Goal: Task Accomplishment & Management: Complete application form

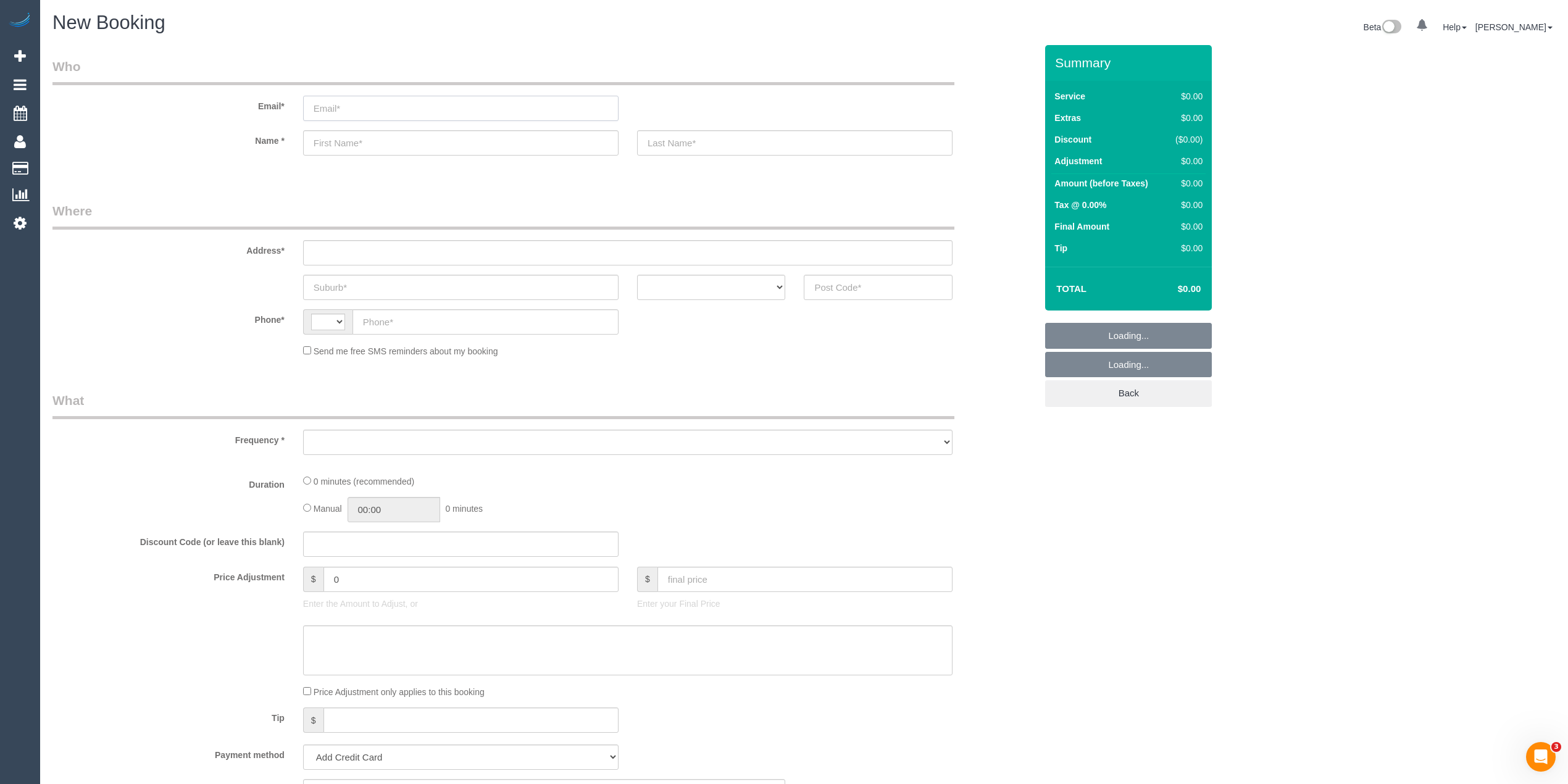
click at [337, 109] on input "email" at bounding box center [460, 108] width 315 height 26
paste input "kandleko@yahoo.com.au"
type input "kandleko@yahoo.com.au"
select select "string:AU"
select select "object:648"
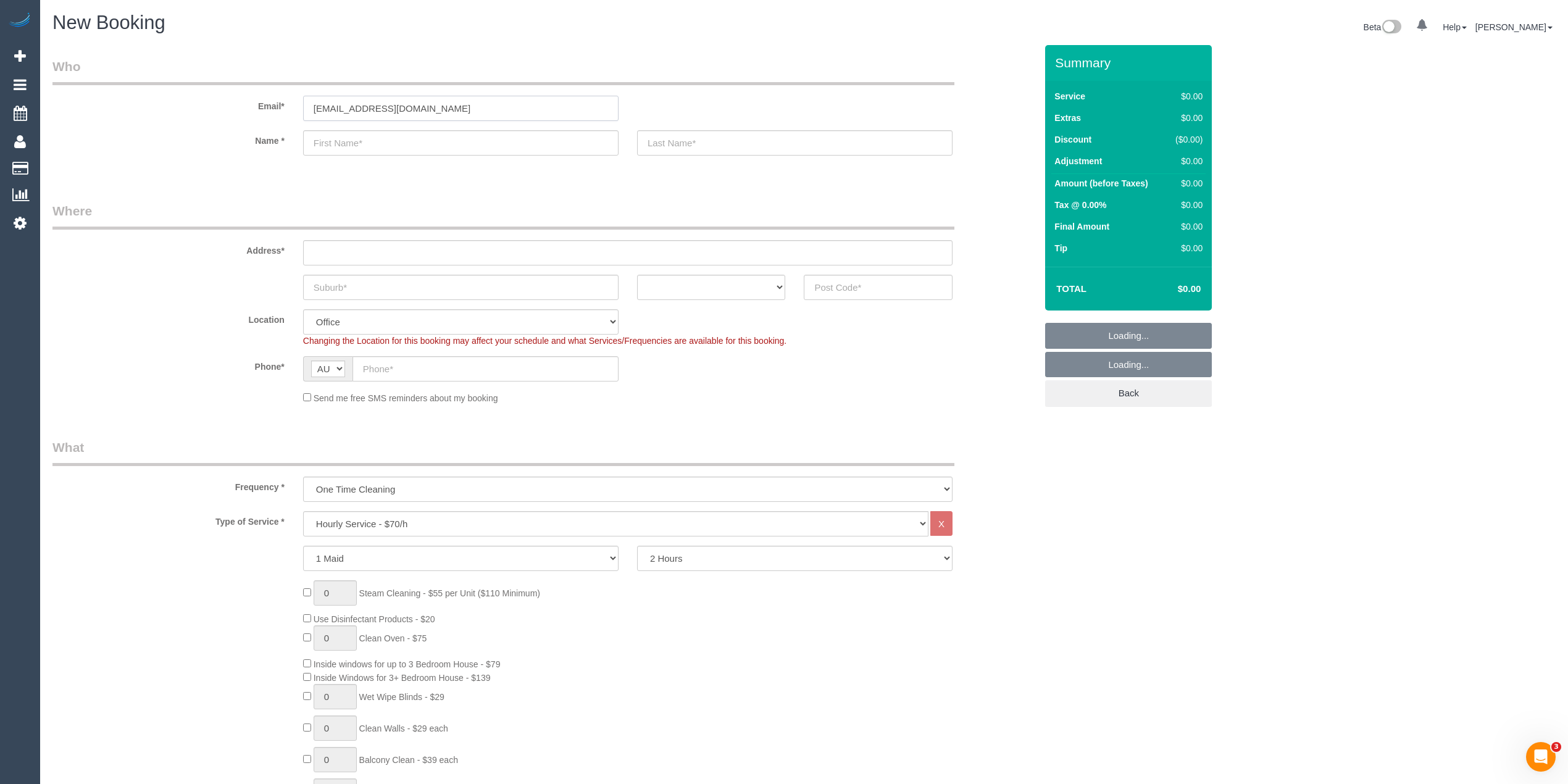
type input "kandleko@yahoo.com.au"
click at [356, 148] on input "text" at bounding box center [460, 142] width 315 height 26
select select "object:2108"
paste input "Giuseppe Guarnaccia"
click at [385, 142] on input "Giuseppe Guarnaccia" at bounding box center [460, 142] width 315 height 26
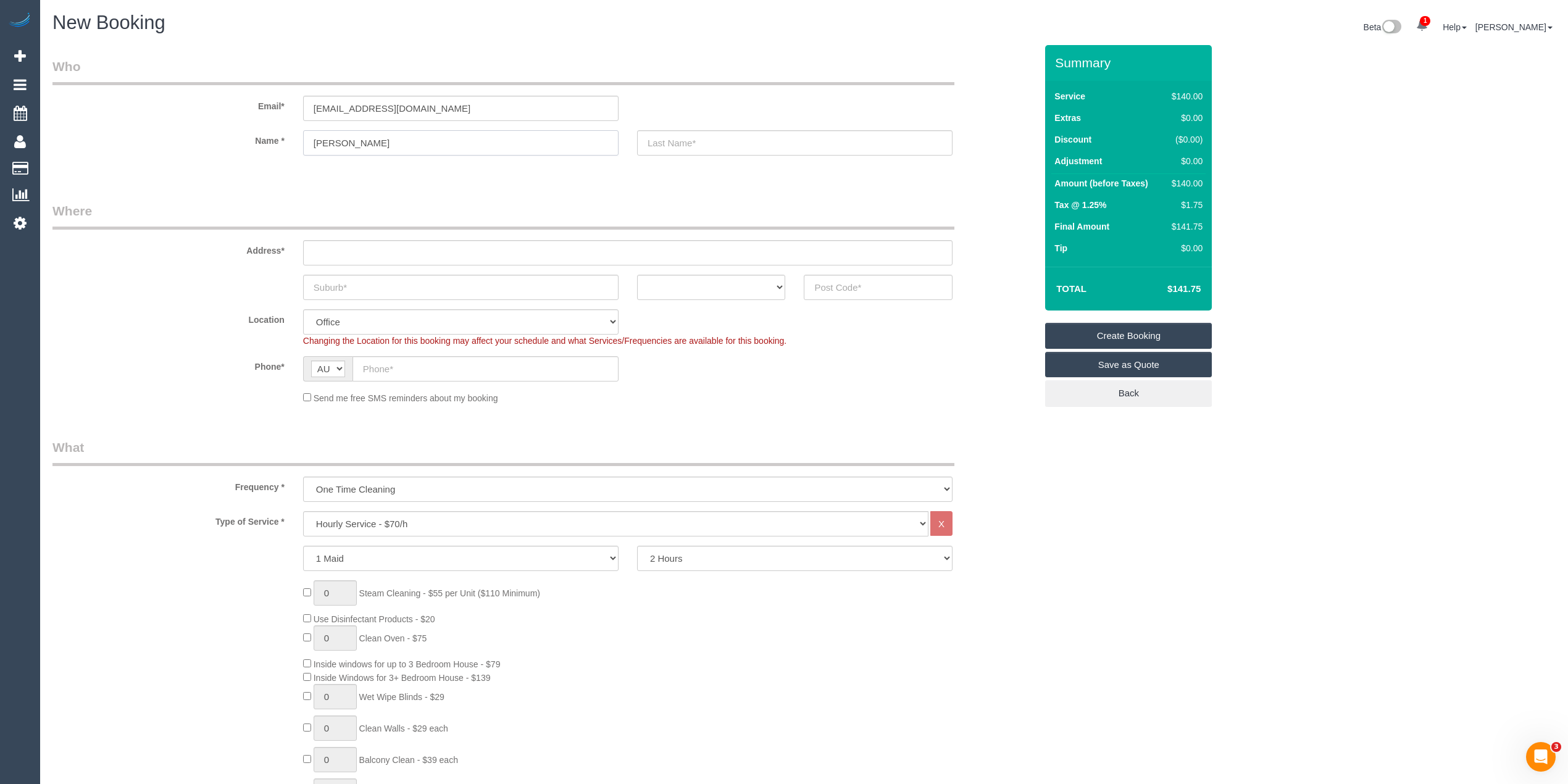
click at [385, 142] on input "Giuseppe Guarnaccia" at bounding box center [460, 142] width 315 height 26
type input "Giuseppe"
click at [663, 140] on input "text" at bounding box center [794, 142] width 315 height 26
paste input "Guarnaccia"
type input "Guarnaccia"
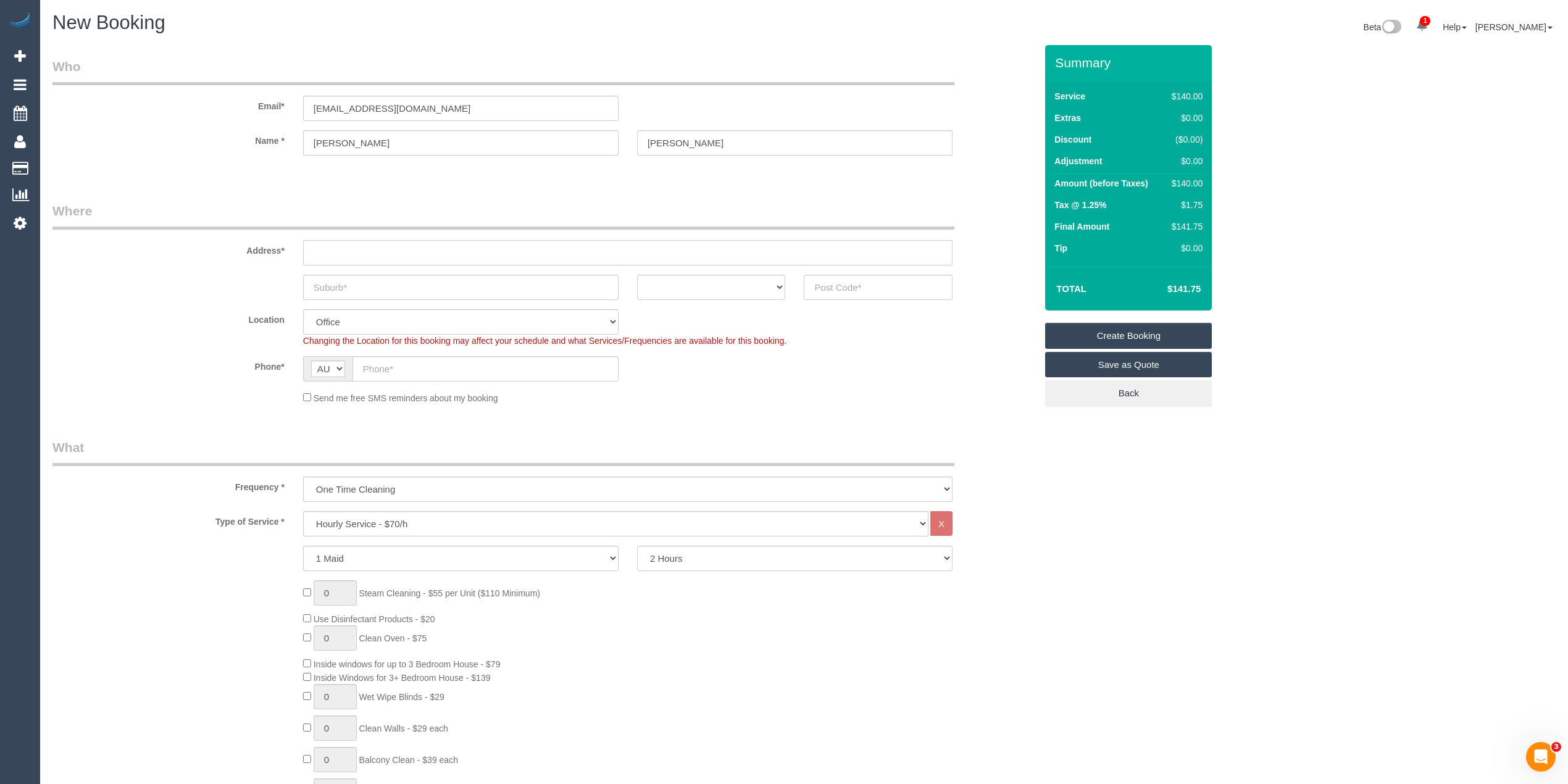
click at [385, 250] on input "text" at bounding box center [627, 252] width 649 height 26
click at [354, 250] on input "text" at bounding box center [627, 252] width 649 height 26
paste input "9 Wills Street"
type input "9 Wills Street"
click at [356, 284] on input "text" at bounding box center [460, 287] width 315 height 26
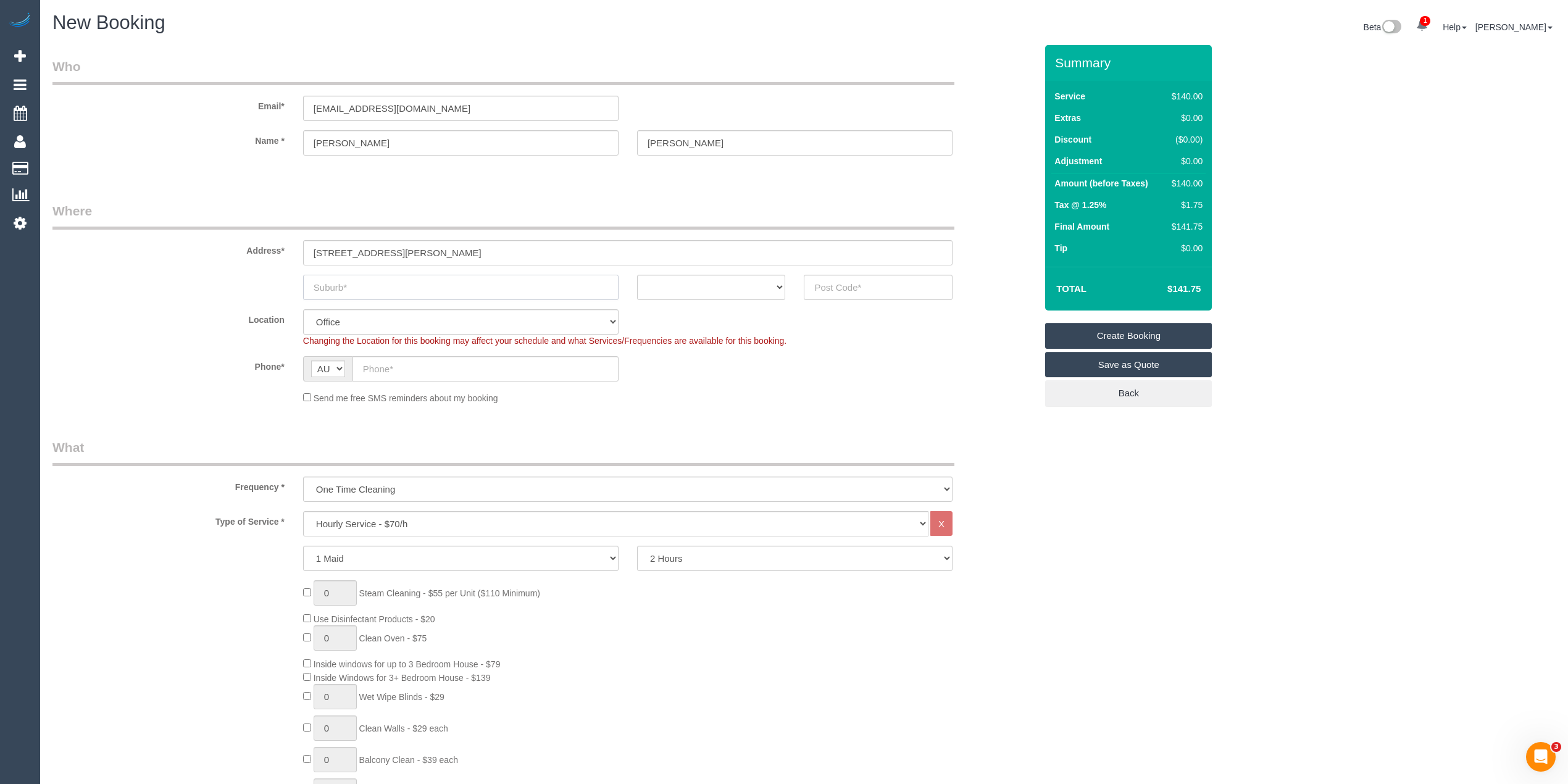
click at [373, 278] on input "text" at bounding box center [460, 287] width 315 height 26
paste input "Pascoe Vale South"
type input "Pascoe Vale South"
click at [714, 282] on select "ACT NSW NT QLD SA TAS VIC WA" at bounding box center [711, 287] width 149 height 26
select select "VIC"
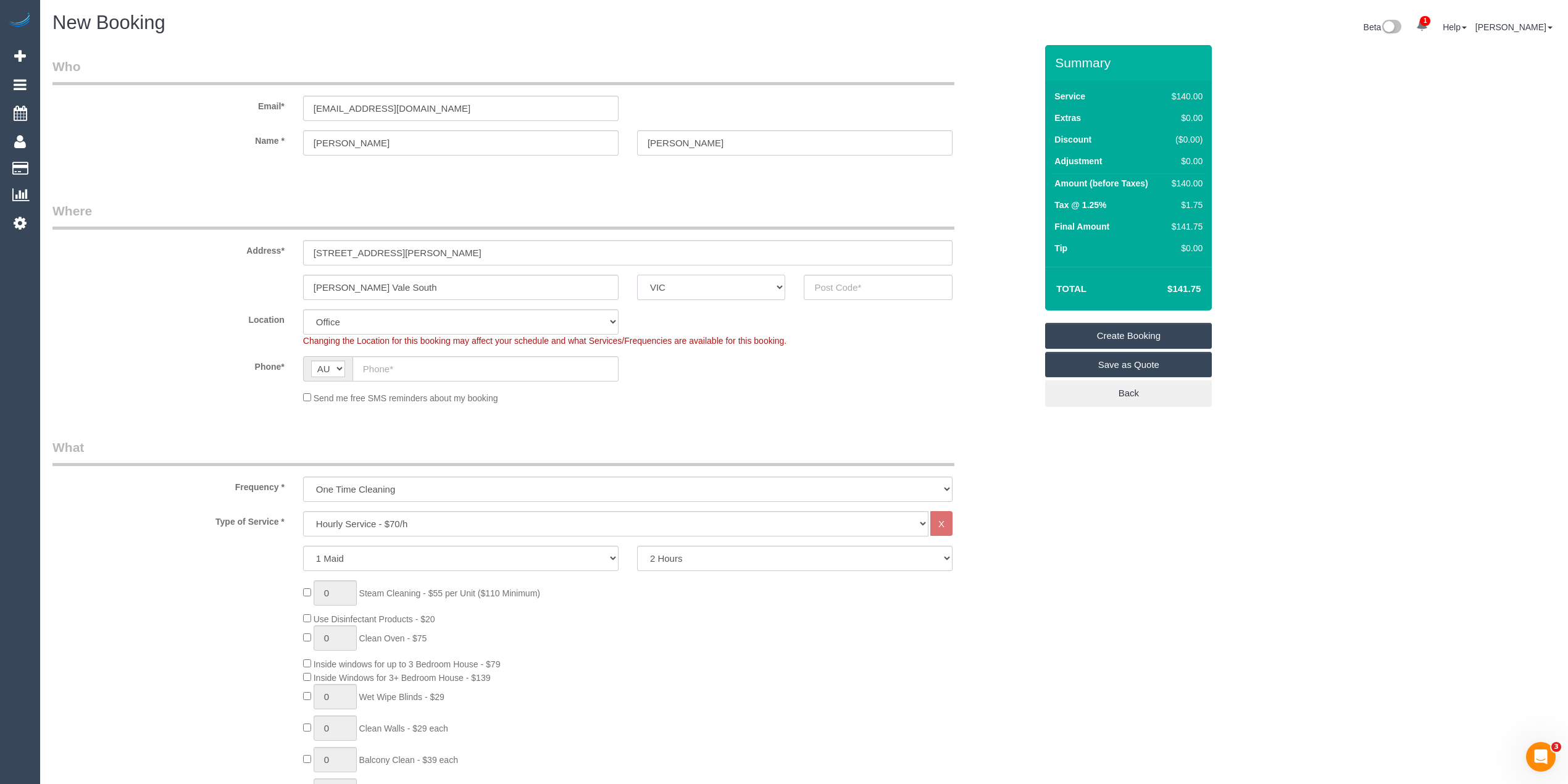
click at [637, 274] on select "ACT NSW NT QLD SA TAS VIC WA" at bounding box center [711, 287] width 149 height 26
click at [846, 282] on input "text" at bounding box center [878, 287] width 149 height 26
type input "3044"
click at [440, 364] on input "text" at bounding box center [485, 368] width 266 height 26
select select "61"
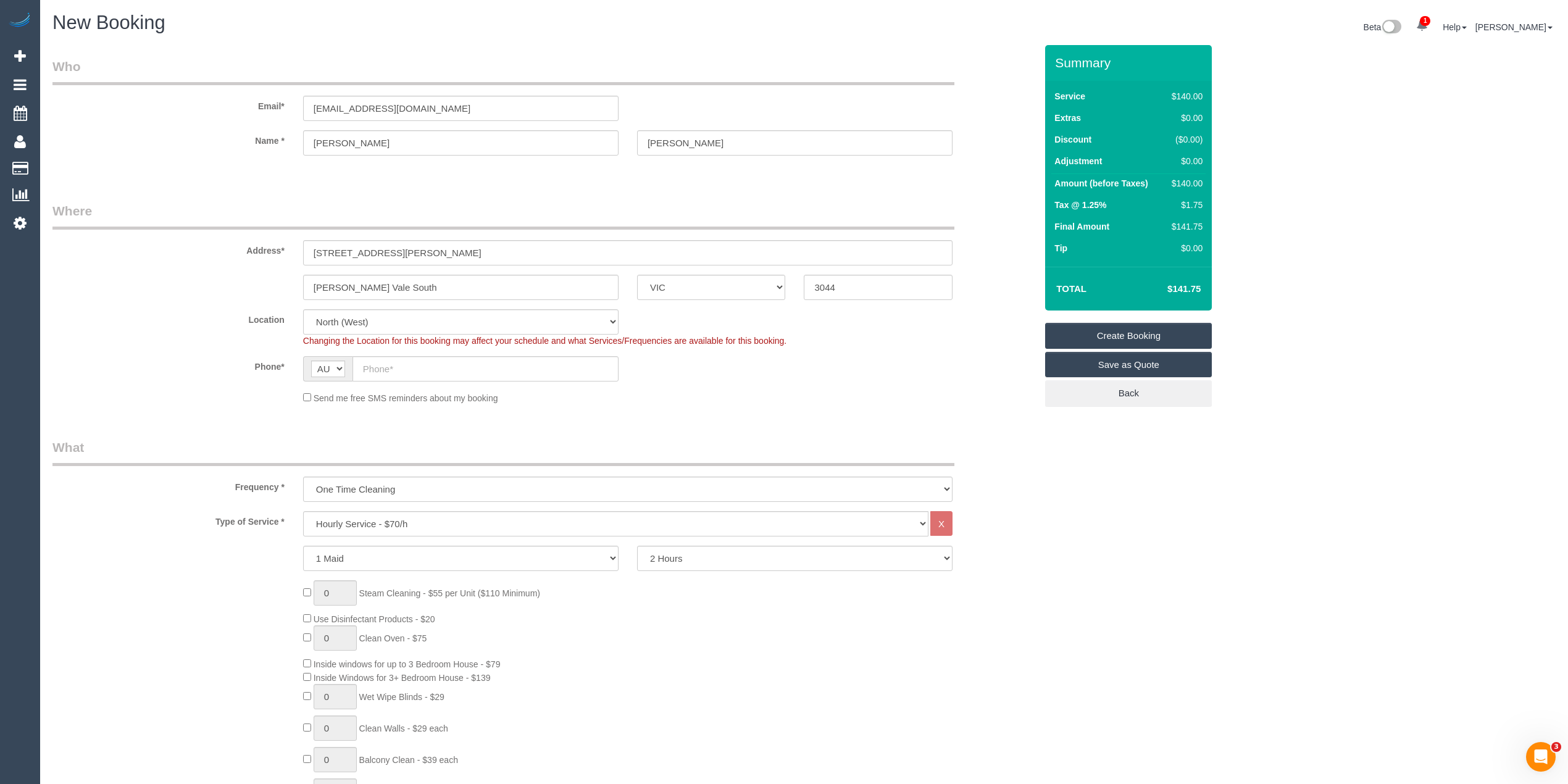
select select "object:2115"
click at [415, 368] on input "text" at bounding box center [485, 368] width 266 height 26
paste input "0468 413 107"
type input "0468 413 107"
click at [407, 483] on select "One Time Cleaning Weekly - 10% Off - 10.00% (0% for the First Booking) Fortnigh…" at bounding box center [627, 489] width 649 height 26
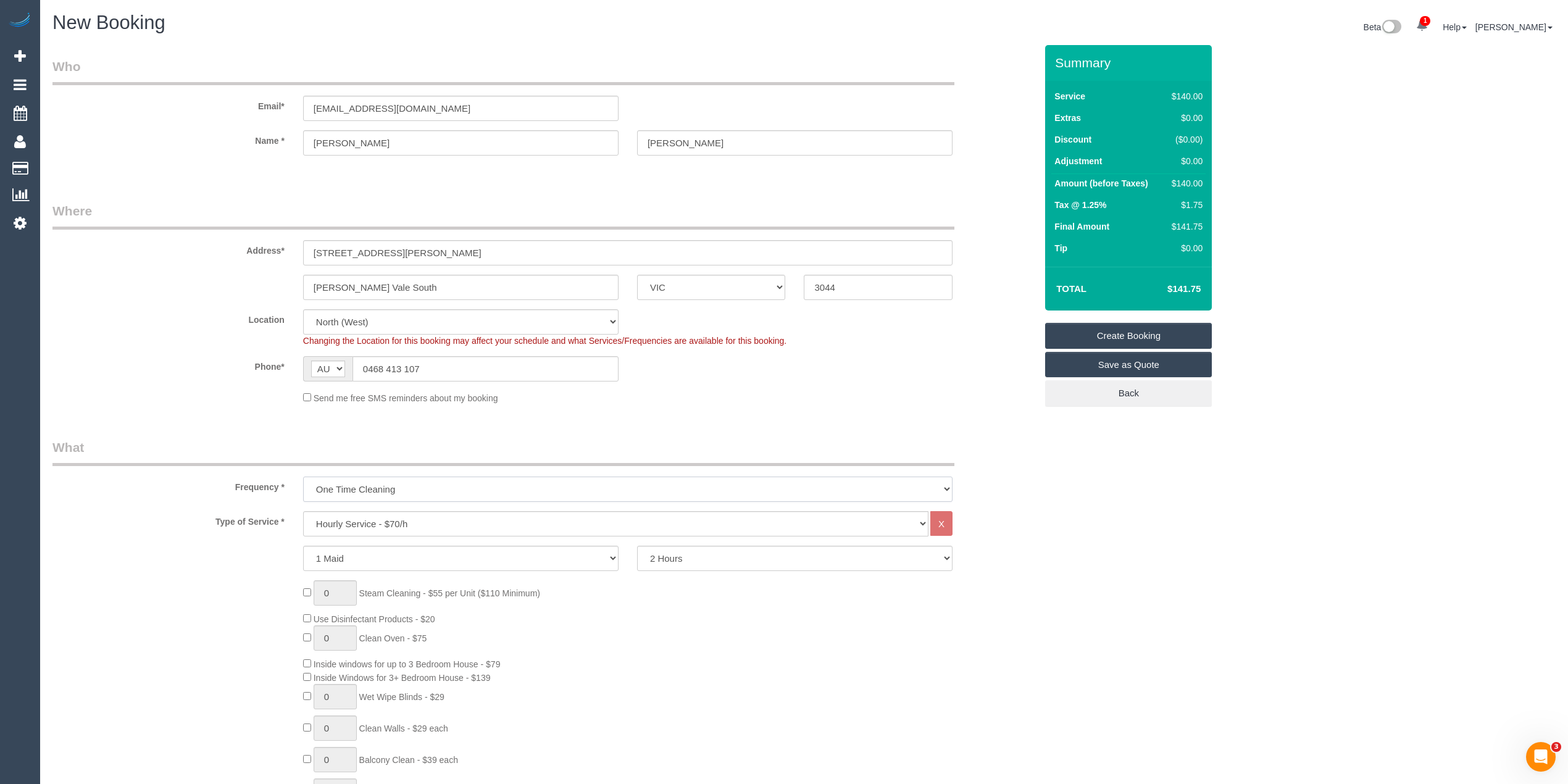
select select "object:2116"
click at [303, 476] on select "One Time Cleaning Weekly - 10% Off - 10.00% (0% for the First Booking) Fortnigh…" at bounding box center [627, 489] width 649 height 26
click at [389, 529] on select "Hourly Service - $70/h Hourly Service - $65/h Hourly Service - $60/h Hourly Ser…" at bounding box center [615, 523] width 625 height 26
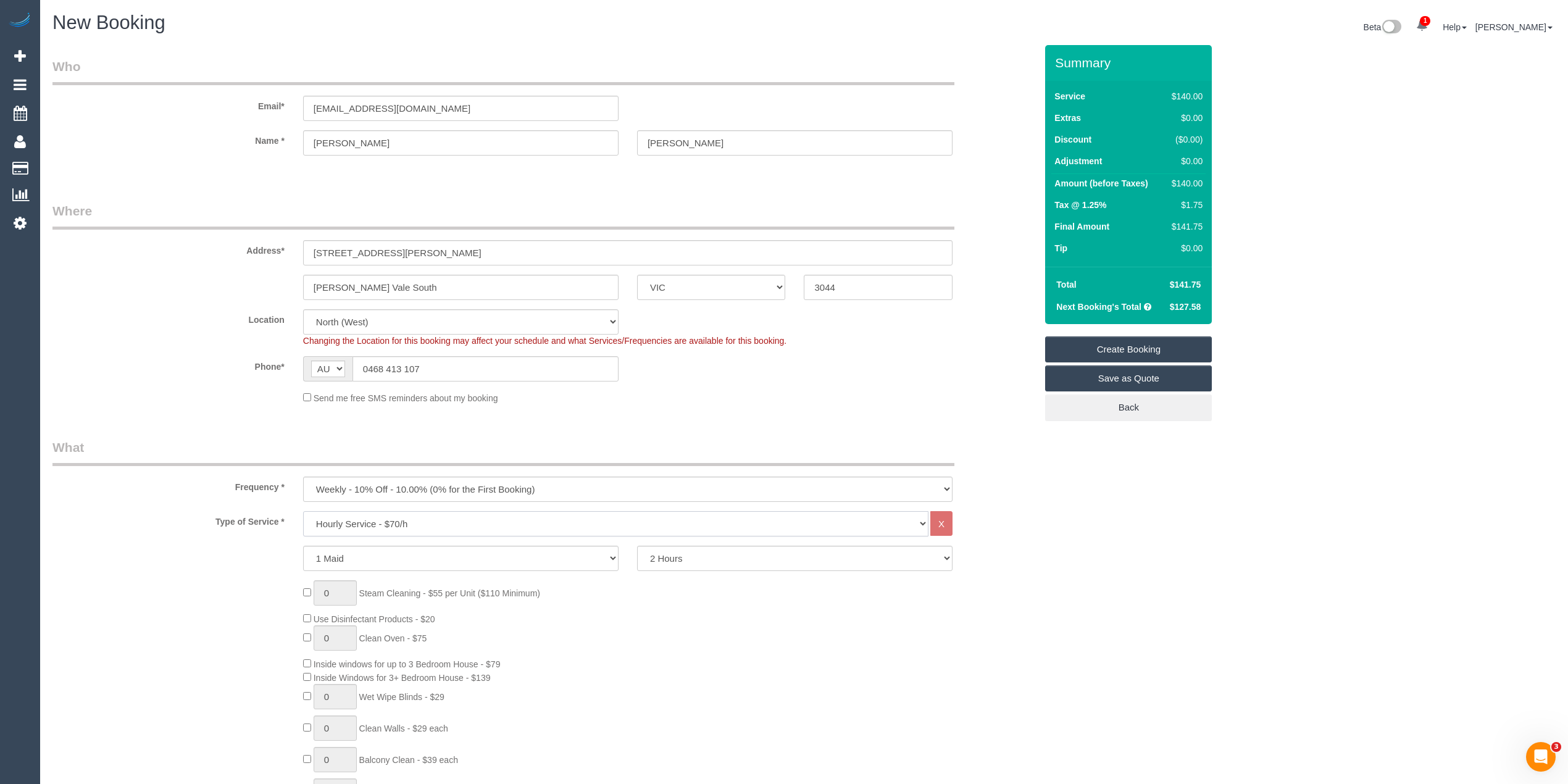
select select "275"
click at [303, 511] on select "Hourly Service - $70/h Hourly Service - $65/h Hourly Service - $60/h Hourly Ser…" at bounding box center [615, 523] width 625 height 26
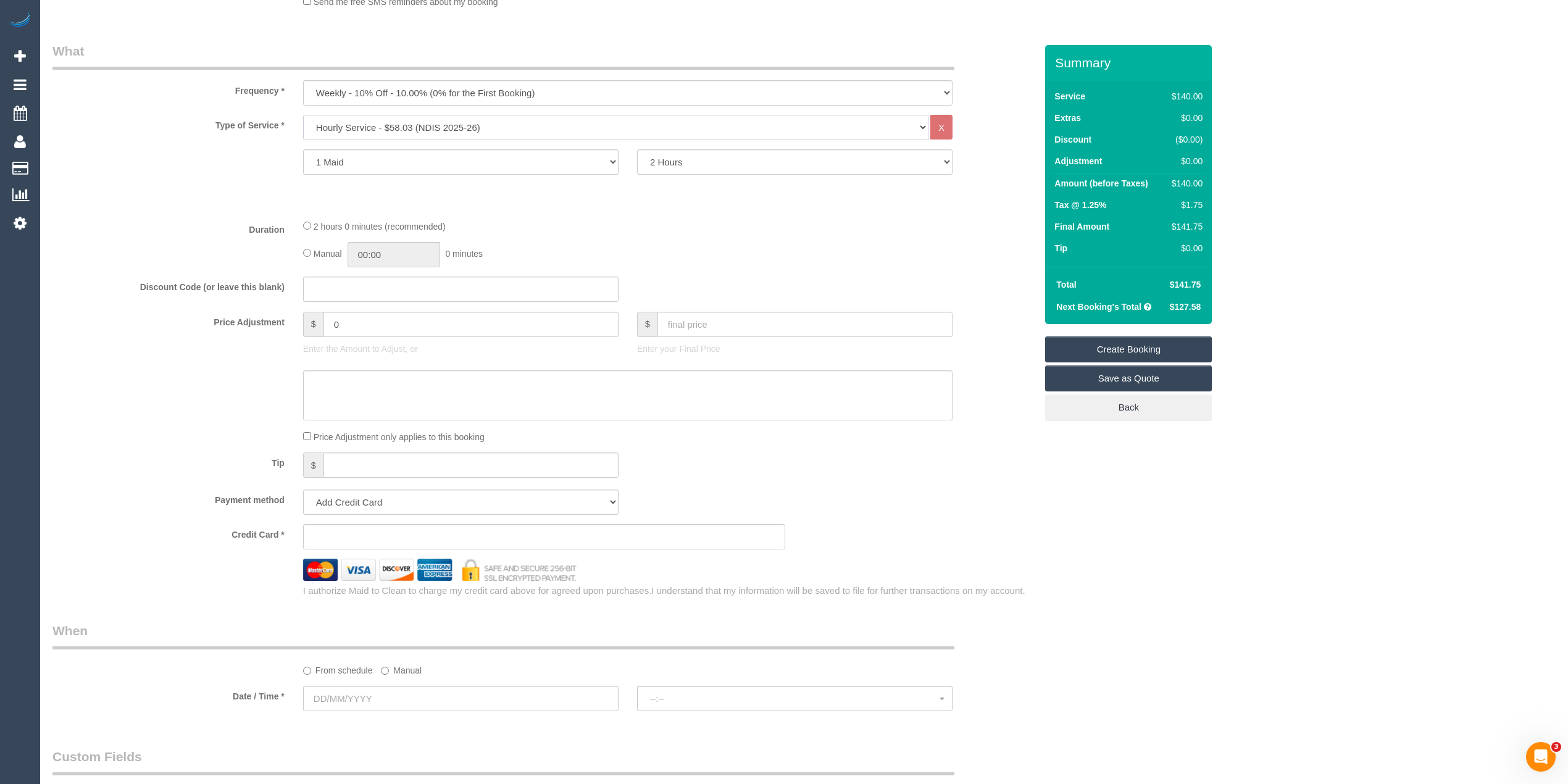
scroll to position [549, 0]
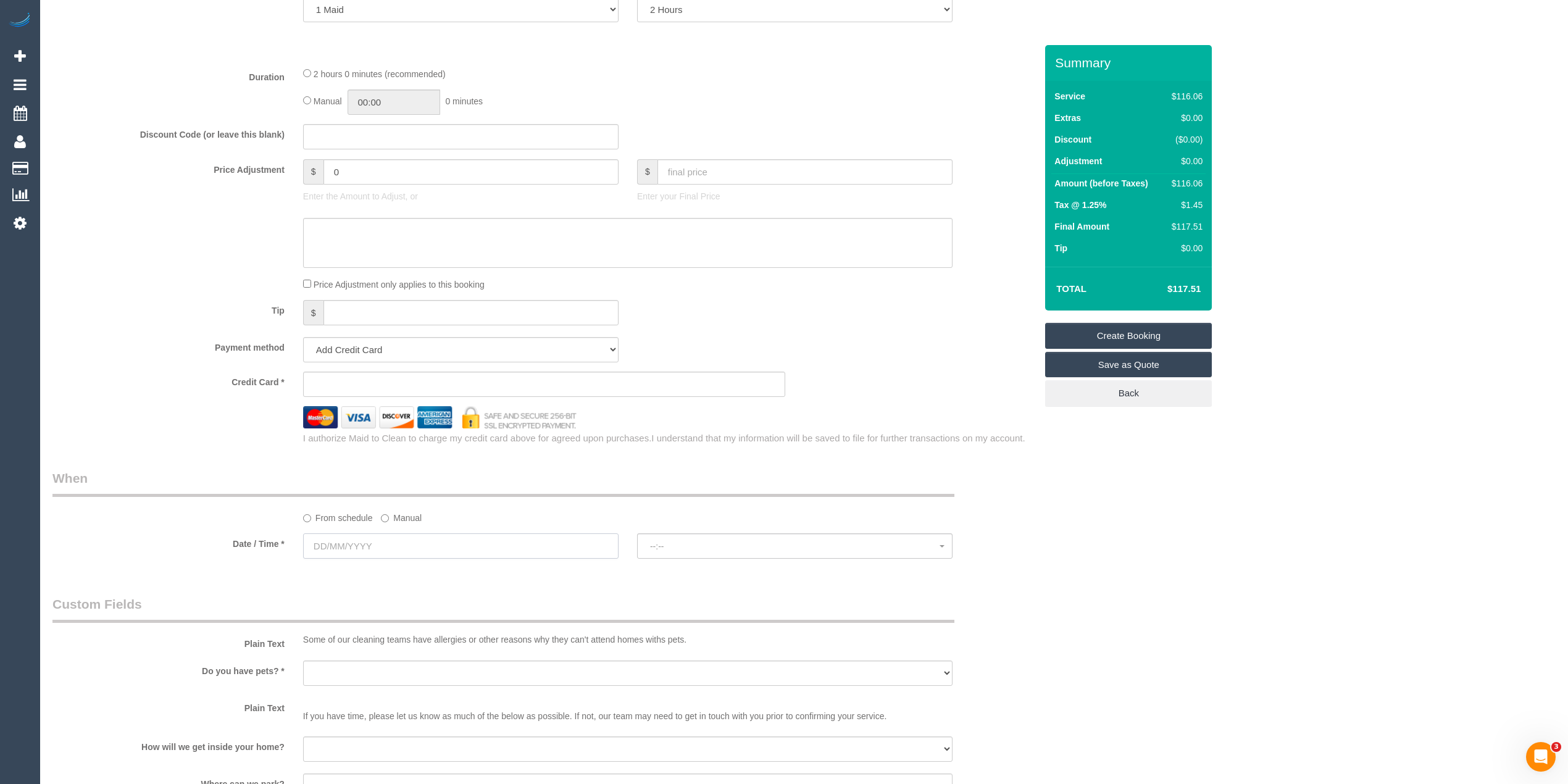
click at [345, 541] on input "text" at bounding box center [460, 546] width 315 height 26
click at [387, 687] on link "27" at bounding box center [384, 688] width 24 height 17
type input "27/08/2025"
click at [704, 539] on button "--:--" at bounding box center [794, 546] width 315 height 26
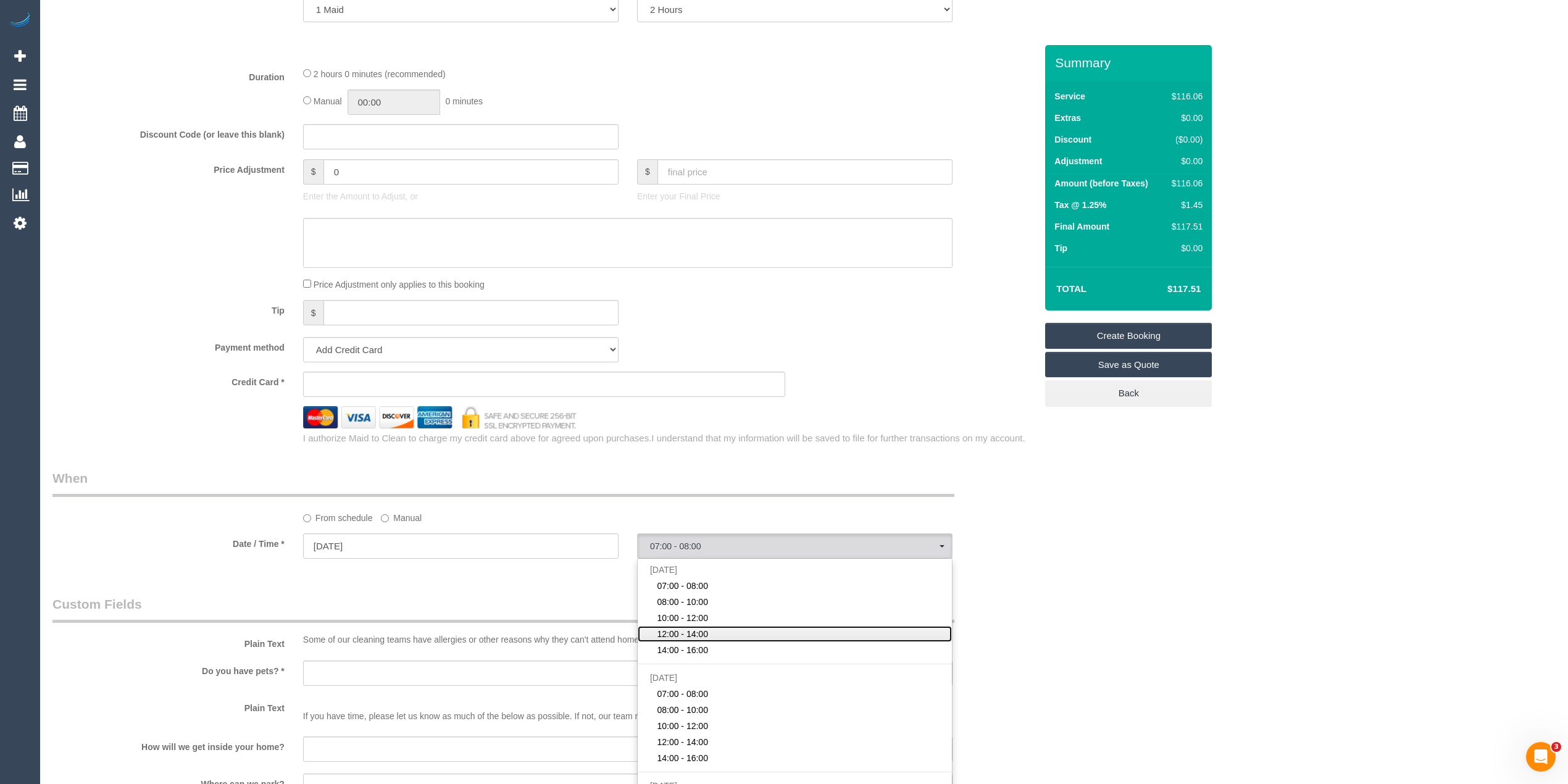
click at [695, 627] on span "12:00 - 14:00" at bounding box center [682, 633] width 51 height 12
select select "spot4"
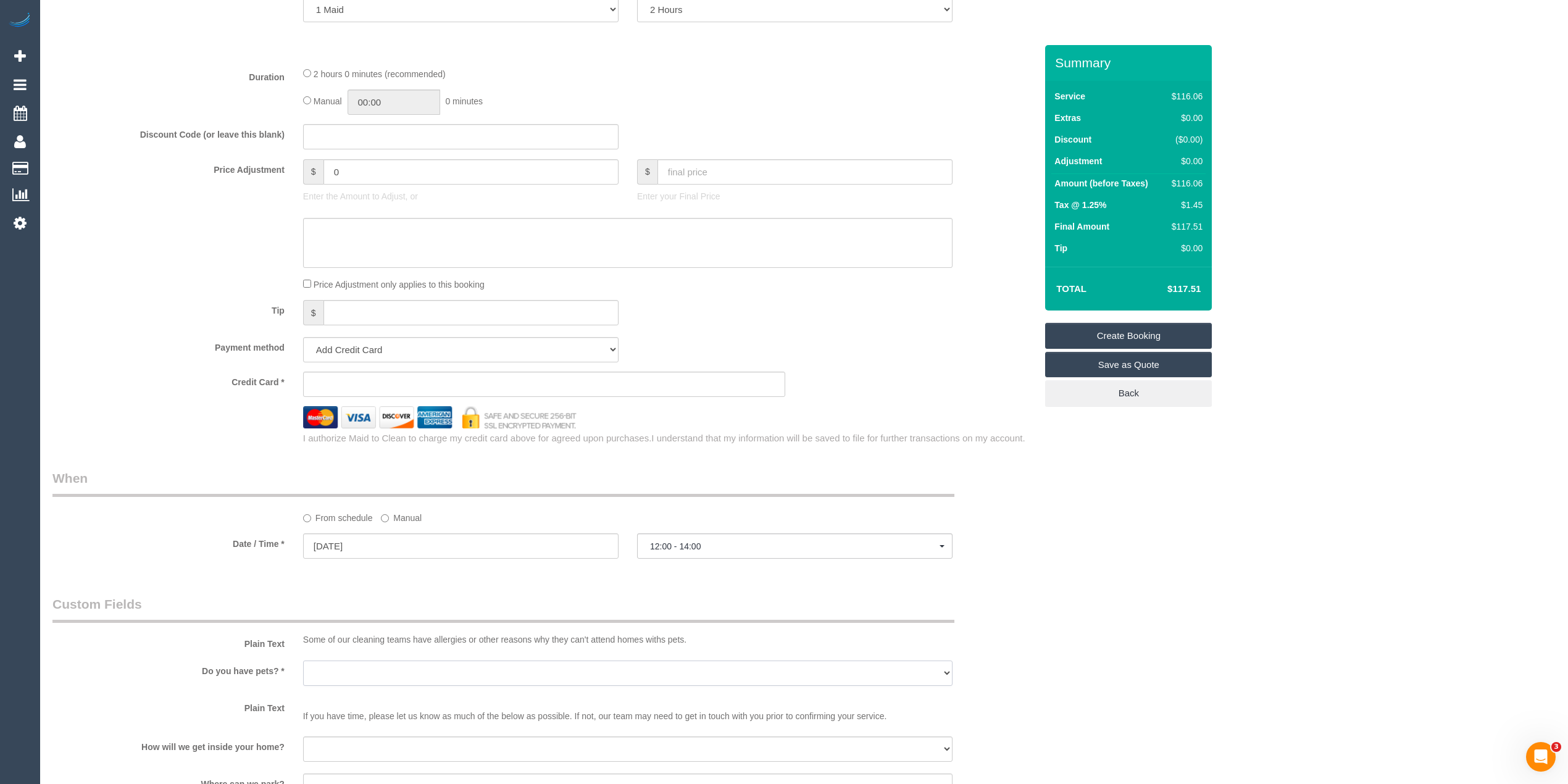
click at [331, 664] on select "Yes - Cats Yes - Dogs No pets Yes - Dogs and Cats Yes - Other" at bounding box center [627, 673] width 649 height 26
select select "number:29"
click at [303, 661] on select "Yes - Cats Yes - Dogs No pets Yes - Dogs and Cats Yes - Other" at bounding box center [627, 673] width 649 height 26
click at [337, 738] on select "I will be home Key will be left (please provide details below) Lock box/Access …" at bounding box center [627, 749] width 649 height 26
select select "number:14"
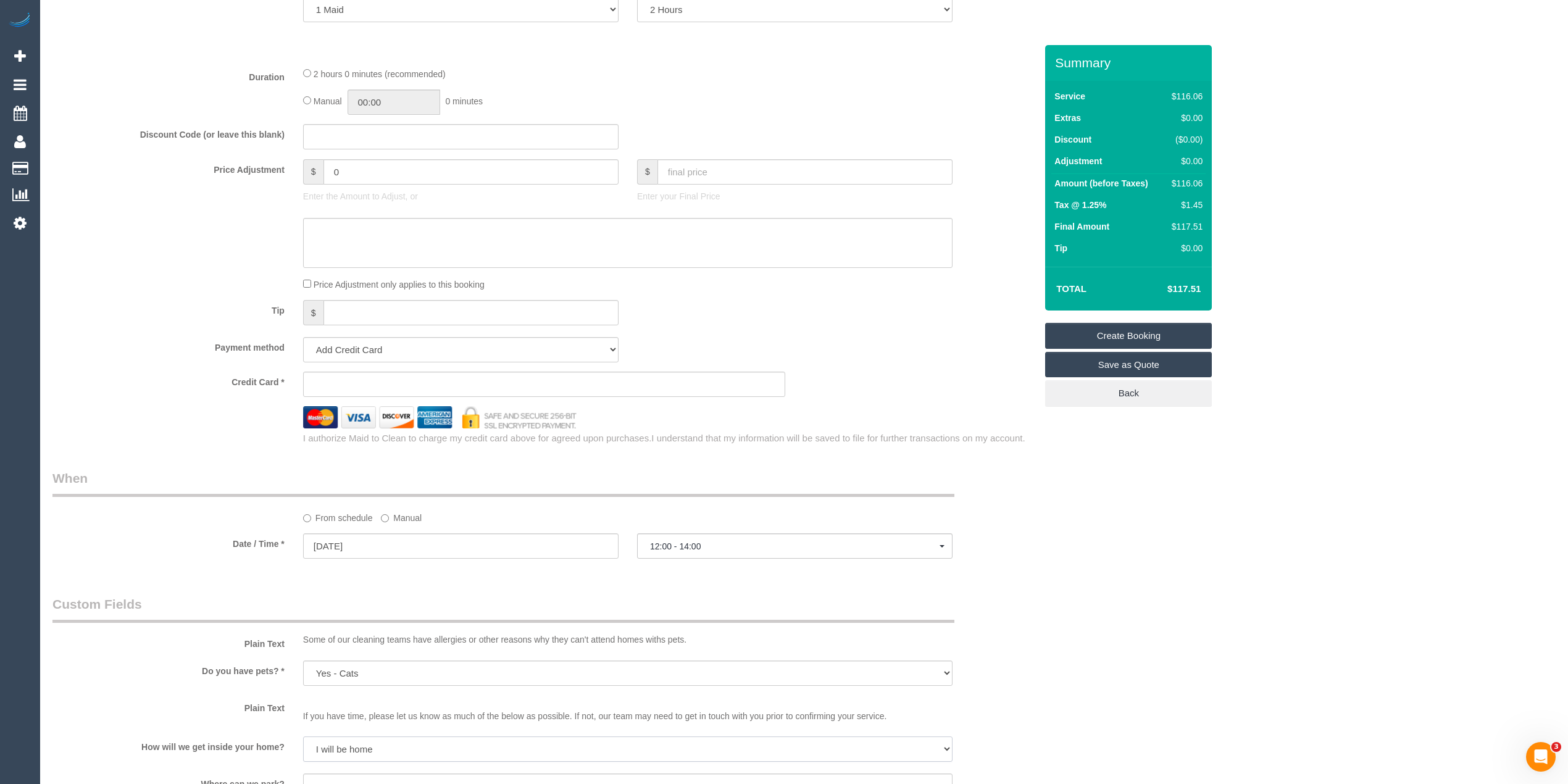
click at [303, 737] on select "I will be home Key will be left (please provide details below) Lock box/Access …" at bounding box center [627, 749] width 649 height 26
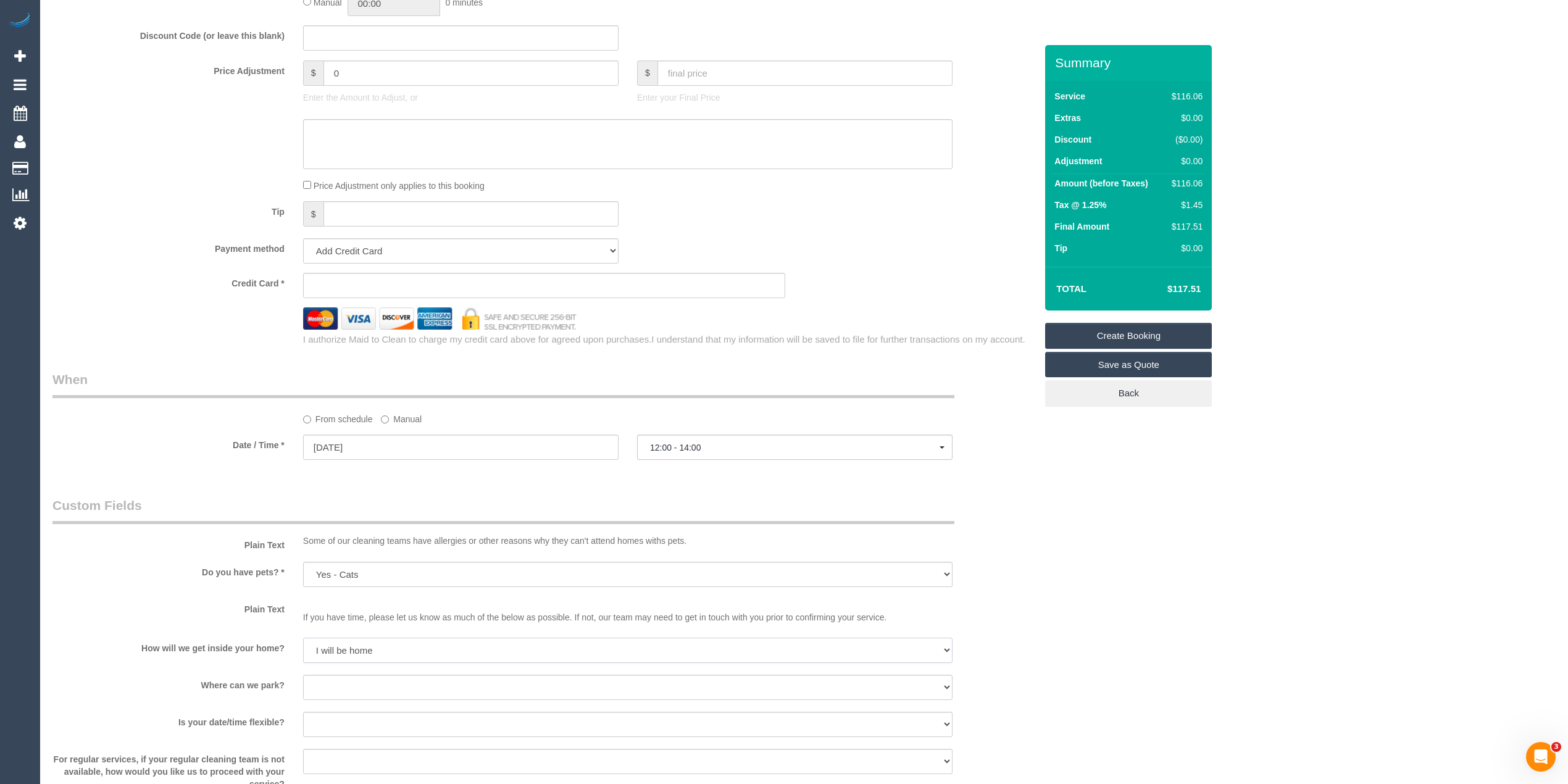
scroll to position [685, 0]
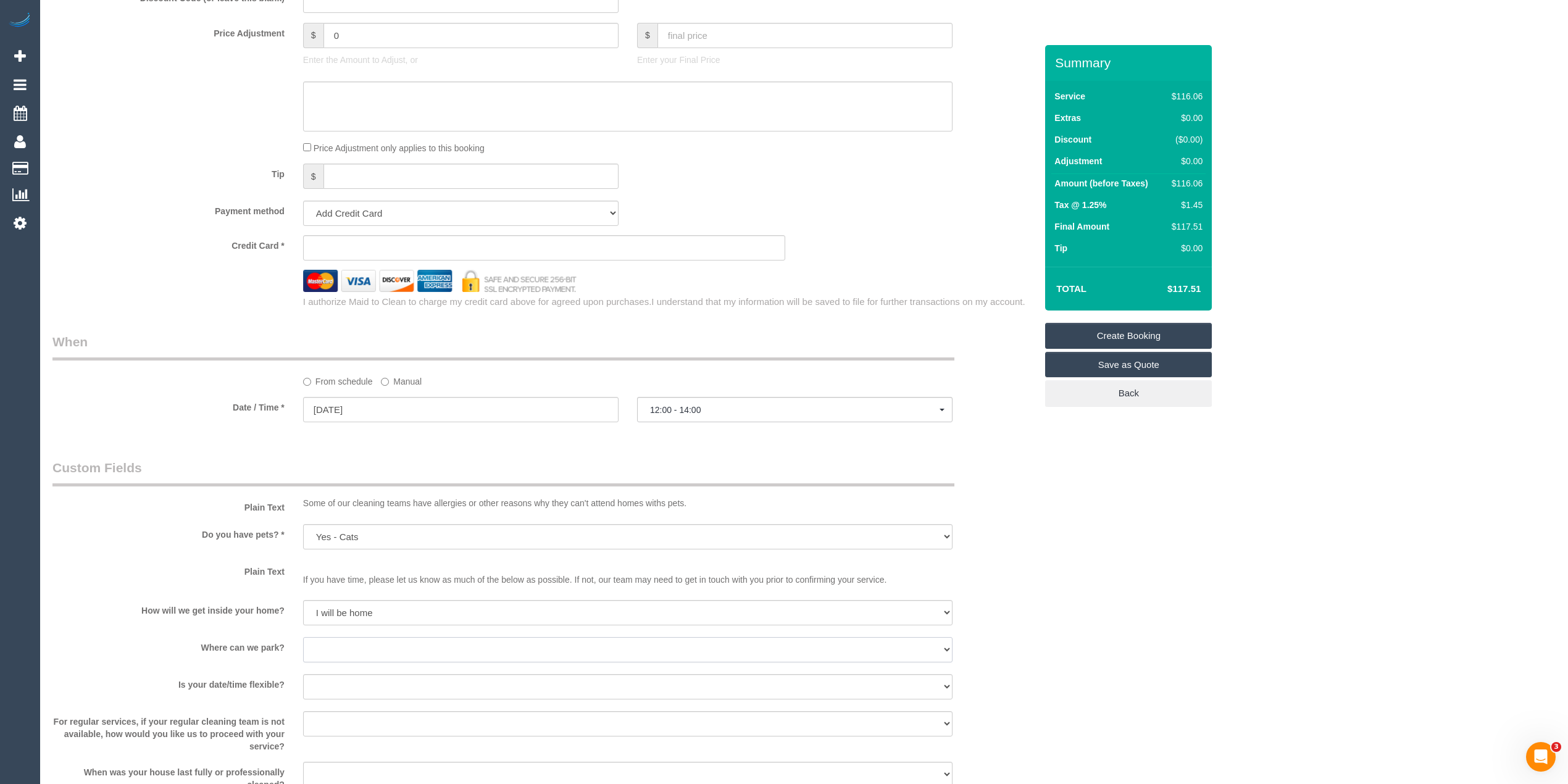
click at [359, 645] on select "I will provide parking on-site Free street parking Paid street parking (cost wi…" at bounding box center [627, 649] width 649 height 26
select select "number:19"
click at [303, 637] on select "I will provide parking on-site Free street parking Paid street parking (cost wi…" at bounding box center [627, 649] width 649 height 26
click at [339, 682] on select "Yes - date and time Yes - date but not time Yes - time but not date No - No fle…" at bounding box center [627, 686] width 649 height 26
select select "number:23"
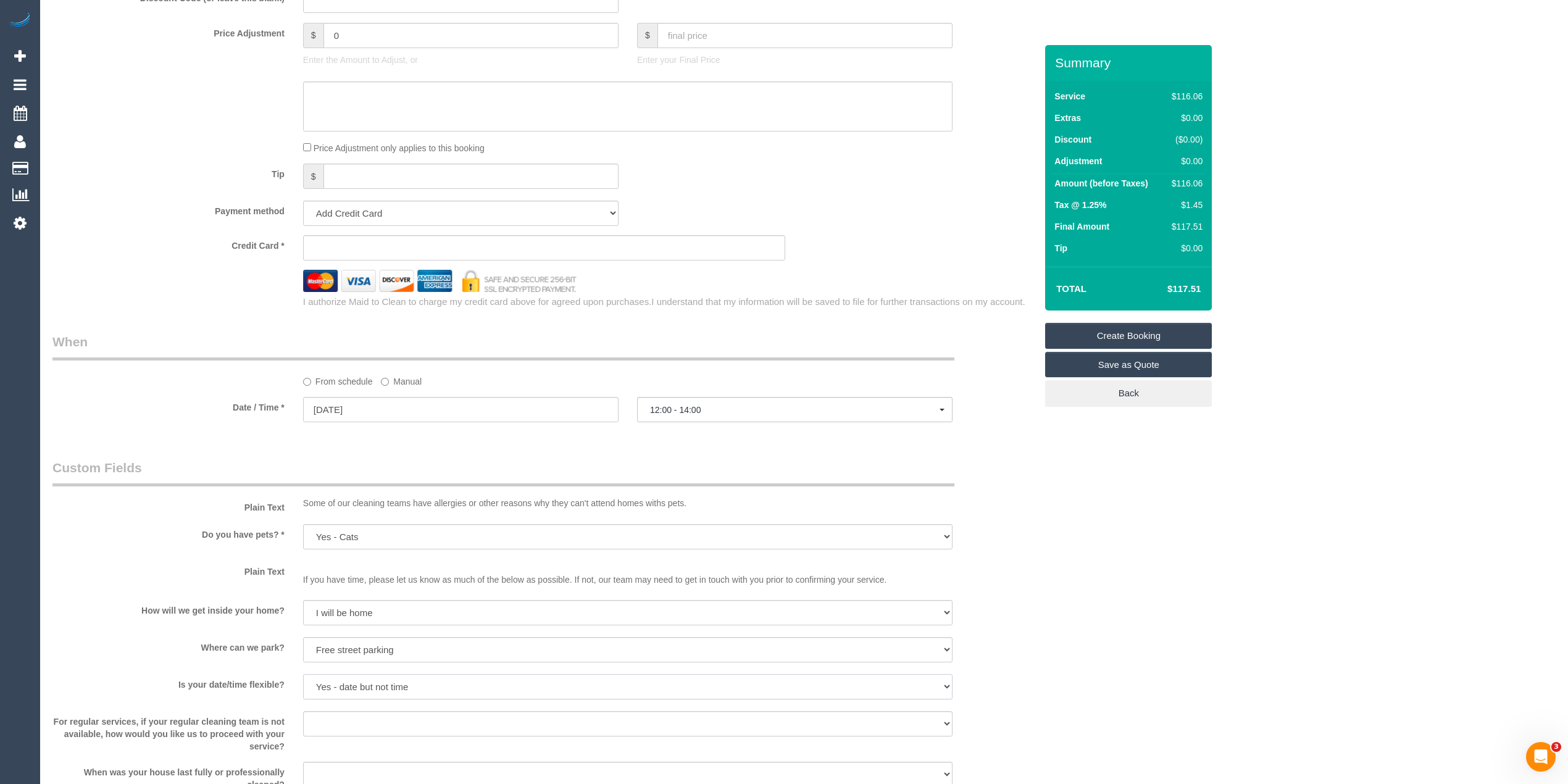
click at [303, 674] on select "Yes - date and time Yes - date but not time Yes - time but not date No - No fle…" at bounding box center [627, 686] width 649 height 26
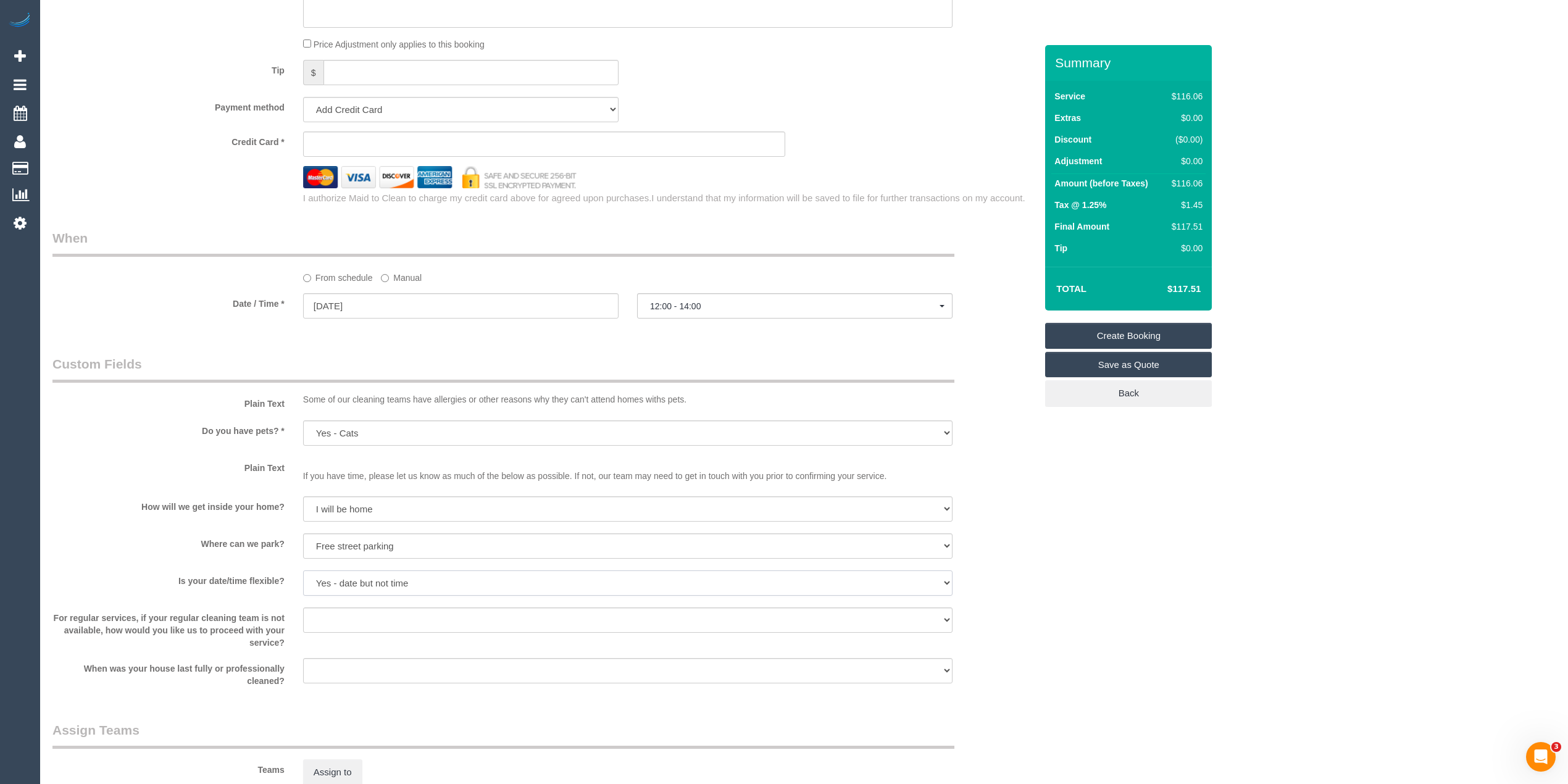
scroll to position [823, 0]
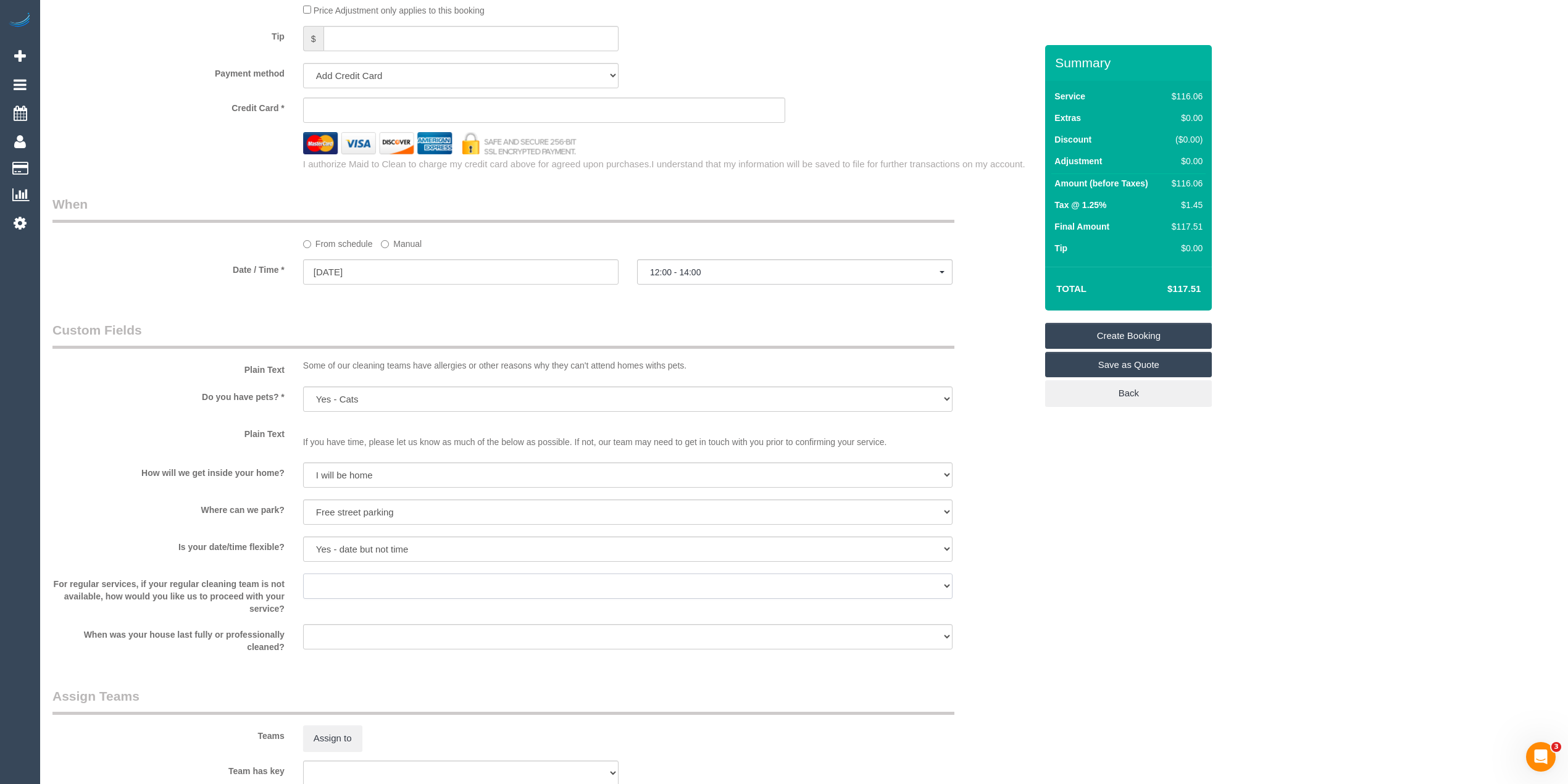
click at [342, 587] on select "Arrange a cleaner to cover and do not bother you Arrange a cleaner to cover and…" at bounding box center [627, 586] width 649 height 26
select select "number:34"
click at [303, 573] on select "Arrange a cleaner to cover and do not bother you Arrange a cleaner to cover and…" at bounding box center [627, 586] width 649 height 26
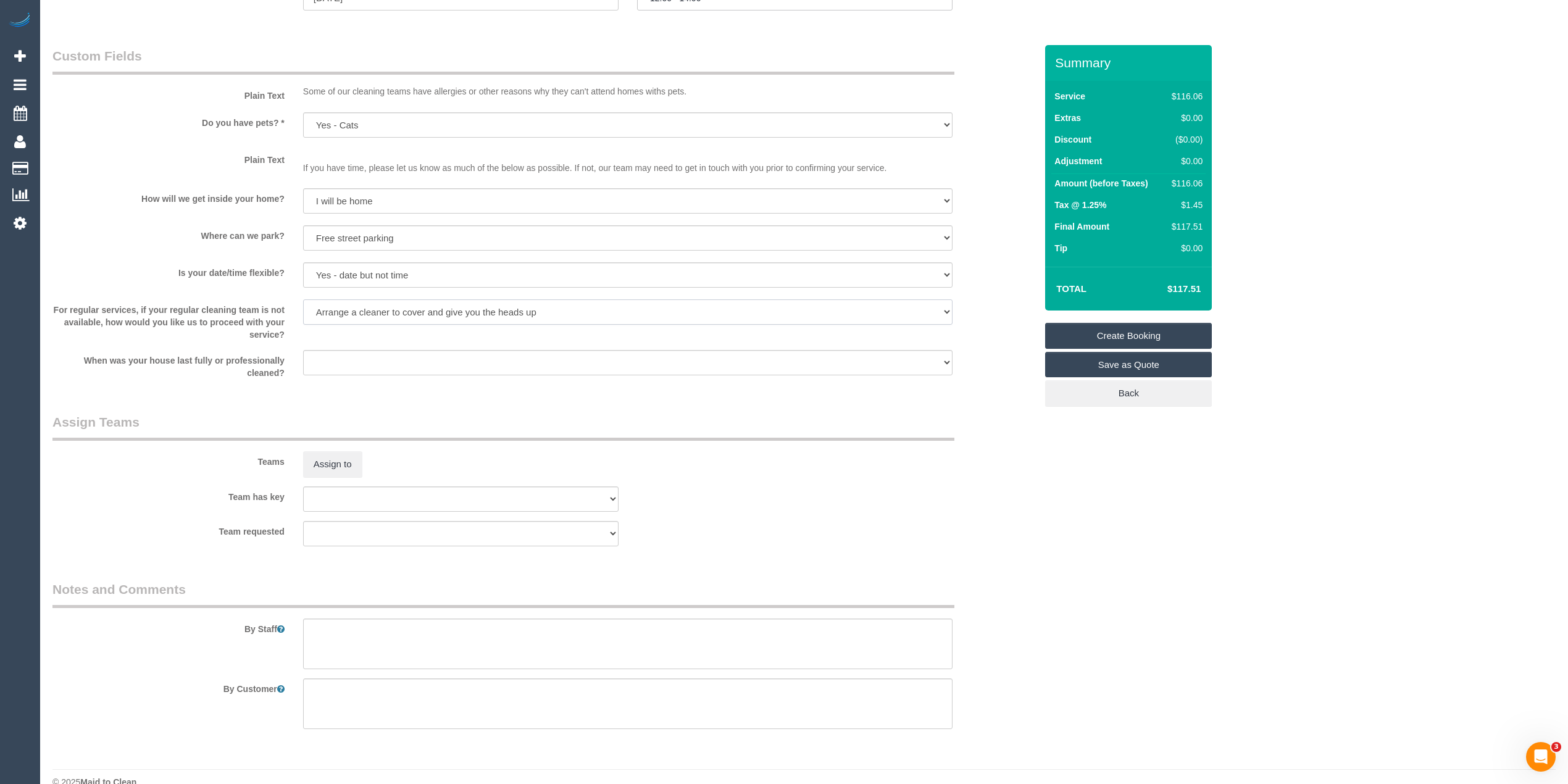
scroll to position [1116, 0]
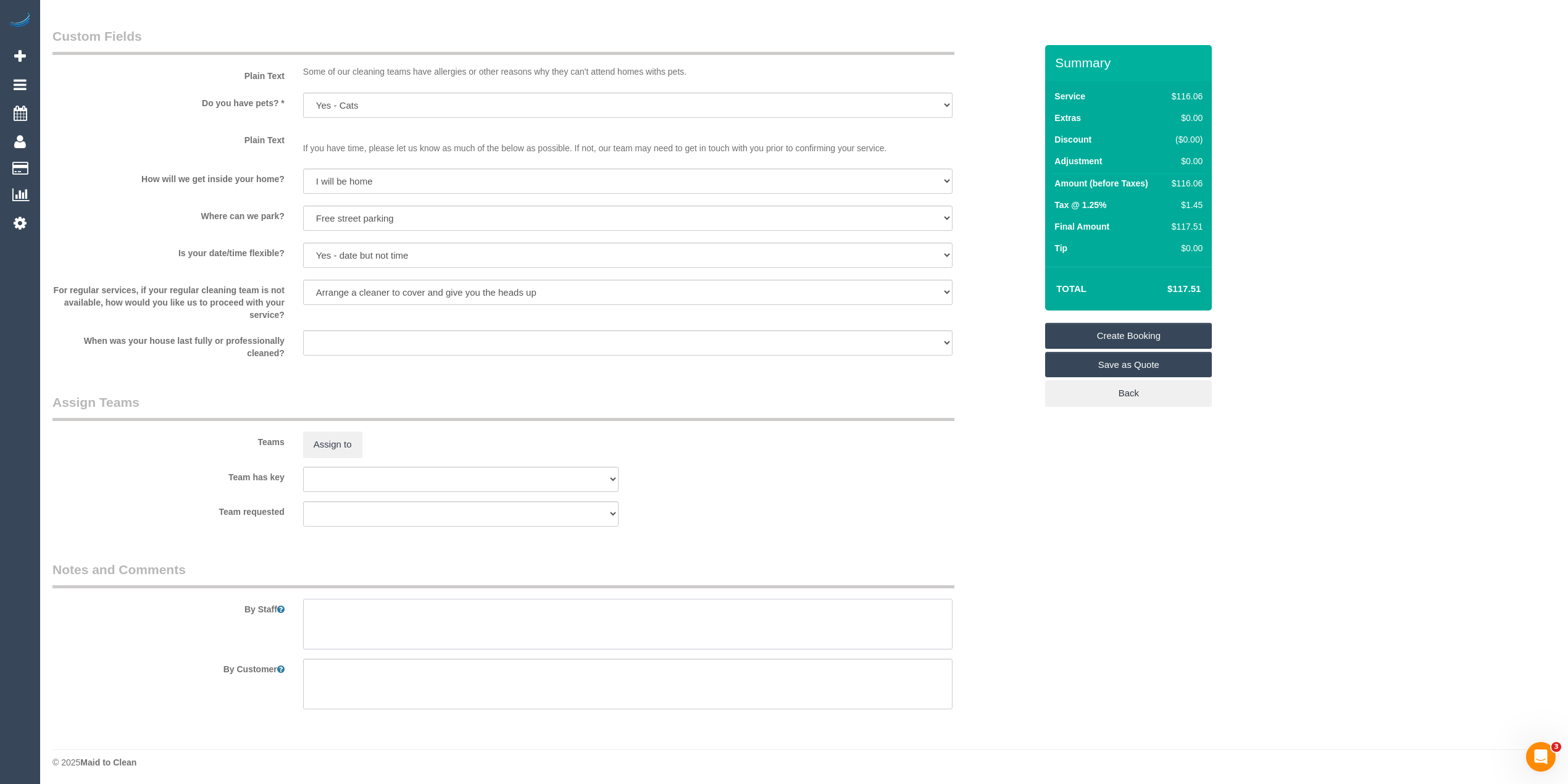
click at [461, 619] on textarea at bounding box center [627, 624] width 649 height 50
type textarea "Please focus on bathrooms and floors vacuumed and mopped, thank you."
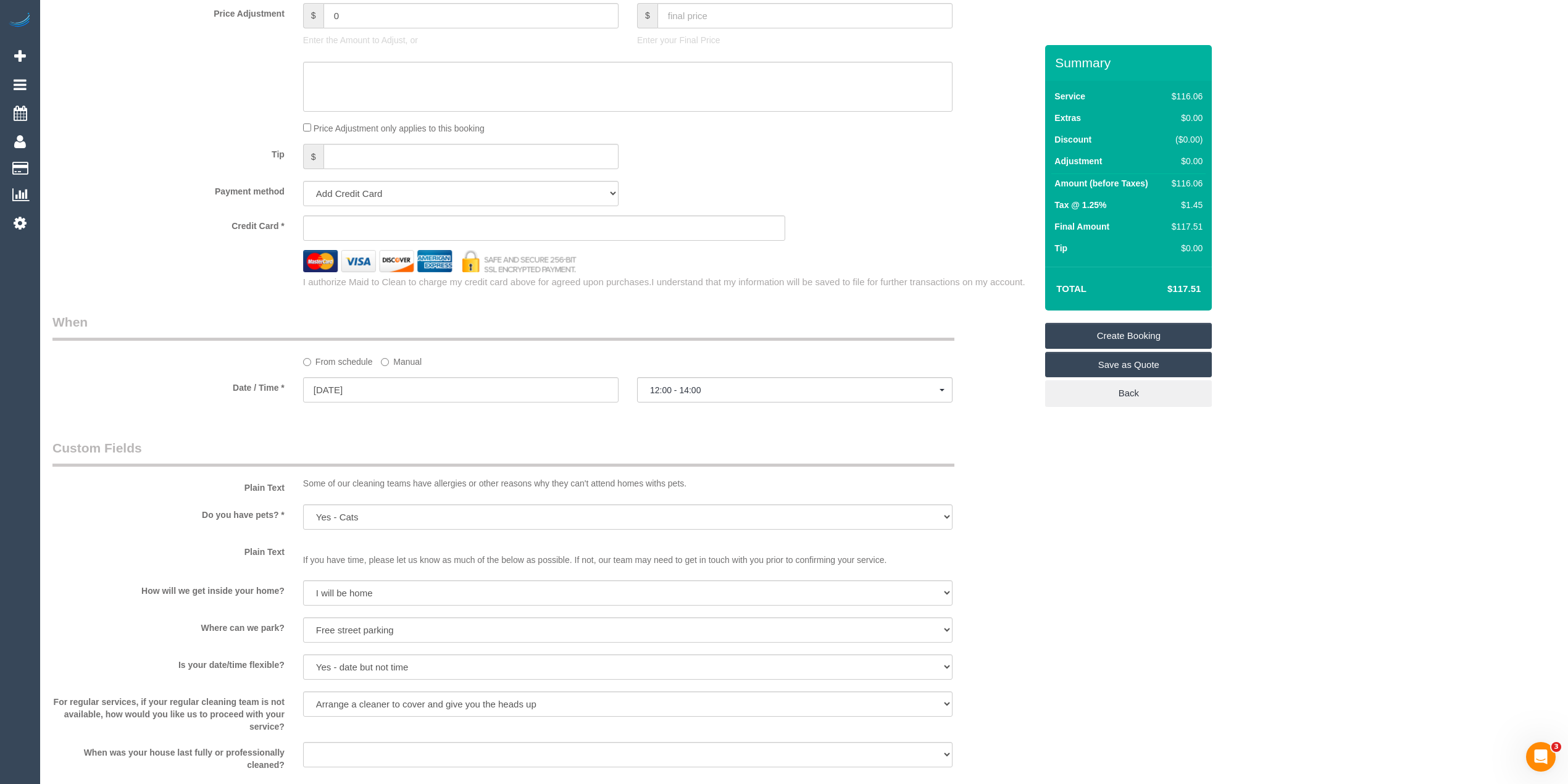
scroll to position [568, 0]
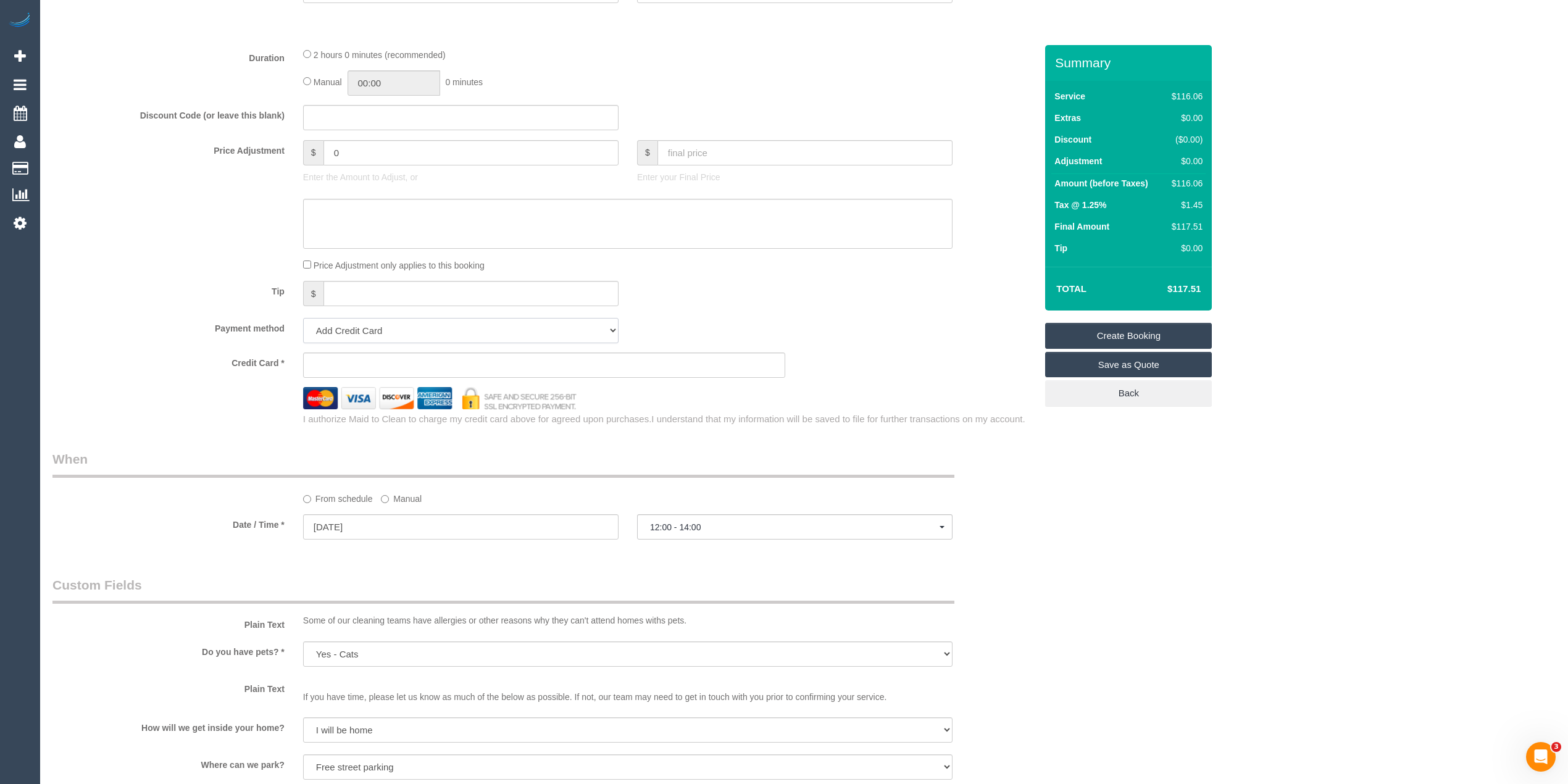
click at [349, 327] on select "Add Credit Card Cash Check Paypal" at bounding box center [460, 330] width 315 height 26
select select "string:check"
click at [303, 318] on select "Add Credit Card Cash Check Paypal" at bounding box center [460, 330] width 315 height 26
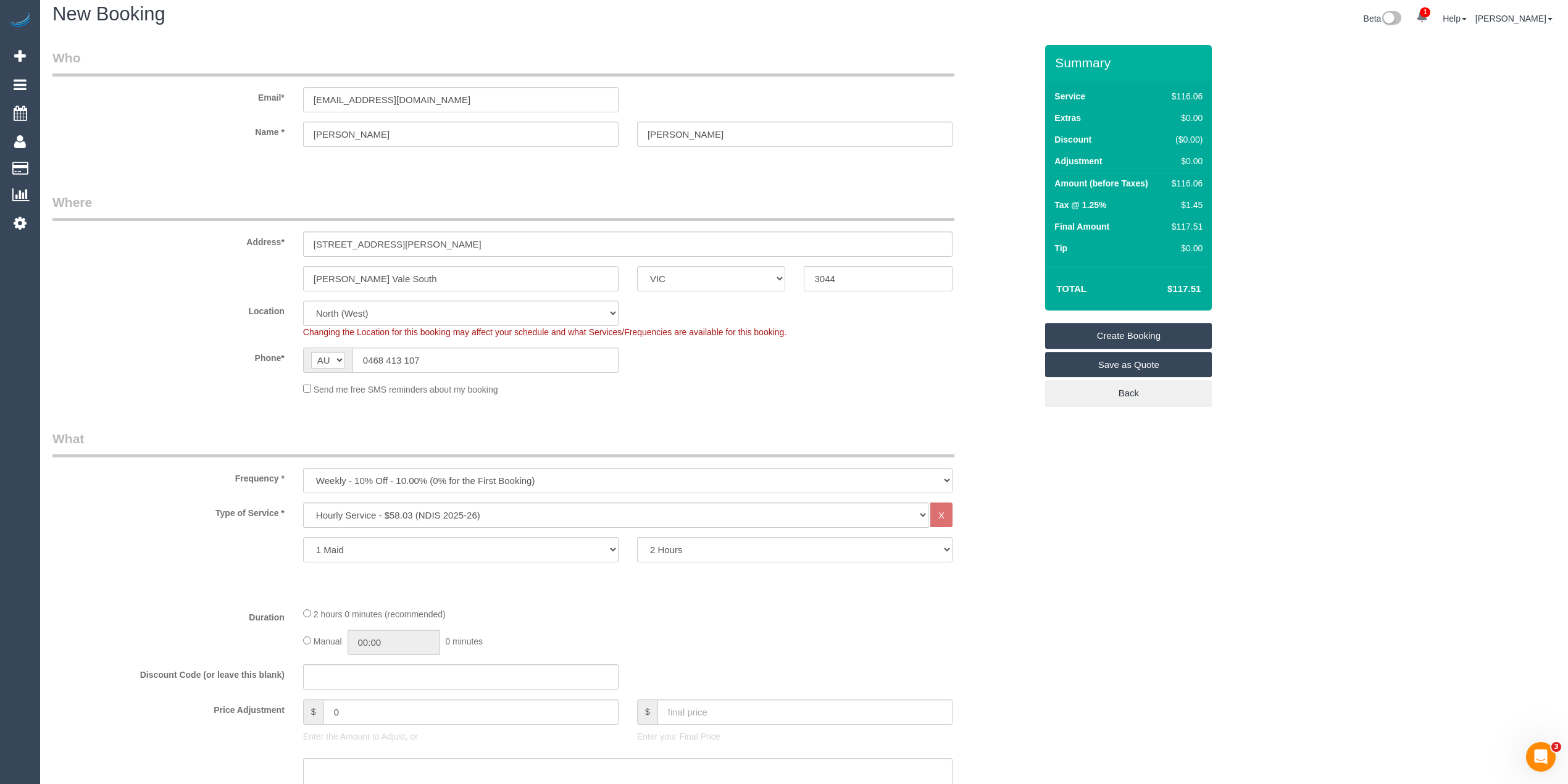
scroll to position [0, 0]
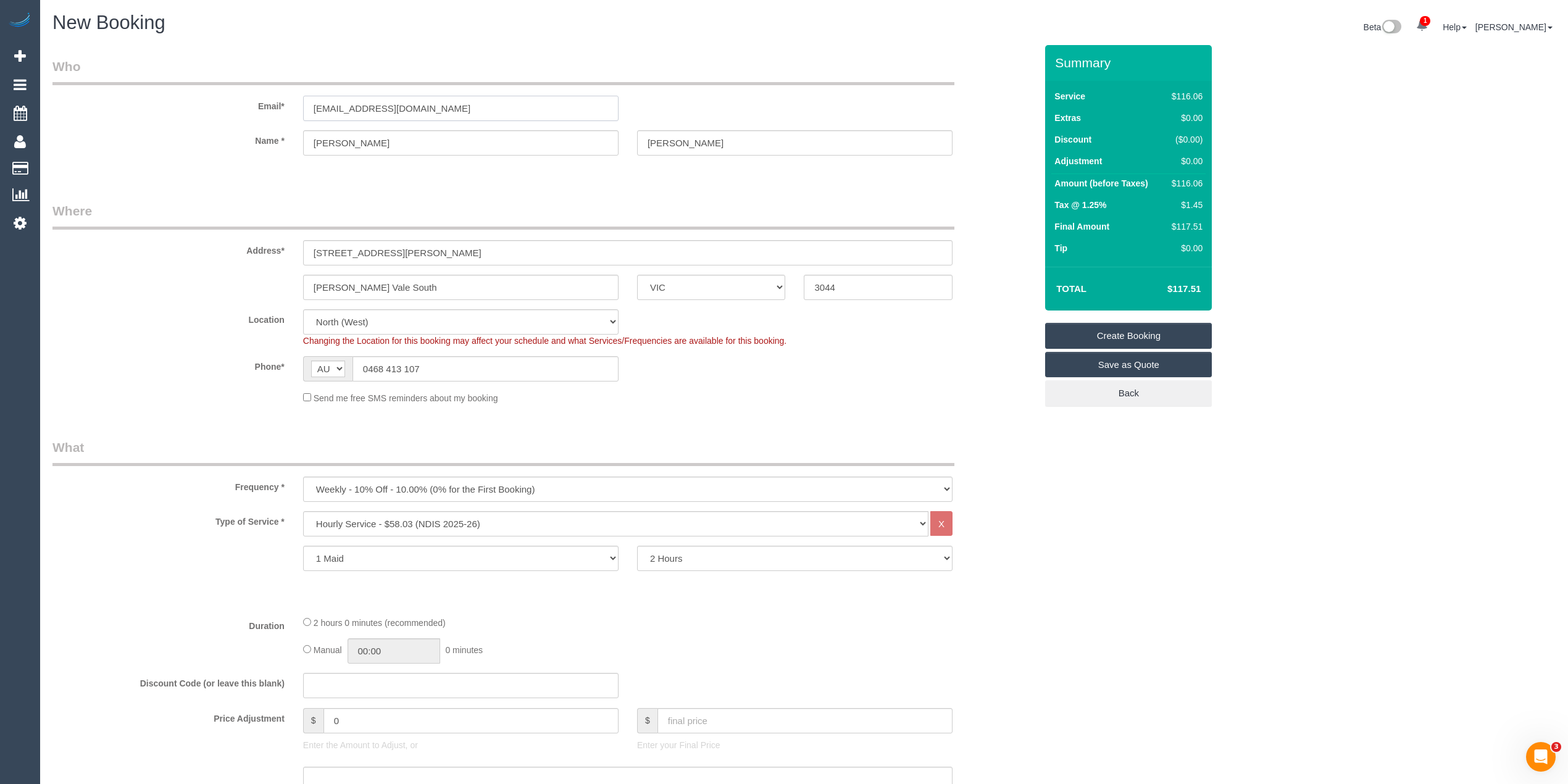
drag, startPoint x: 448, startPoint y: 100, endPoint x: 270, endPoint y: 102, distance: 178.0
click at [276, 103] on div "Email* kandleko@yahoo.com.au" at bounding box center [544, 88] width 1001 height 64
click at [1131, 336] on link "Create Booking" at bounding box center [1129, 335] width 167 height 26
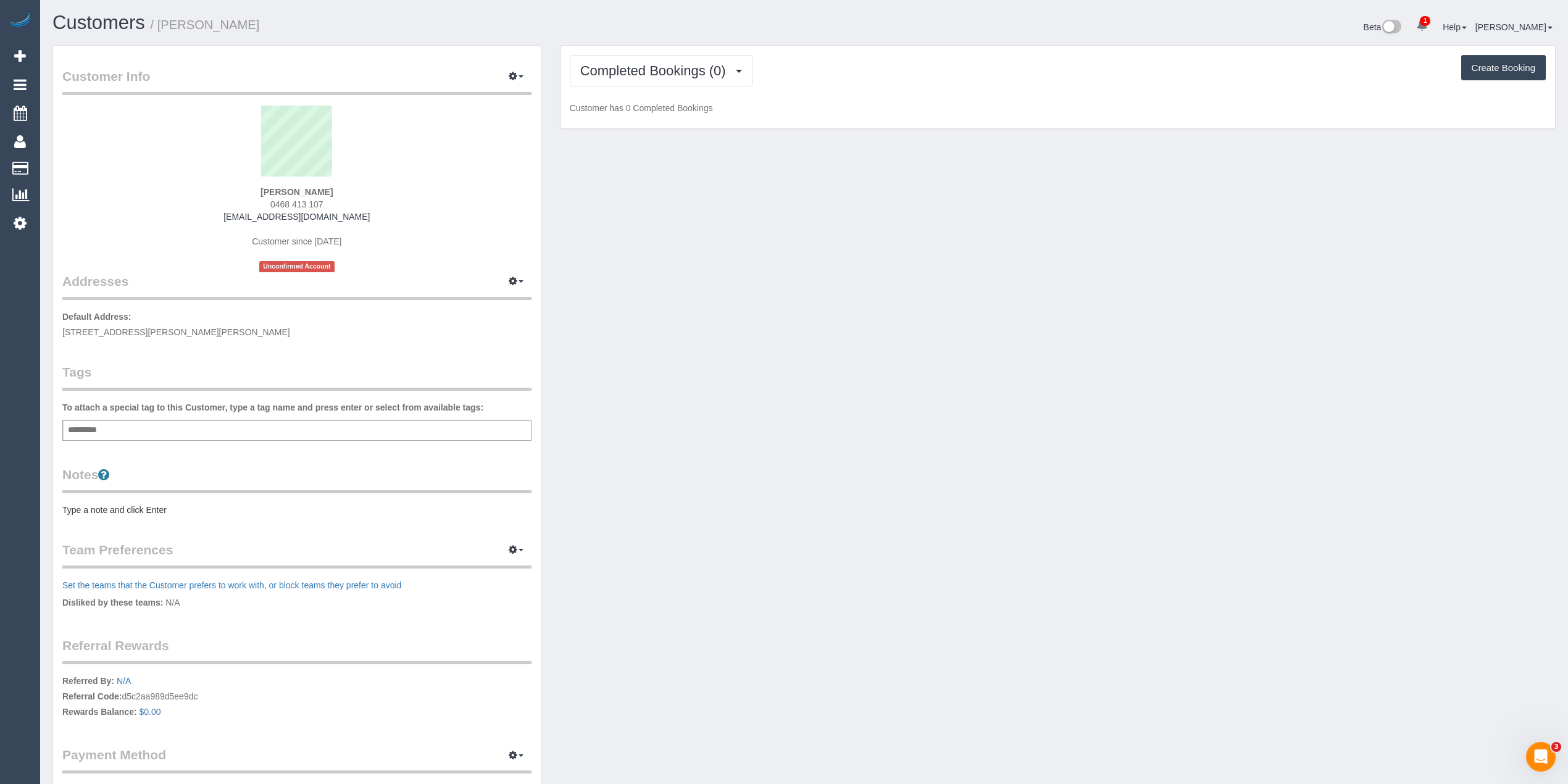
click at [181, 426] on div "Add a tag" at bounding box center [297, 430] width 469 height 21
type input "****"
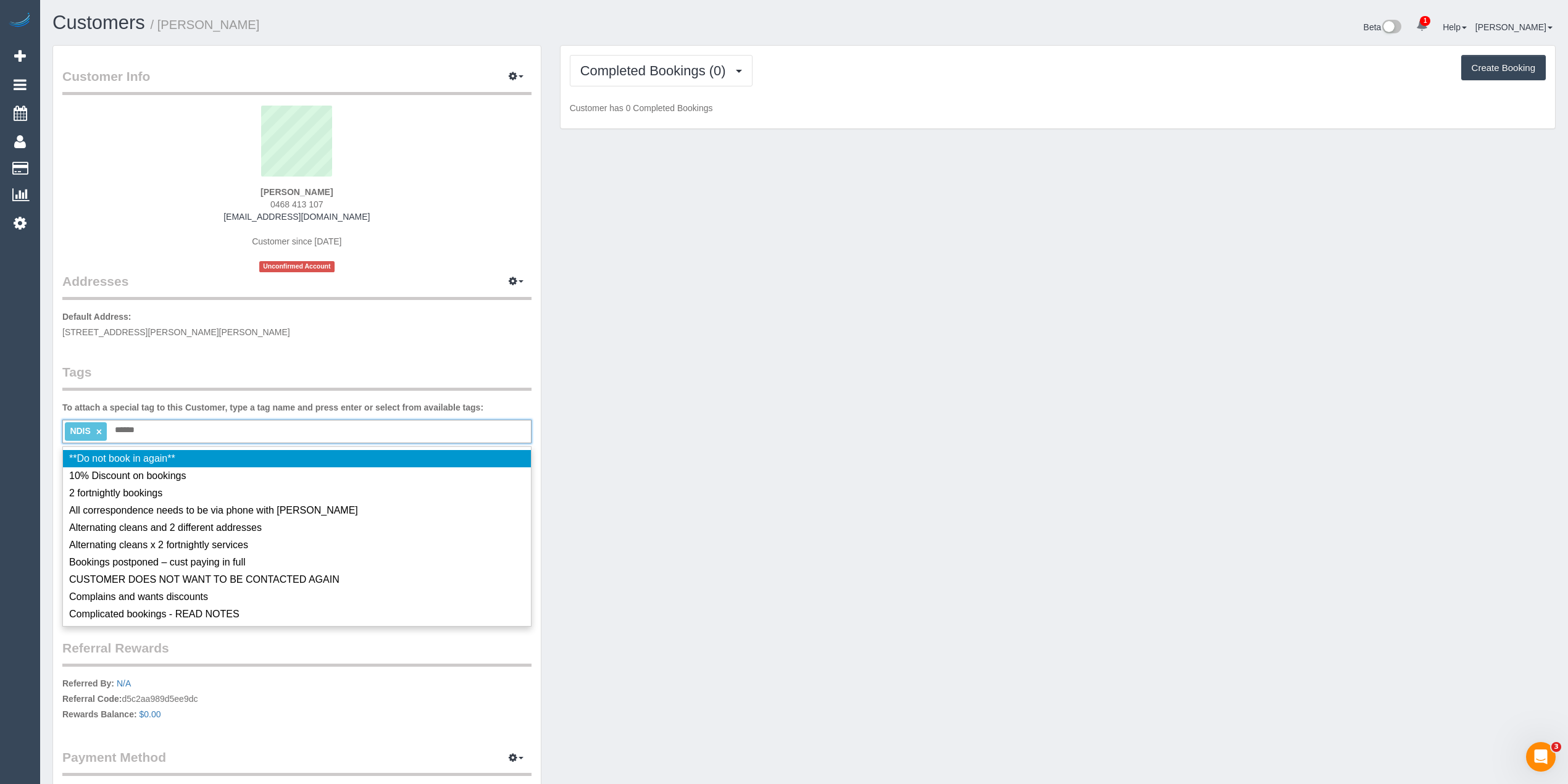
type input "*******"
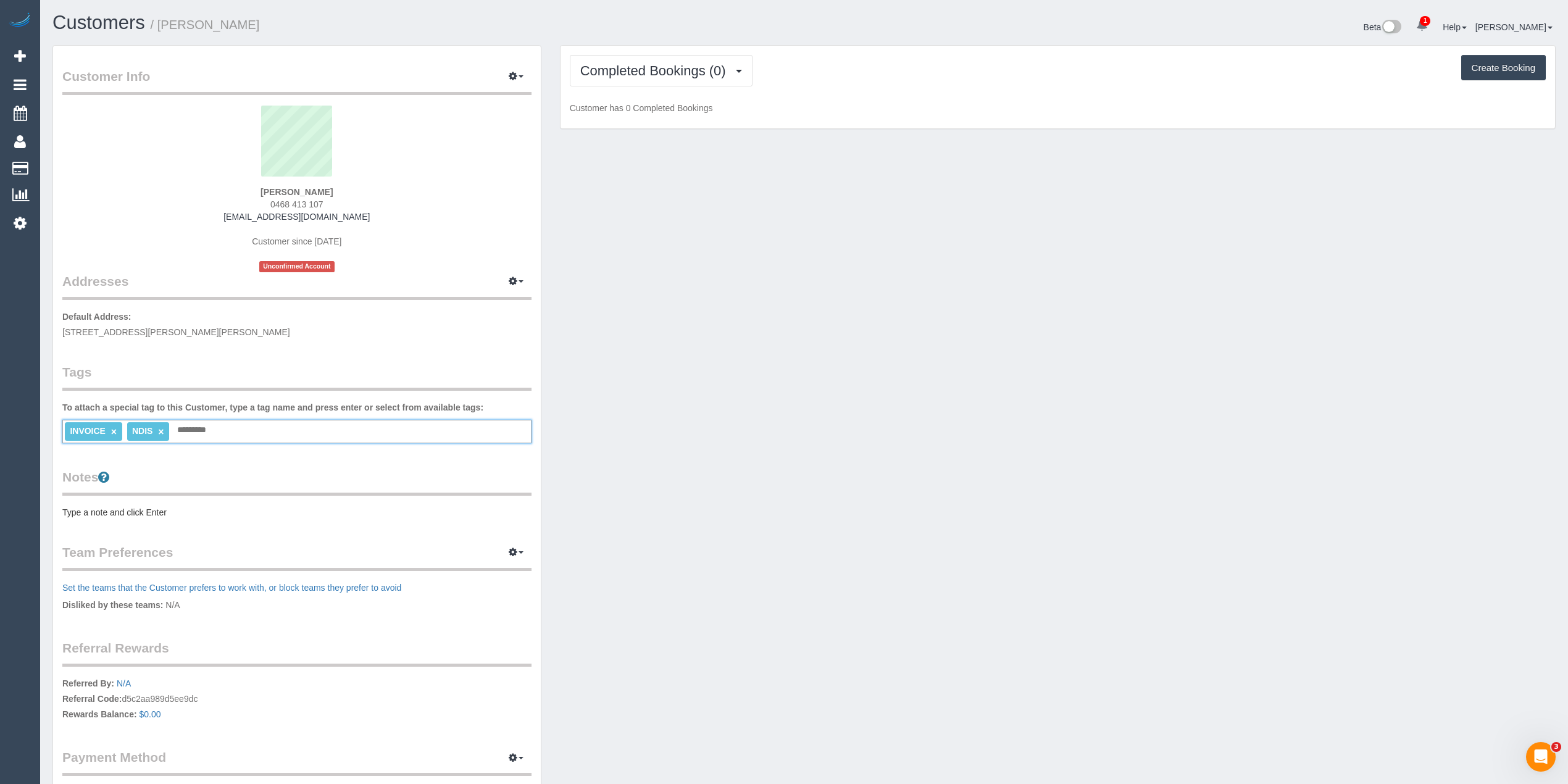
click at [94, 513] on pre "Type a note and click Enter" at bounding box center [297, 512] width 469 height 12
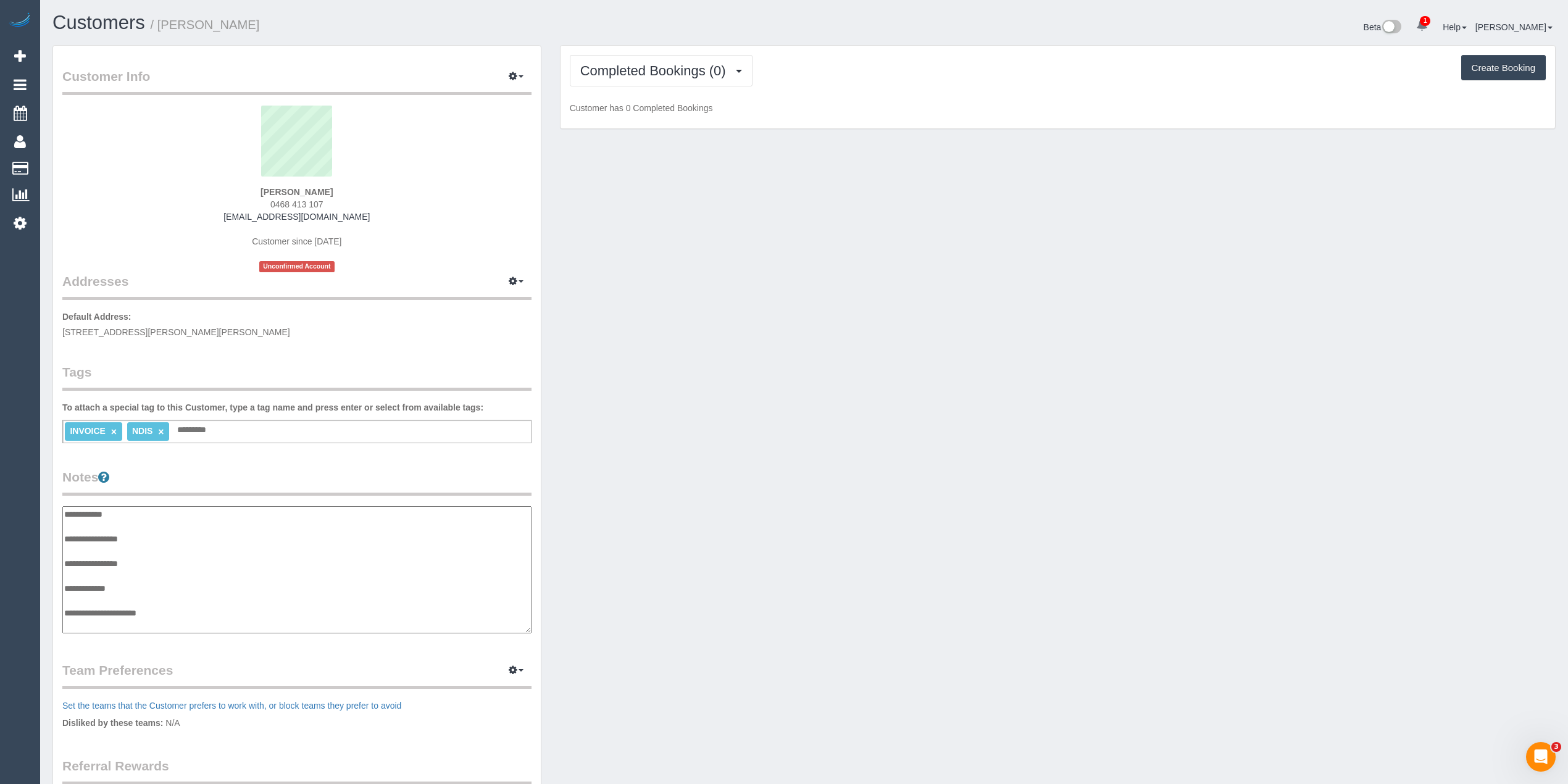
scroll to position [9, 0]
click at [159, 526] on textarea "**********" at bounding box center [297, 569] width 469 height 128
click at [176, 613] on textarea "**********" at bounding box center [297, 569] width 469 height 128
click at [100, 621] on textarea "**********" at bounding box center [297, 569] width 469 height 128
paste textarea "**********"
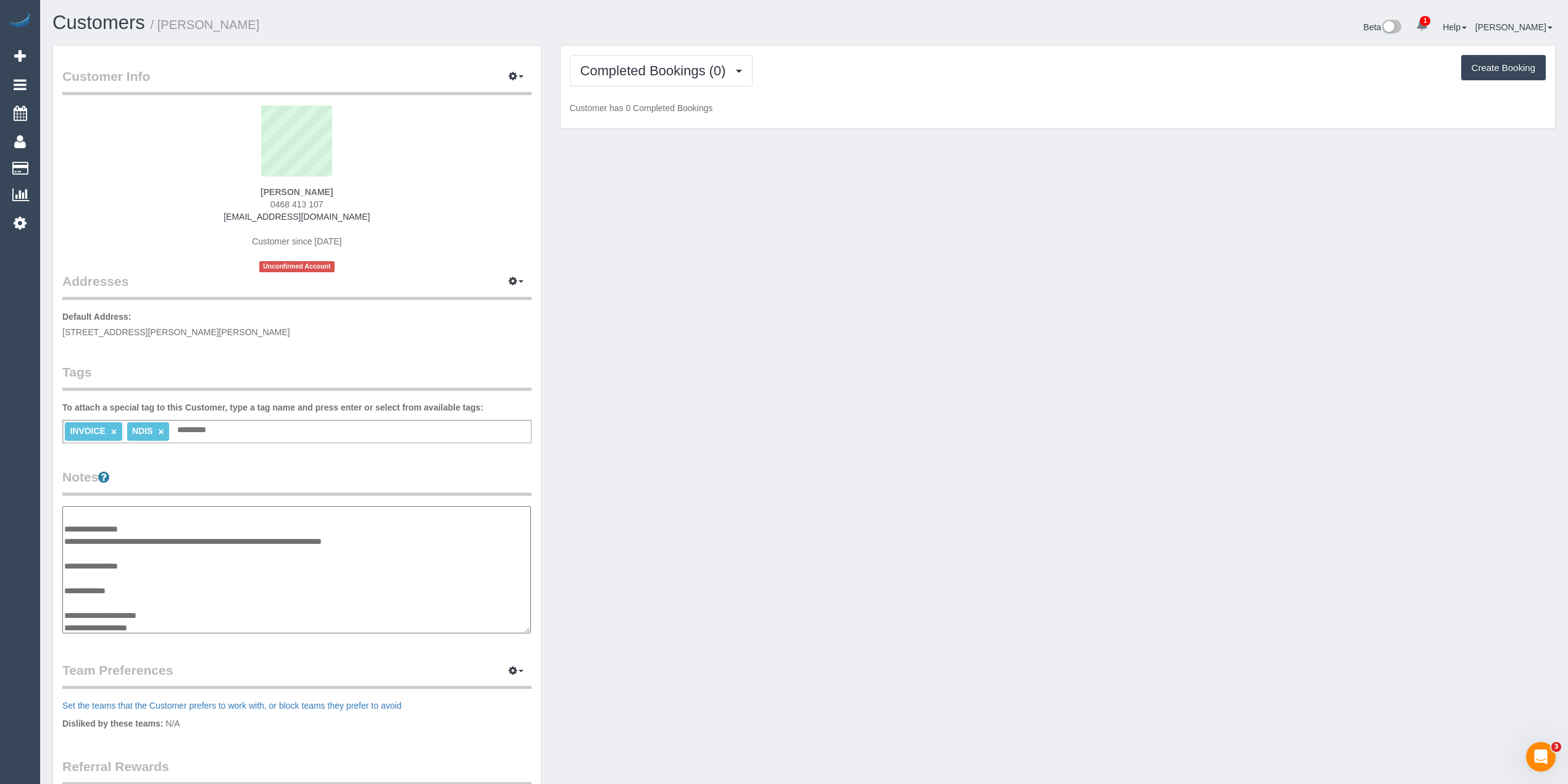
scroll to position [22, 0]
paste textarea "*********"
click at [182, 623] on textarea "**********" at bounding box center [297, 569] width 469 height 128
paste textarea "**********"
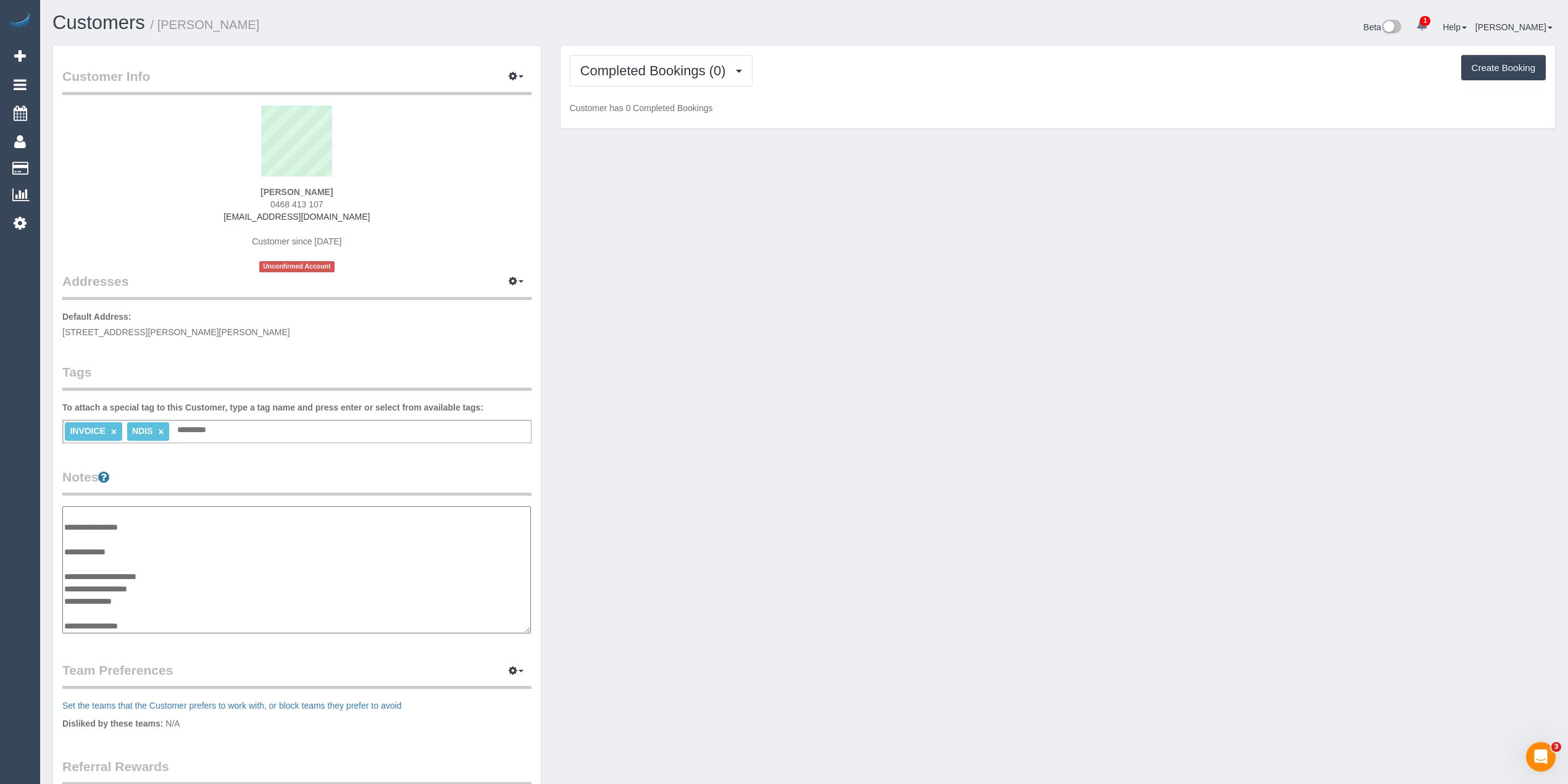
type textarea "**********"
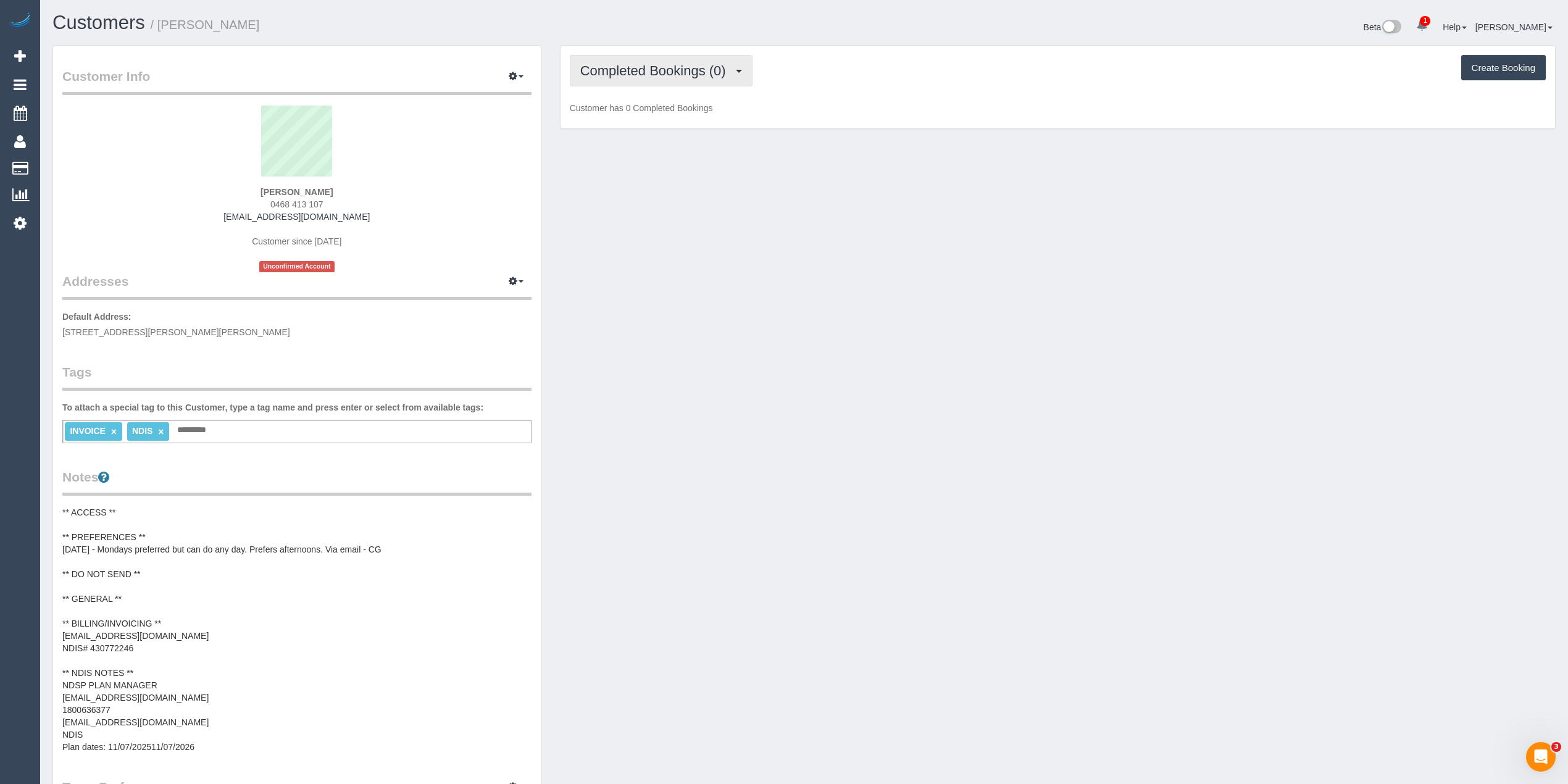
click at [638, 78] on button "Completed Bookings (0)" at bounding box center [661, 70] width 182 height 31
click at [648, 120] on link "Upcoming Bookings (11)" at bounding box center [635, 115] width 130 height 16
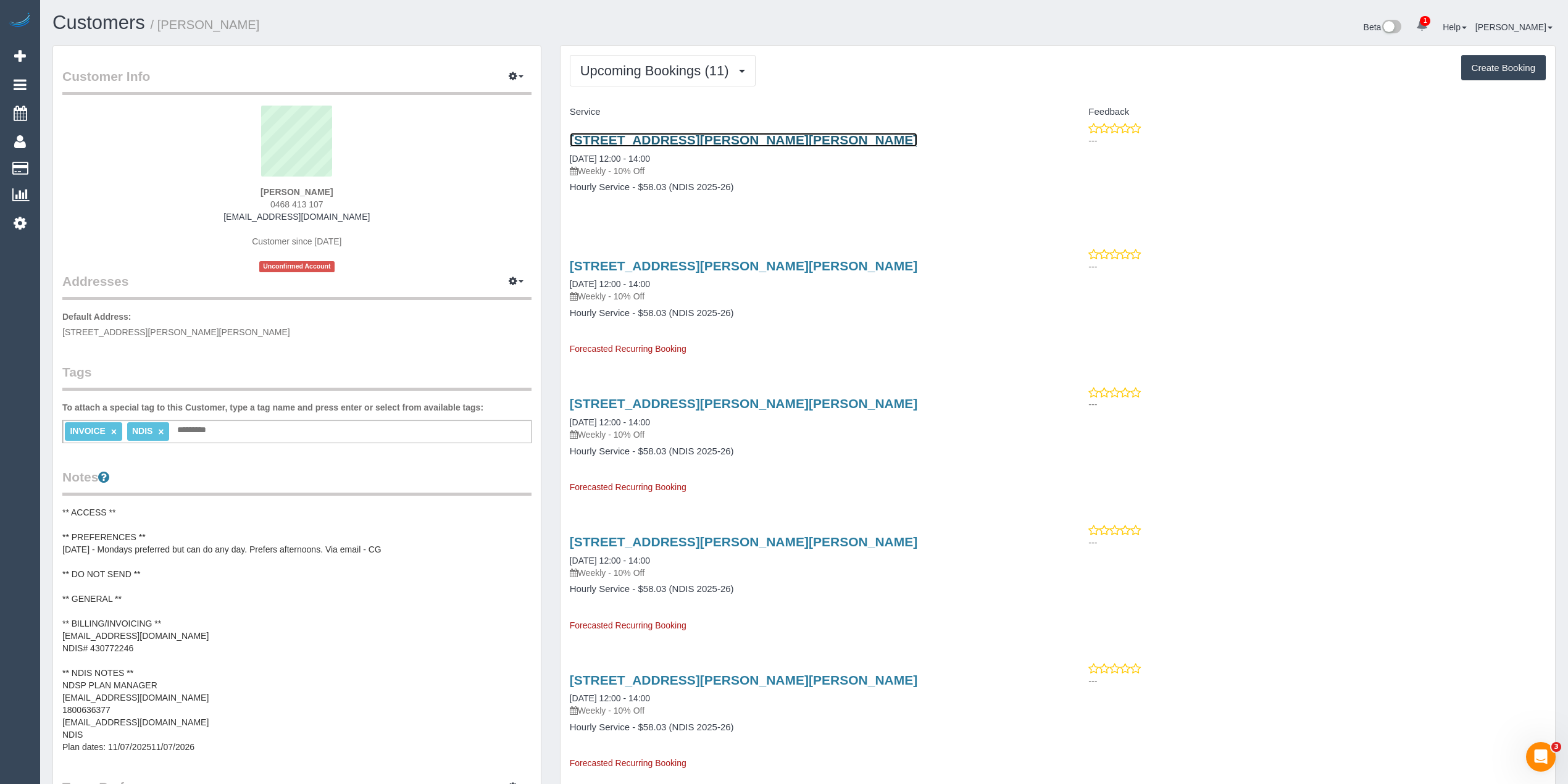
click at [714, 137] on link "9 Wills Street, Pascoe Vale South, VIC 3044" at bounding box center [743, 140] width 348 height 14
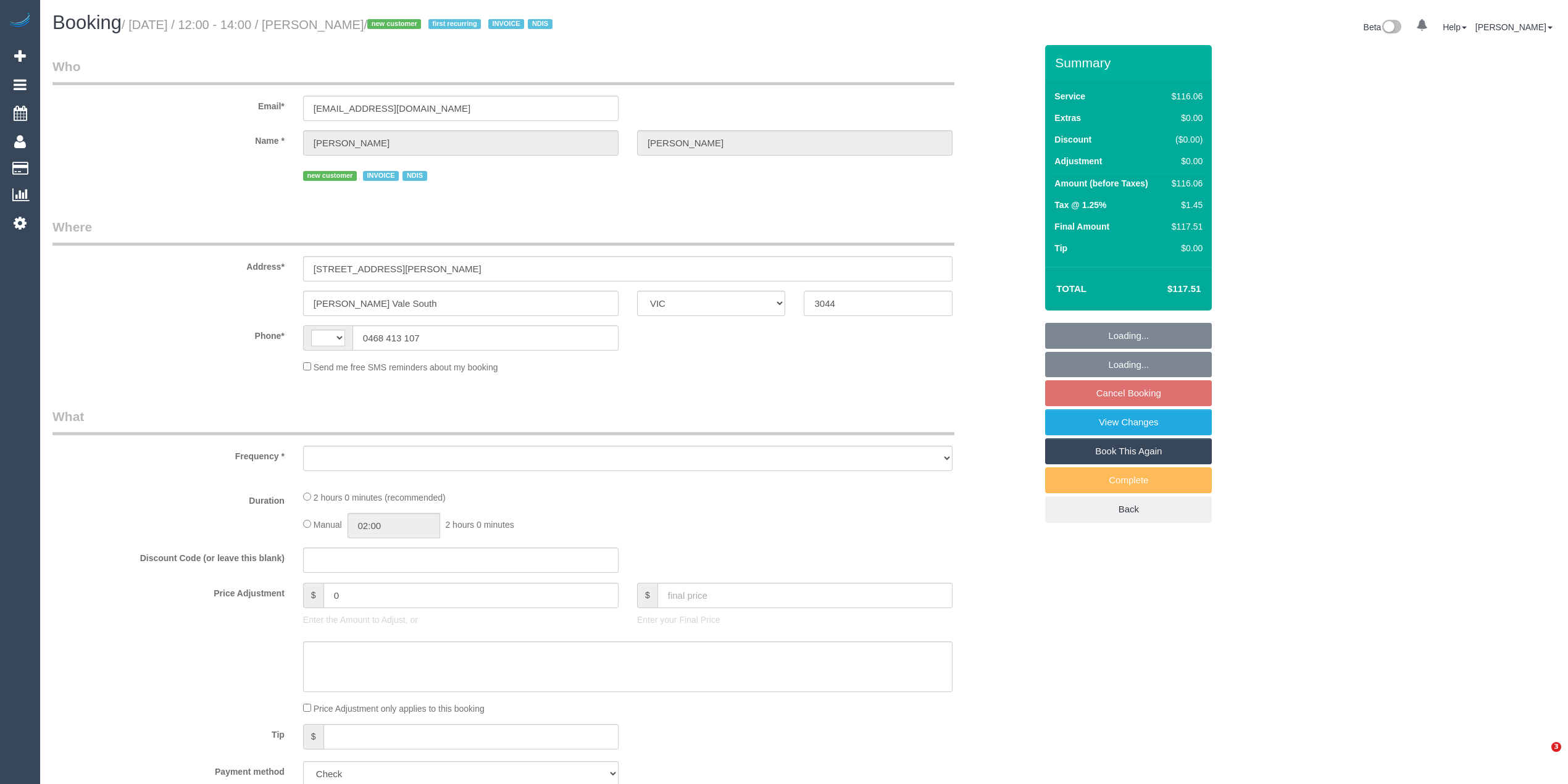
select select "VIC"
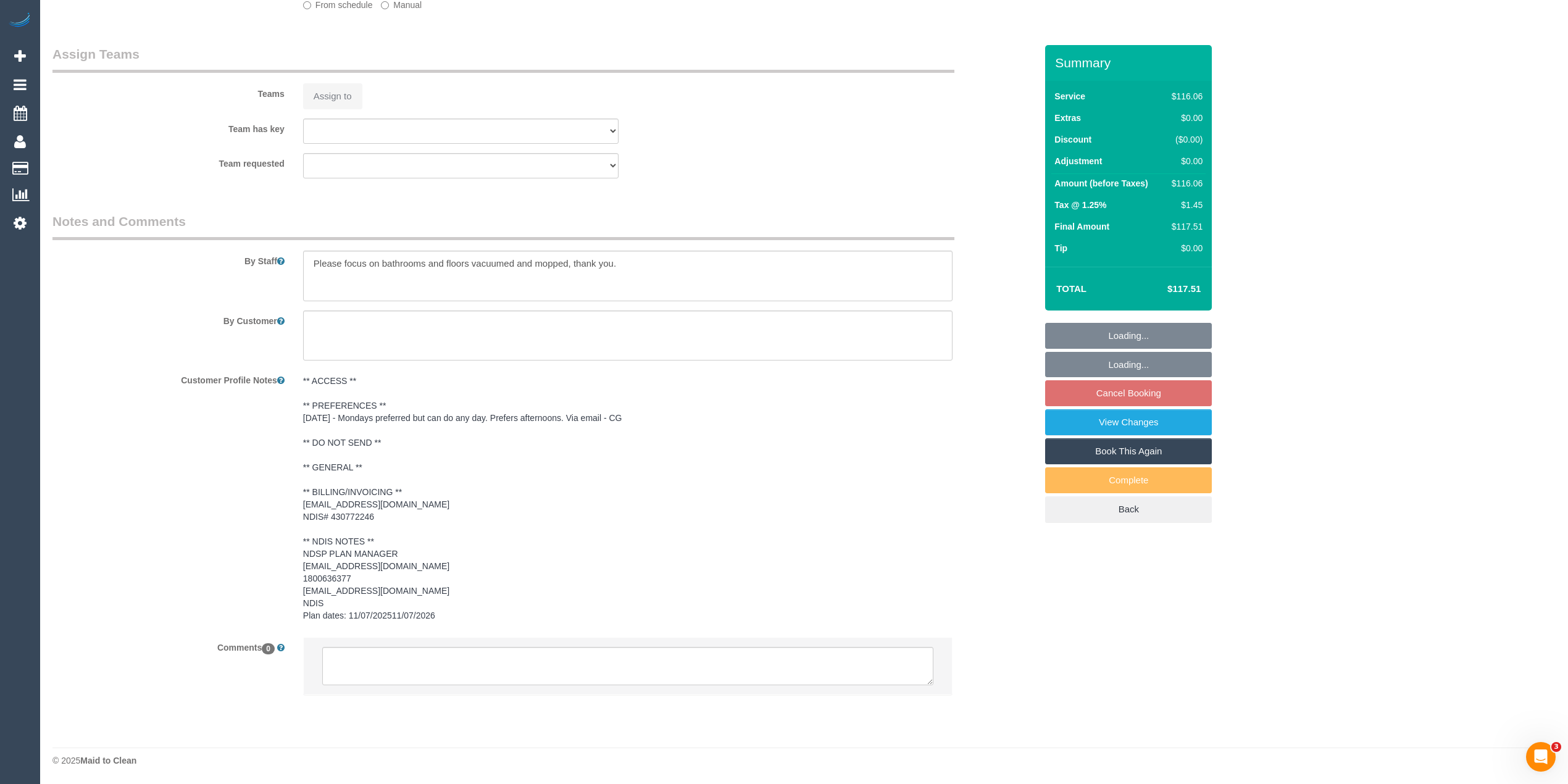
select select "string:AU"
select select "object:534"
select select "number:29"
select select "number:14"
select select "number:19"
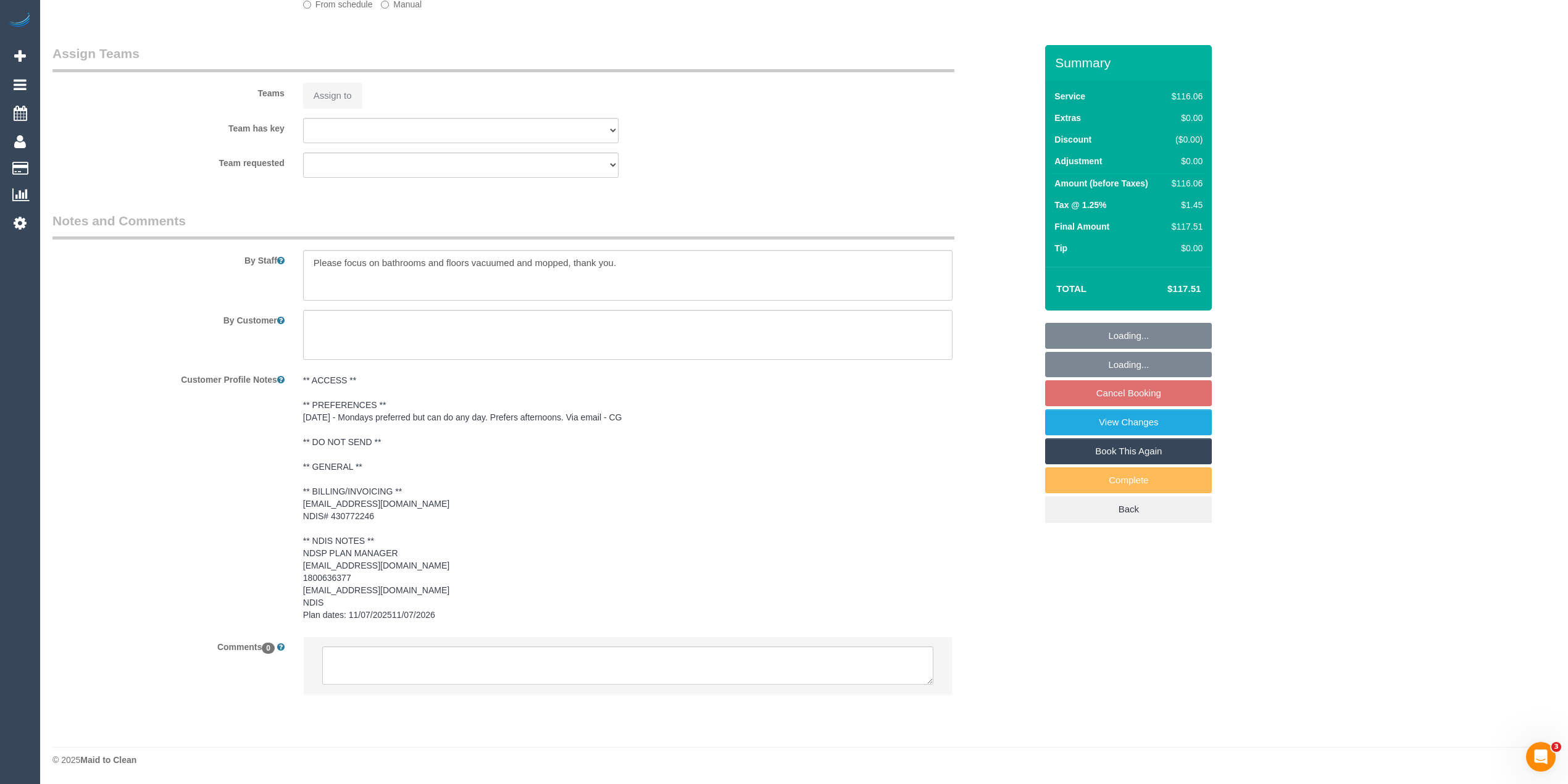
select select "number:23"
select select "number:34"
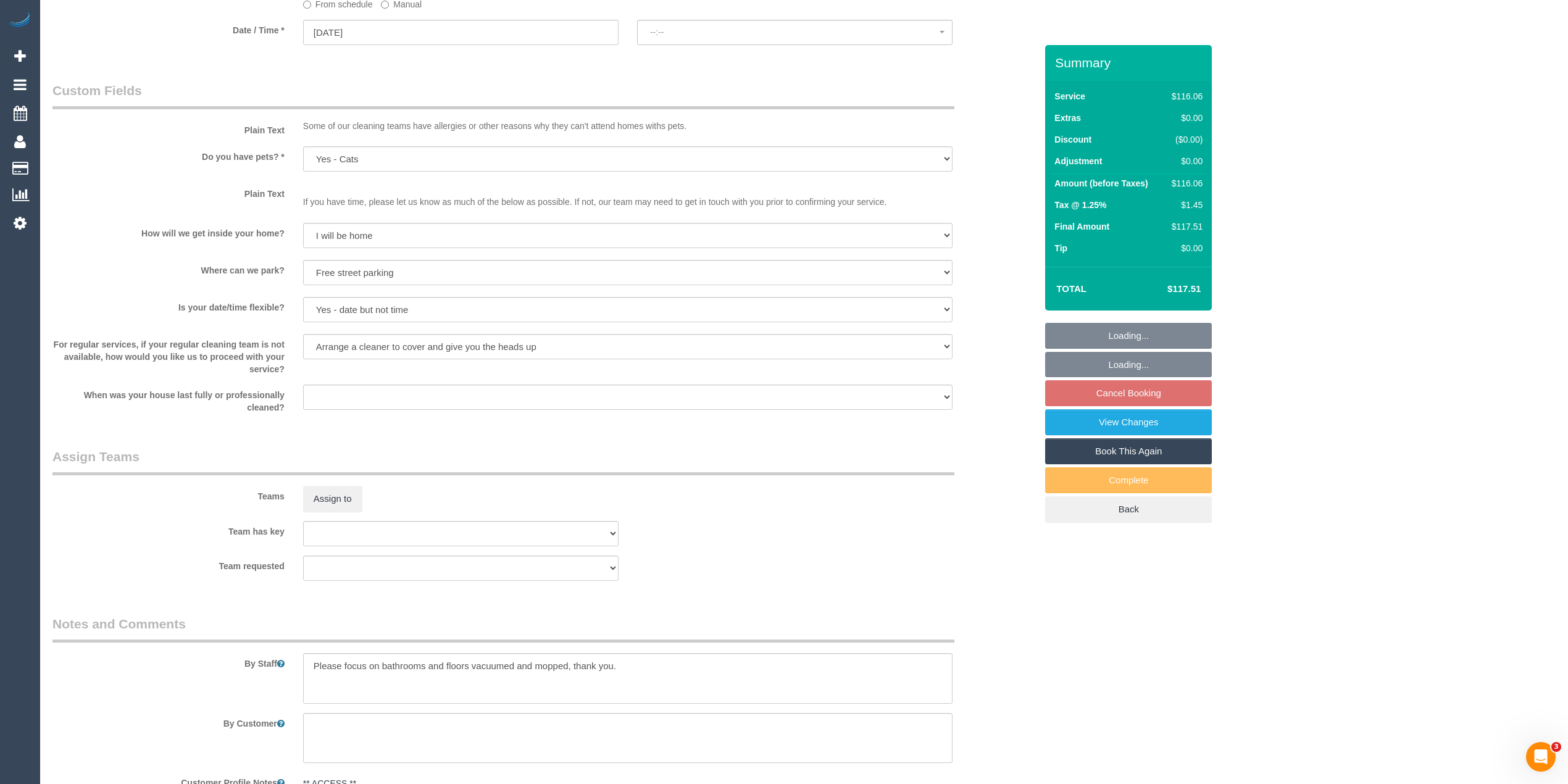
select select "object:1497"
select select "spot4"
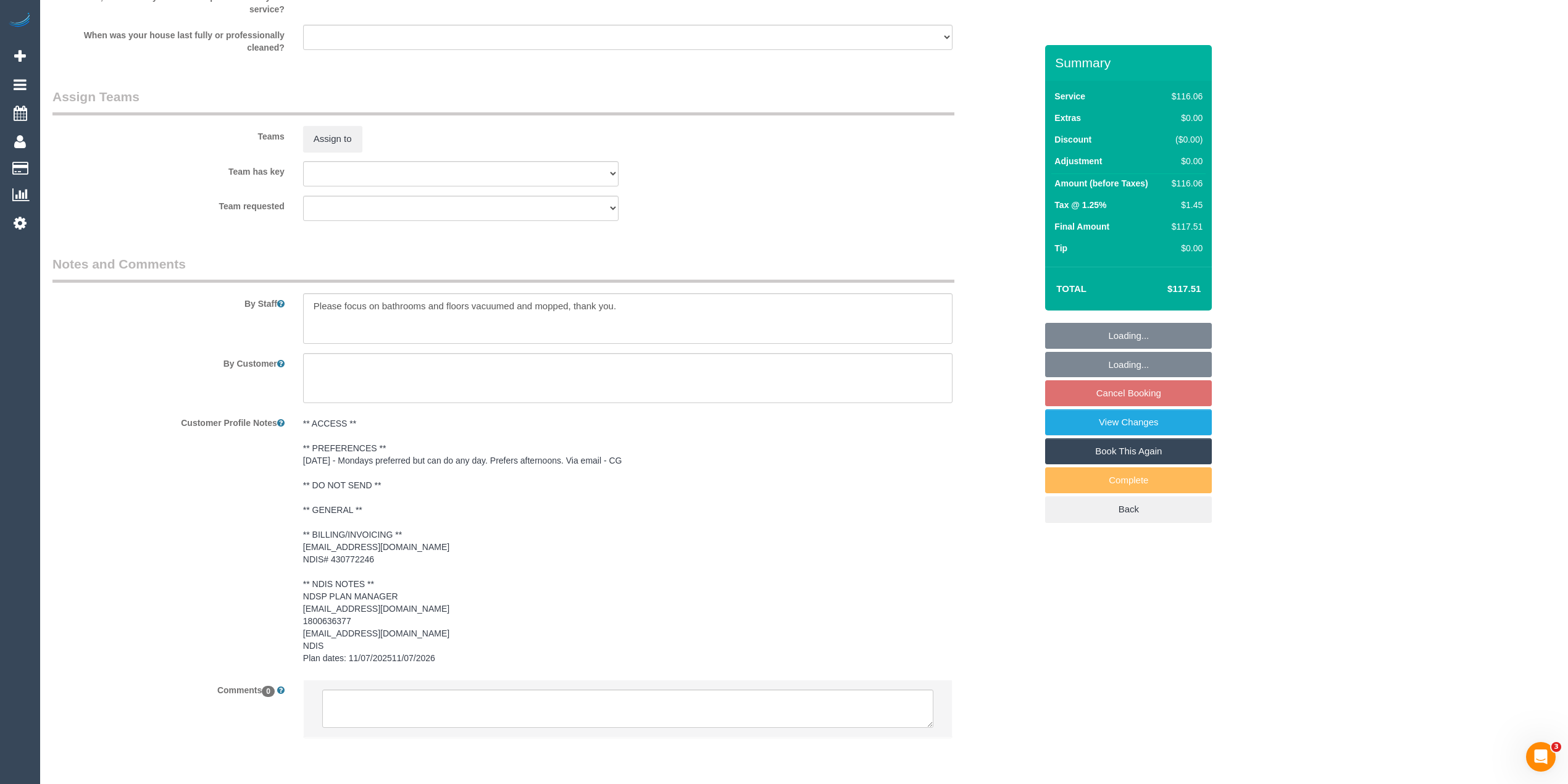
scroll to position [1409, 0]
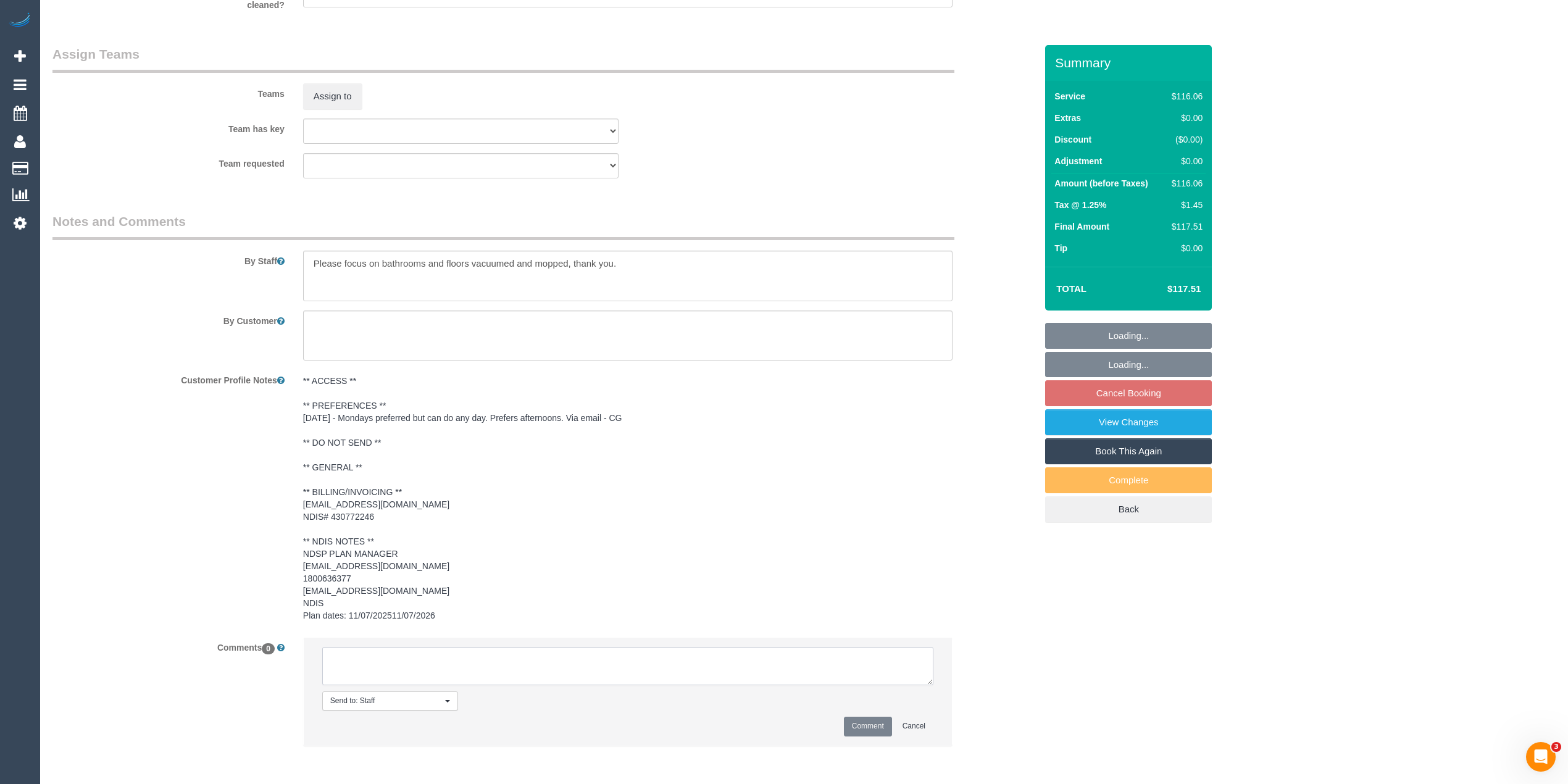
click at [416, 679] on textarea at bounding box center [627, 666] width 611 height 38
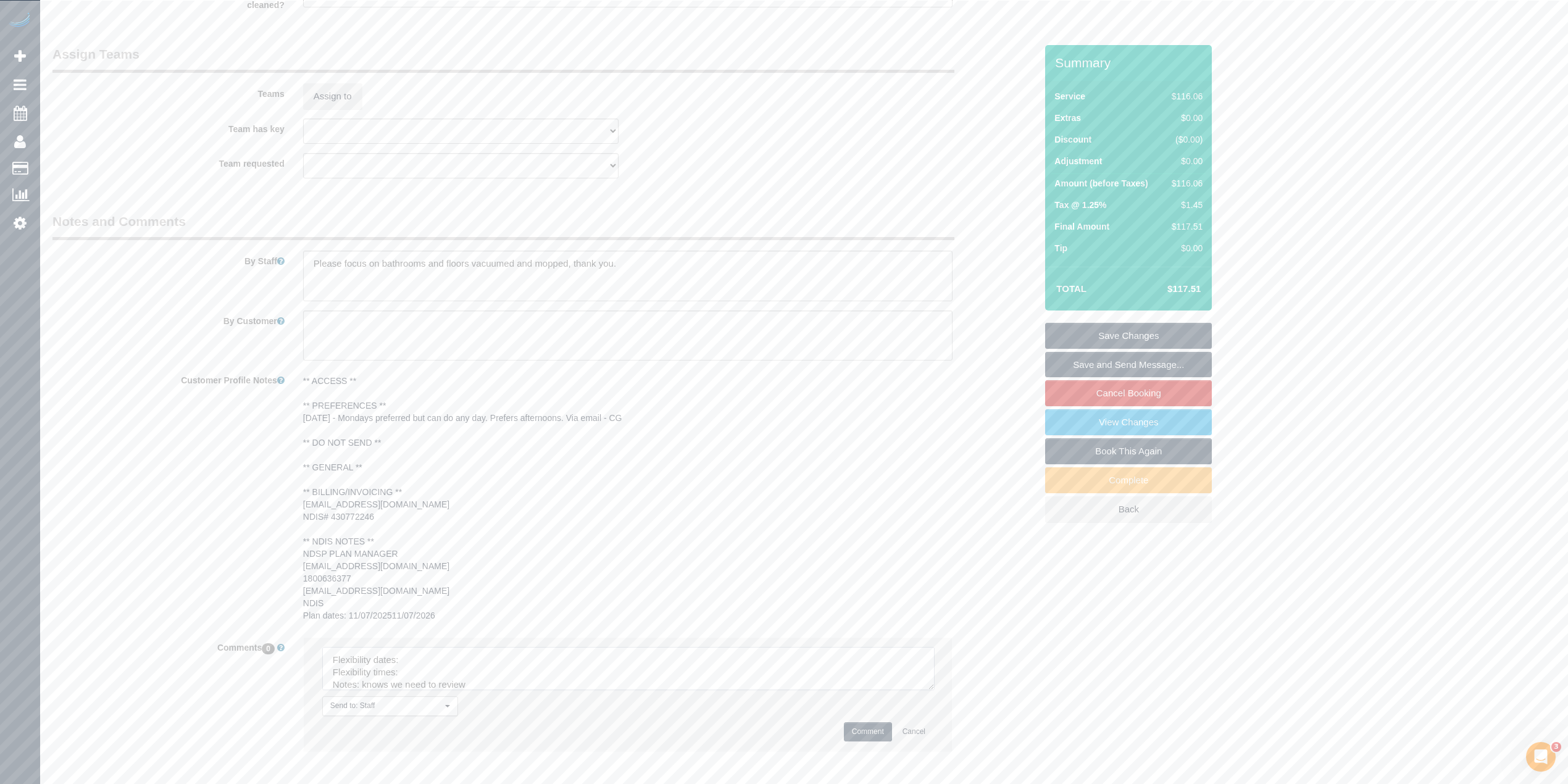
drag, startPoint x: 925, startPoint y: 681, endPoint x: 921, endPoint y: 724, distance: 43.2
click at [935, 690] on textarea at bounding box center [627, 669] width 612 height 44
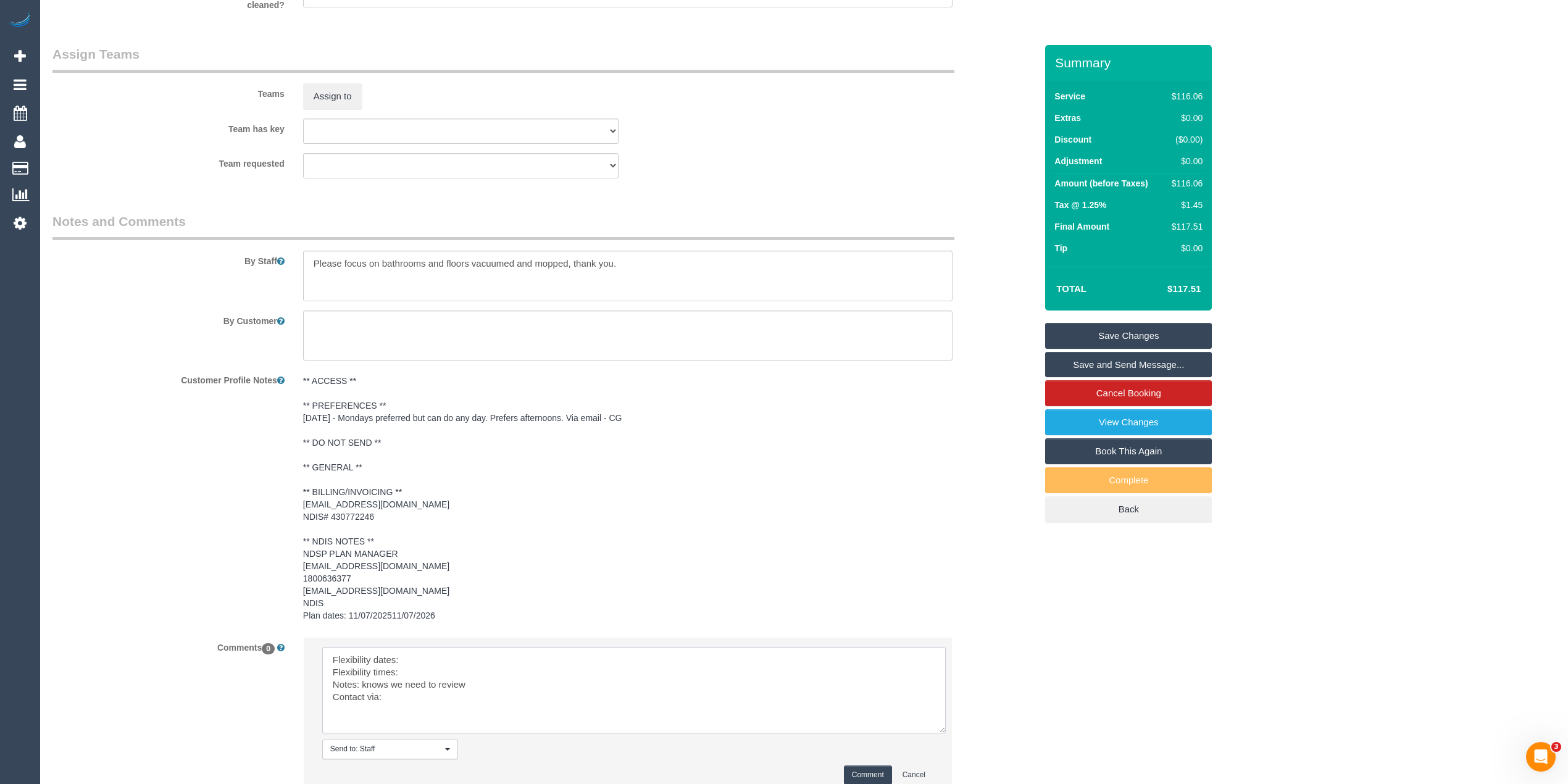
drag, startPoint x: 421, startPoint y: 658, endPoint x: 413, endPoint y: 684, distance: 27.2
click at [411, 684] on textarea at bounding box center [633, 690] width 624 height 86
click at [443, 660] on textarea at bounding box center [633, 690] width 624 height 86
click at [433, 667] on textarea at bounding box center [633, 690] width 624 height 86
click at [399, 695] on textarea at bounding box center [633, 690] width 624 height 86
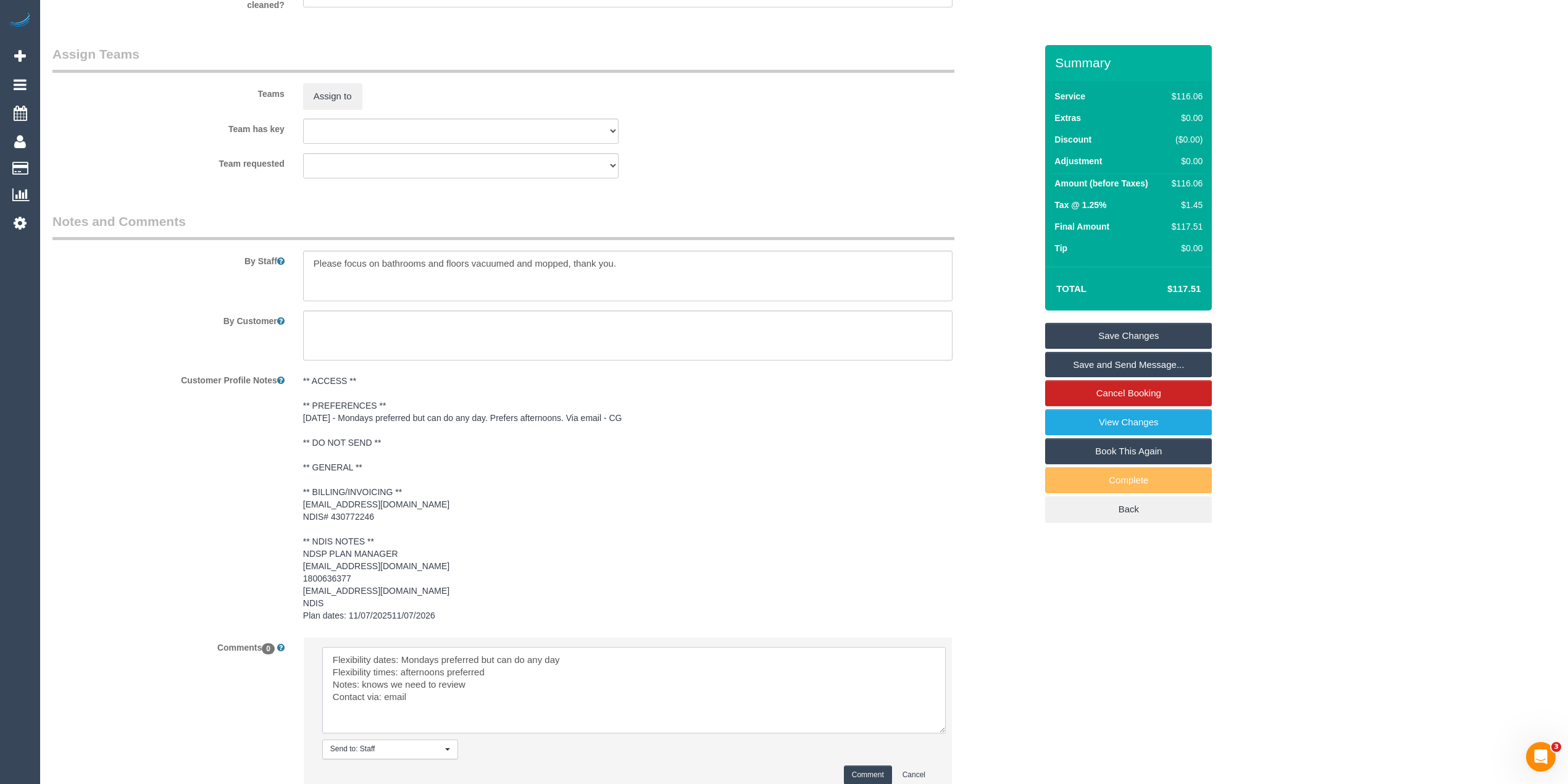
click at [442, 675] on textarea at bounding box center [633, 690] width 624 height 86
type textarea "Flexibility dates: Mondays preferred but can do any day Flexibility times: afte…"
click at [870, 768] on button "Comment" at bounding box center [868, 775] width 48 height 19
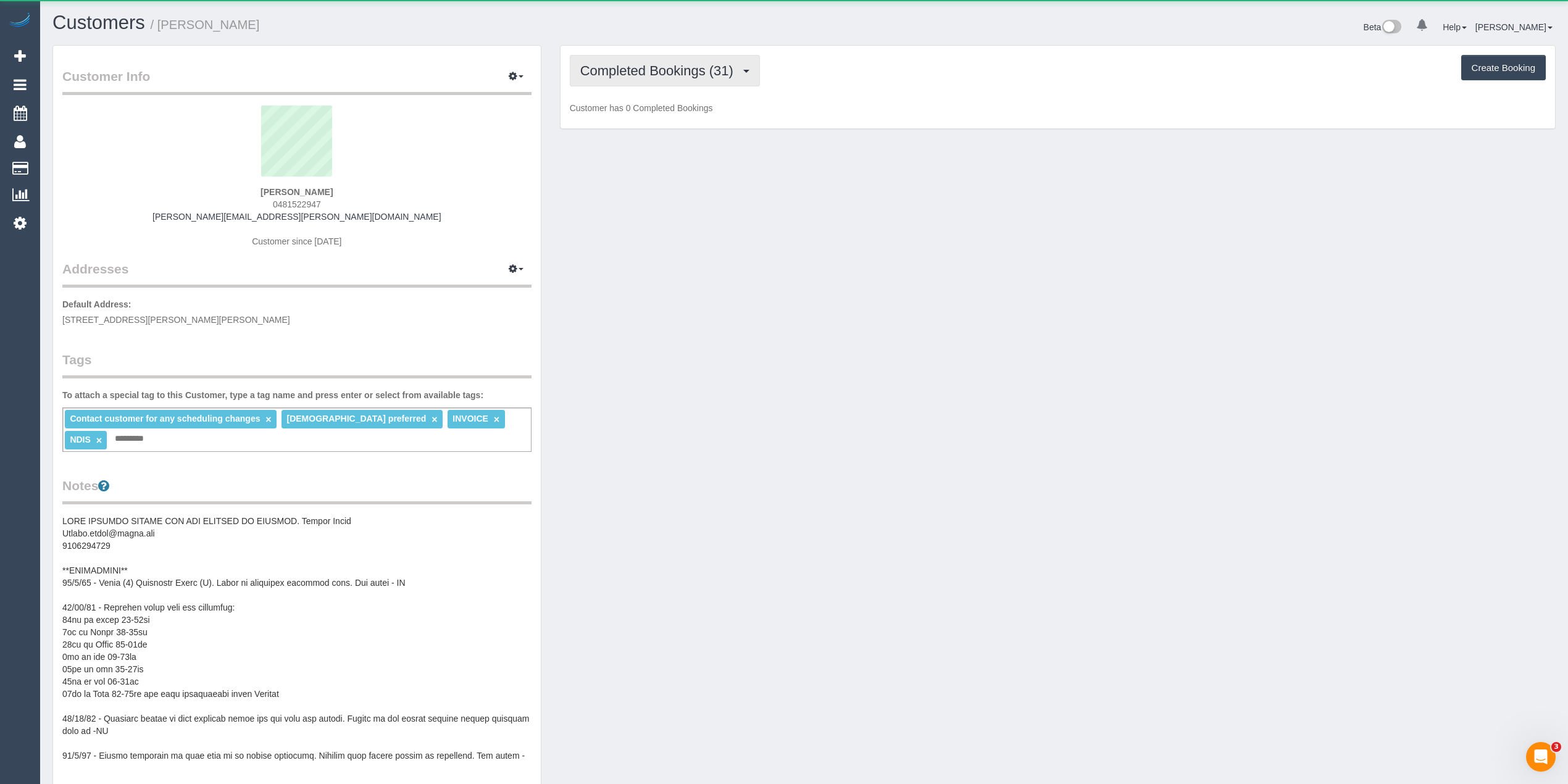
click at [678, 69] on span "Completed Bookings (31)" at bounding box center [660, 70] width 159 height 15
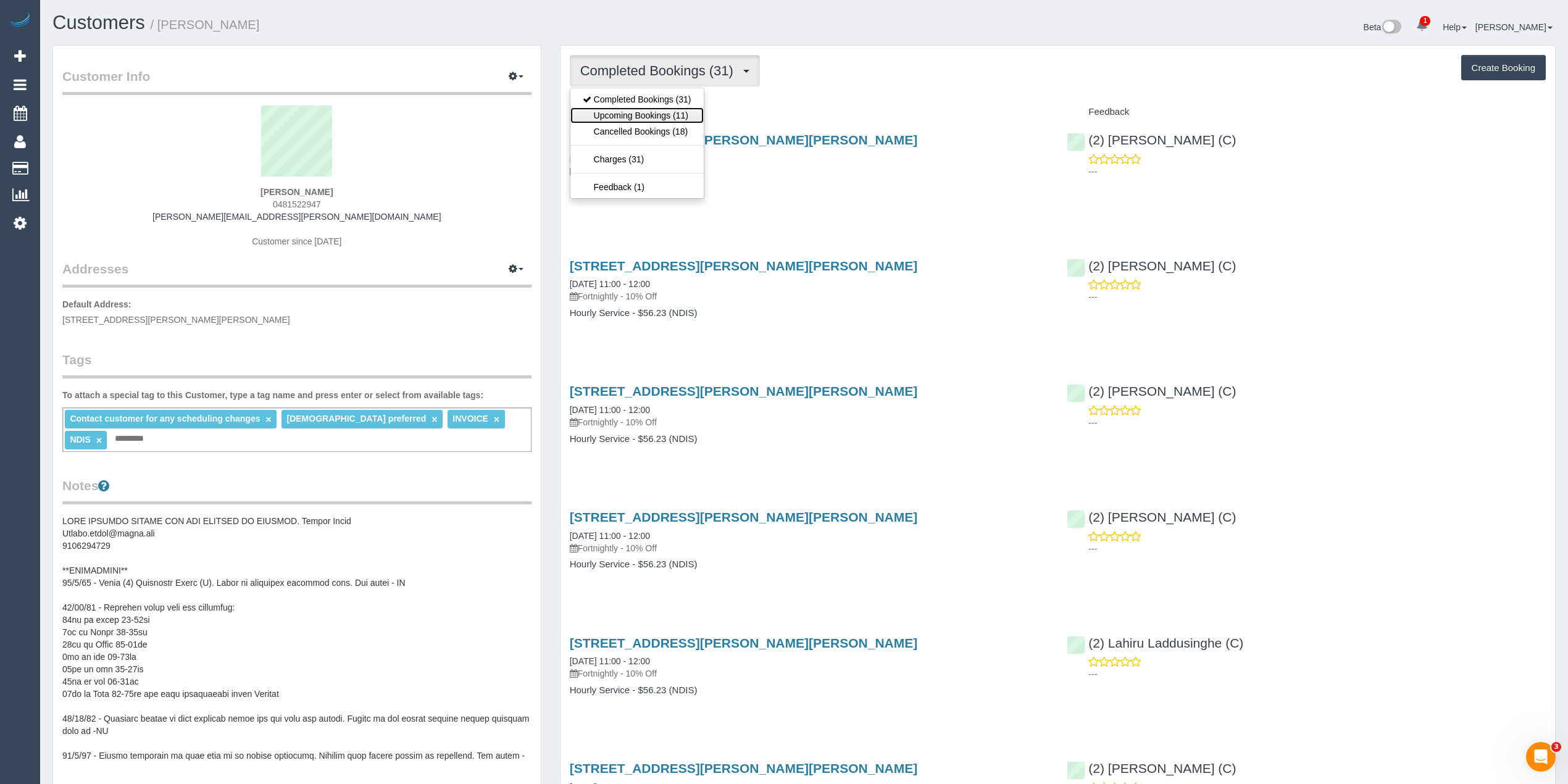
click at [673, 110] on link "Upcoming Bookings (11)" at bounding box center [637, 115] width 133 height 16
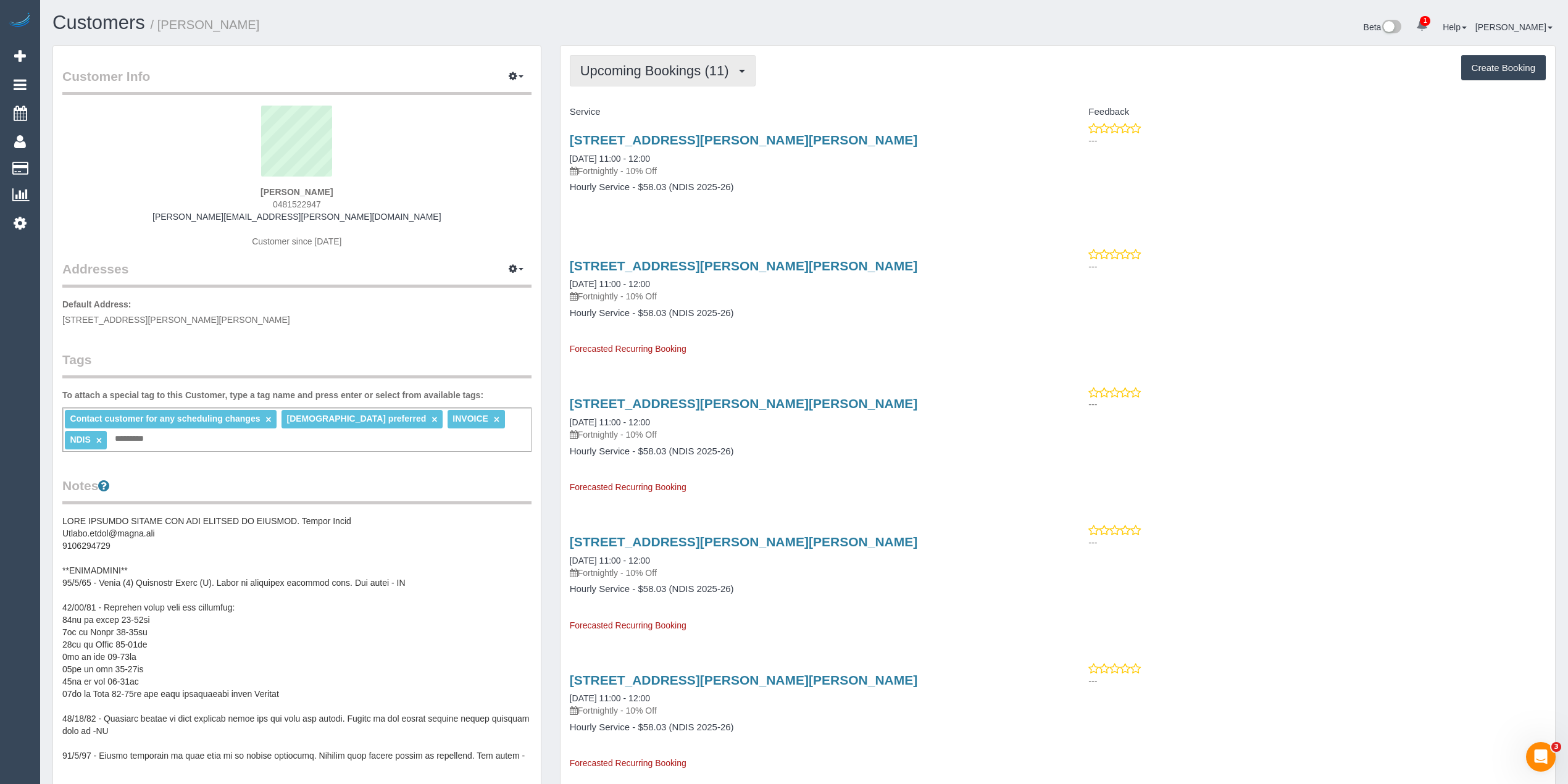
click at [613, 57] on button "Upcoming Bookings (11)" at bounding box center [663, 70] width 186 height 31
click at [632, 98] on link "Completed Bookings (31)" at bounding box center [637, 99] width 133 height 16
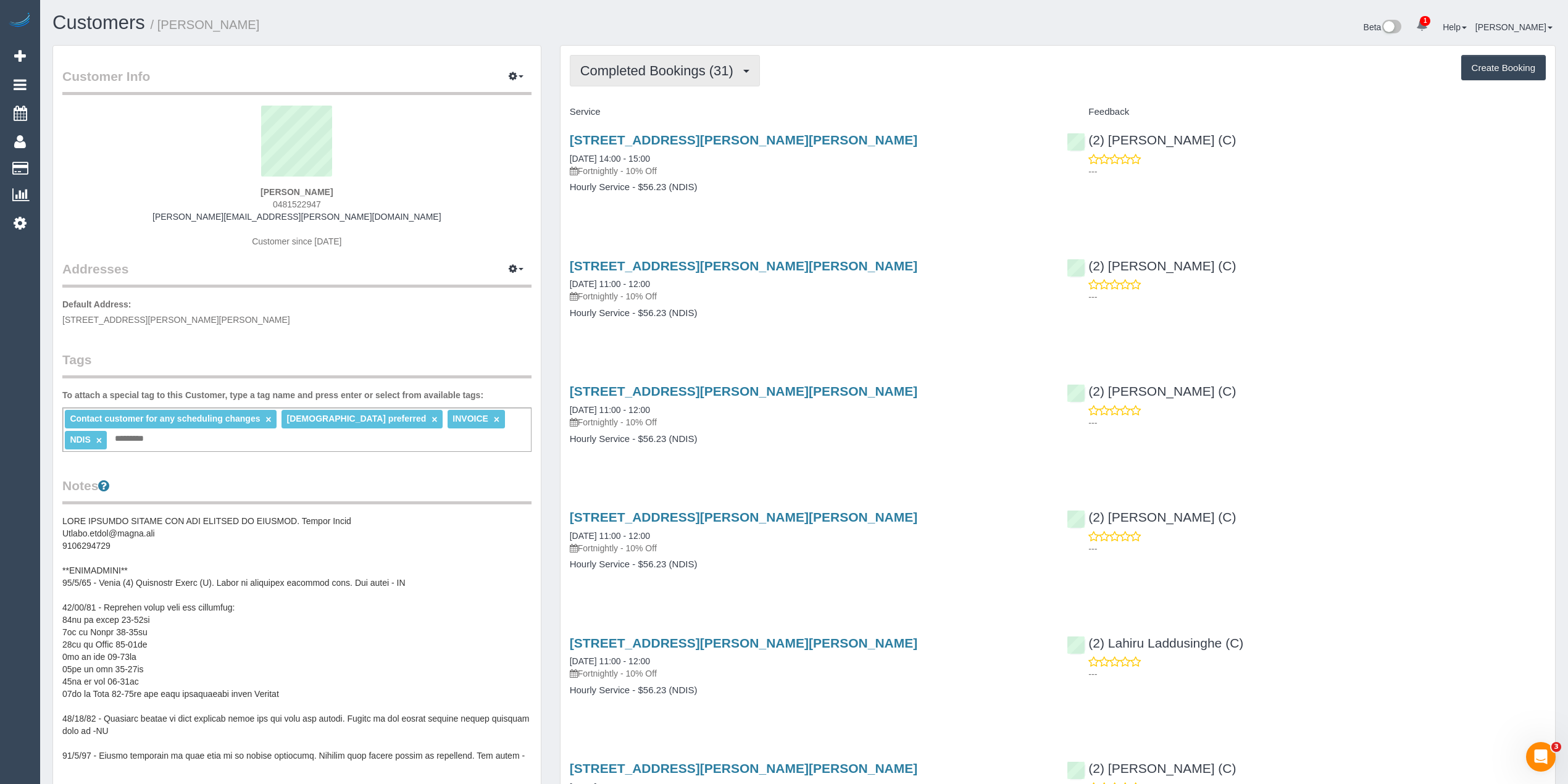
click at [636, 63] on button "Completed Bookings (31)" at bounding box center [664, 70] width 190 height 31
click at [664, 119] on link "Upcoming Bookings (11)" at bounding box center [637, 115] width 133 height 16
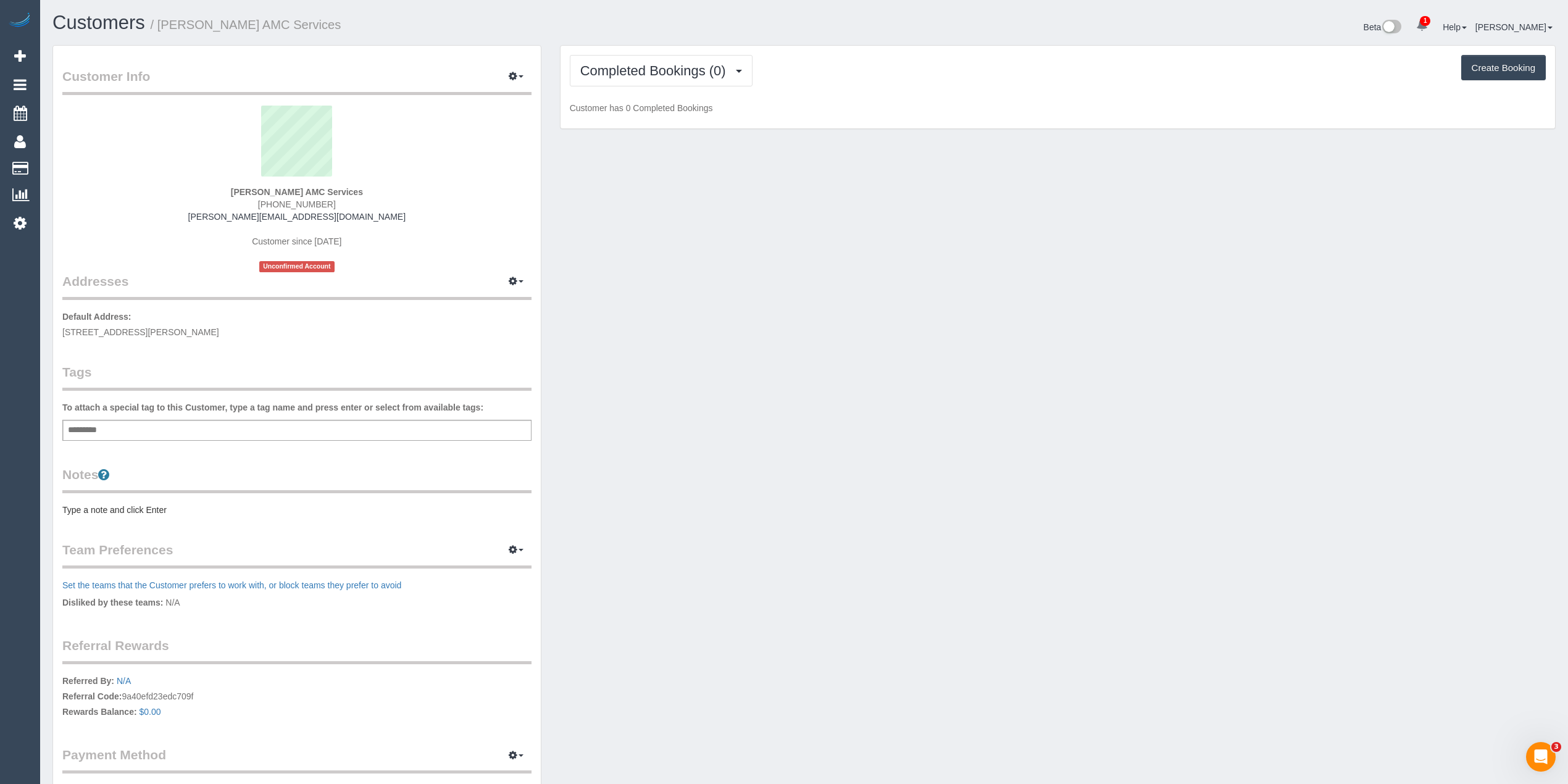
click at [145, 428] on div "Add a tag" at bounding box center [297, 430] width 469 height 21
type input "***"
type input "*******"
type input "**********"
click at [179, 506] on pre "Type a note and click Enter" at bounding box center [297, 512] width 469 height 12
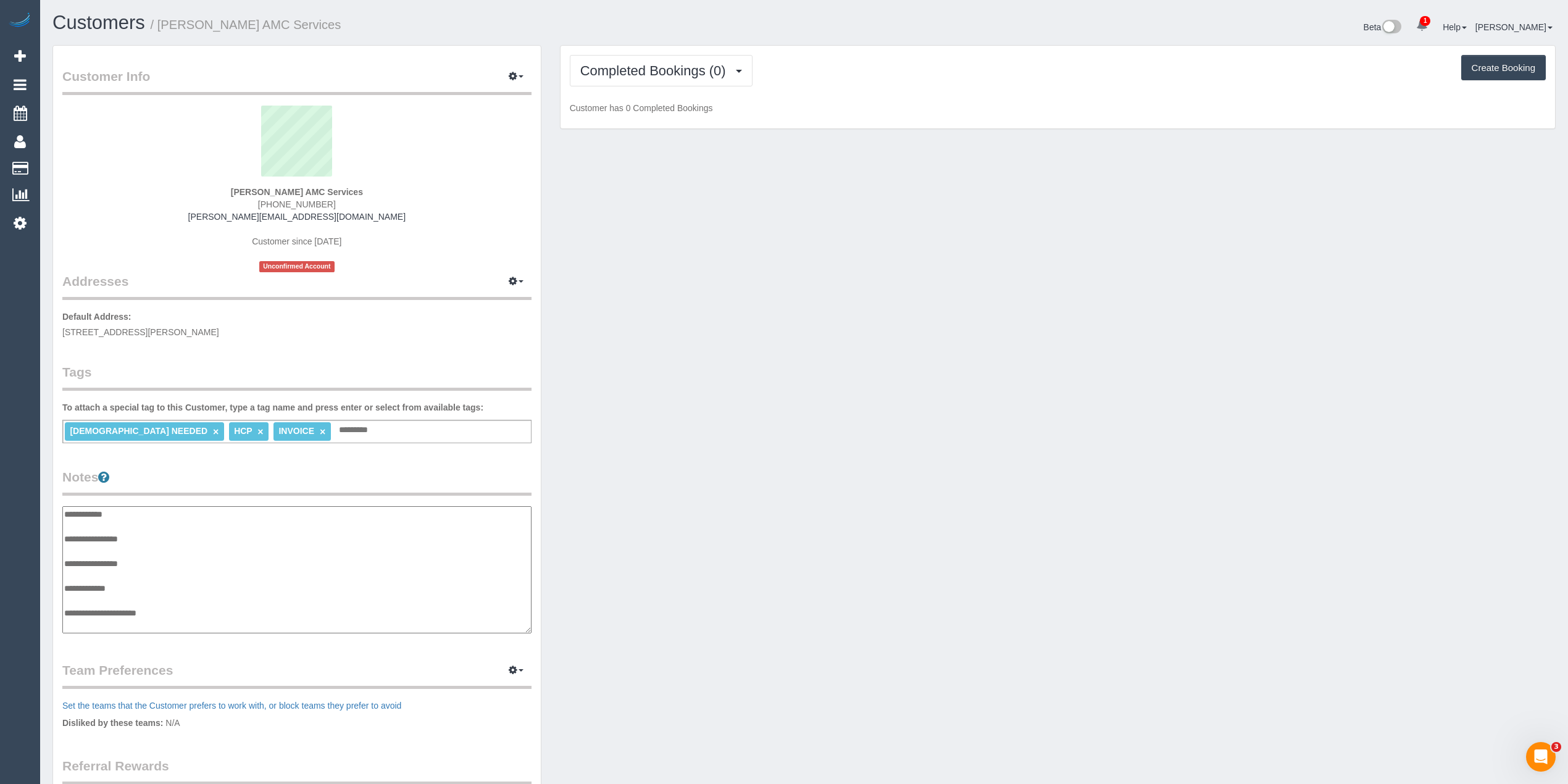
scroll to position [9, 0]
click at [186, 520] on textarea "**********" at bounding box center [297, 569] width 469 height 128
click at [170, 529] on textarea "**********" at bounding box center [297, 569] width 469 height 128
click at [121, 537] on textarea "**********" at bounding box center [297, 569] width 469 height 128
paste textarea "**********"
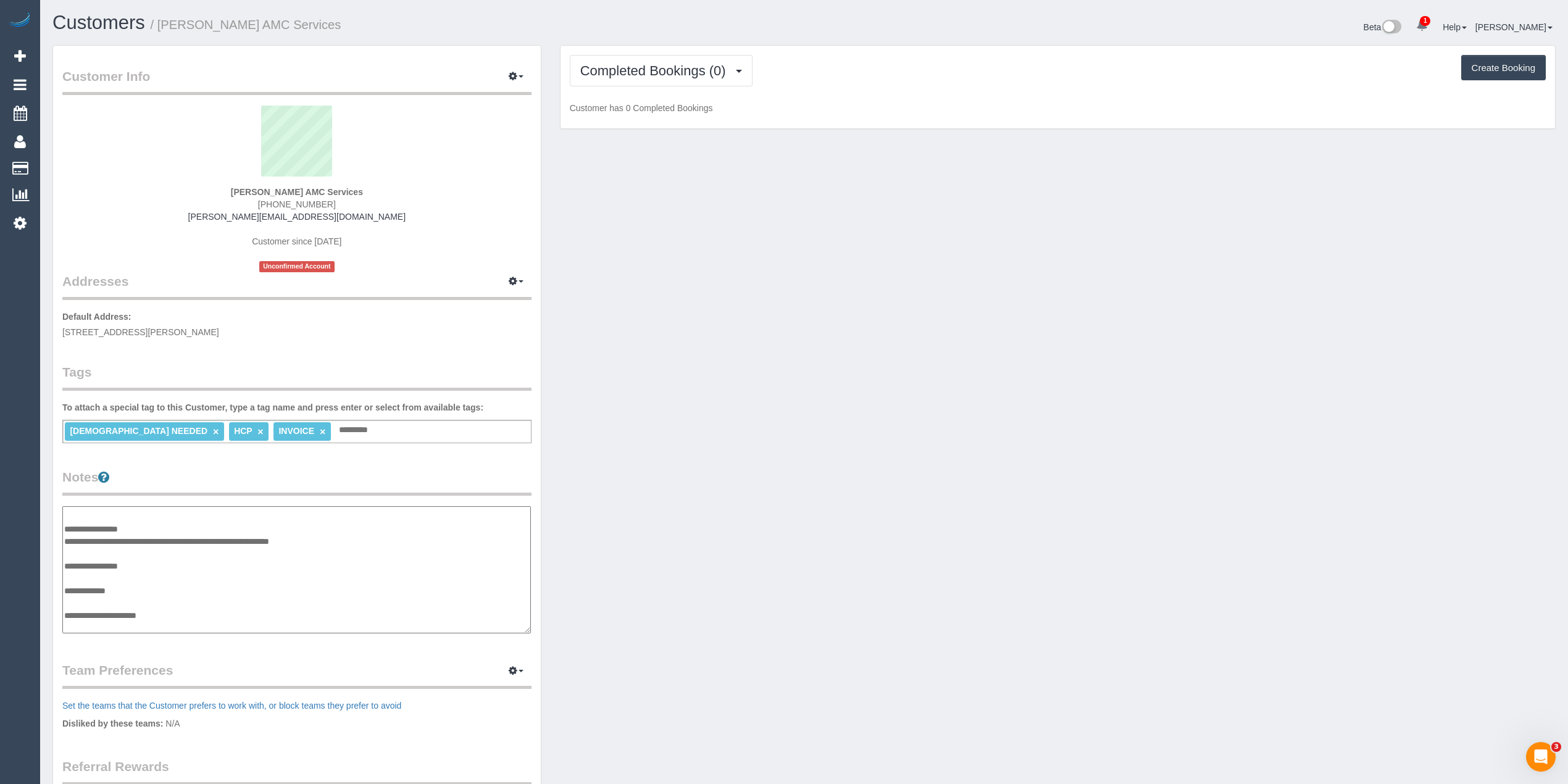
click at [174, 608] on textarea "**********" at bounding box center [297, 569] width 469 height 128
click at [87, 619] on textarea "**********" at bounding box center [297, 569] width 469 height 128
paste textarea "**********"
click at [177, 617] on textarea "**********" at bounding box center [297, 569] width 469 height 128
paste textarea "**********"
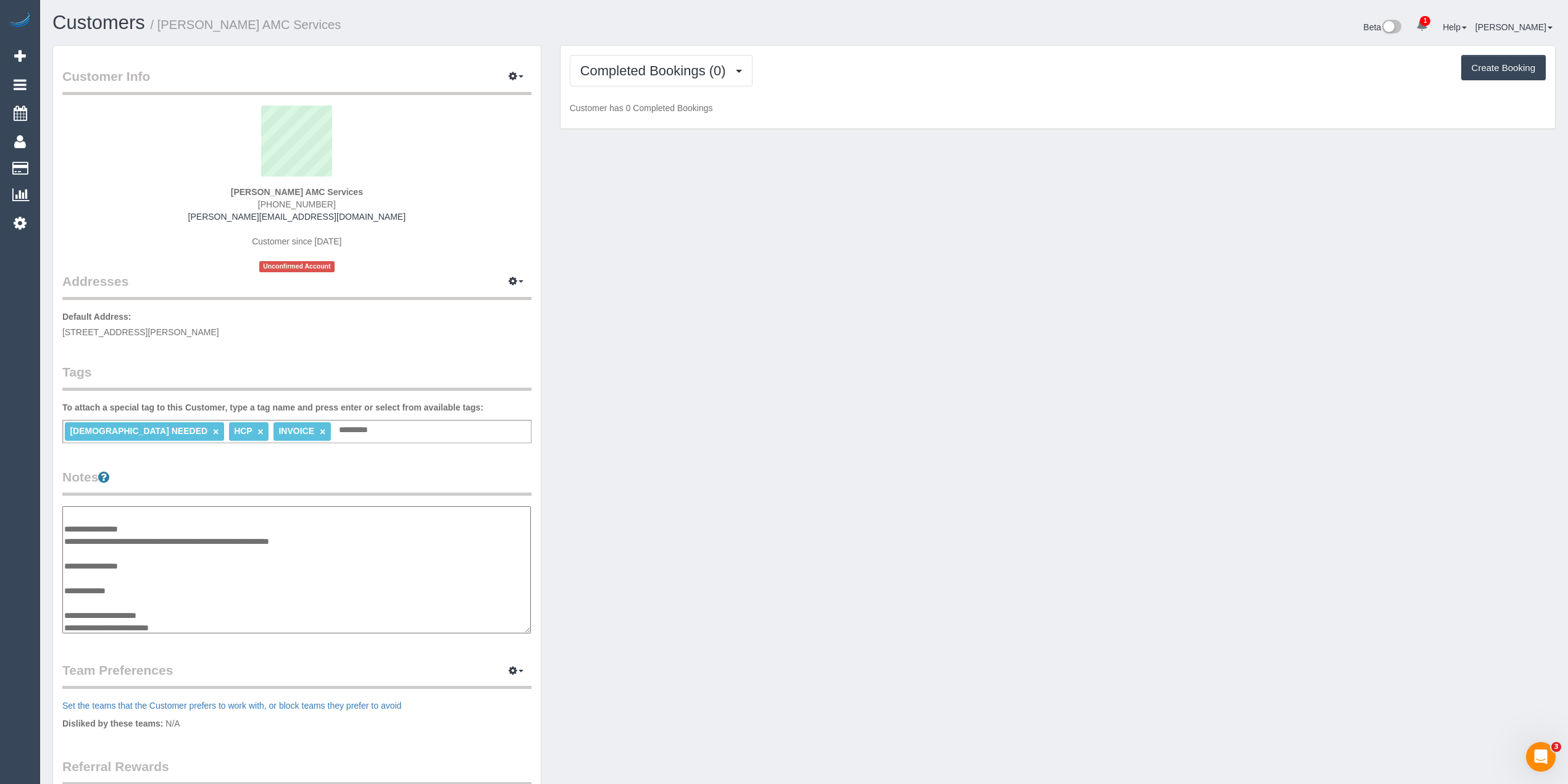
scroll to position [43, 0]
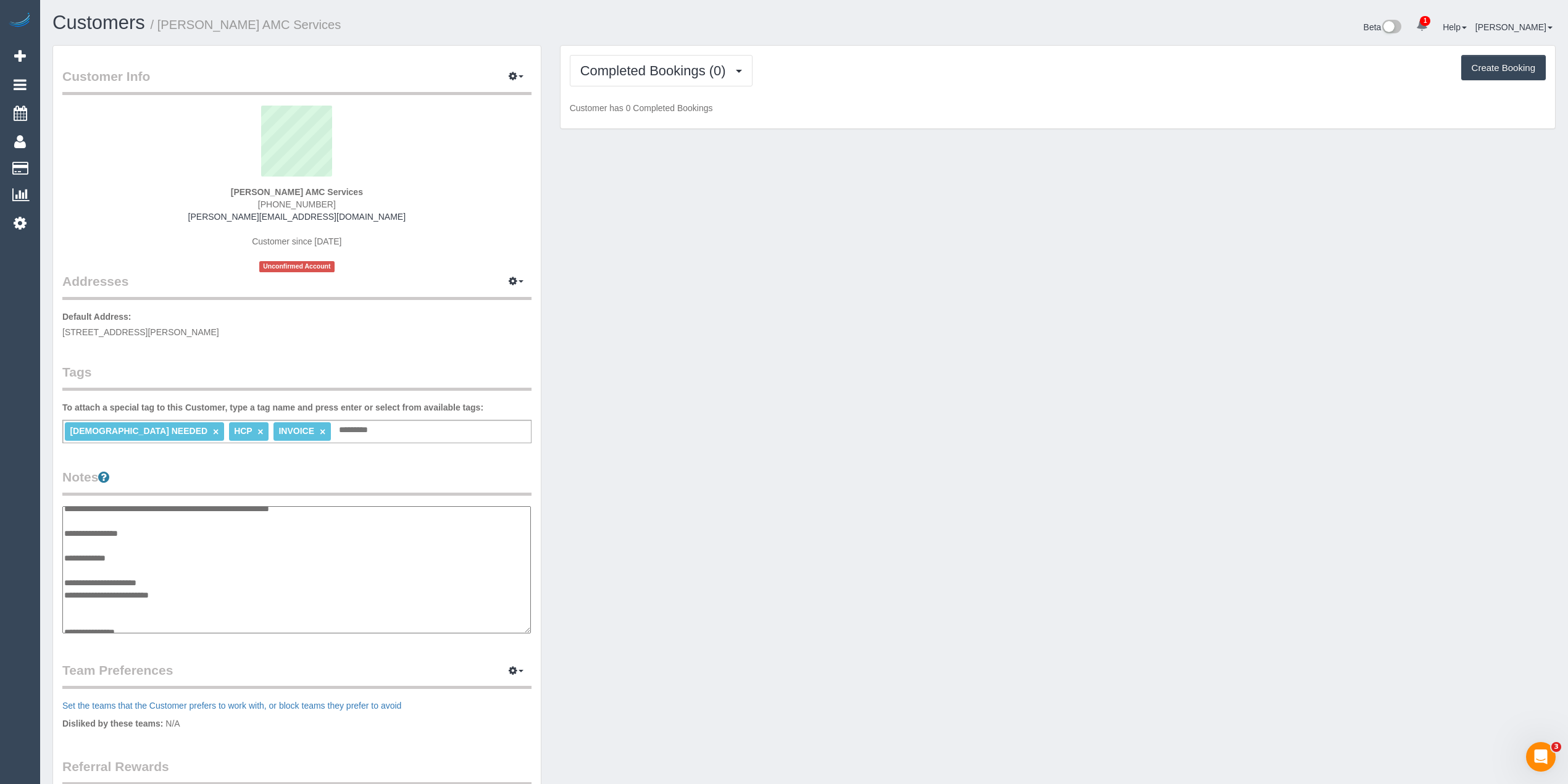
click at [153, 625] on textarea "**********" at bounding box center [297, 569] width 469 height 128
paste textarea "**********"
type textarea "**********"
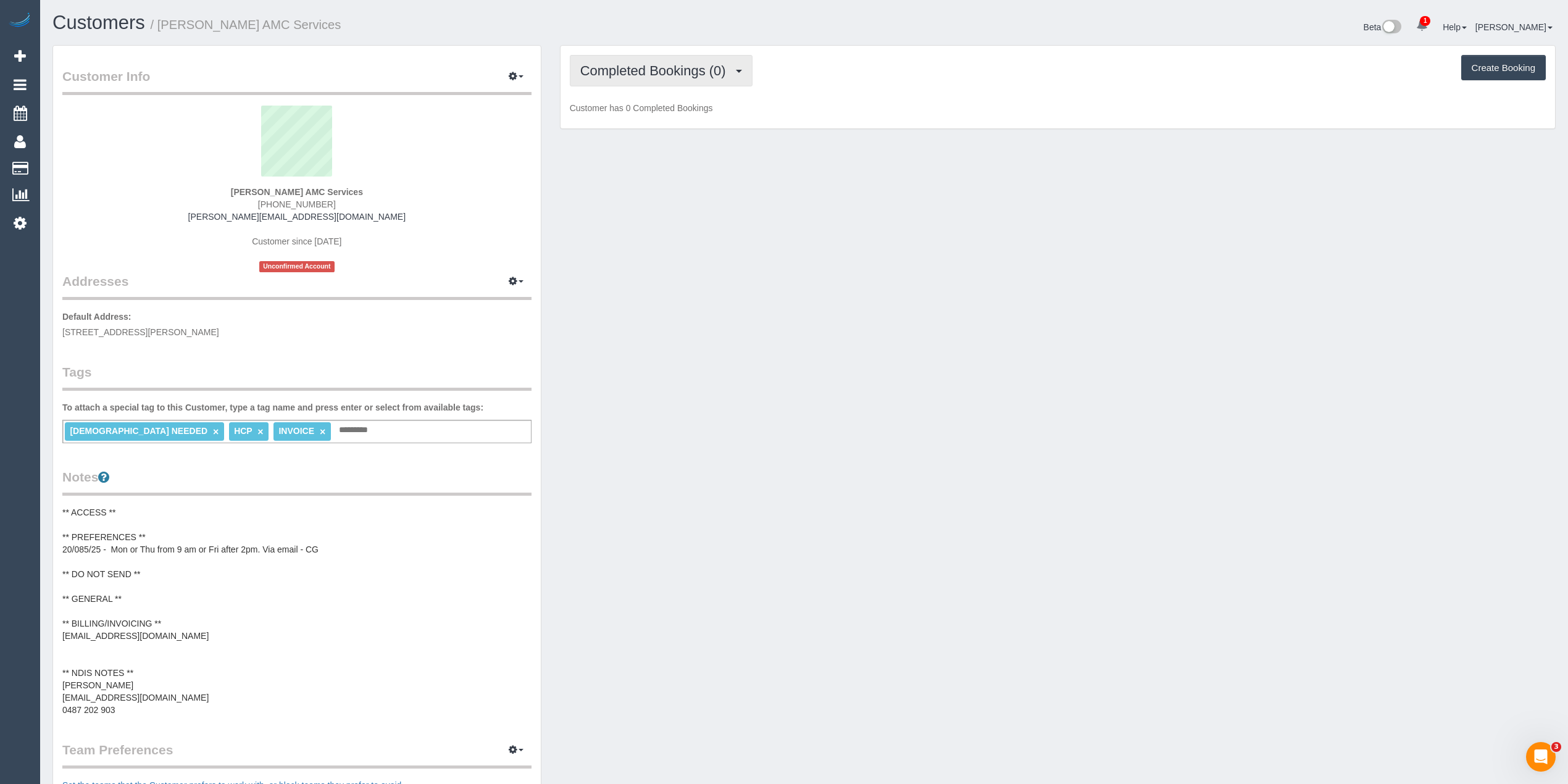
click at [638, 72] on span "Completed Bookings (0)" at bounding box center [656, 70] width 152 height 15
click at [640, 116] on link "Upcoming Bookings (11)" at bounding box center [635, 115] width 130 height 16
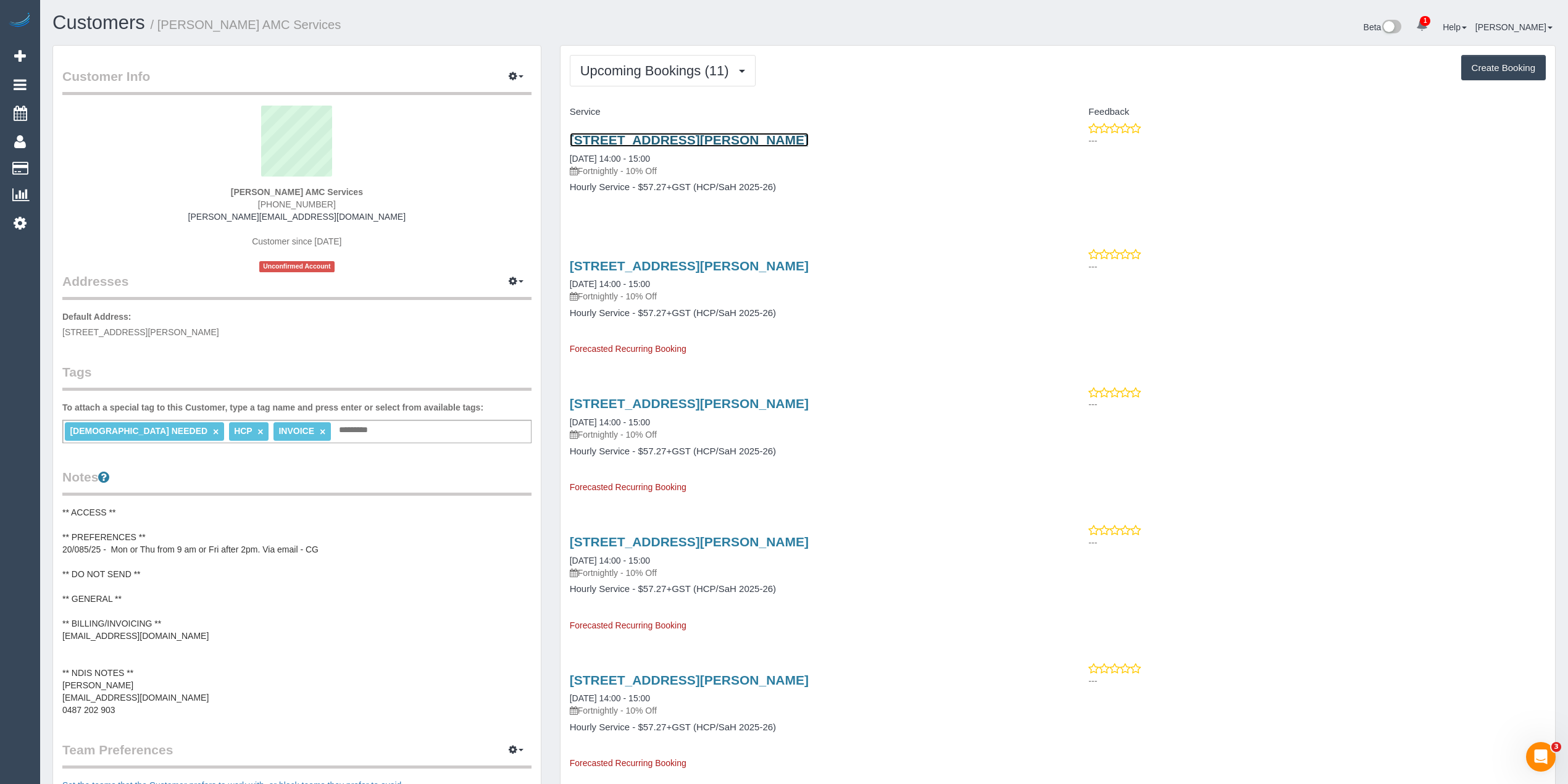
click at [742, 140] on link "6 Tennant Street, Sunshine North, VIC 3020" at bounding box center [689, 140] width 239 height 14
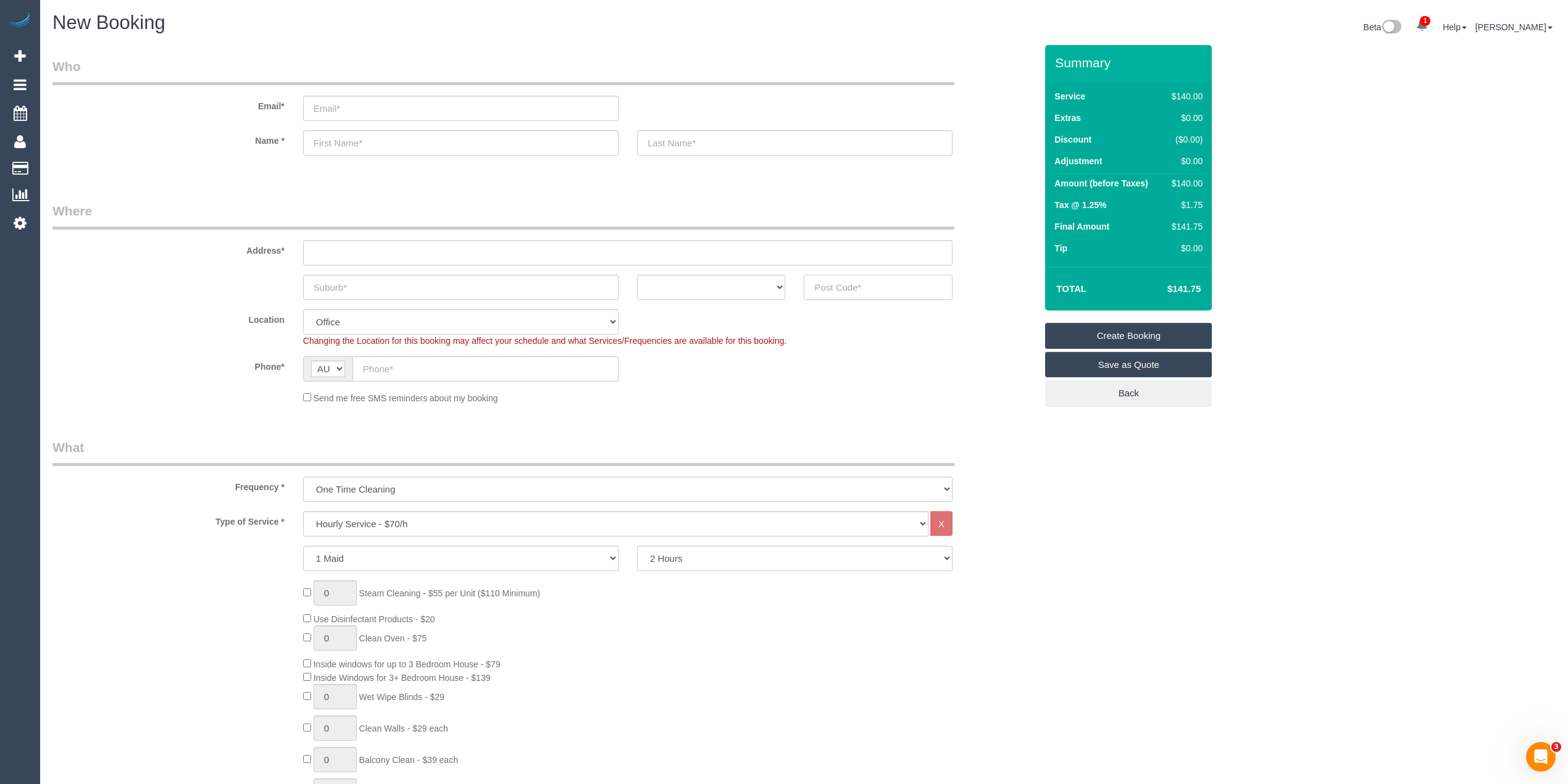
click at [838, 284] on input "text" at bounding box center [878, 287] width 149 height 26
type input "3078"
click at [435, 252] on input "text" at bounding box center [627, 252] width 649 height 26
type input "-"
select select "58"
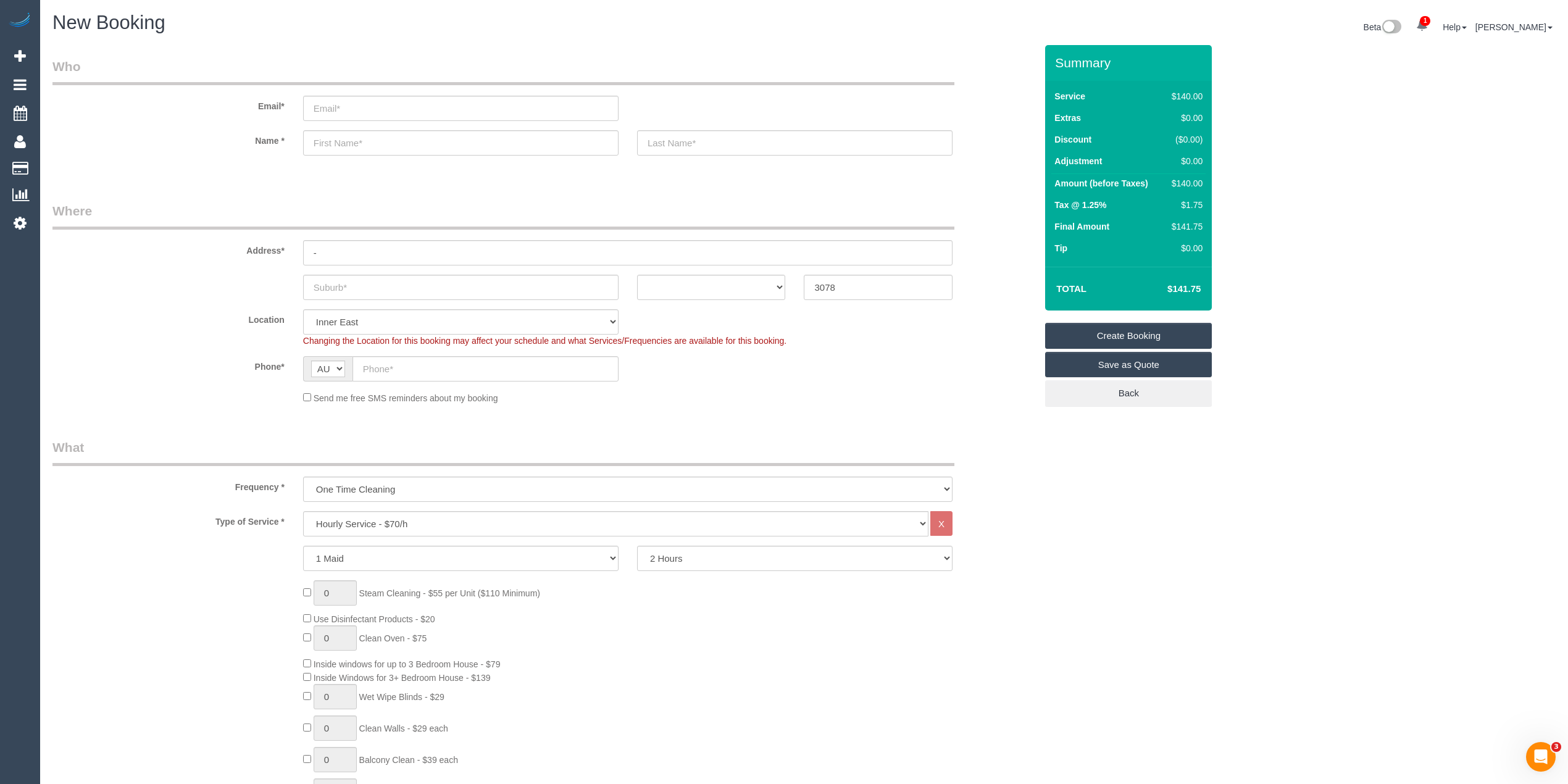
select select "object:2113"
click at [344, 280] on input "text" at bounding box center [460, 287] width 315 height 26
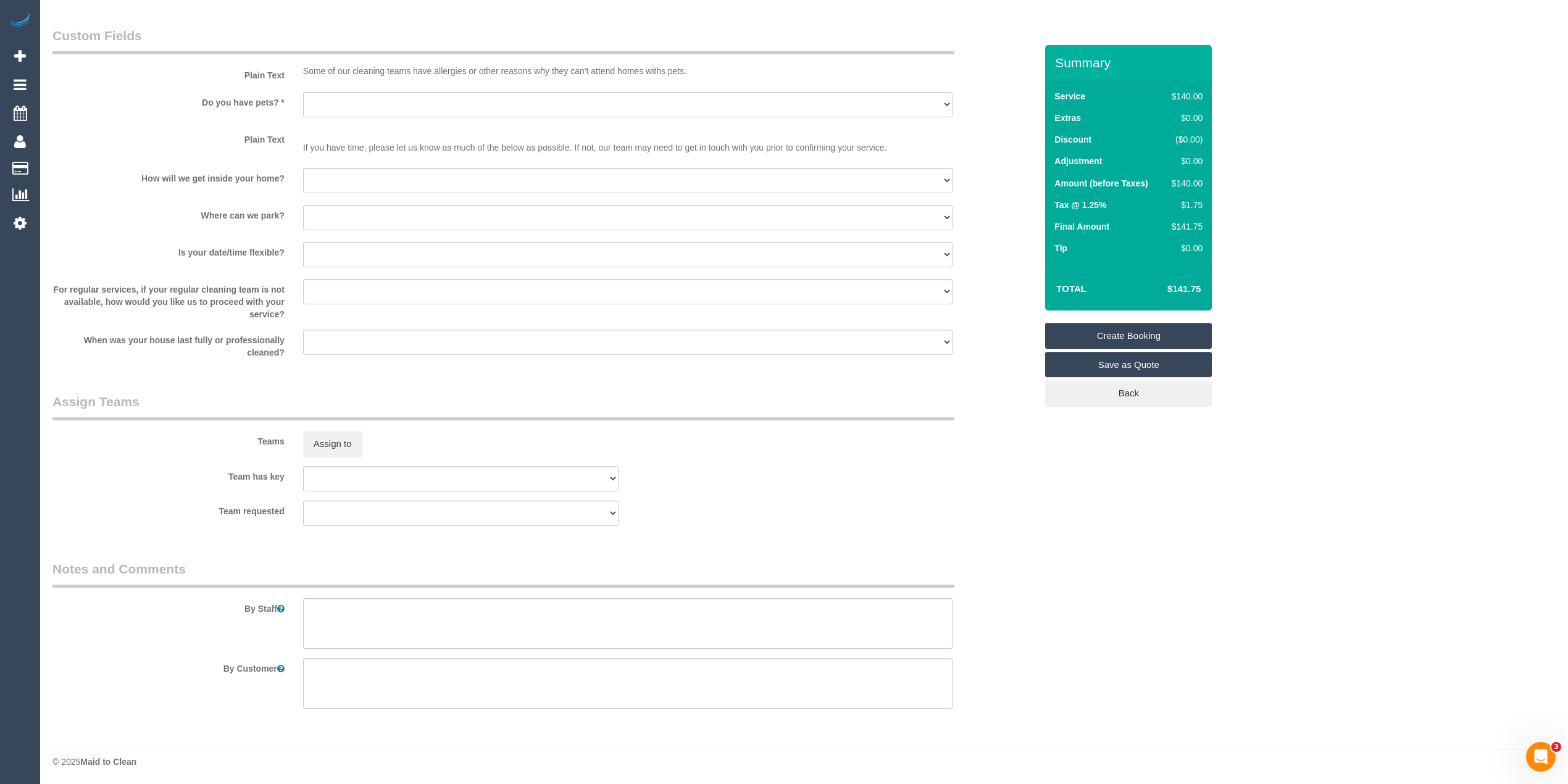
scroll to position [1482, 0]
type input "Fairfield"
click at [382, 611] on textarea at bounding box center [627, 622] width 649 height 50
click at [424, 608] on textarea at bounding box center [627, 622] width 649 height 50
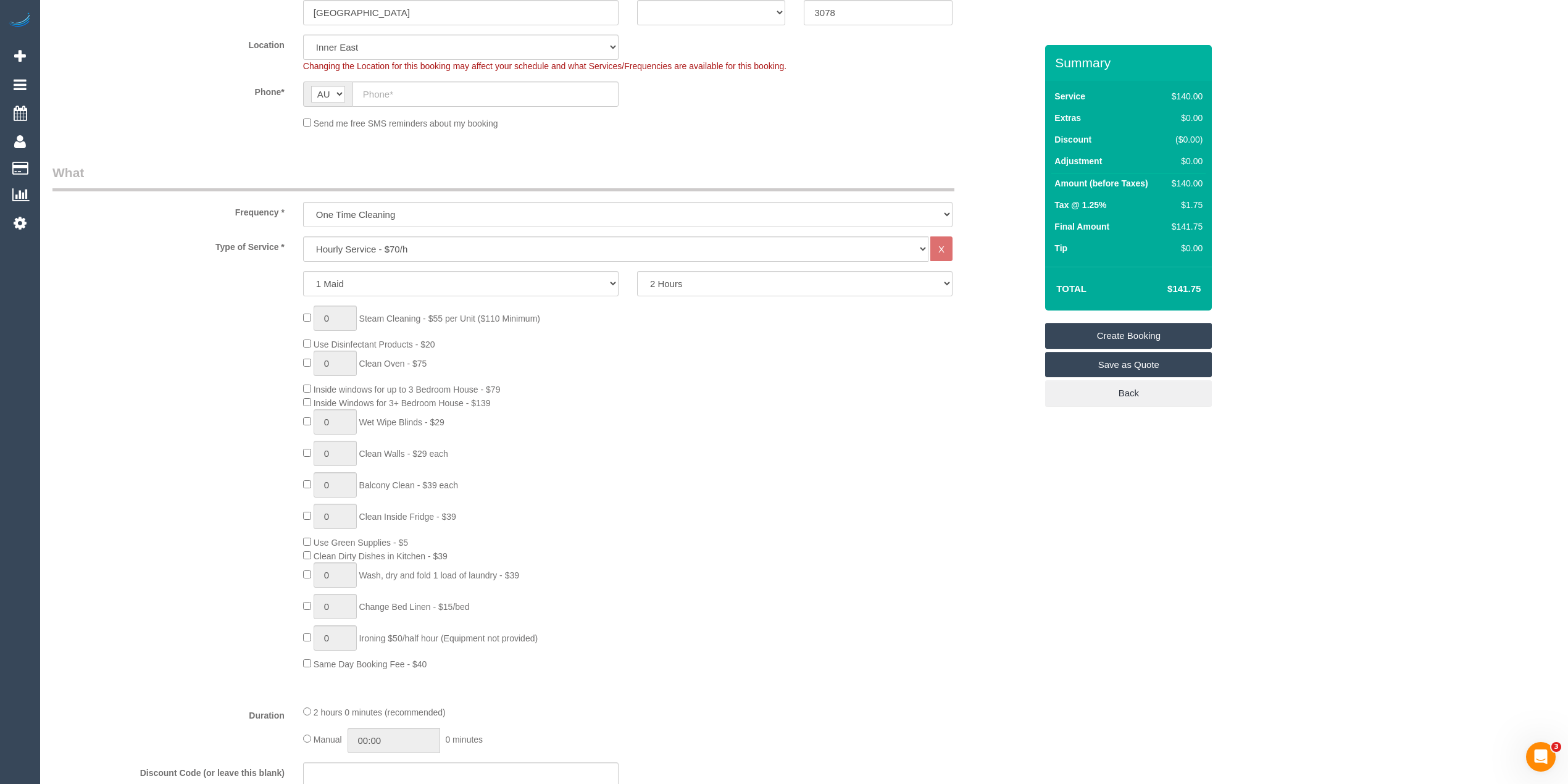
scroll to position [110, 0]
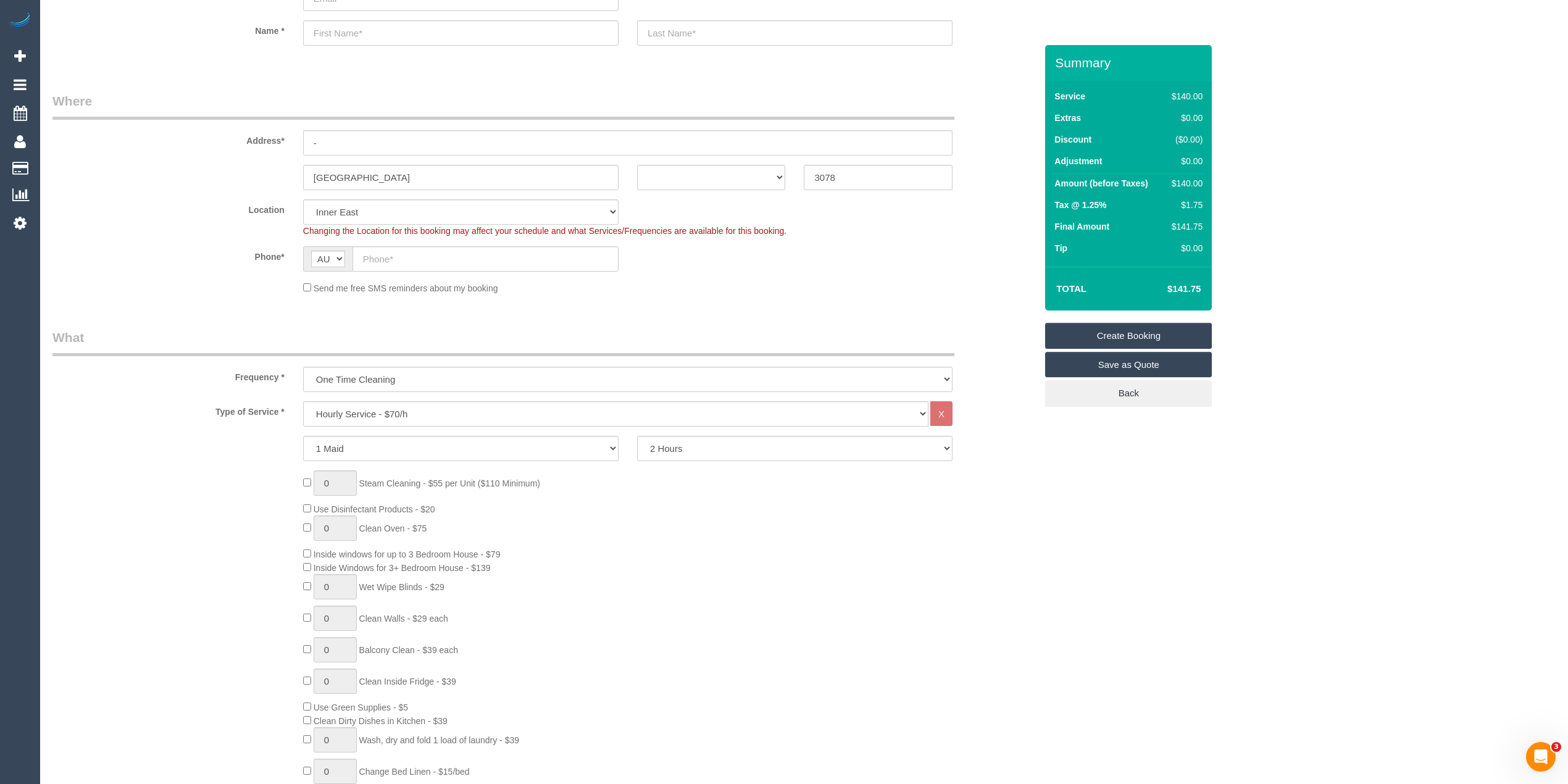
type textarea "Kitchen, lounge, bathroom, laundry one bedroom and floors in those areas."
click at [431, 403] on select "Hourly Service - $70/h Hourly Service - $65/h Hourly Service - $60/h Hourly Ser…" at bounding box center [615, 414] width 625 height 26
select select "211"
click at [303, 401] on select "Hourly Service - $70/h Hourly Service - $65/h Hourly Service - $60/h Hourly Ser…" at bounding box center [615, 414] width 625 height 26
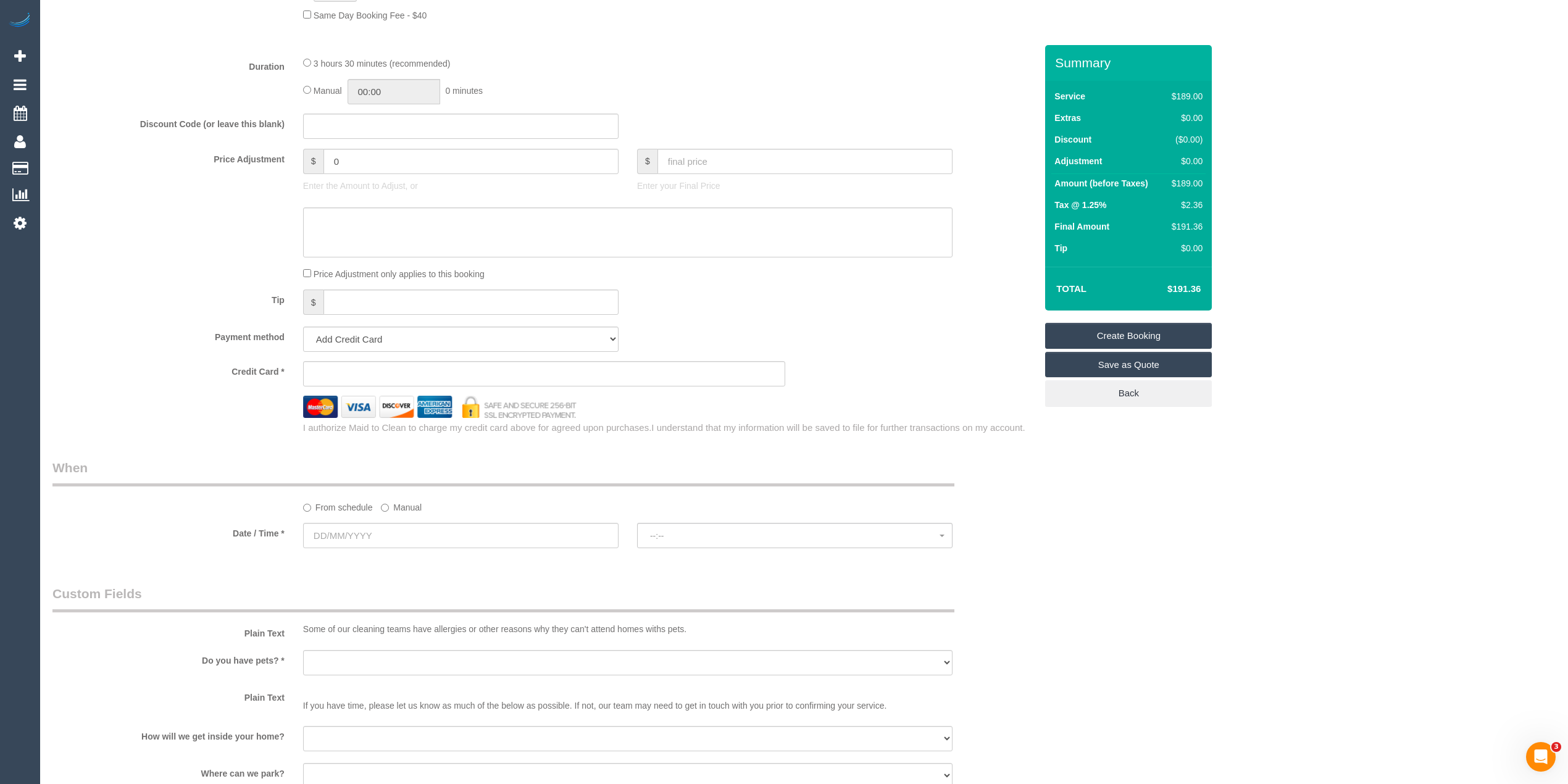
scroll to position [1208, 0]
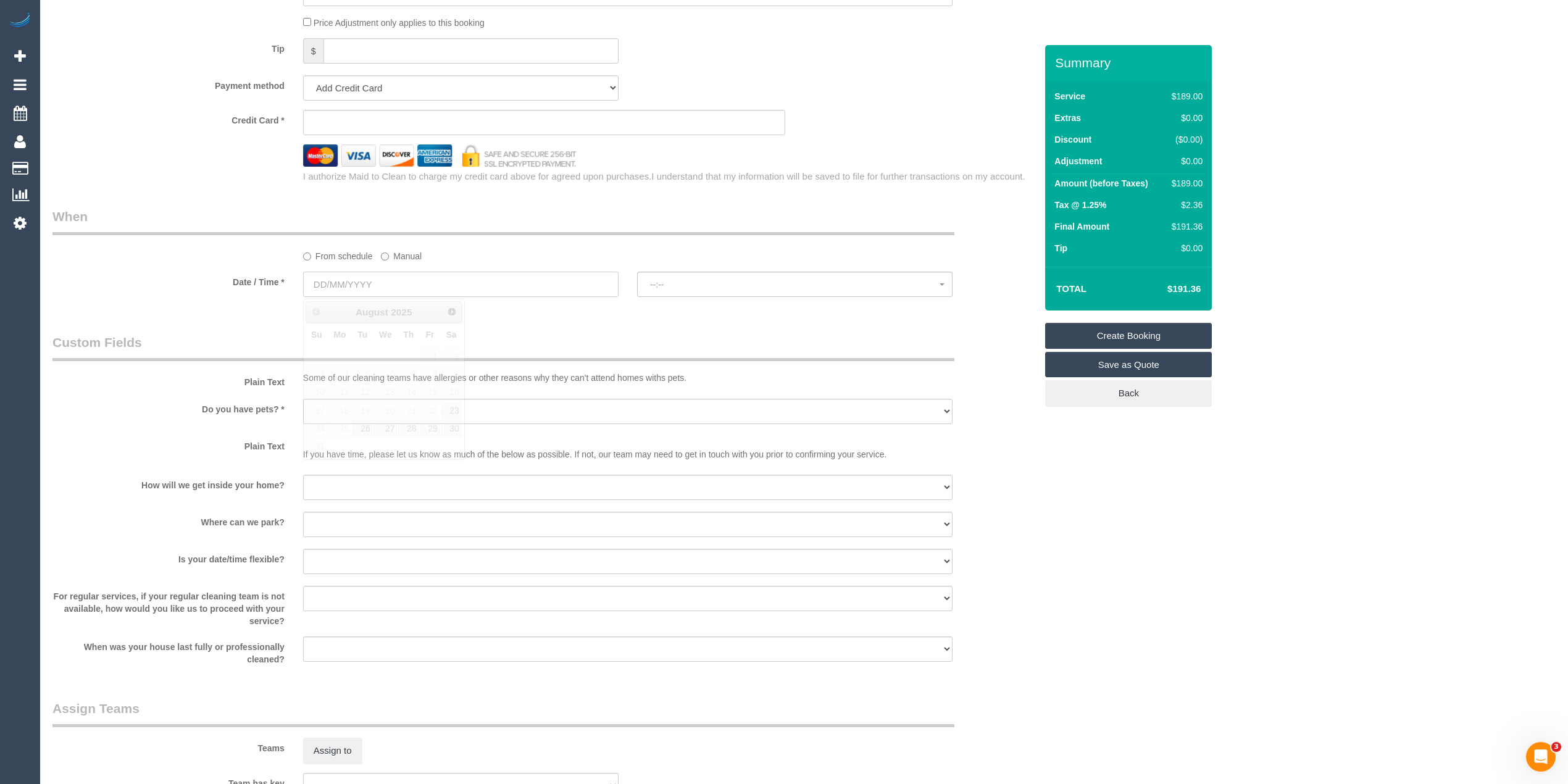
click at [350, 278] on input "text" at bounding box center [460, 284] width 315 height 26
click at [363, 430] on link "26" at bounding box center [362, 429] width 20 height 17
type input "26/08/2025"
click at [673, 287] on span "--:--" at bounding box center [794, 285] width 289 height 9
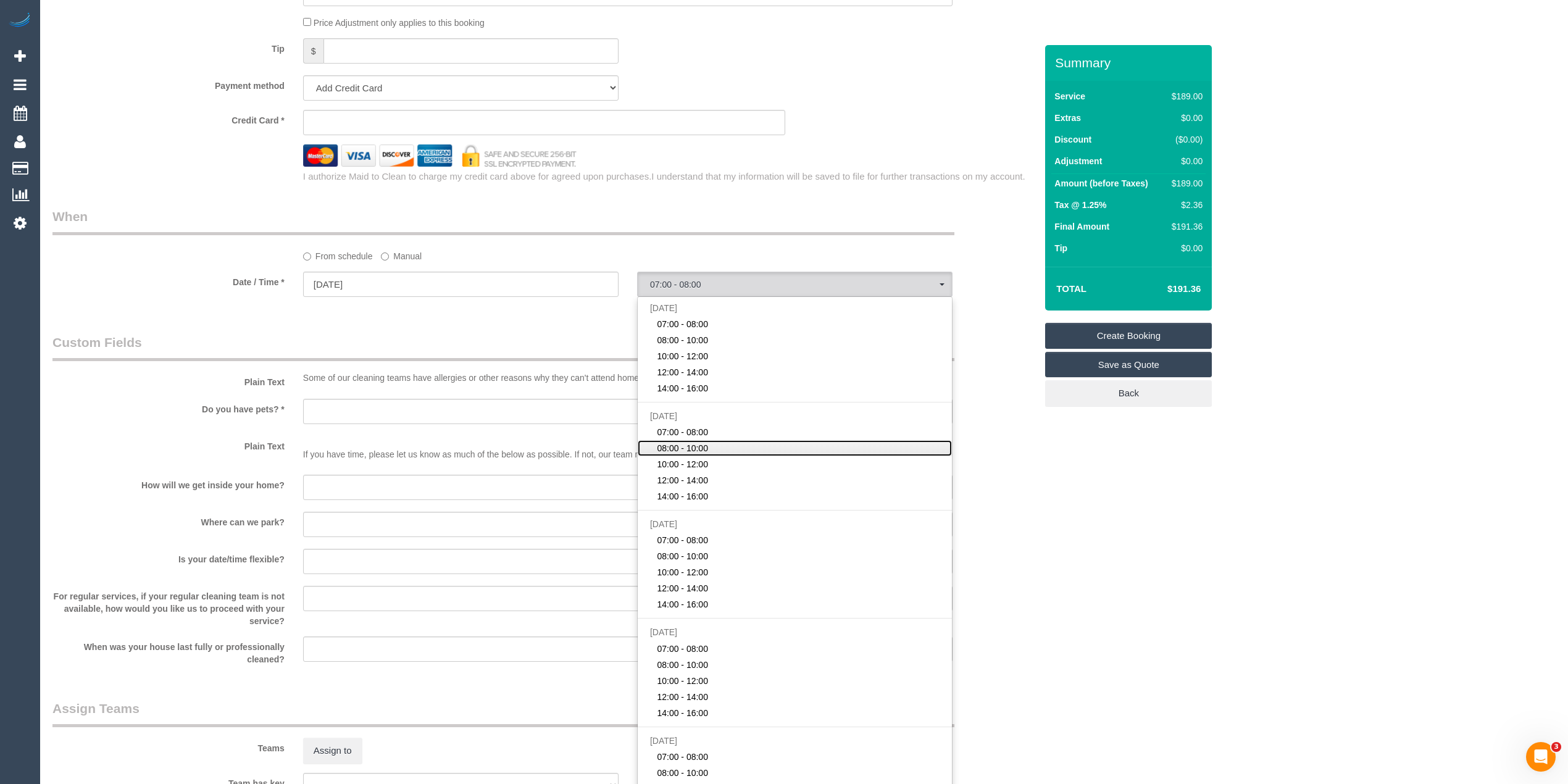
click at [714, 444] on link "08:00 - 10:00" at bounding box center [794, 448] width 314 height 16
select select "spot7"
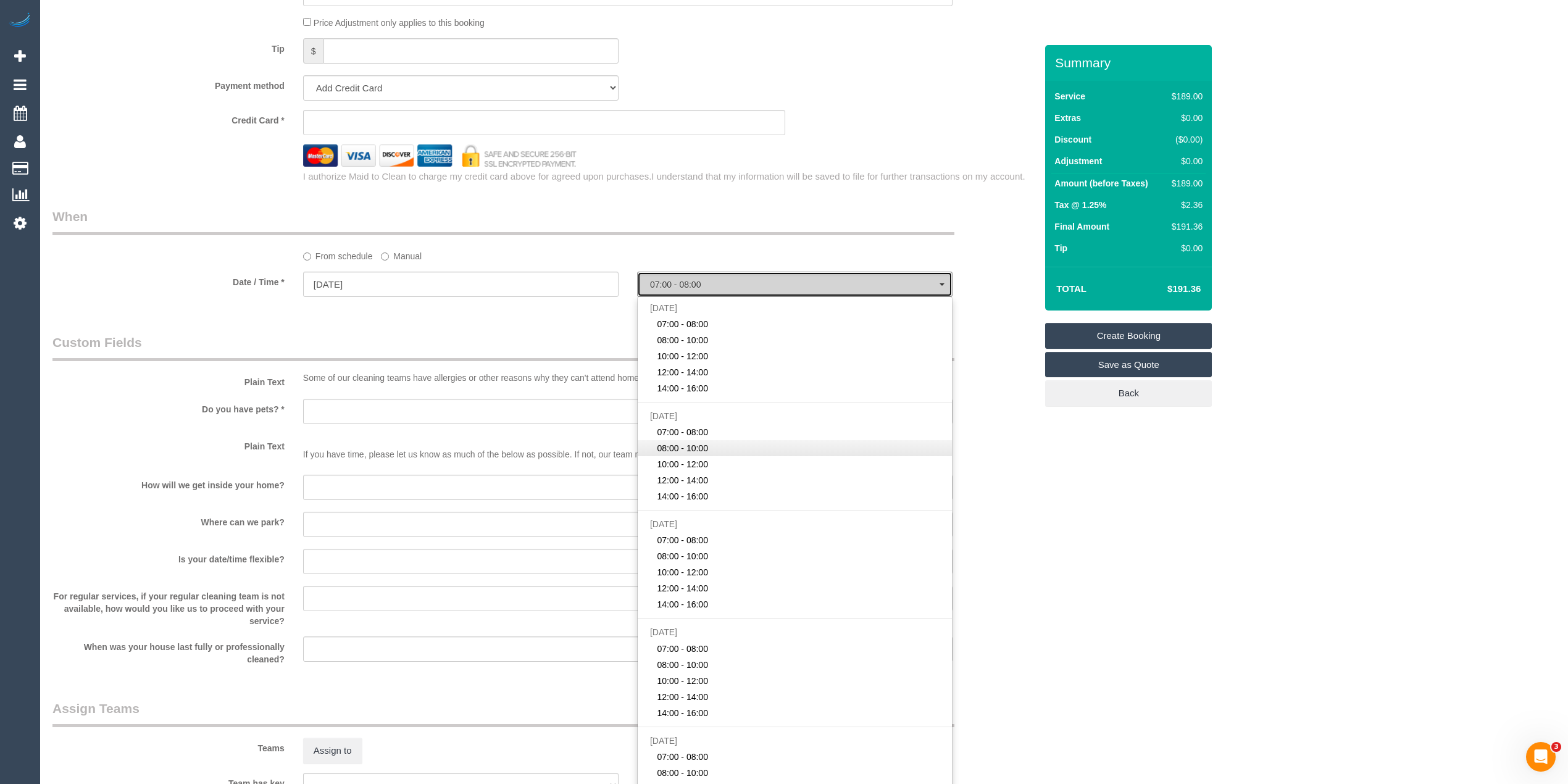
type input "27/08/2025"
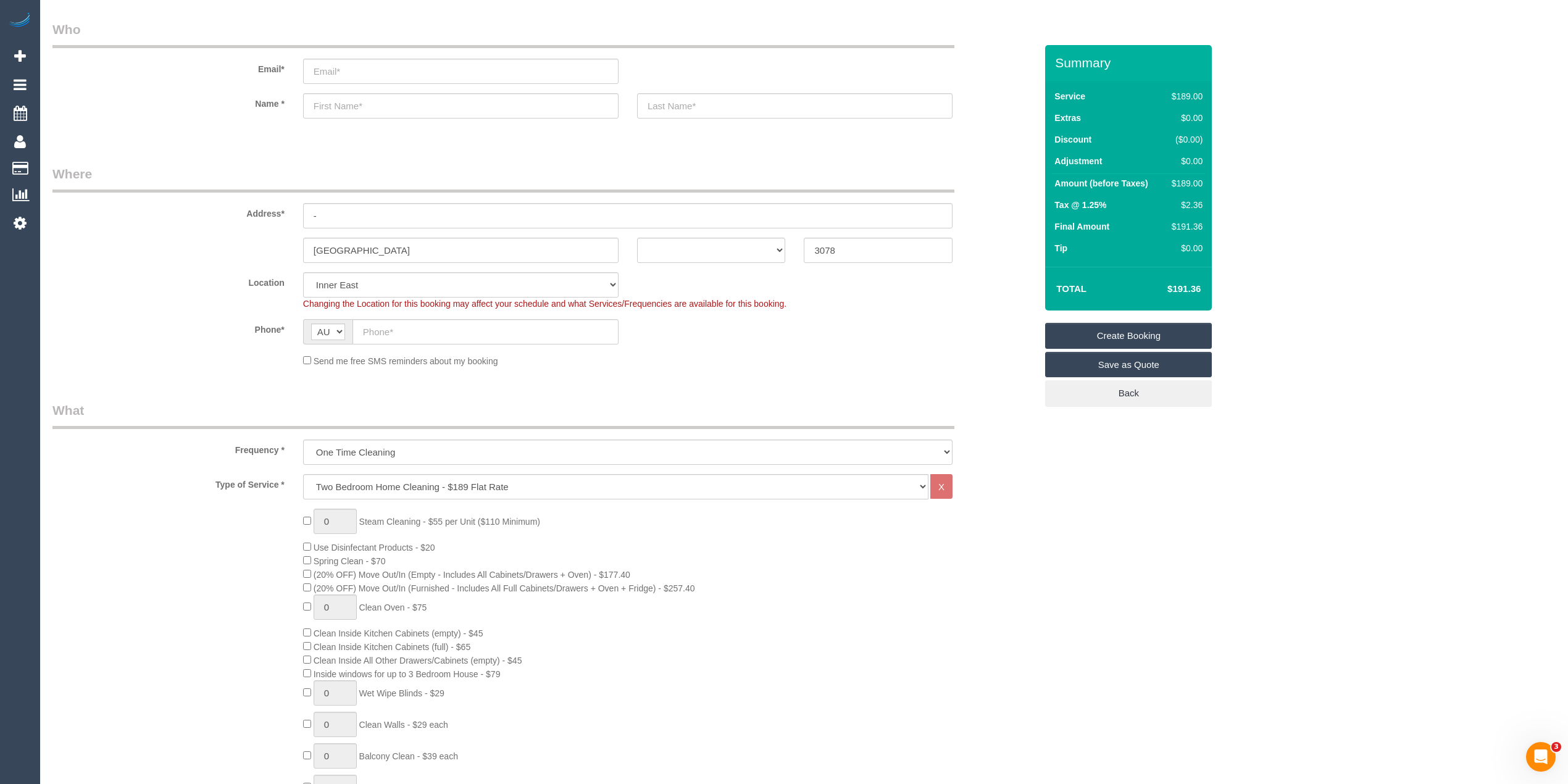
scroll to position [0, 0]
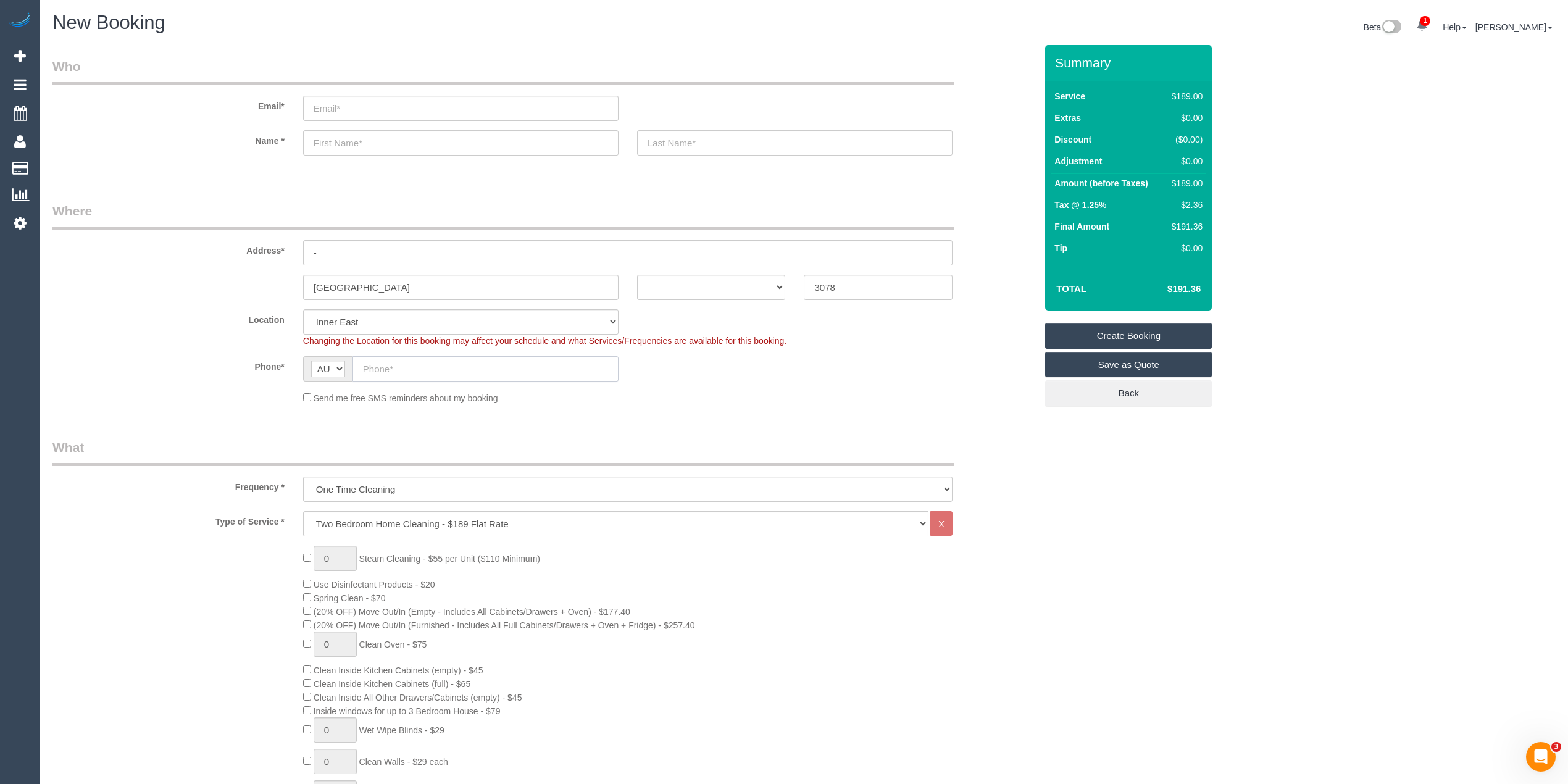
click at [401, 359] on input "text" at bounding box center [485, 368] width 266 height 26
paste input "61 447 249 557"
drag, startPoint x: 377, startPoint y: 370, endPoint x: 348, endPoint y: 366, distance: 29.3
click at [348, 366] on div "AF AL DZ AD AO AI AQ AG AR AM AW AU AT AZ BS BH BD BB BY BE BZ BJ BM BT BO BA B…" at bounding box center [460, 368] width 315 height 26
type input "0447 249 557"
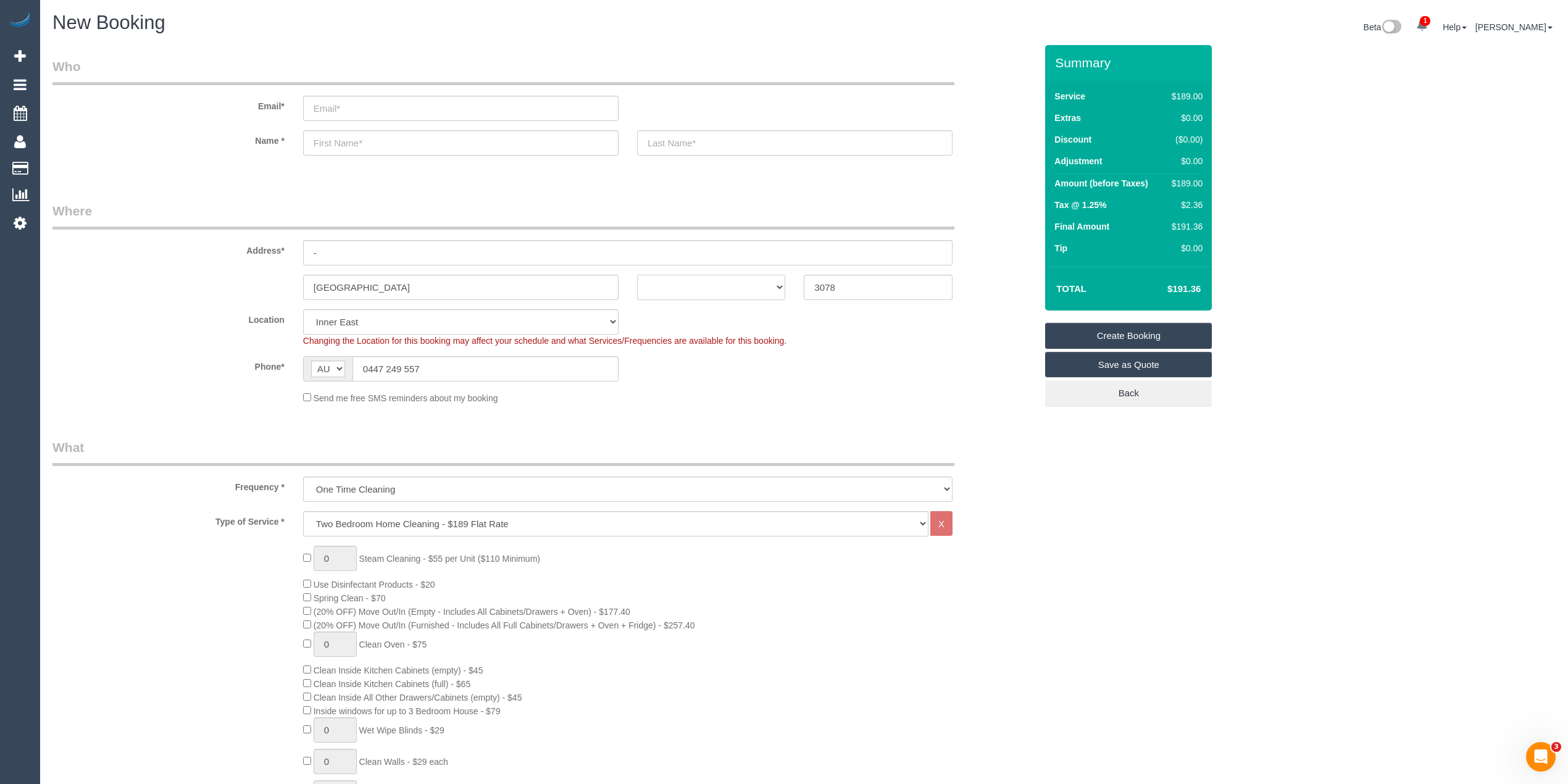
click at [719, 288] on select "ACT NSW NT QLD SA TAS VIC WA" at bounding box center [711, 287] width 149 height 26
select select "VIC"
click at [637, 274] on select "ACT NSW NT QLD SA TAS VIC WA" at bounding box center [711, 287] width 149 height 26
click at [350, 245] on input "-" at bounding box center [627, 252] width 649 height 26
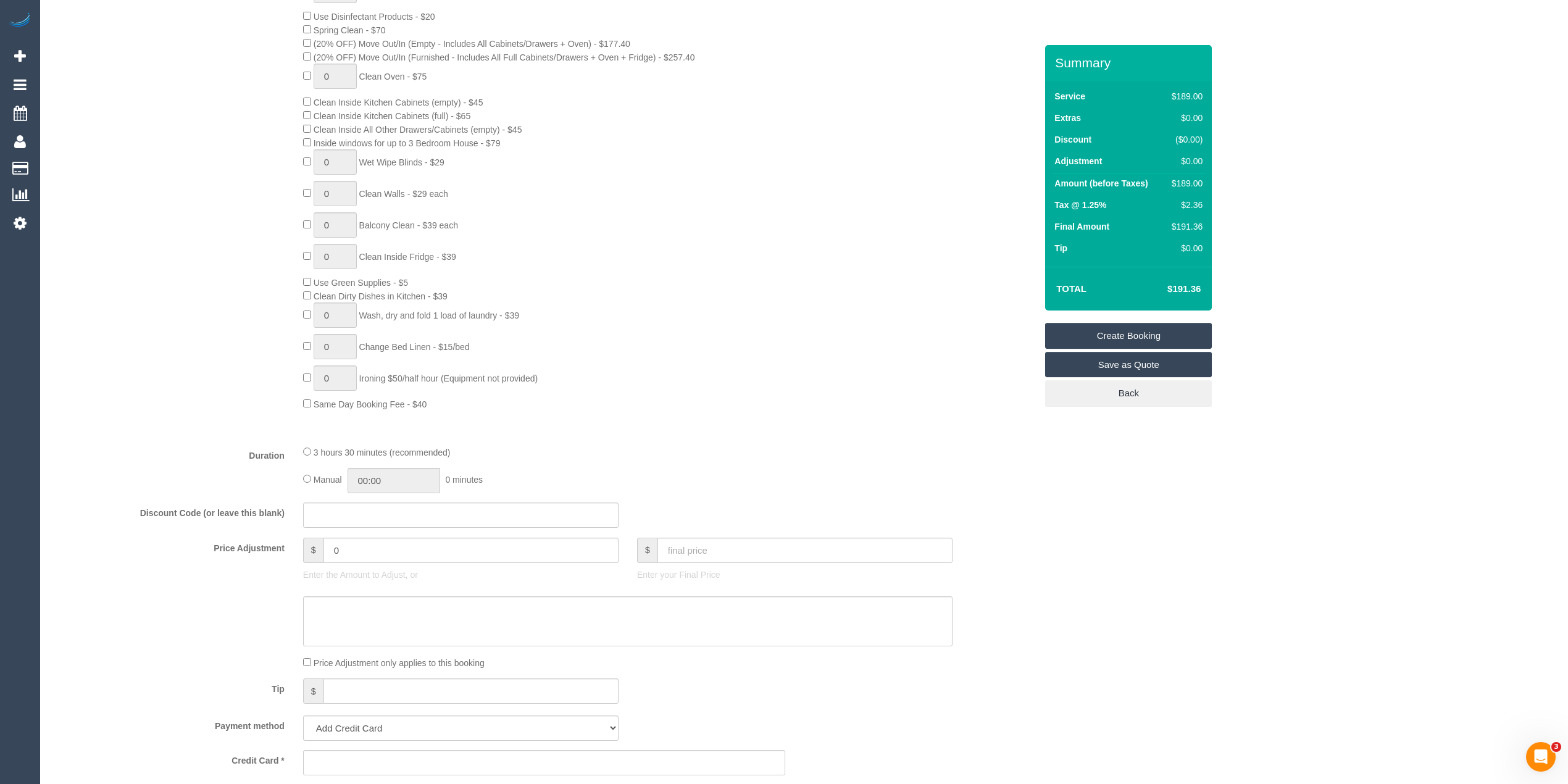
scroll to position [685, 0]
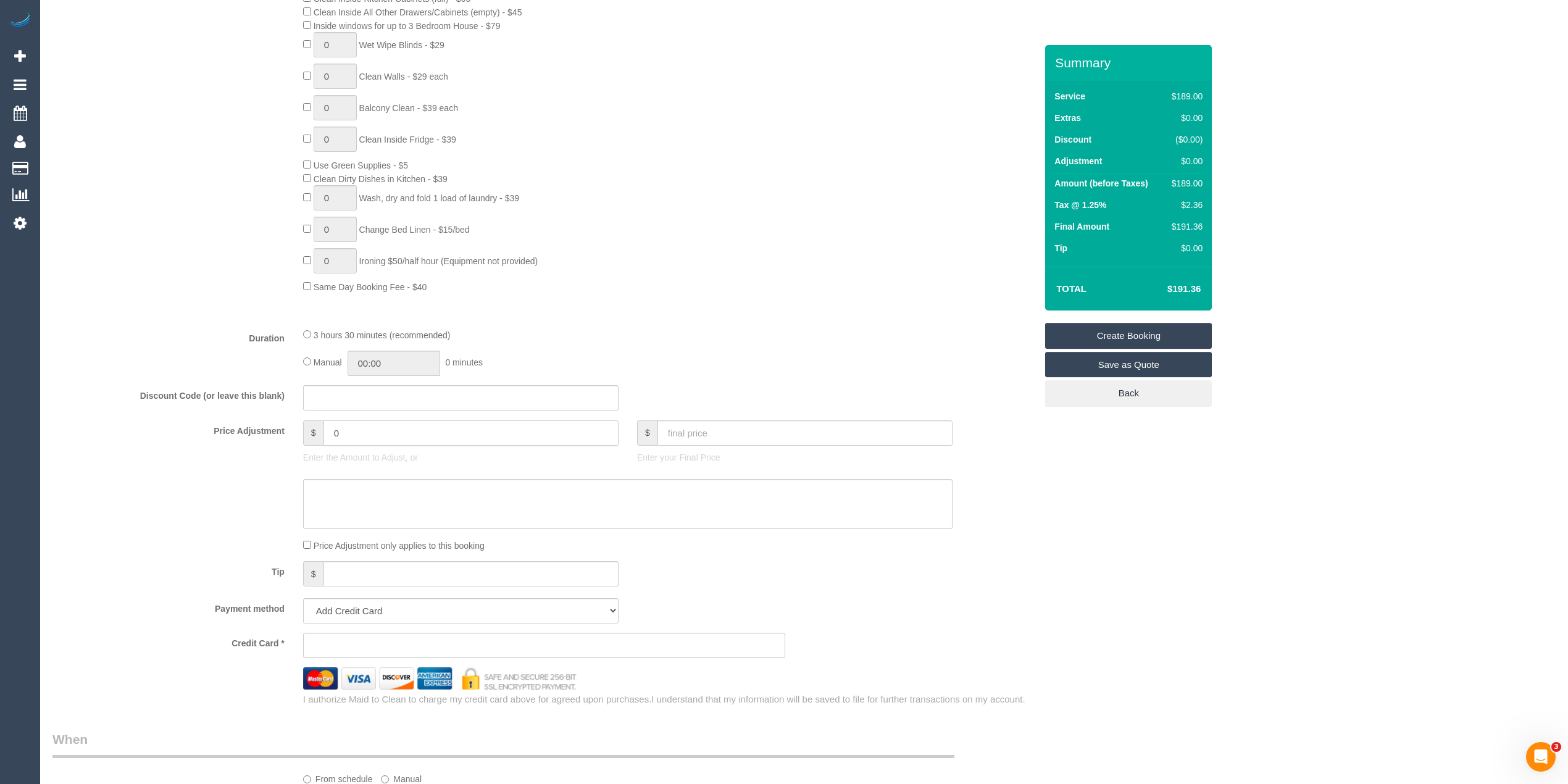
drag, startPoint x: 381, startPoint y: 425, endPoint x: 274, endPoint y: 432, distance: 107.2
click at [274, 432] on div "Price Adjustment $ 0 Enter the Amount to Adjust, or $ Enter your Final Price" at bounding box center [544, 445] width 1001 height 49
type input "-10"
click at [373, 494] on textarea at bounding box center [627, 504] width 649 height 50
type textarea "-"
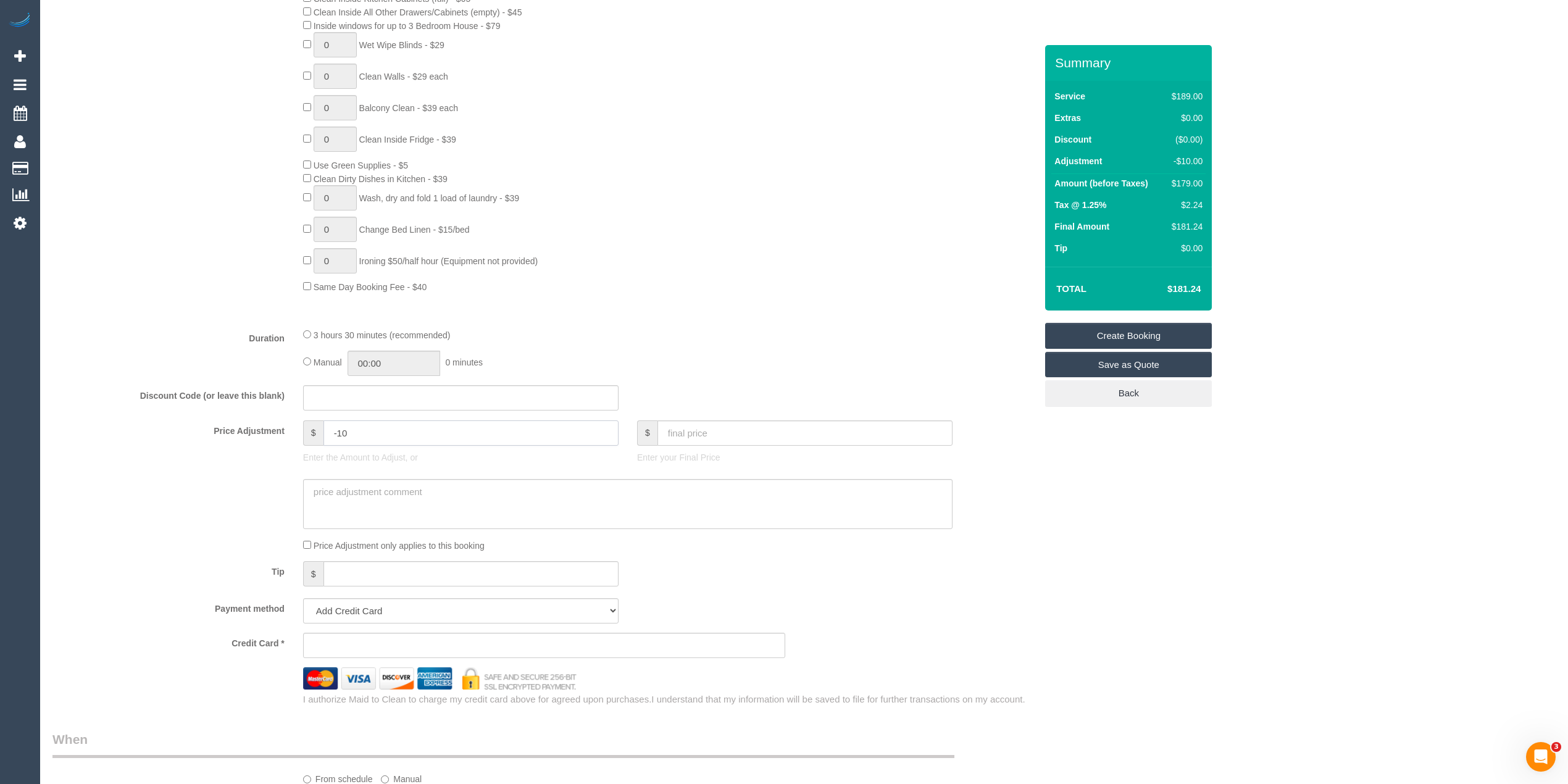
drag, startPoint x: 365, startPoint y: 438, endPoint x: 307, endPoint y: 439, distance: 58.0
click at [308, 439] on div "$ -10" at bounding box center [460, 433] width 315 height 26
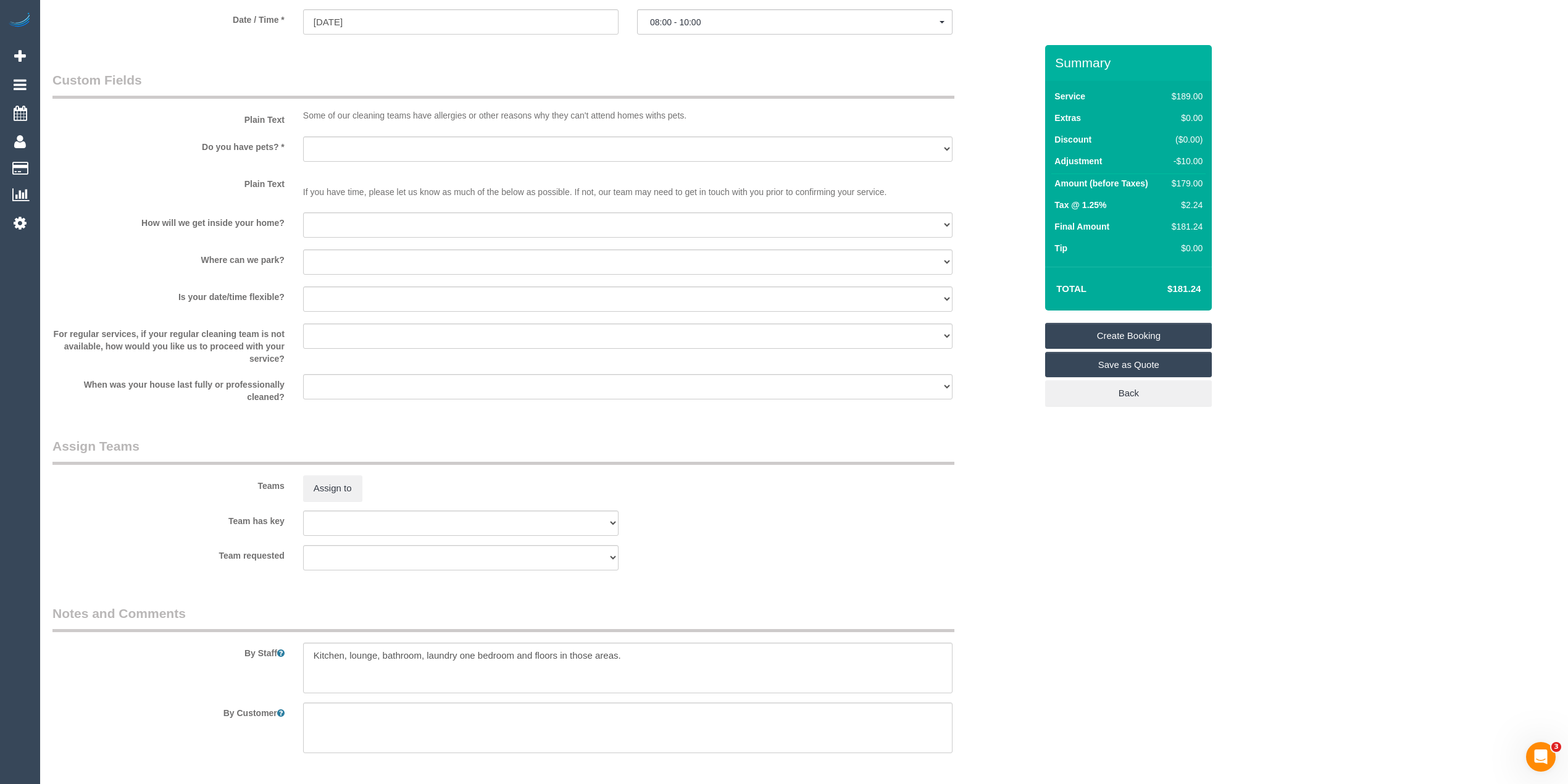
scroll to position [1508, 0]
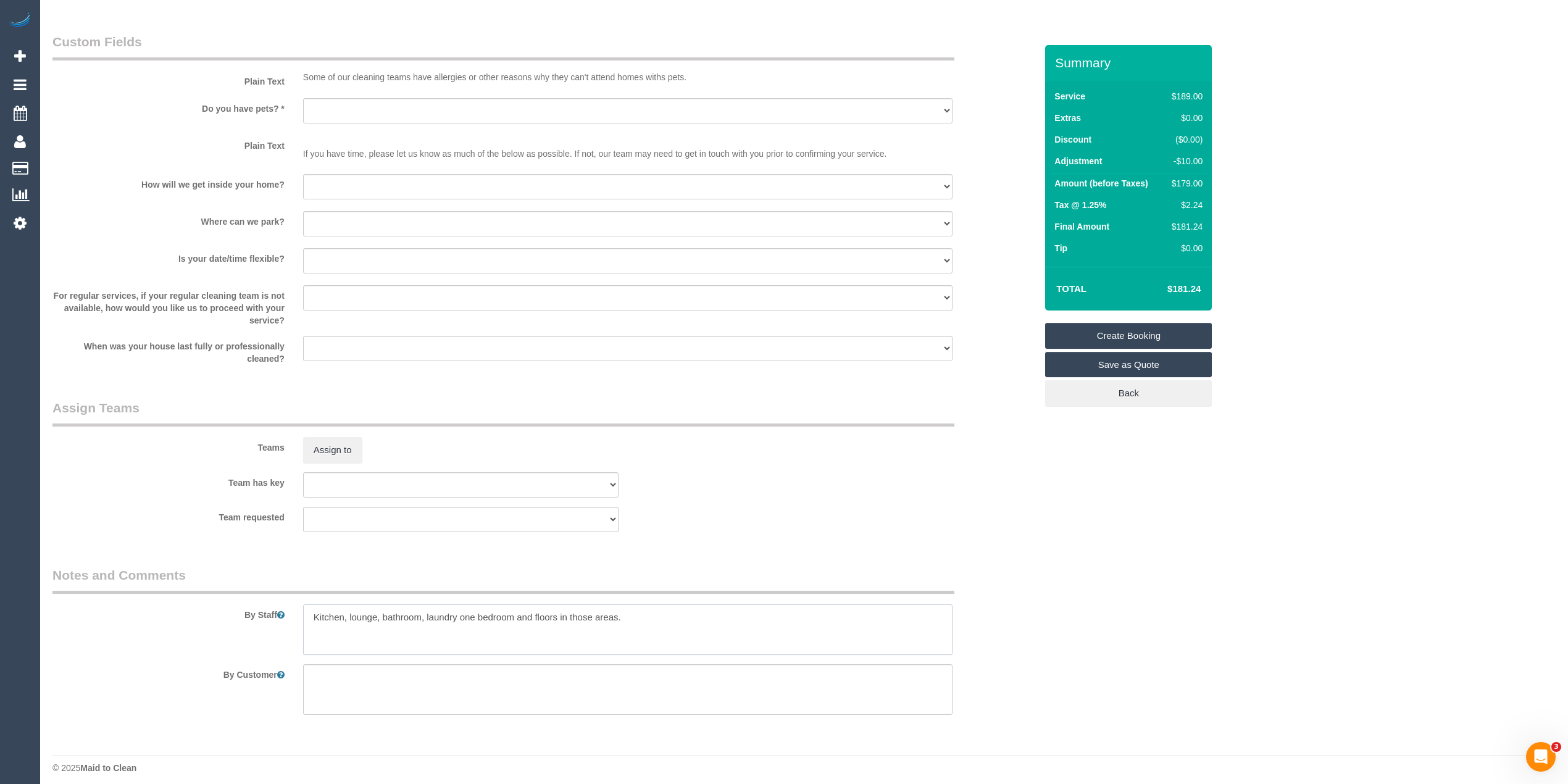
drag, startPoint x: 644, startPoint y: 619, endPoint x: 216, endPoint y: 605, distance: 428.2
click at [216, 605] on div "By Staff" at bounding box center [544, 610] width 1001 height 89
type input "0"
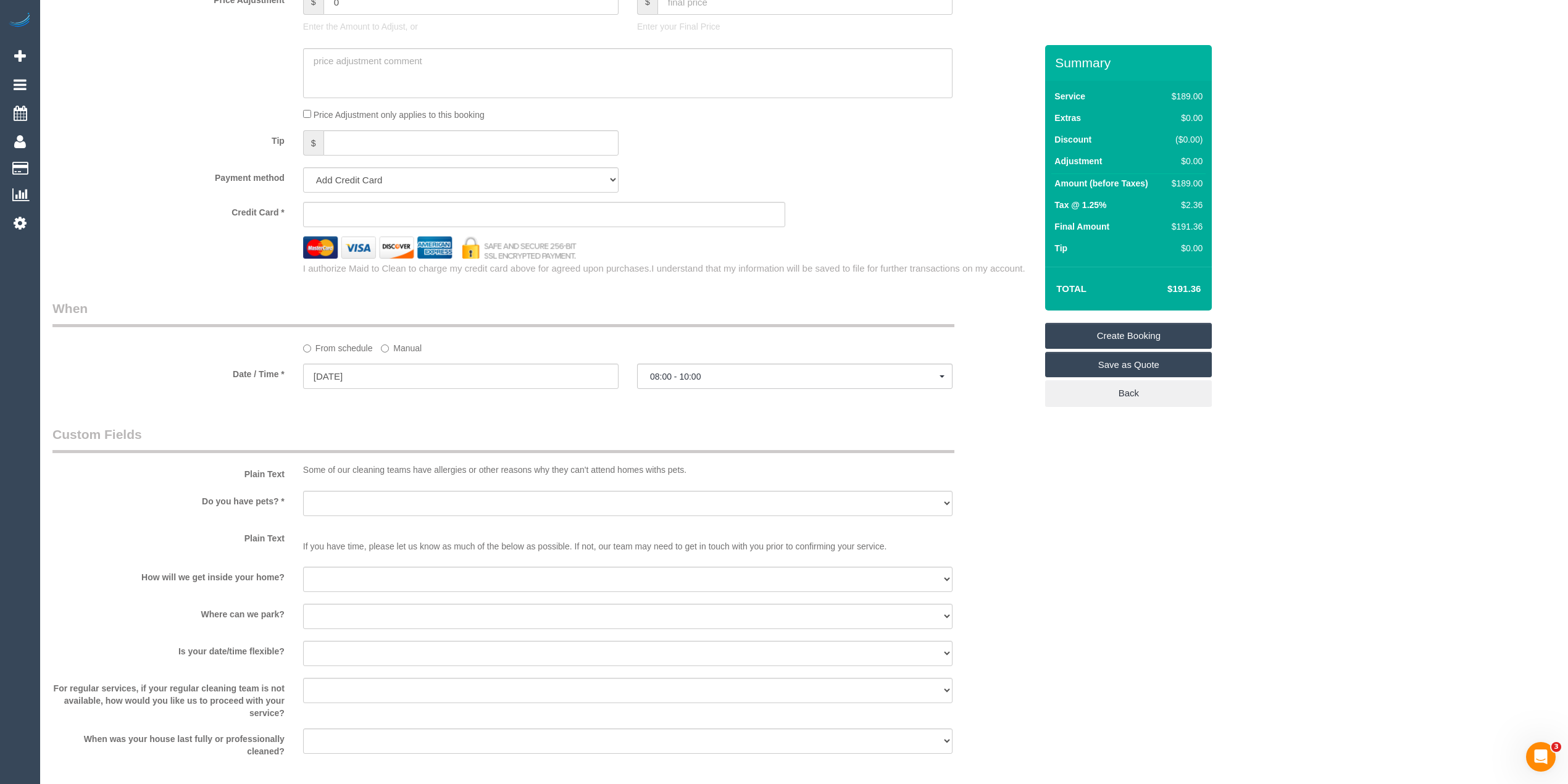
scroll to position [1097, 0]
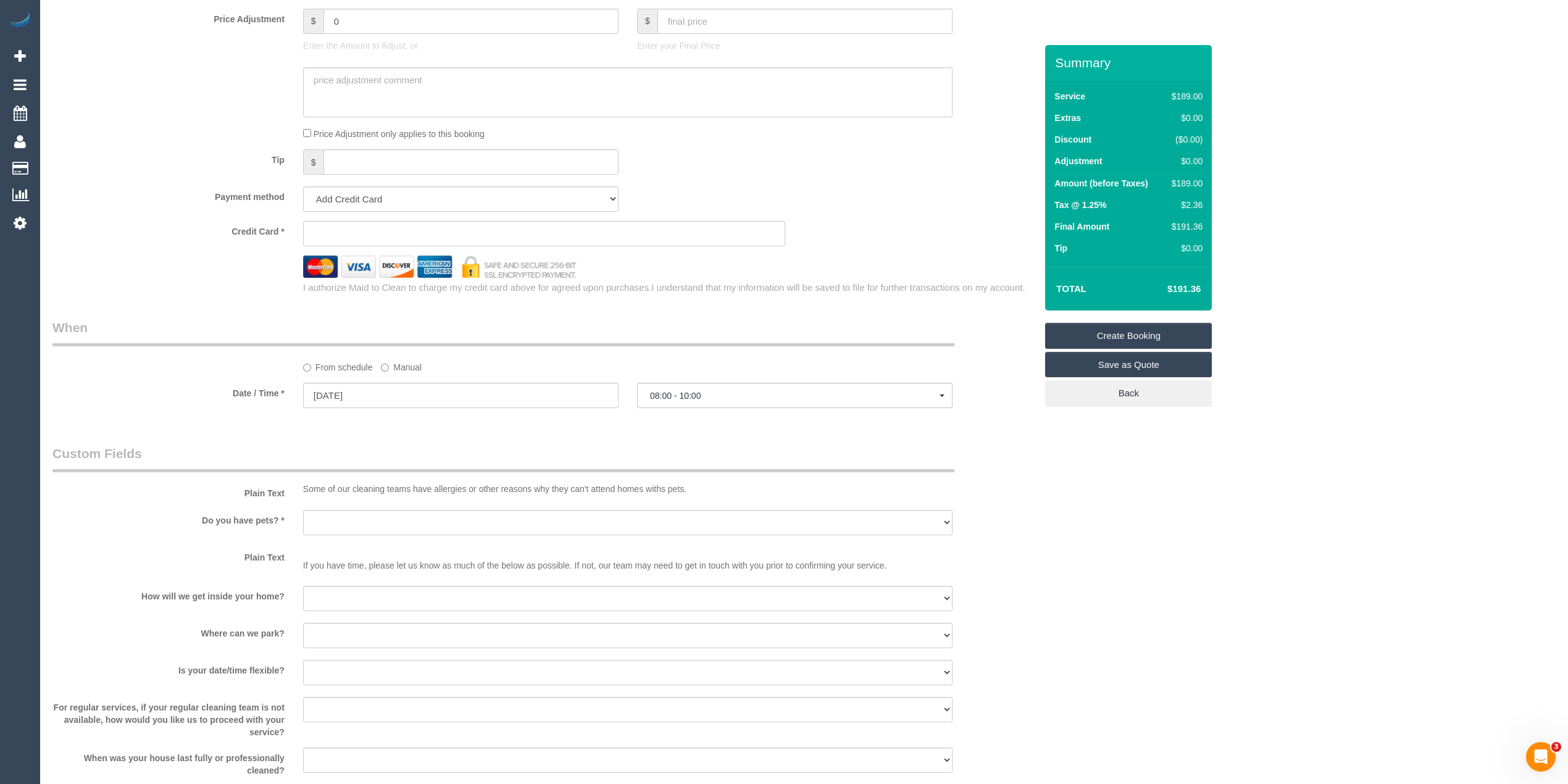
click at [1277, 514] on div "Who Email* Name * Where Address* - Fairfield ACT NSW NT QLD SA TAS VIC WA 3078 …" at bounding box center [803, 54] width 1503 height 2212
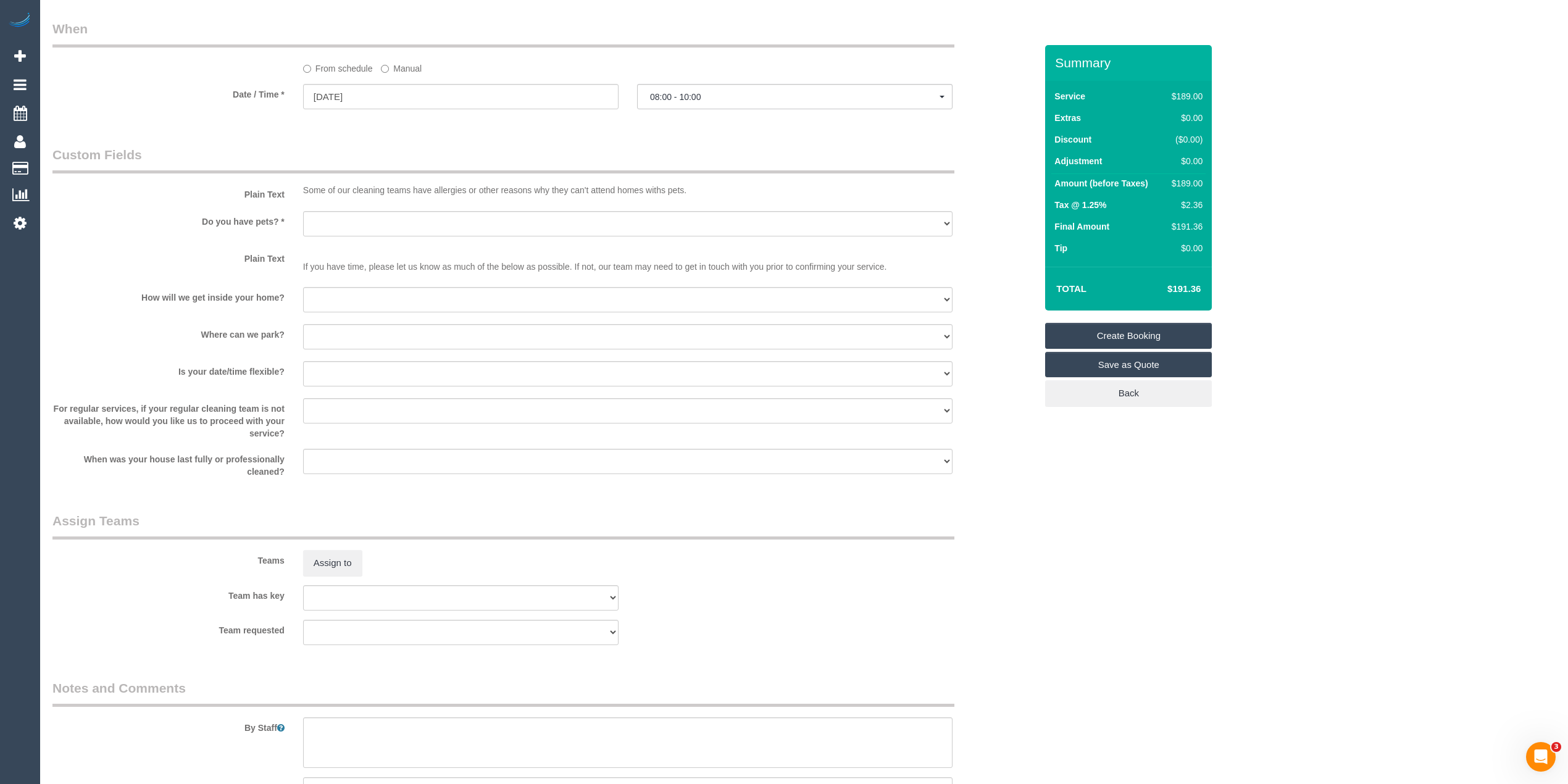
scroll to position [1517, 0]
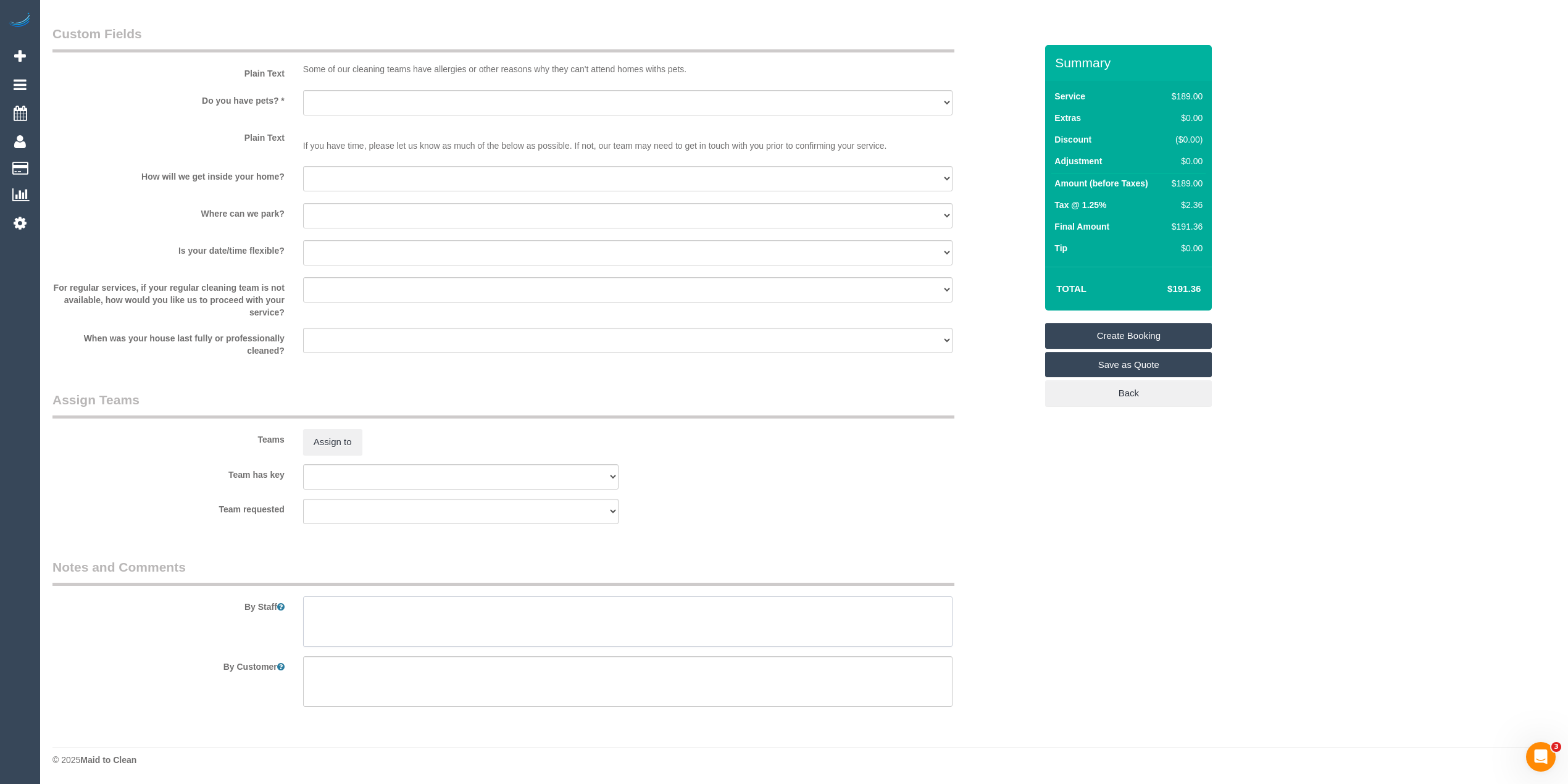
click at [467, 623] on textarea at bounding box center [627, 621] width 649 height 50
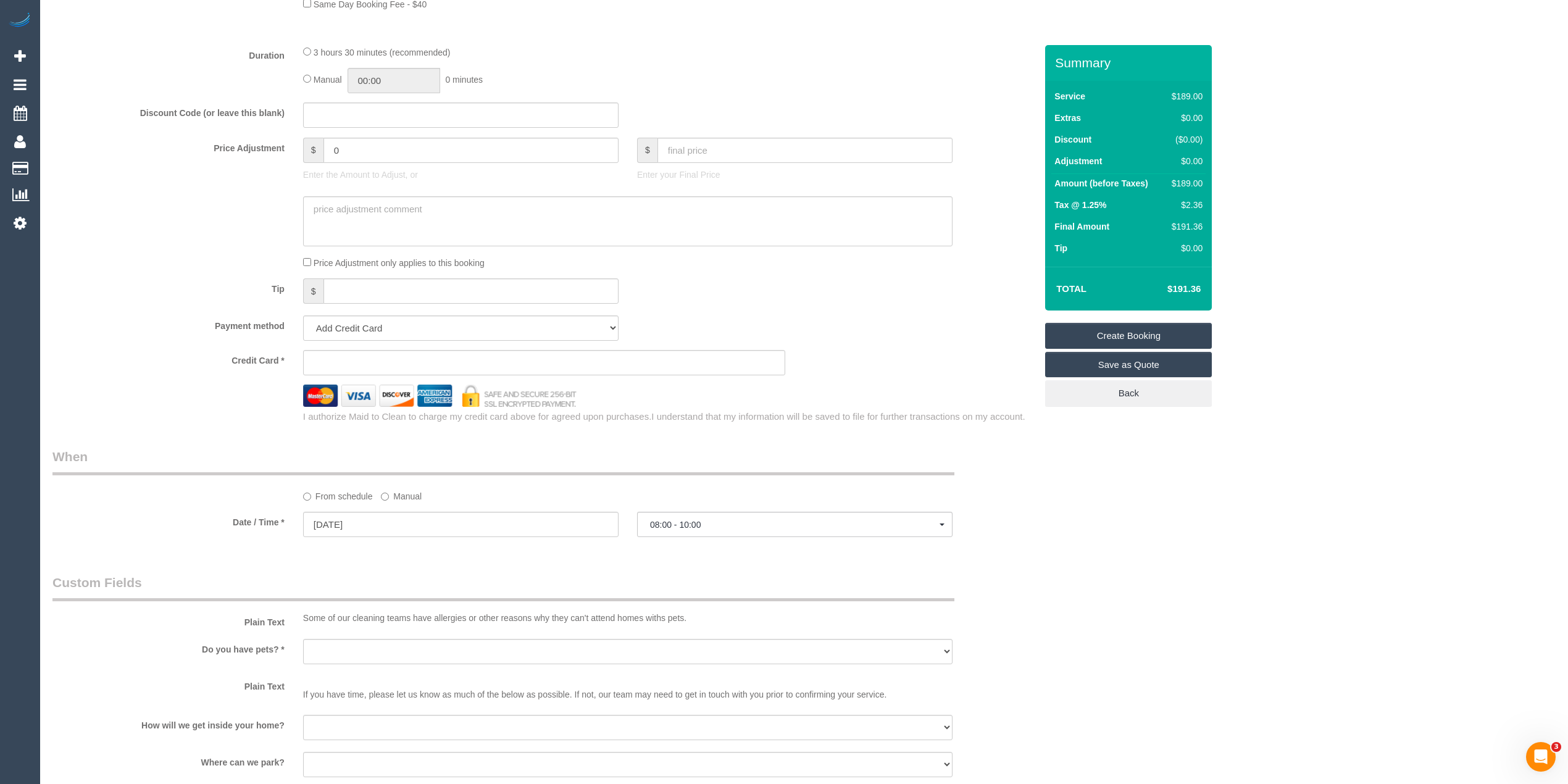
type textarea "Please use minimal chemicals in the bathroom"
click at [1242, 507] on div "Who Email* Name * Where Address* - Fairfield ACT NSW NT QLD SA TAS VIC WA 3078 …" at bounding box center [803, 183] width 1503 height 2212
click at [1240, 496] on div "Who Email* Name * Where Address* - Fairfield ACT NSW NT QLD SA TAS VIC WA 3078 …" at bounding box center [803, 183] width 1503 height 2212
click at [689, 524] on span "08:00 - 10:00" at bounding box center [794, 525] width 289 height 9
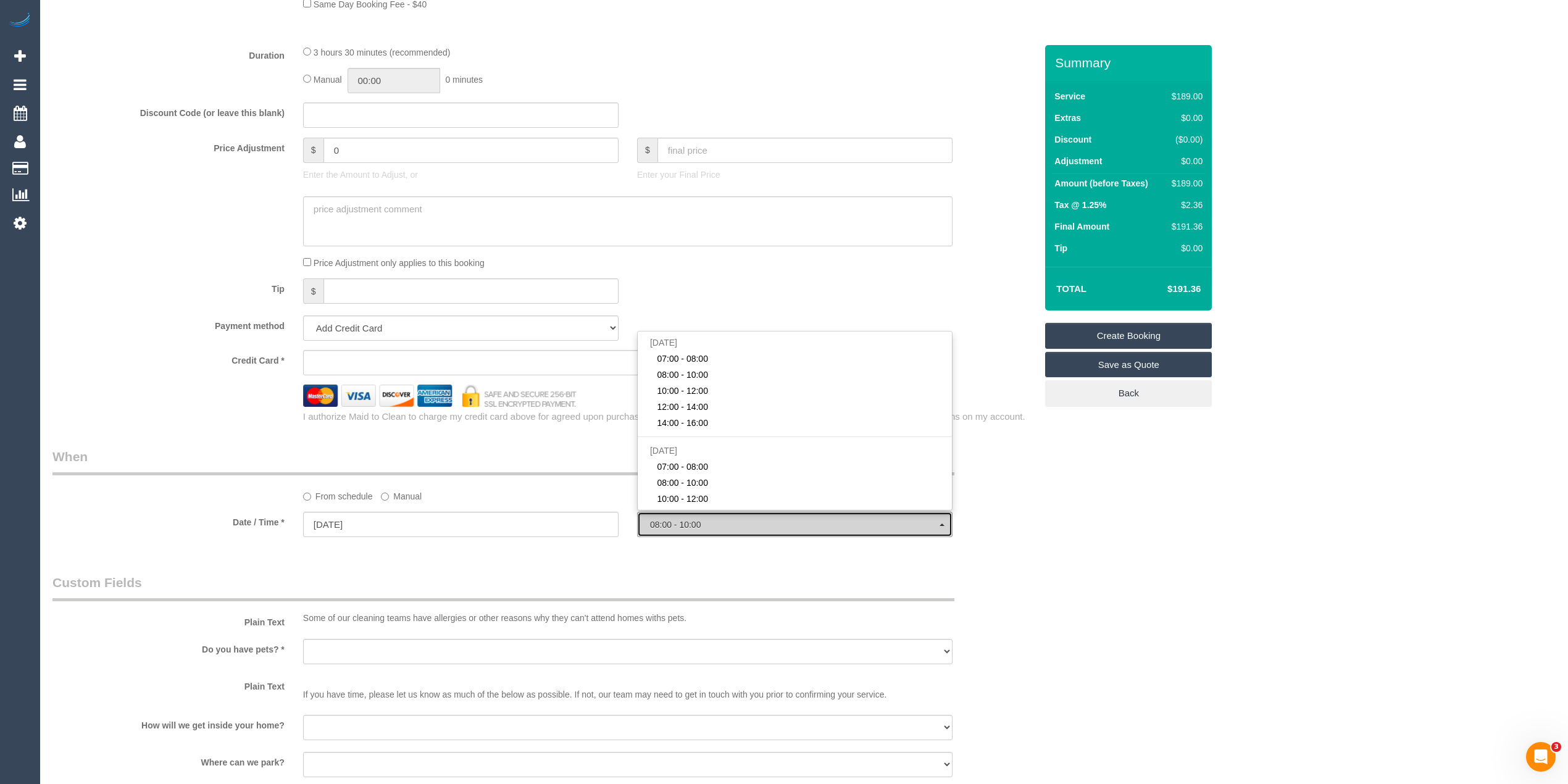
click at [689, 524] on span "08:00 - 10:00" at bounding box center [794, 525] width 289 height 9
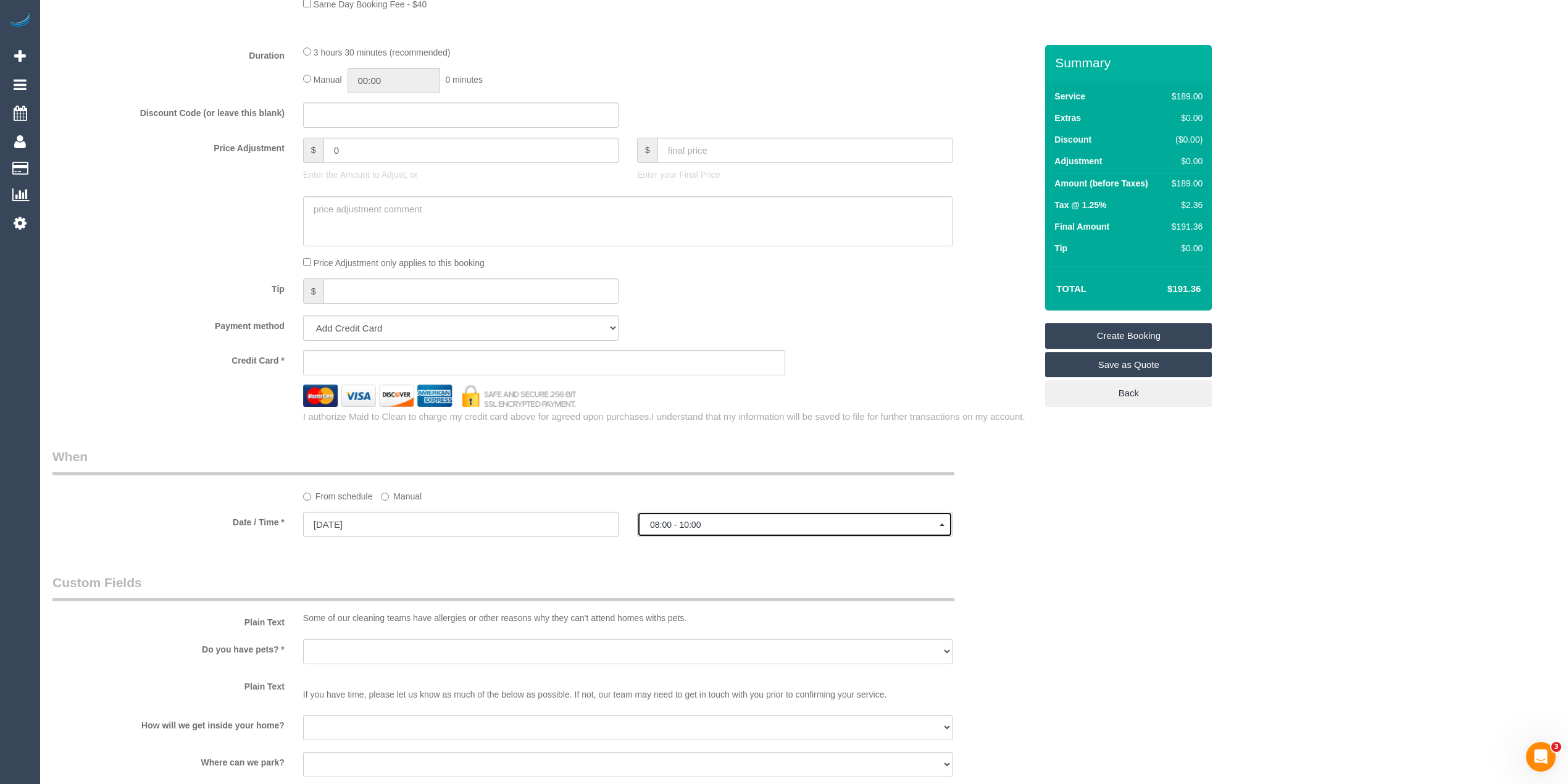
click at [689, 524] on span "08:00 - 10:00" at bounding box center [794, 525] width 289 height 9
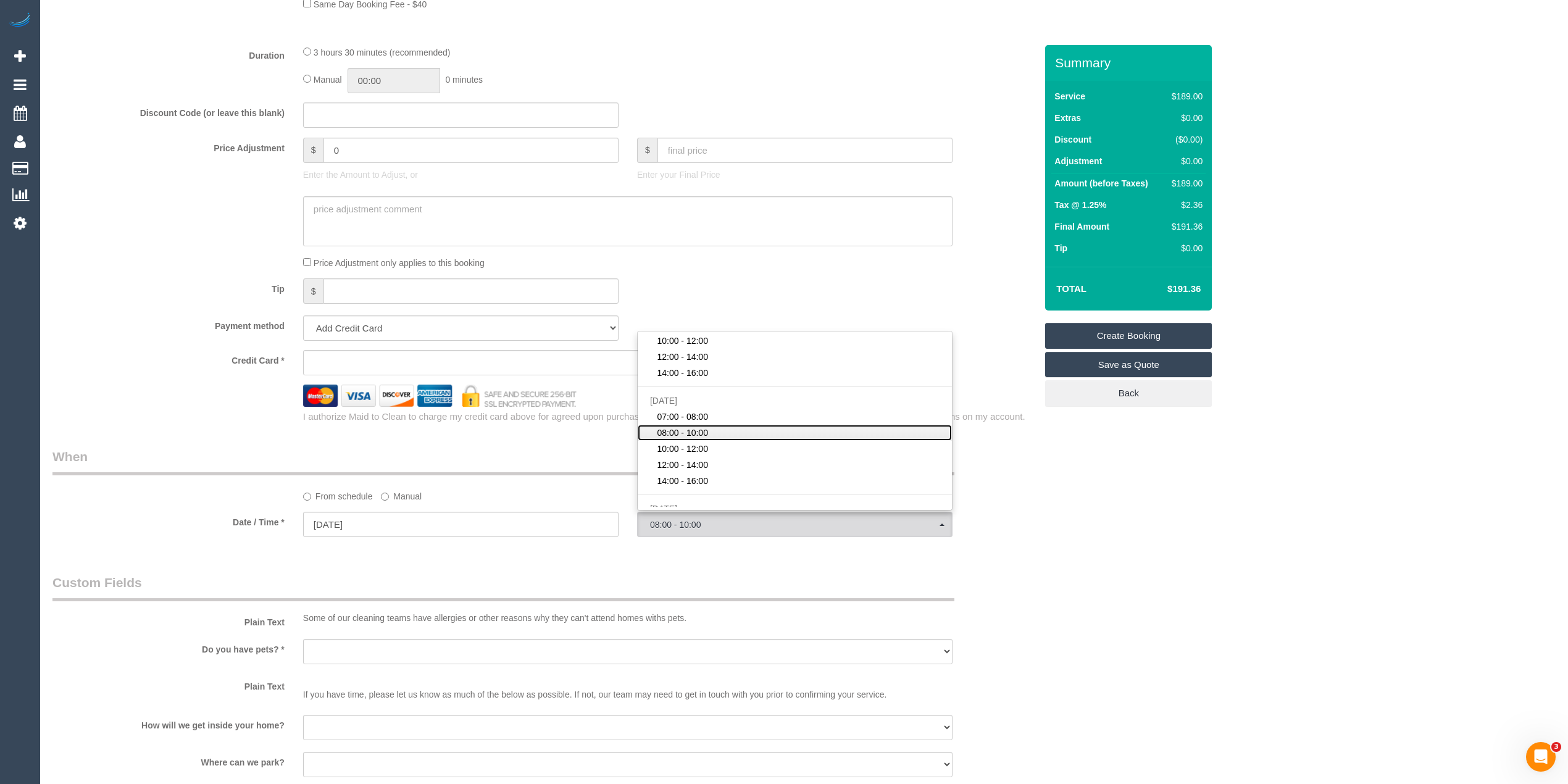
scroll to position [65, 0]
click at [711, 433] on link "10:00 - 12:00" at bounding box center [794, 433] width 314 height 16
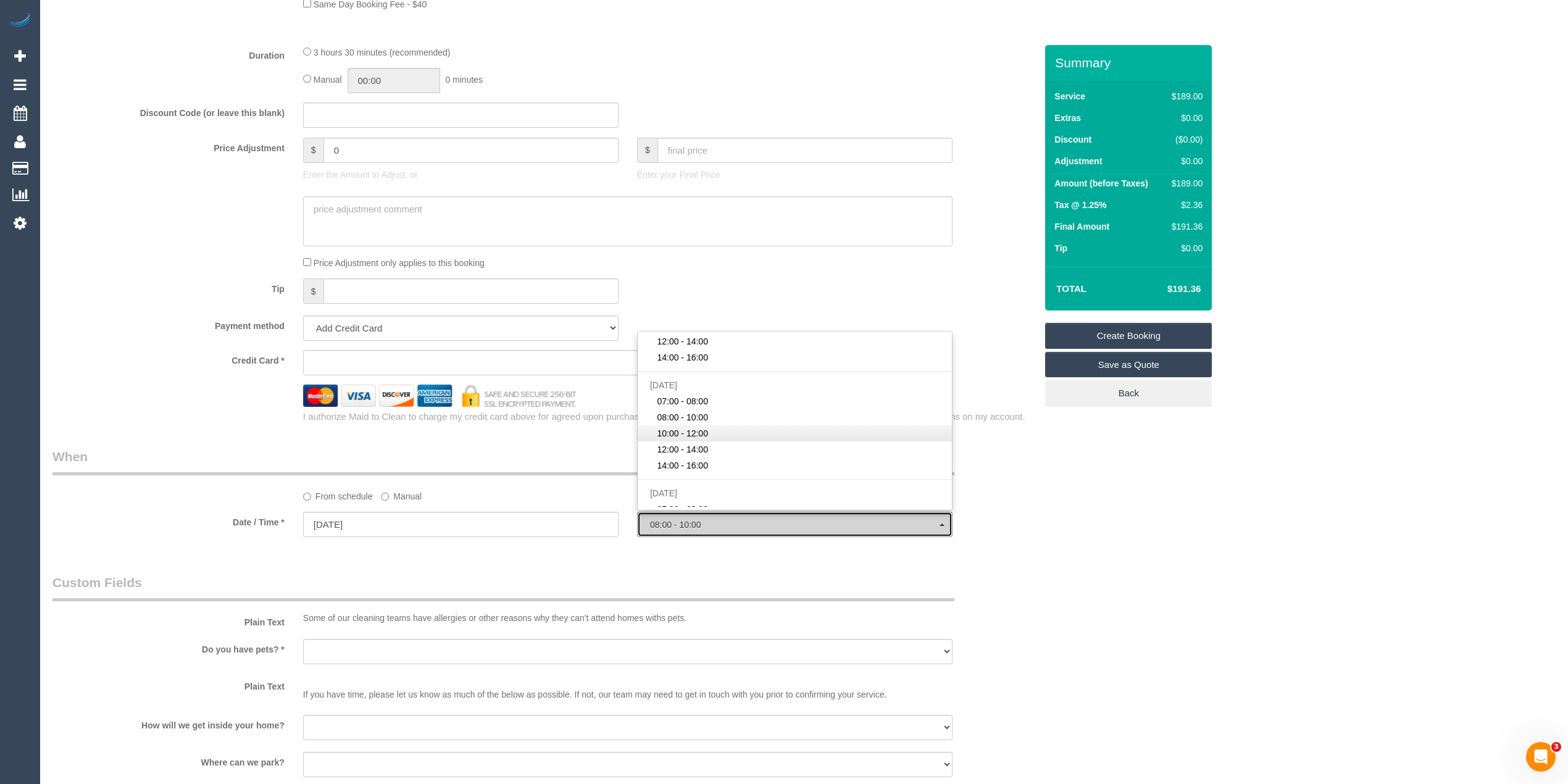
select select "spot8"
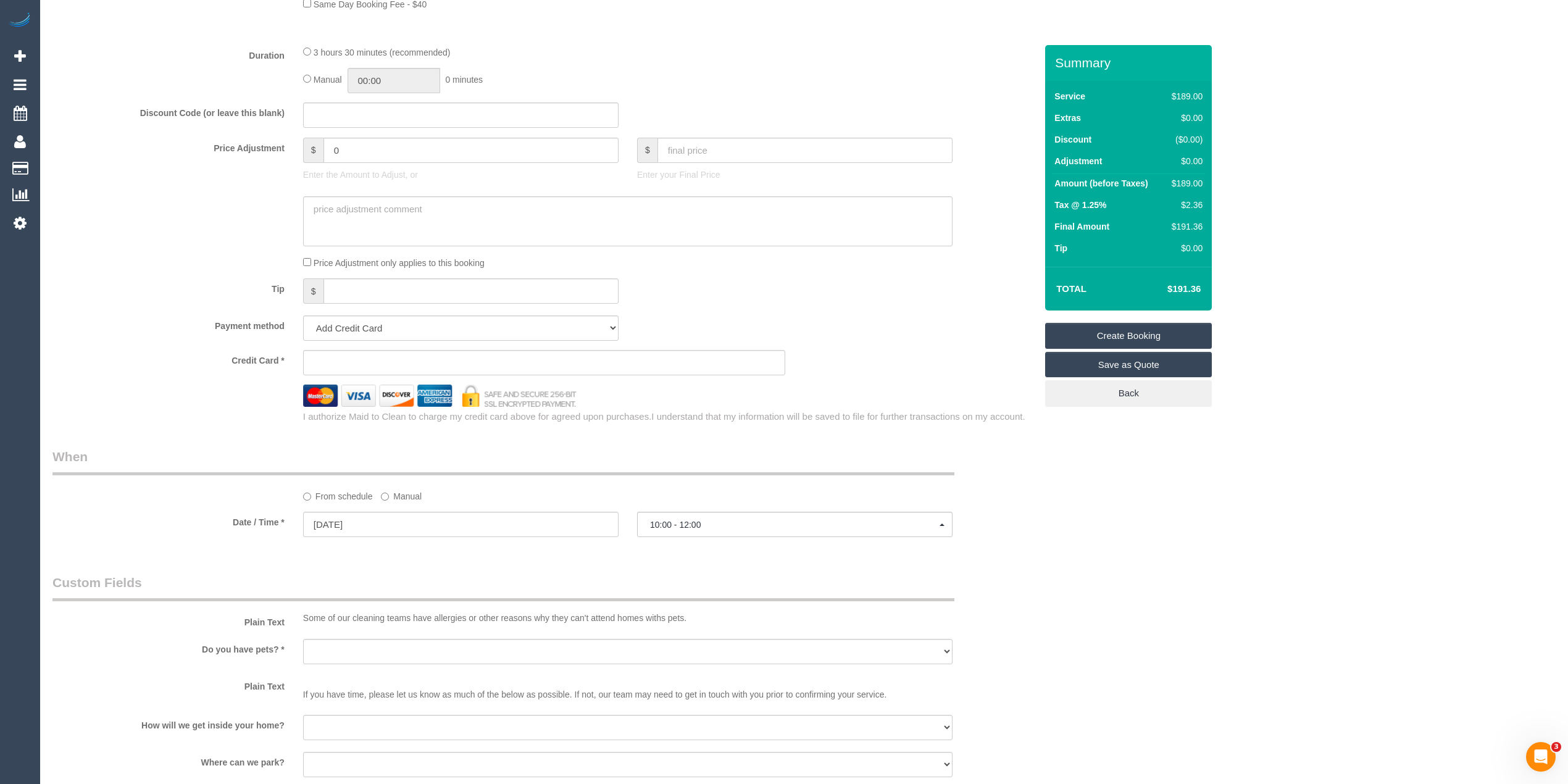
click at [1124, 541] on div "Who Email* Name * Where Address* - Fairfield ACT NSW NT QLD SA TAS VIC WA 3078 …" at bounding box center [803, 183] width 1503 height 2212
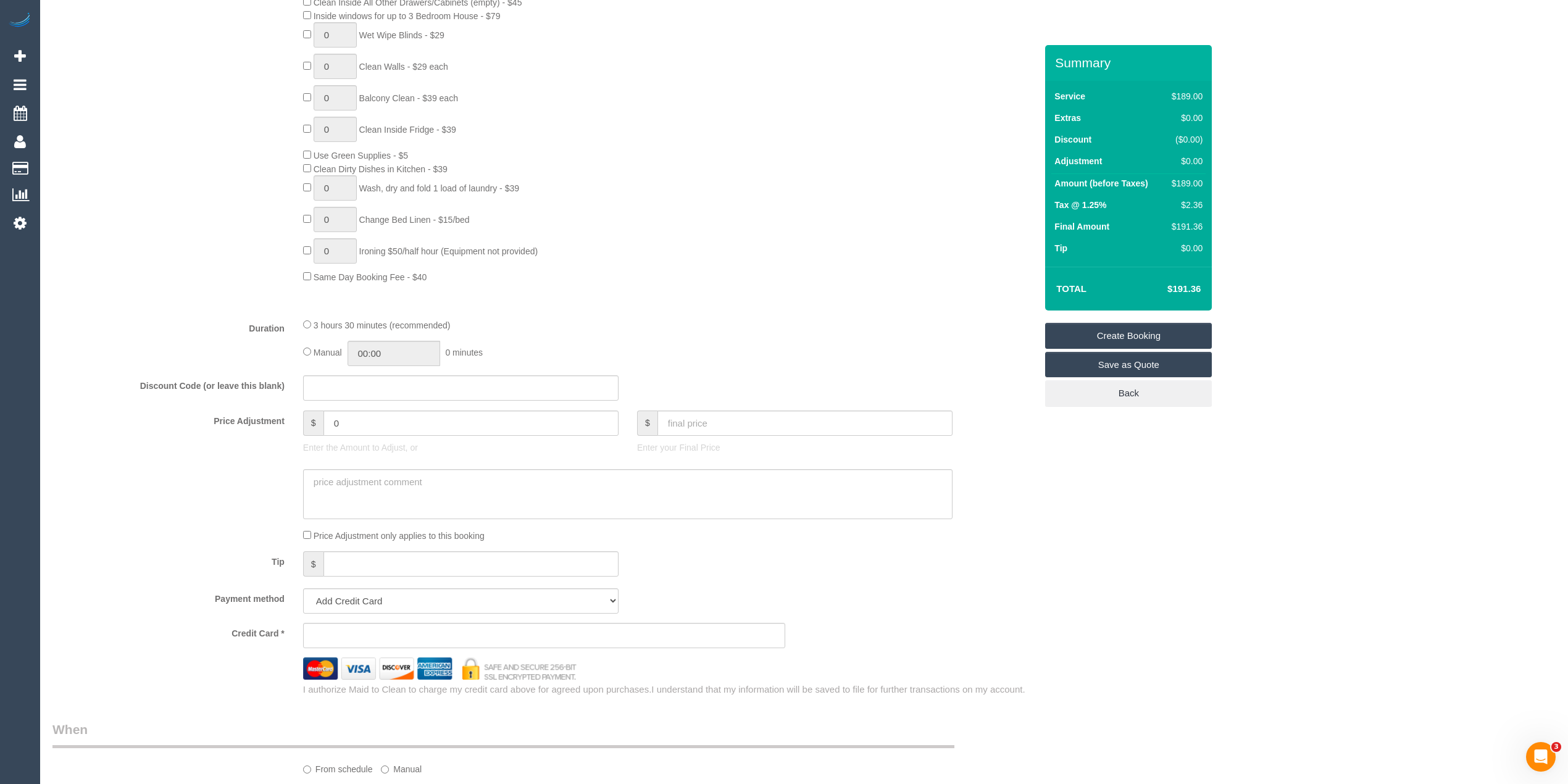
scroll to position [823, 0]
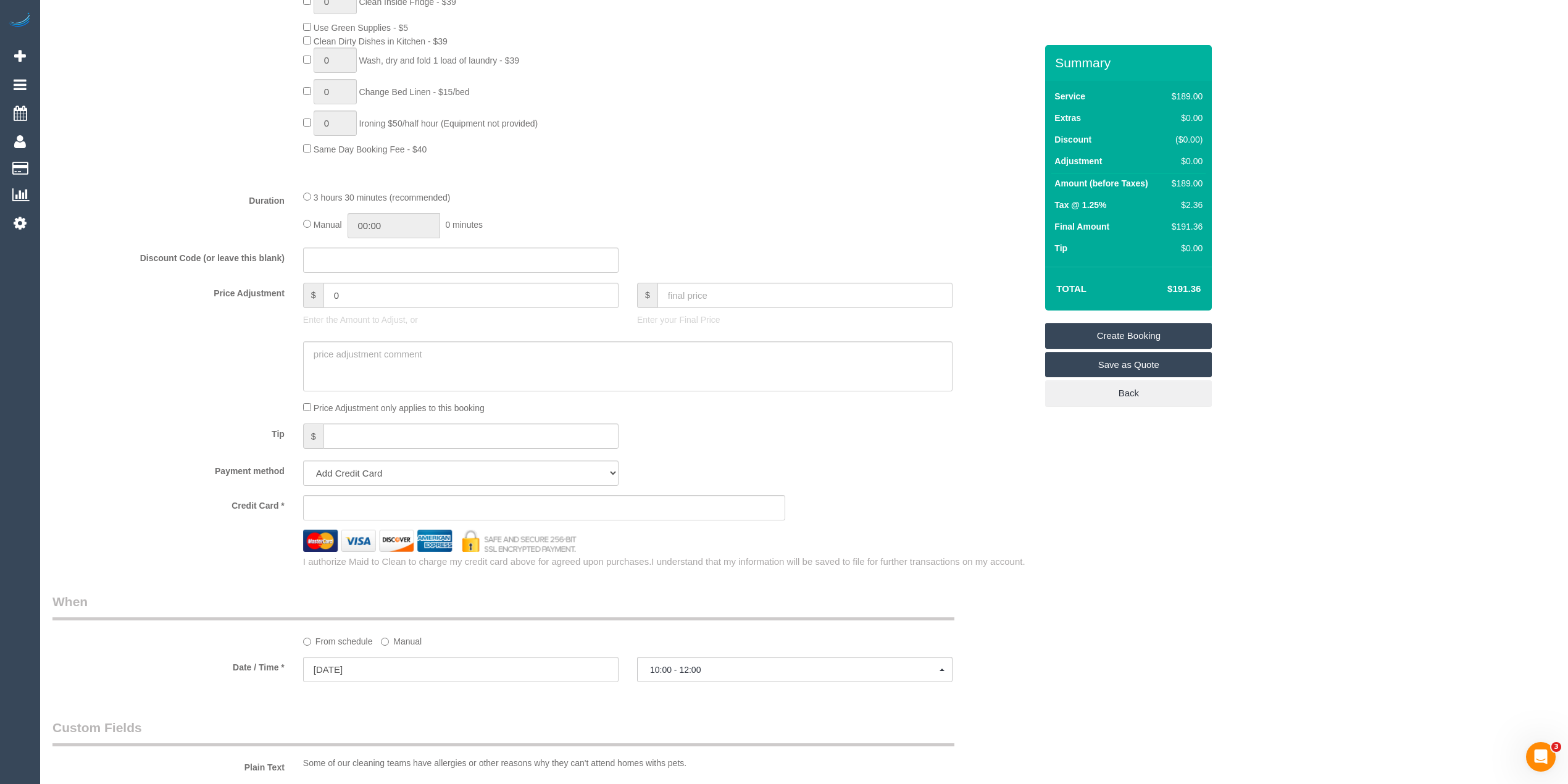
click at [1108, 598] on div "Who Email* Name * Where Address* - Fairfield ACT NSW NT QLD SA TAS VIC WA 3078 …" at bounding box center [803, 328] width 1503 height 2212
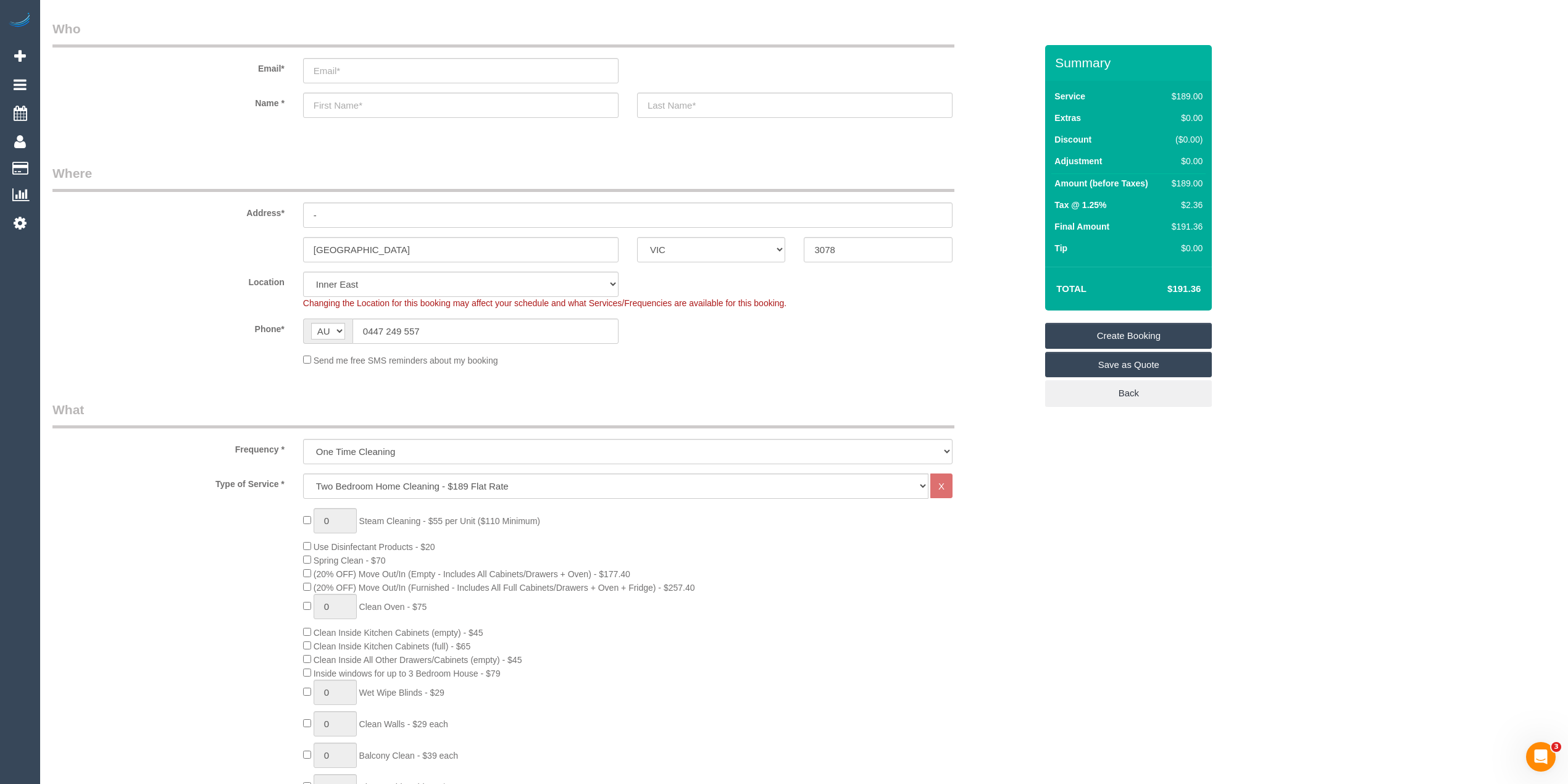
scroll to position [0, 0]
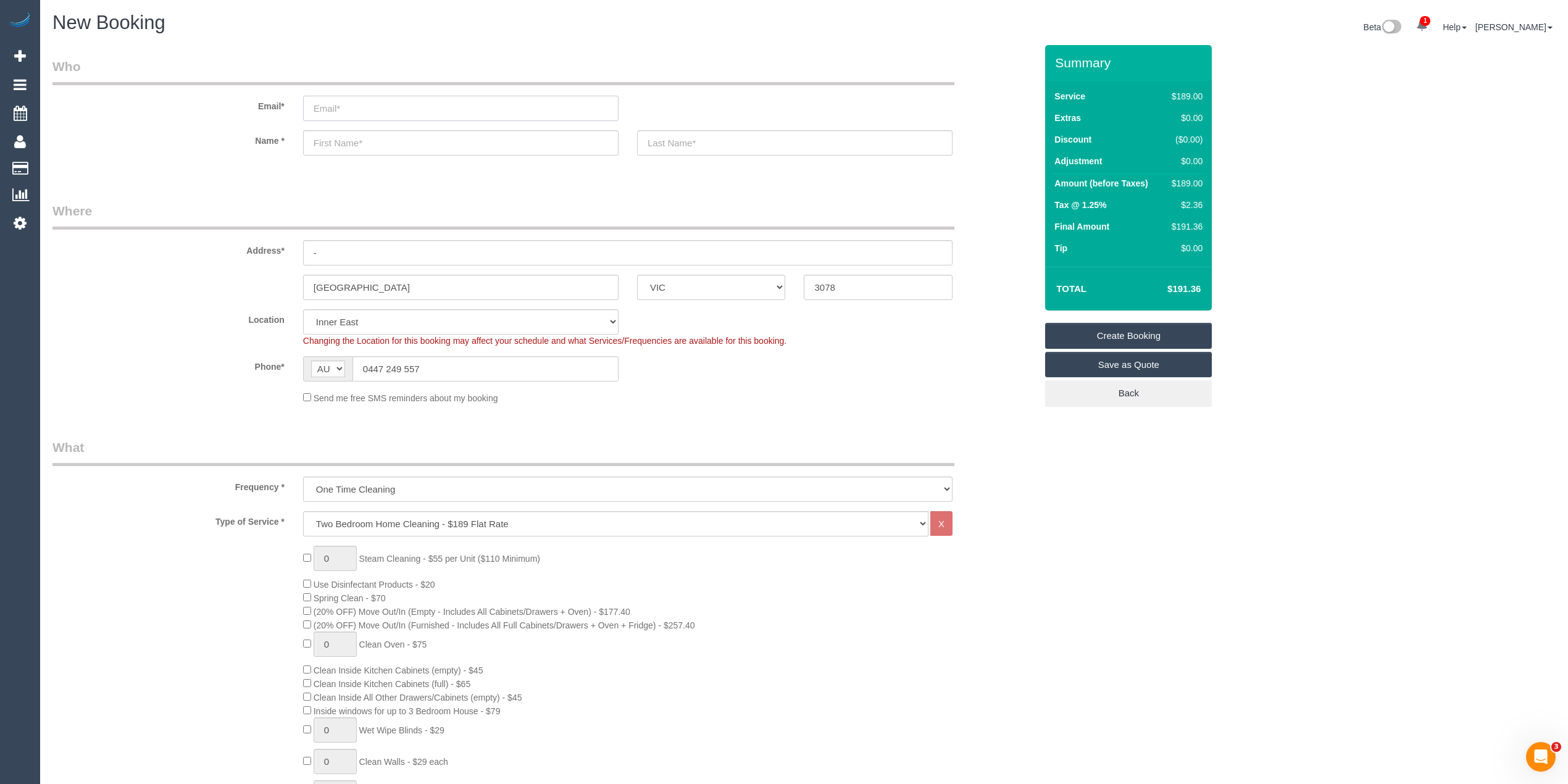
click at [331, 109] on input "email" at bounding box center [460, 108] width 315 height 26
click at [341, 103] on input "email" at bounding box center [460, 108] width 315 height 26
click at [348, 103] on input "email" at bounding box center [460, 108] width 315 height 26
click at [387, 112] on input "email" at bounding box center [460, 108] width 315 height 26
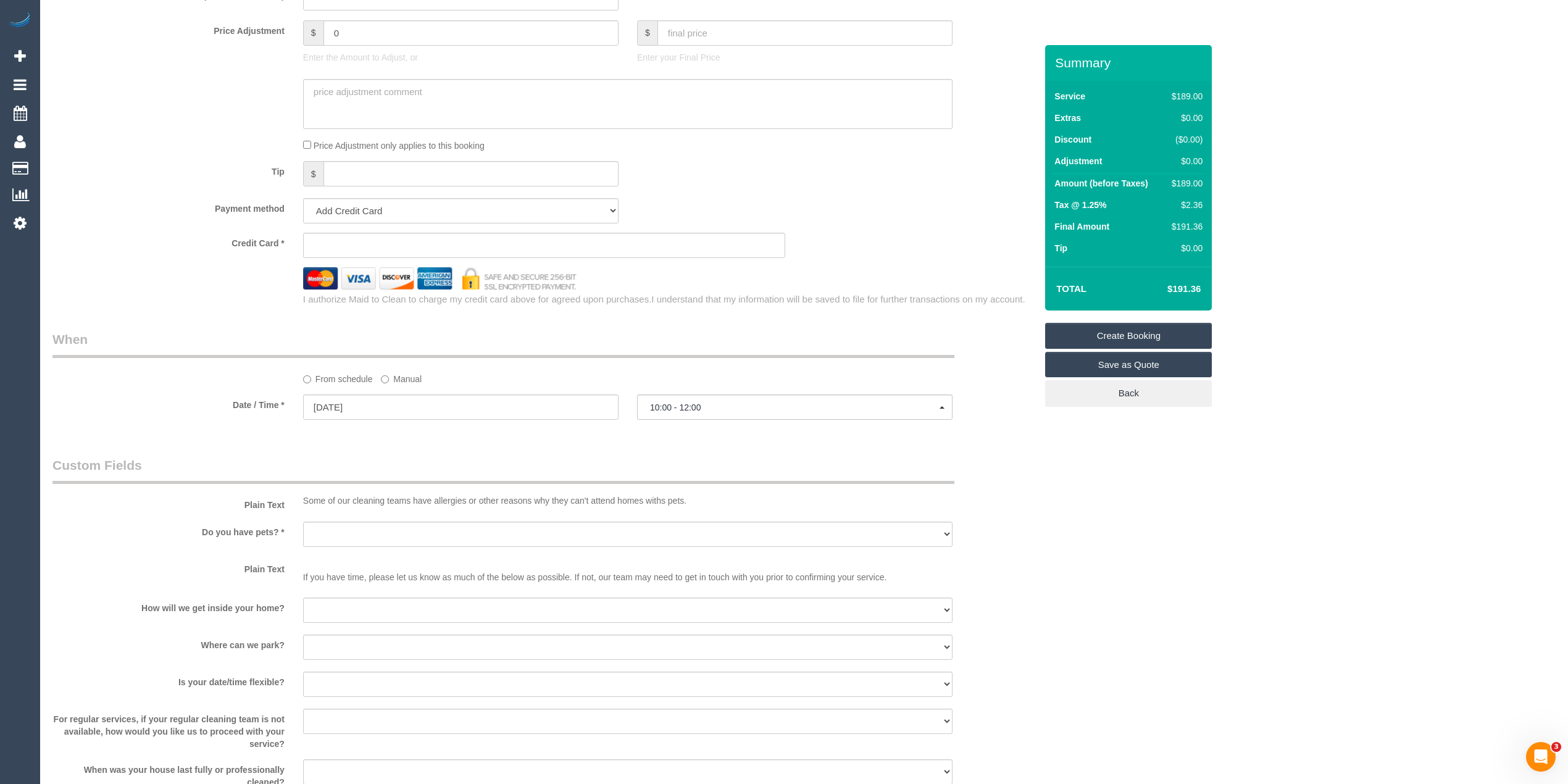
scroll to position [1235, 0]
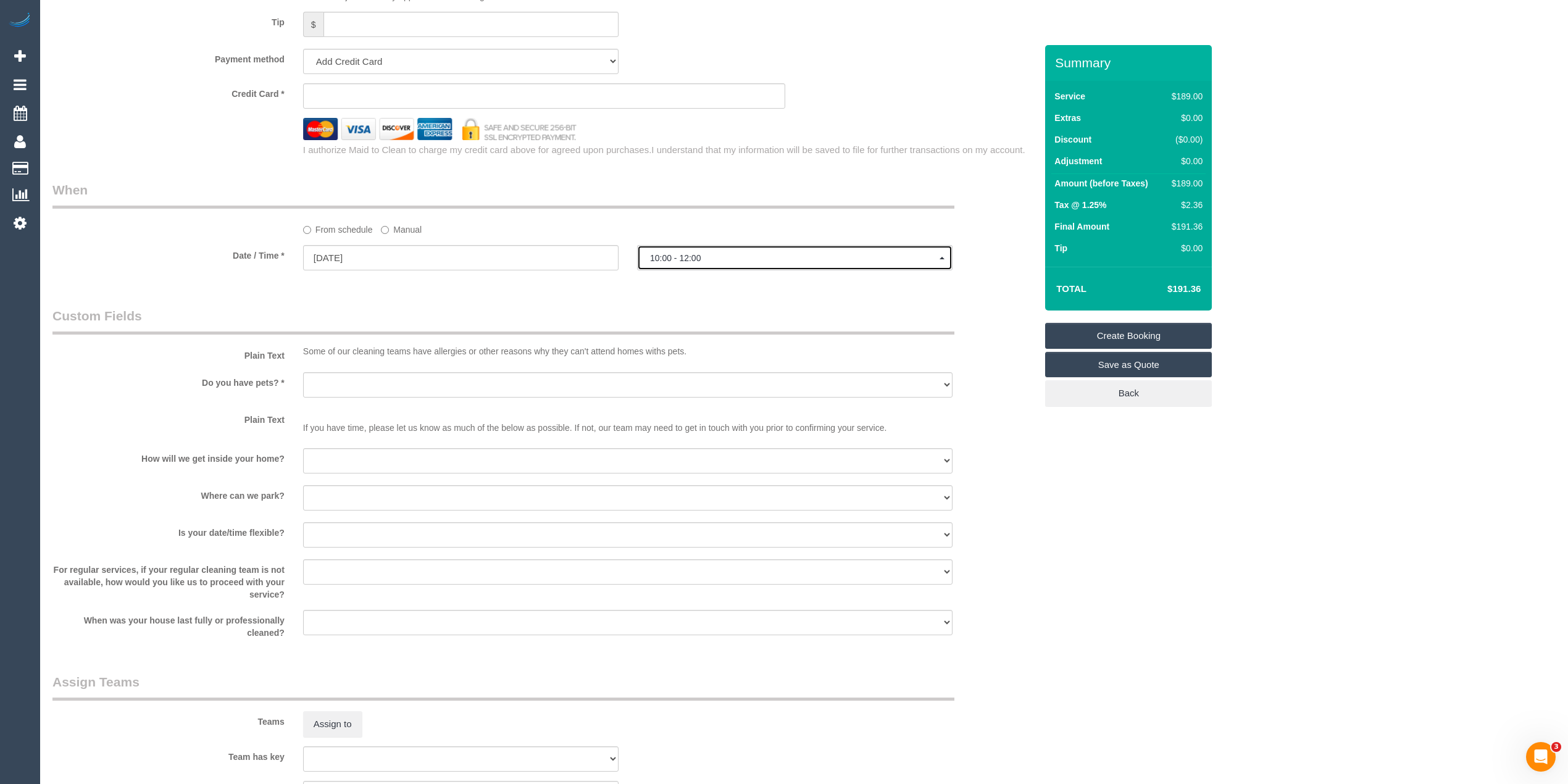
click at [703, 257] on span "10:00 - 12:00" at bounding box center [794, 258] width 289 height 9
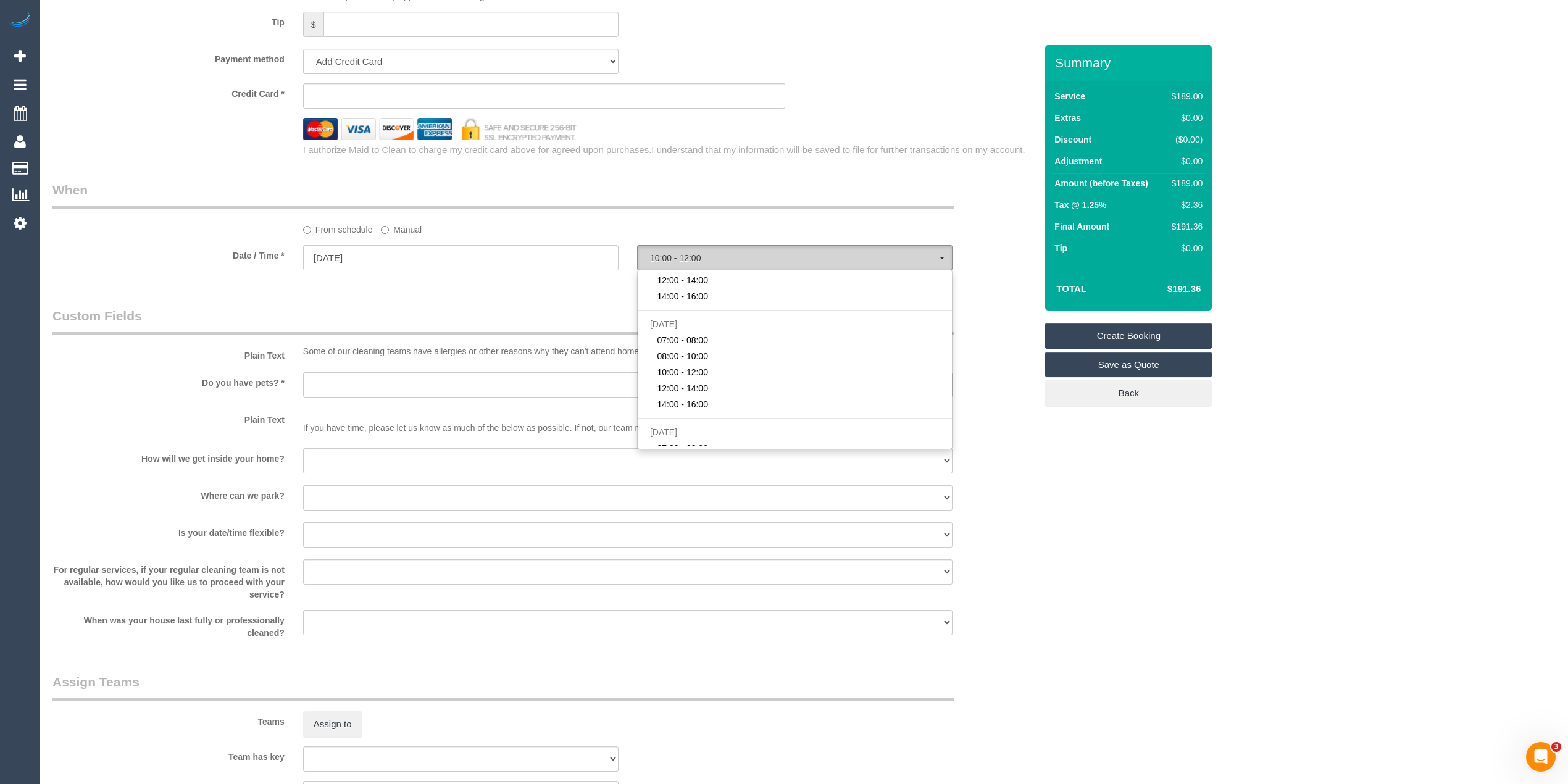
select select "spot28"
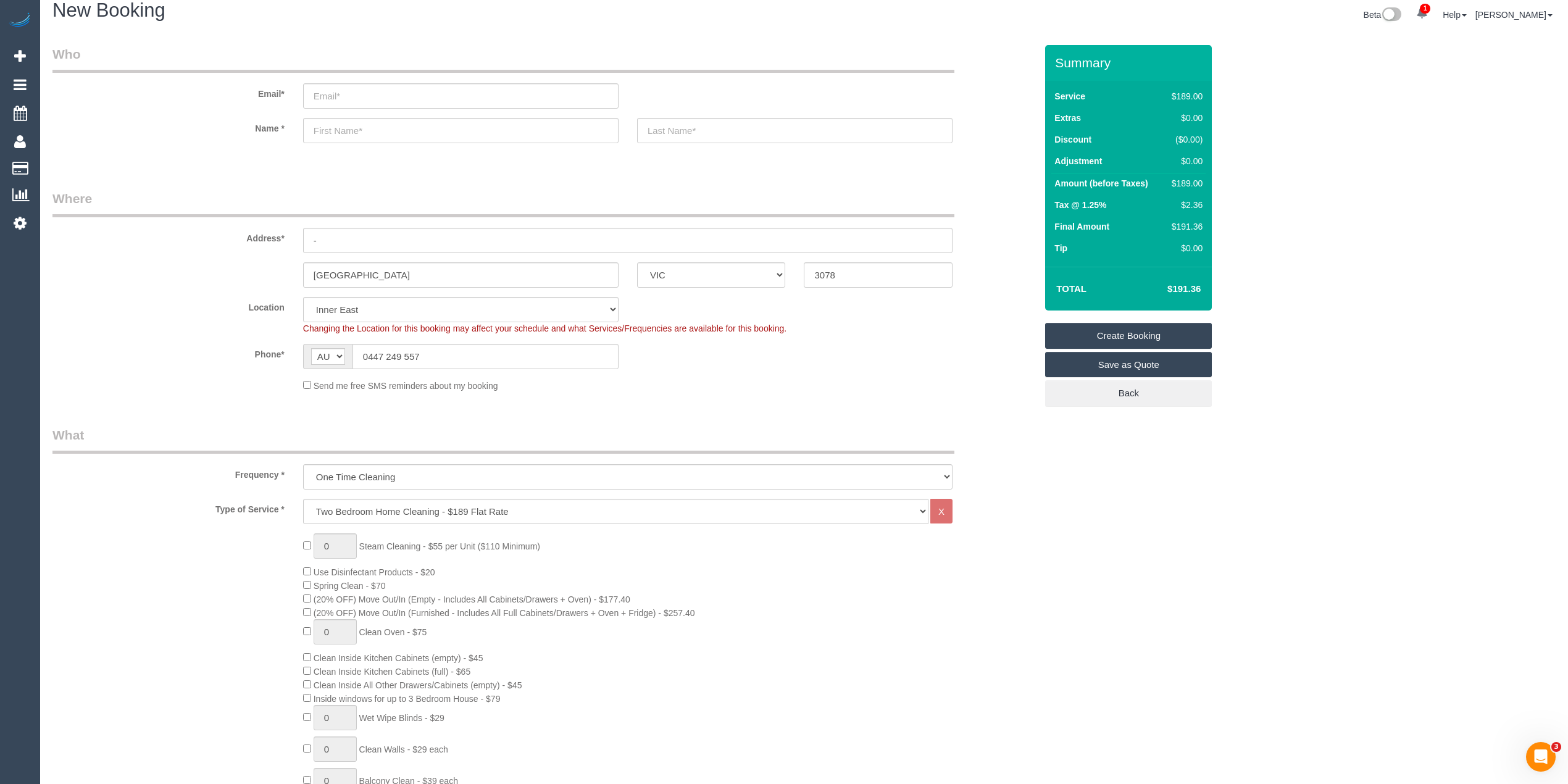
scroll to position [0, 0]
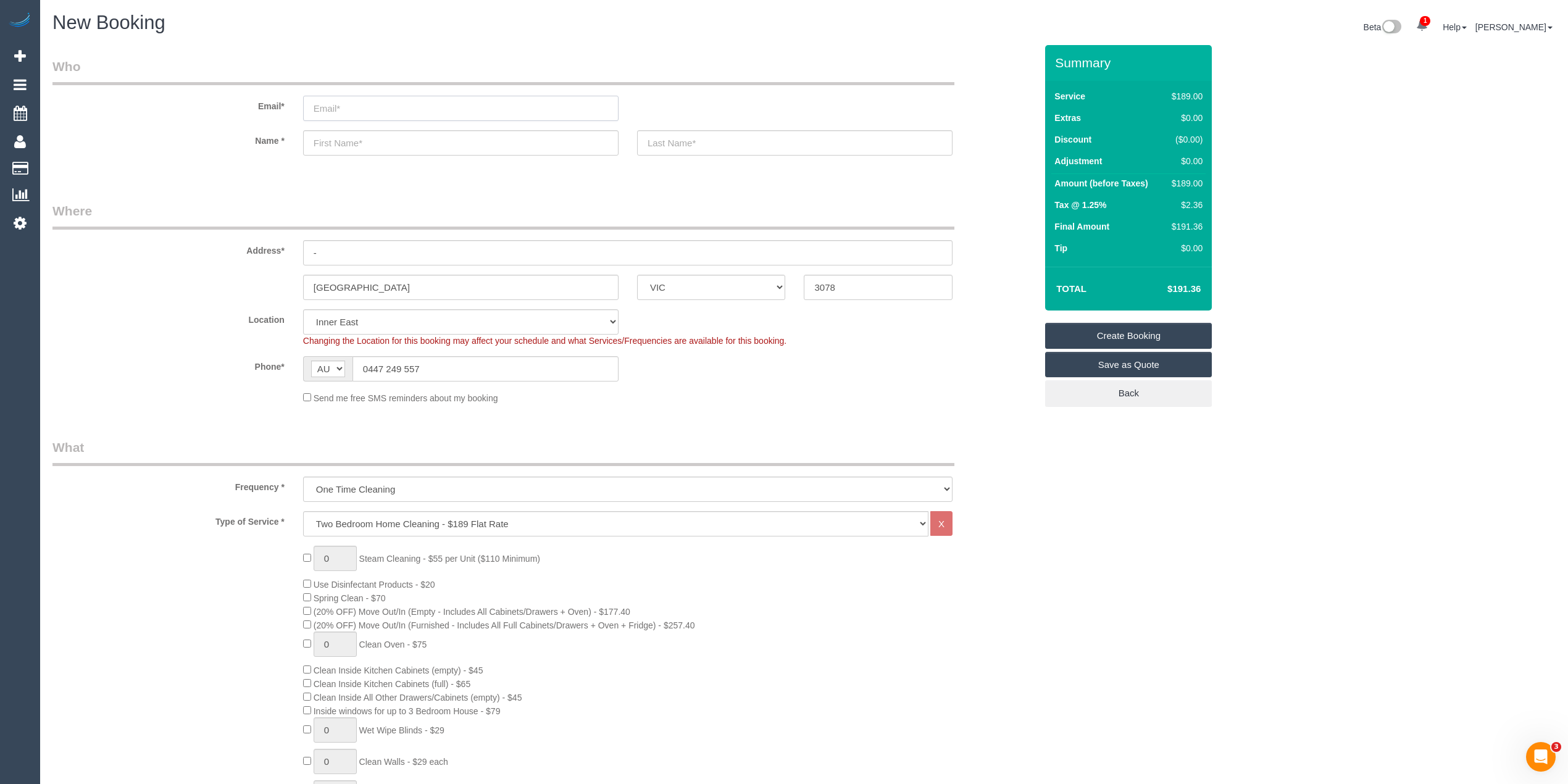
click at [336, 102] on input "email" at bounding box center [460, 108] width 315 height 26
click at [329, 102] on input "email" at bounding box center [460, 108] width 315 height 26
click at [337, 104] on input "email" at bounding box center [460, 108] width 315 height 26
type input "angelina.raineri@gmail.com"
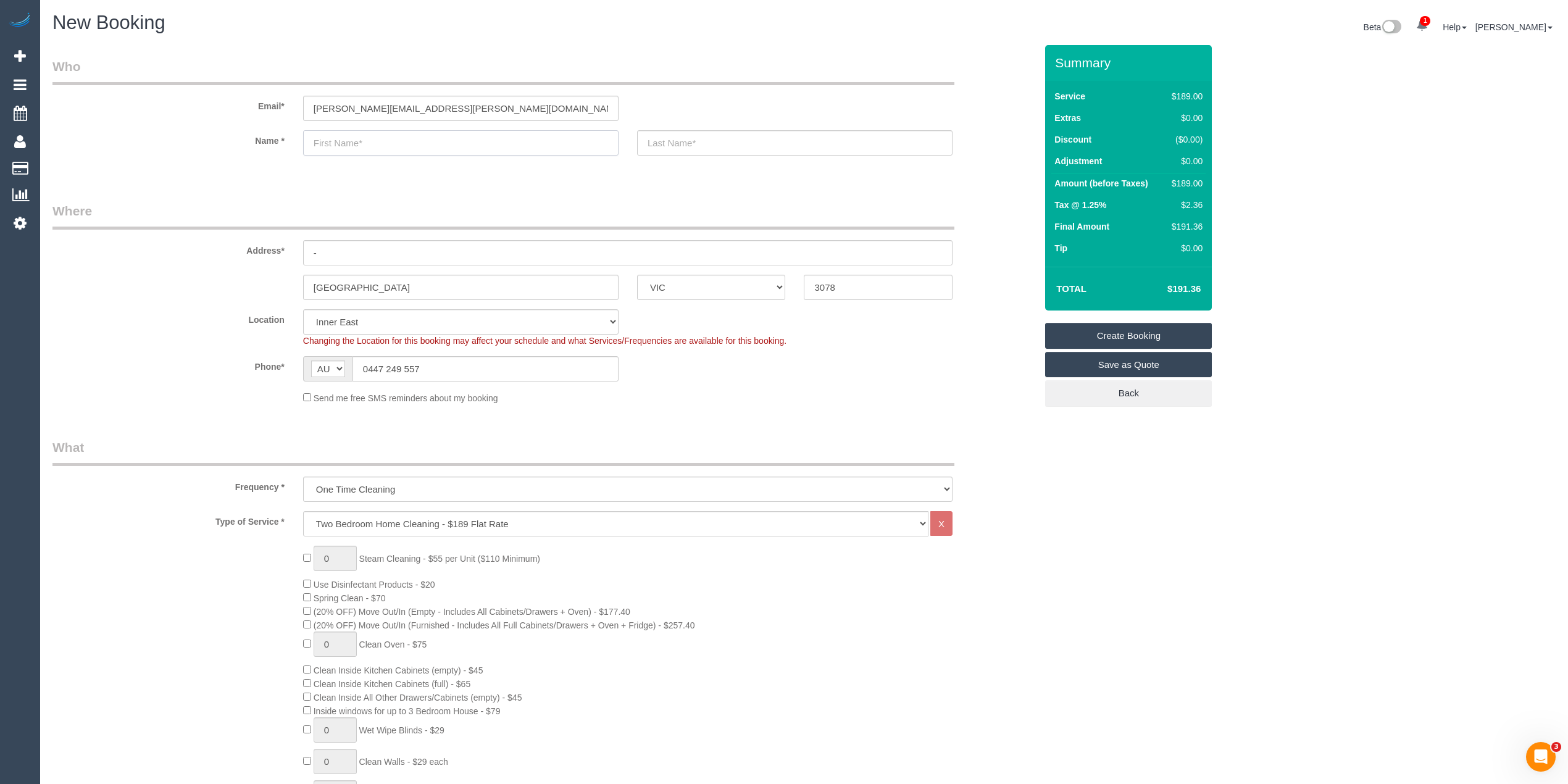
click at [375, 146] on input "text" at bounding box center [460, 142] width 315 height 26
type input "Ang"
select select "spot49"
type input "Angelina"
type input "Raineri"
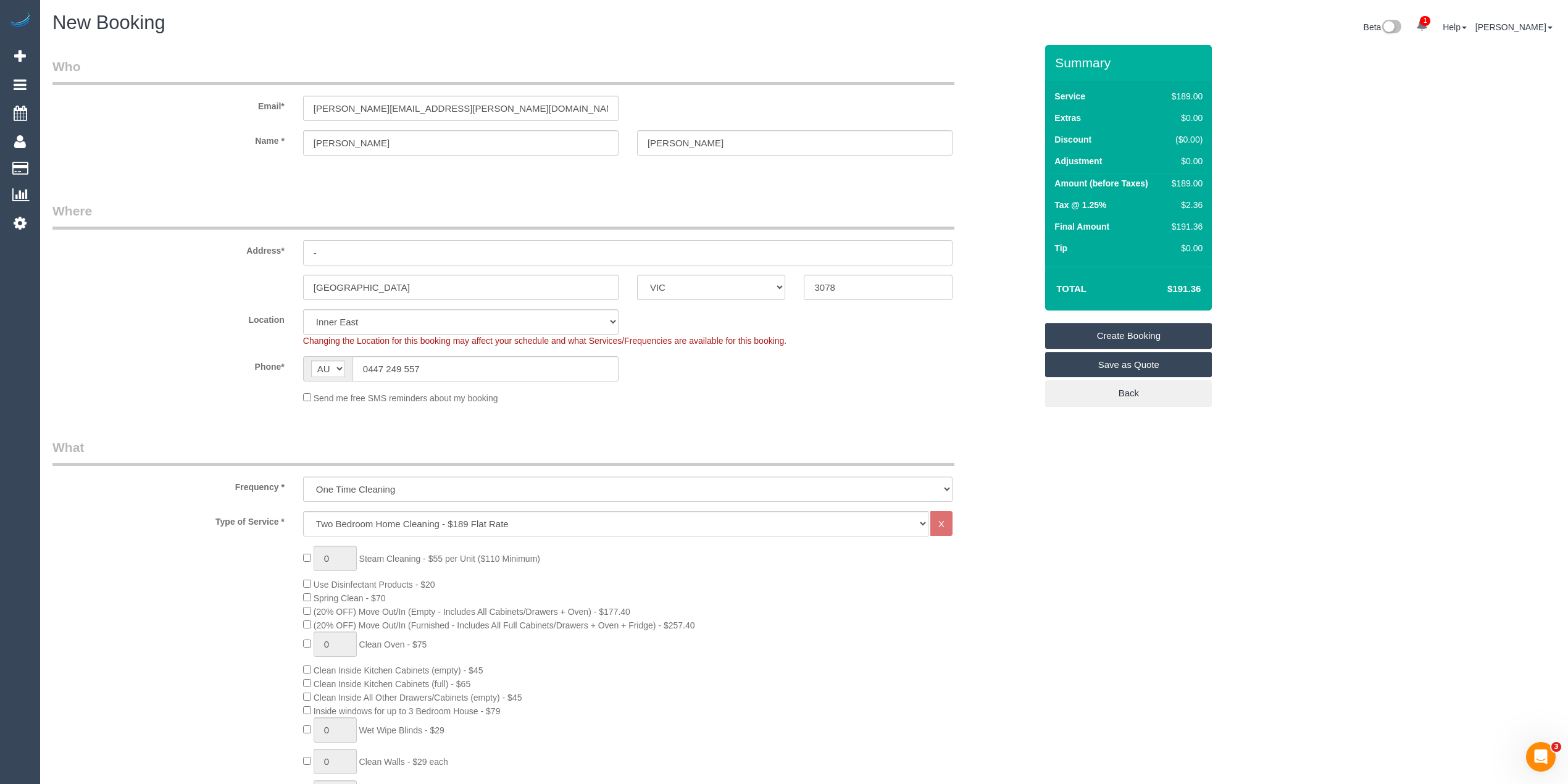
drag, startPoint x: 336, startPoint y: 248, endPoint x: 292, endPoint y: 248, distance: 44.0
click at [294, 248] on div "-" at bounding box center [628, 252] width 668 height 26
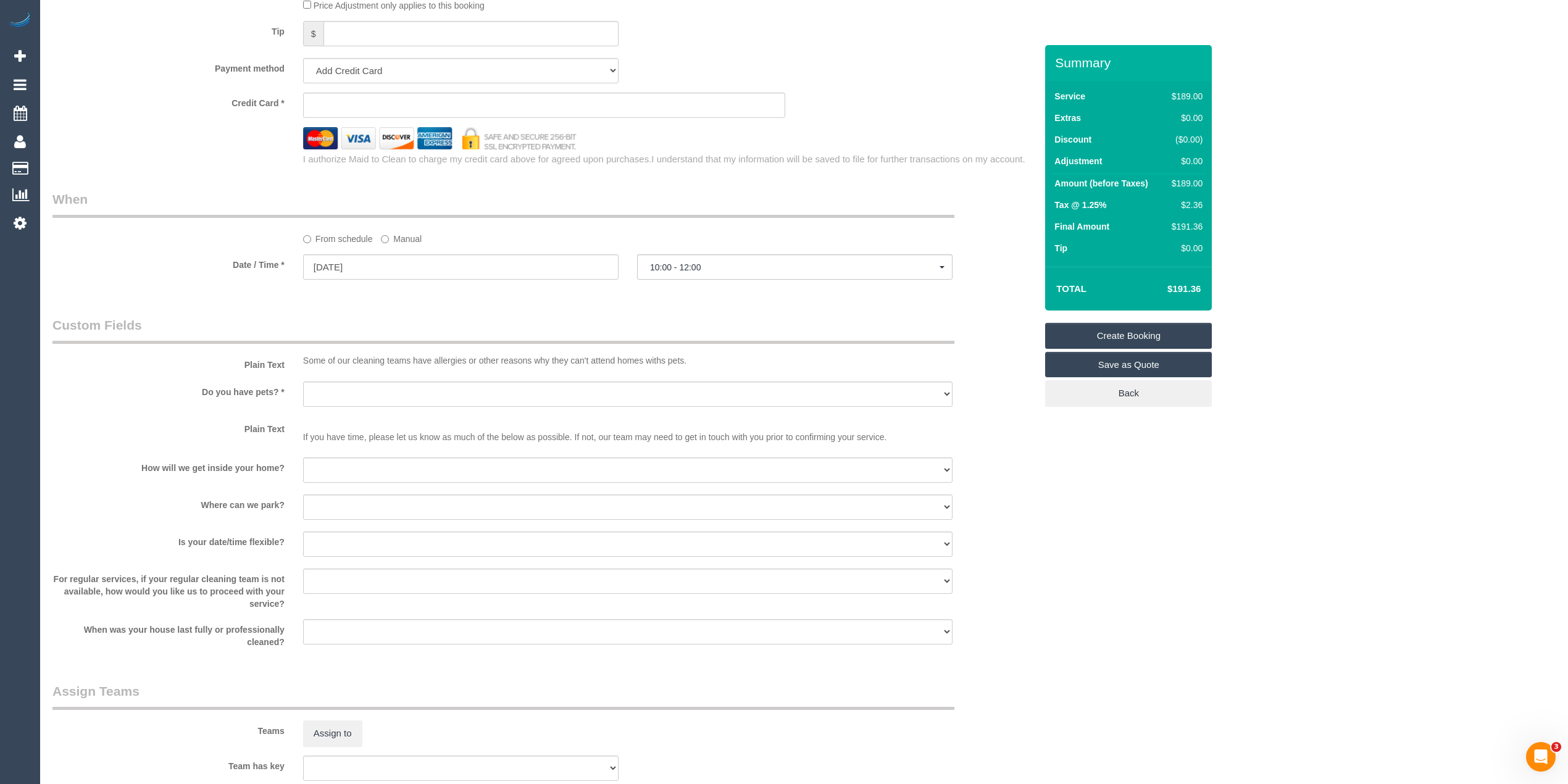
scroll to position [1235, 0]
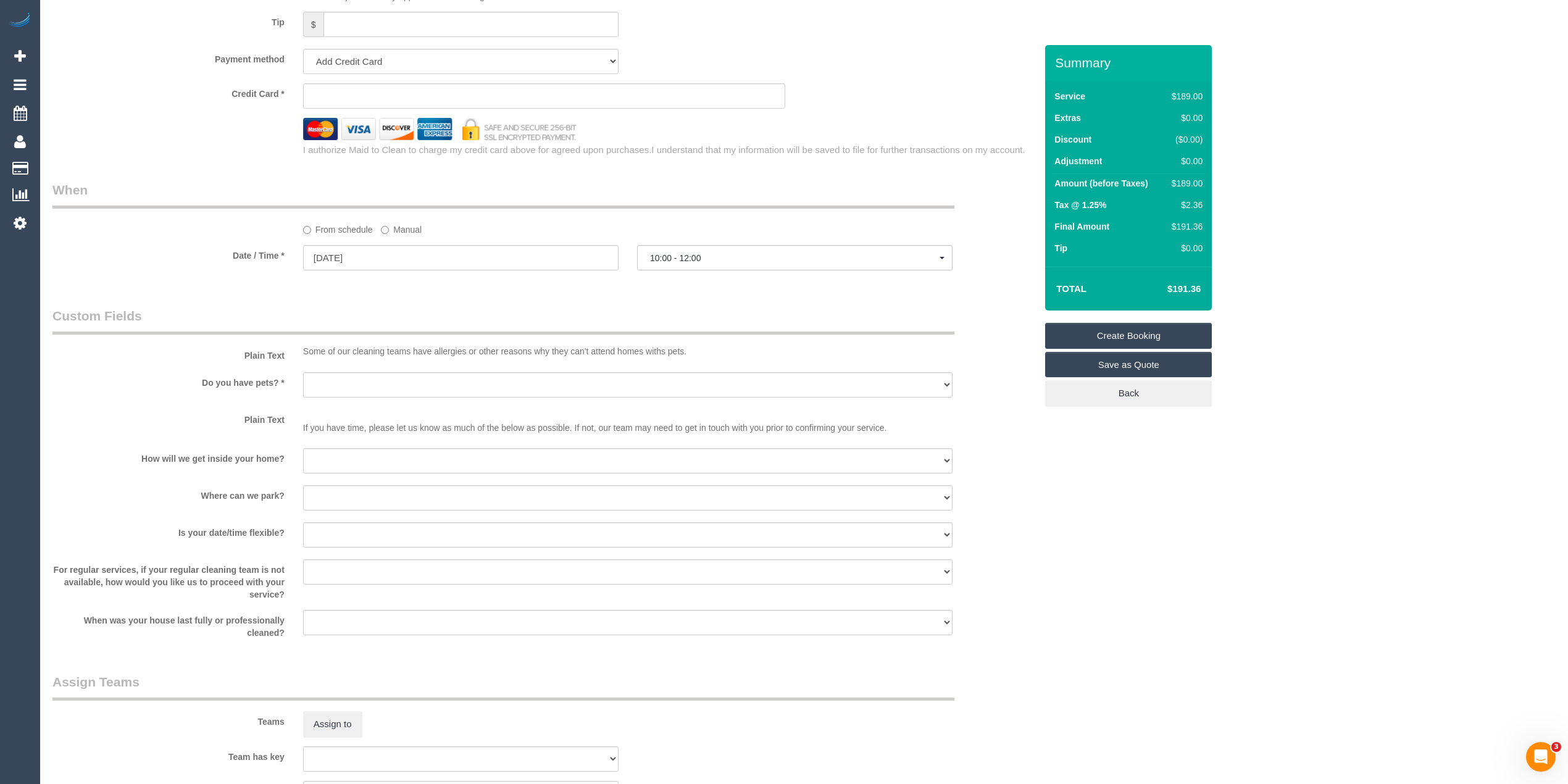
type input "87 N Station Street"
click at [321, 383] on select "Yes - Cats Yes - Dogs No pets Yes - Dogs and Cats Yes - Other" at bounding box center [627, 384] width 649 height 26
select select "number:28"
click at [303, 373] on select "Yes - Cats Yes - Dogs No pets Yes - Dogs and Cats Yes - Other" at bounding box center [627, 384] width 649 height 26
click at [346, 470] on select "I will be home Key will be left (please provide details below) Lock box/Access …" at bounding box center [627, 460] width 649 height 26
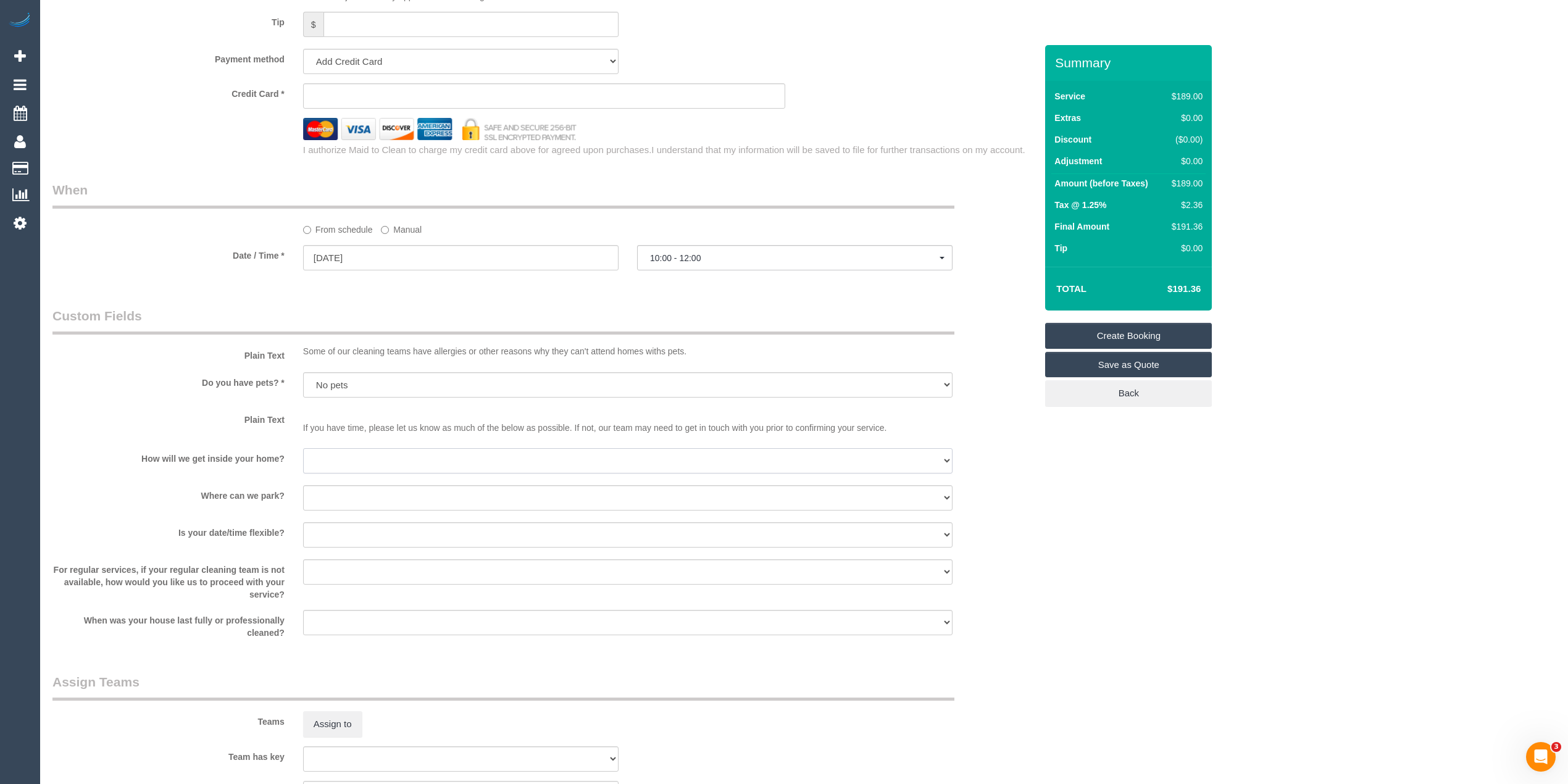
select select "number:14"
click at [303, 449] on select "I will be home Key will be left (please provide details below) Lock box/Access …" at bounding box center [627, 460] width 649 height 26
click at [344, 492] on select "I will provide parking on-site Free street parking Paid street parking (cost wi…" at bounding box center [627, 497] width 649 height 26
select select "number:19"
click at [303, 486] on select "I will provide parking on-site Free street parking Paid street parking (cost wi…" at bounding box center [627, 497] width 649 height 26
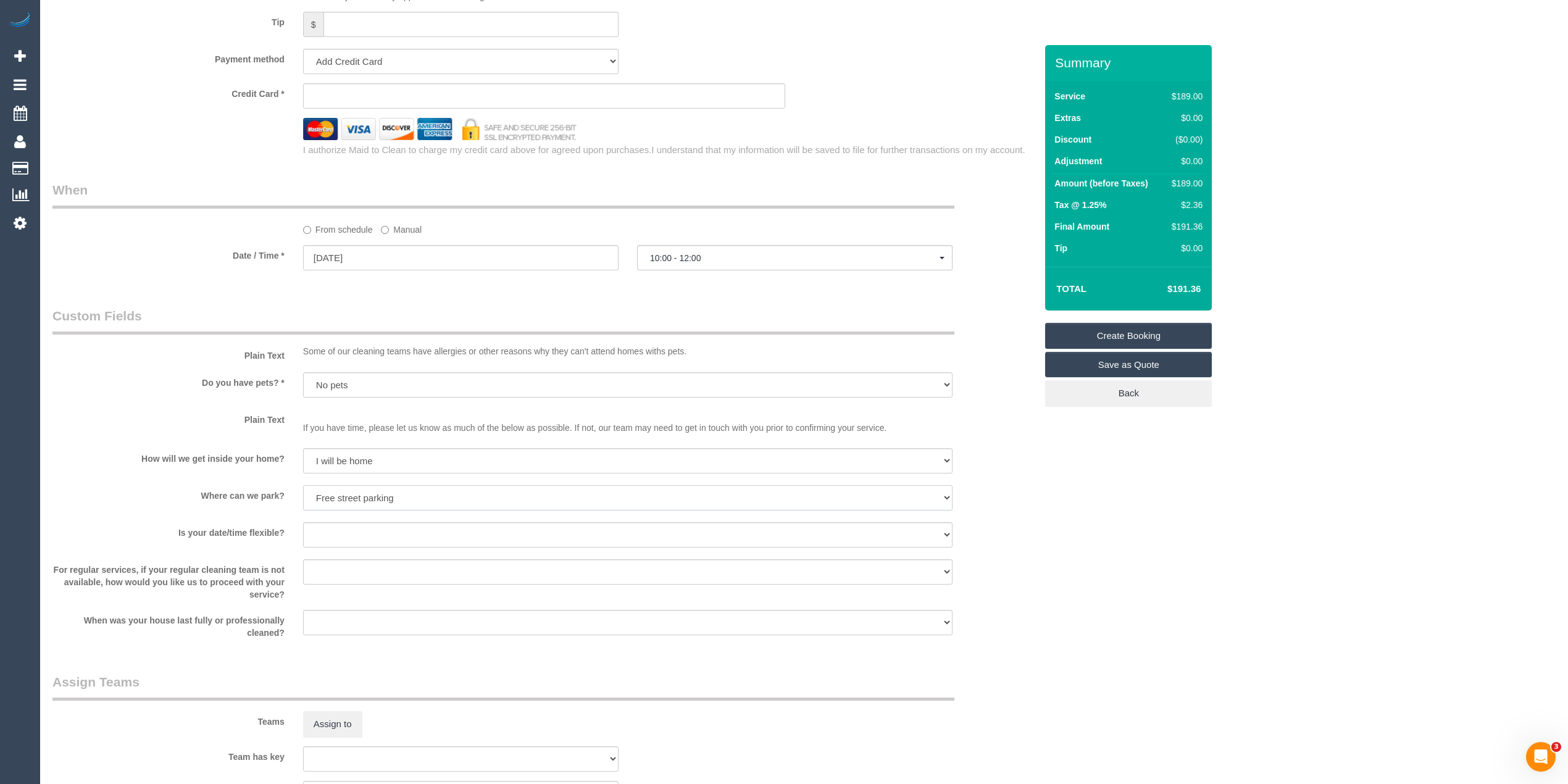
scroll to position [1372, 0]
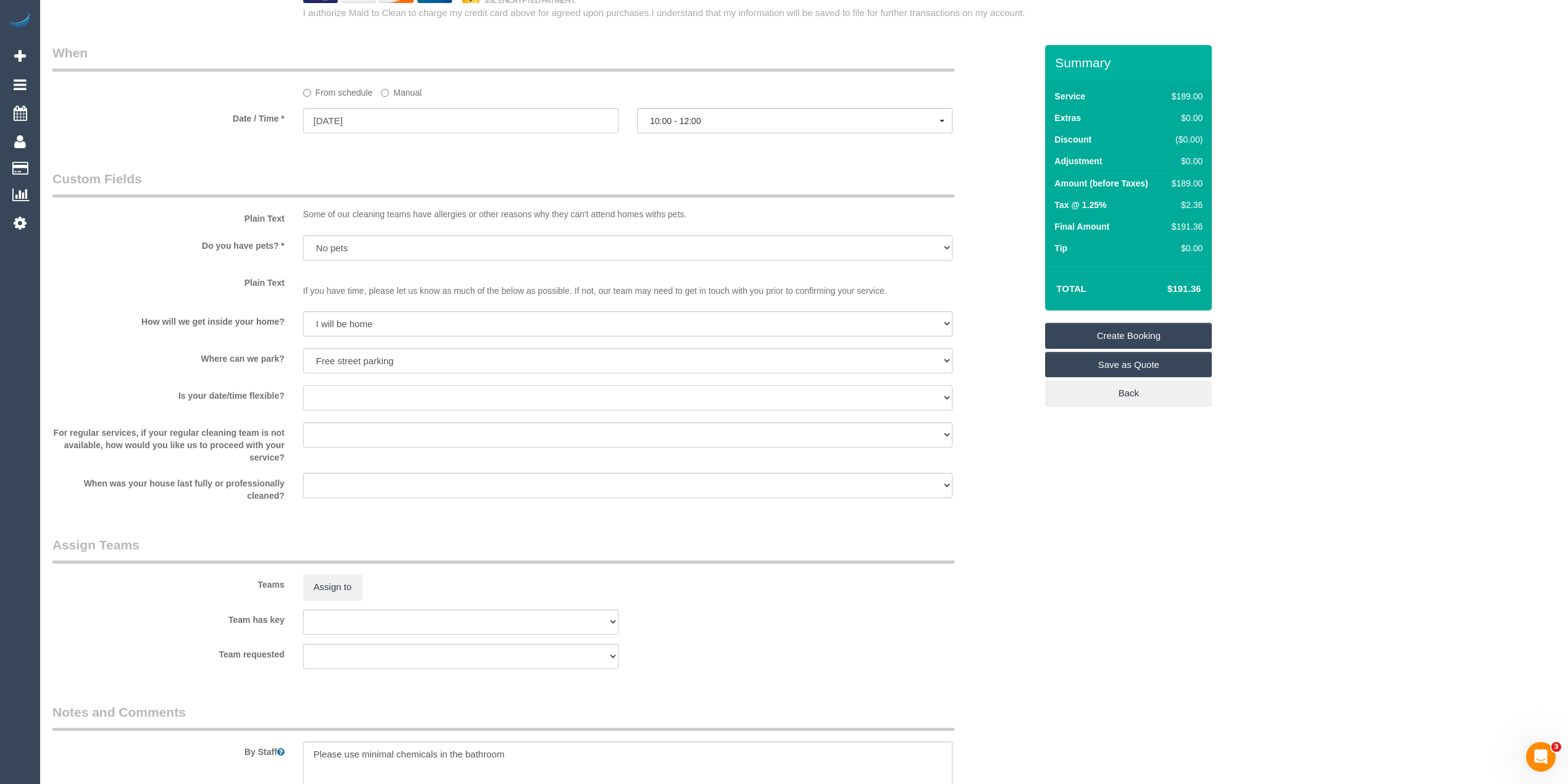
click at [327, 389] on select "Yes - date and time Yes - date but not time Yes - time but not date No - No fle…" at bounding box center [627, 398] width 649 height 26
select select "number:36"
click at [303, 385] on select "Yes - date and time Yes - date but not time Yes - time but not date No - No fle…" at bounding box center [627, 398] width 649 height 26
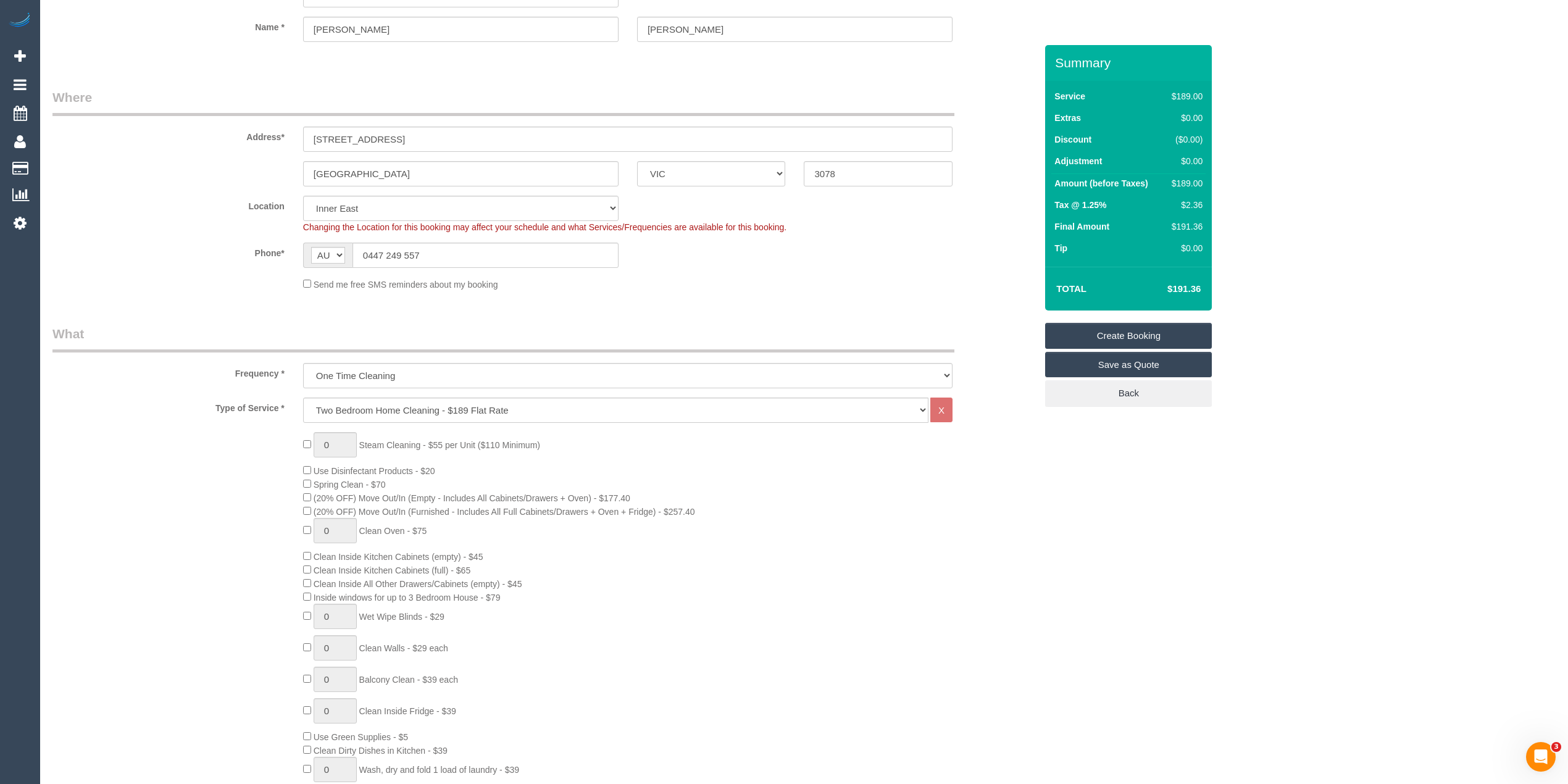
scroll to position [0, 0]
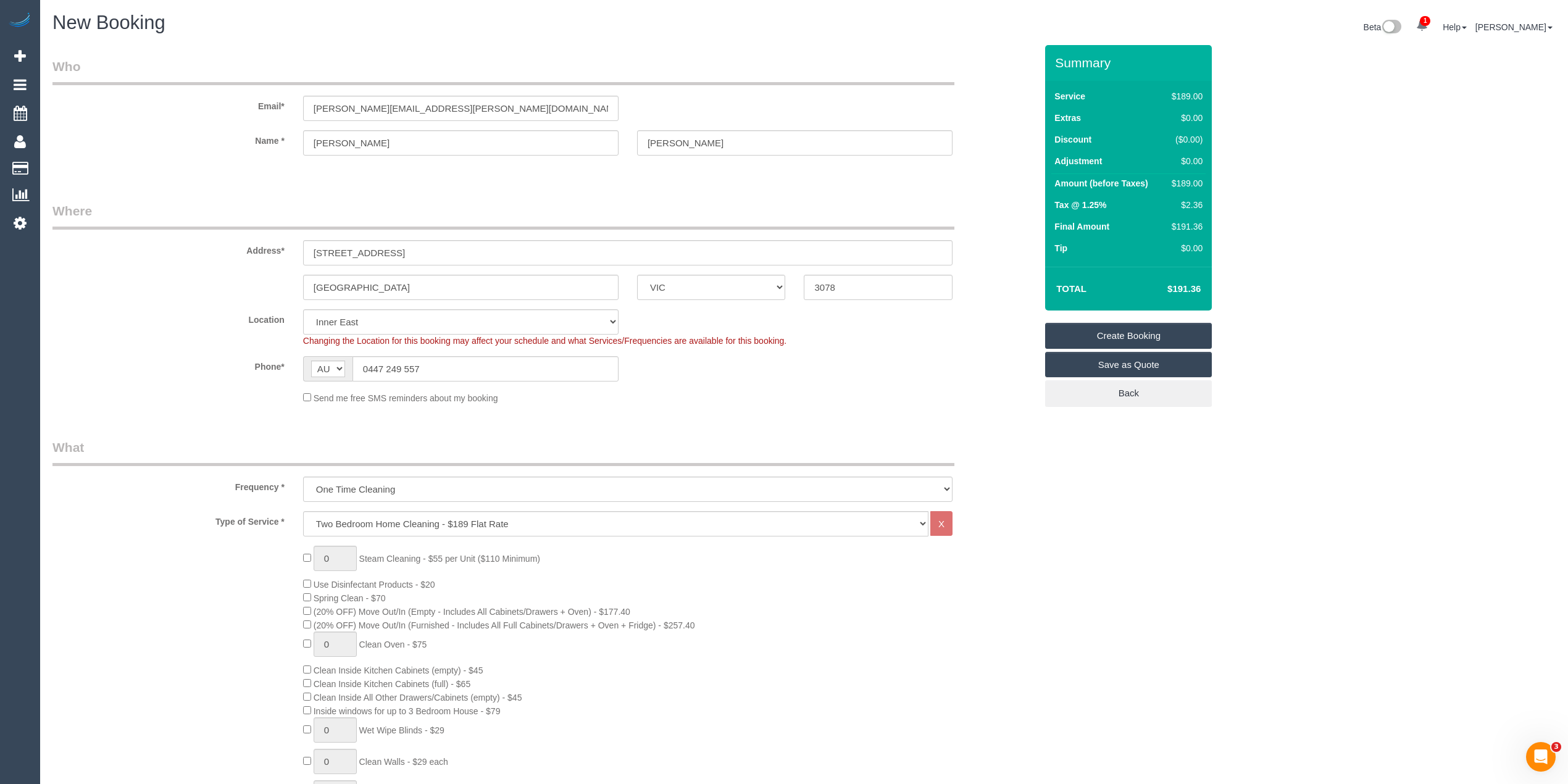
click at [205, 285] on div "Fairfield ACT NSW NT QLD SA TAS VIC WA 3078" at bounding box center [544, 287] width 1001 height 26
click at [1132, 363] on link "Save as Quote" at bounding box center [1129, 364] width 167 height 26
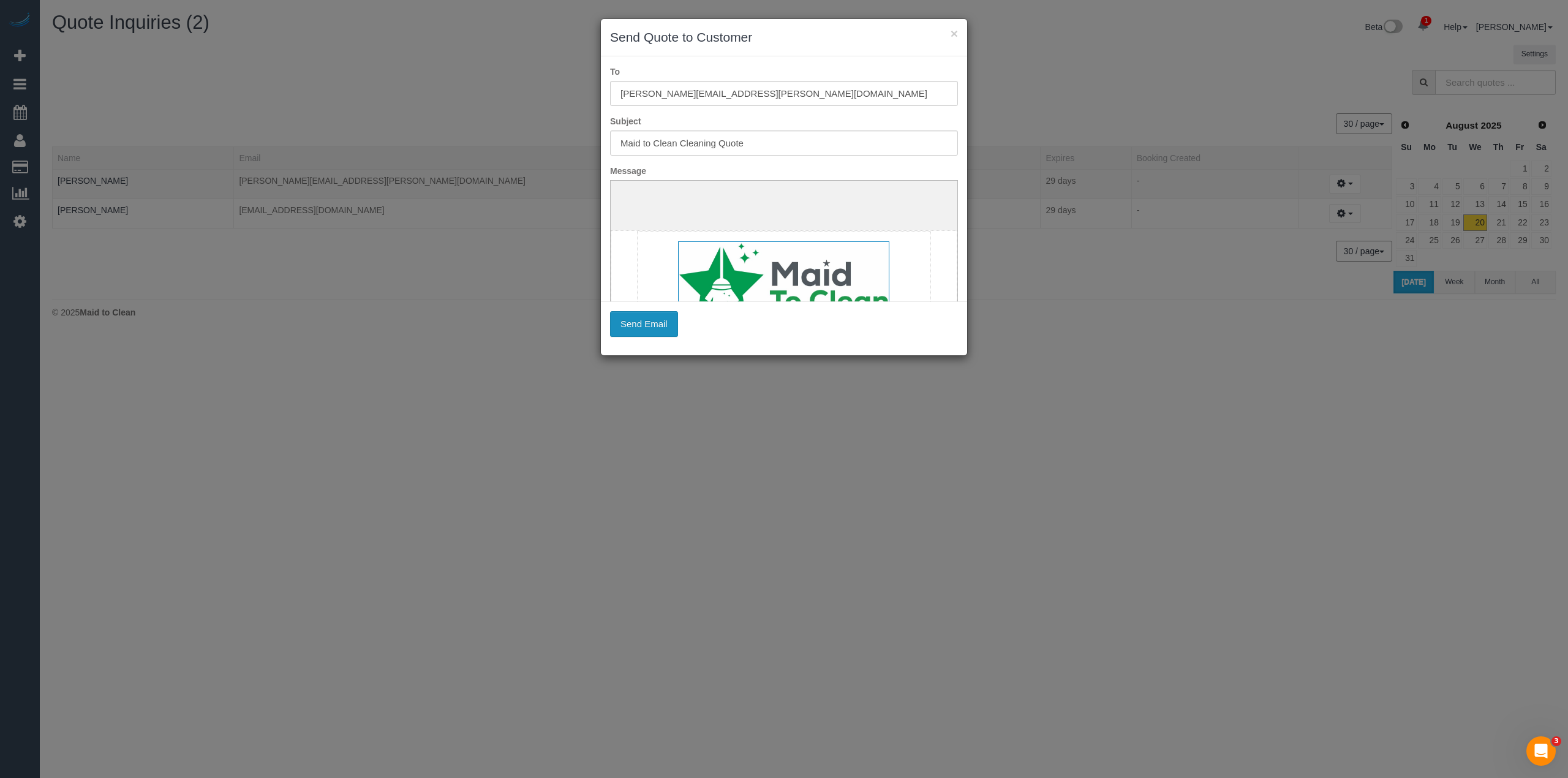
click at [651, 327] on button "Send Email" at bounding box center [644, 323] width 68 height 25
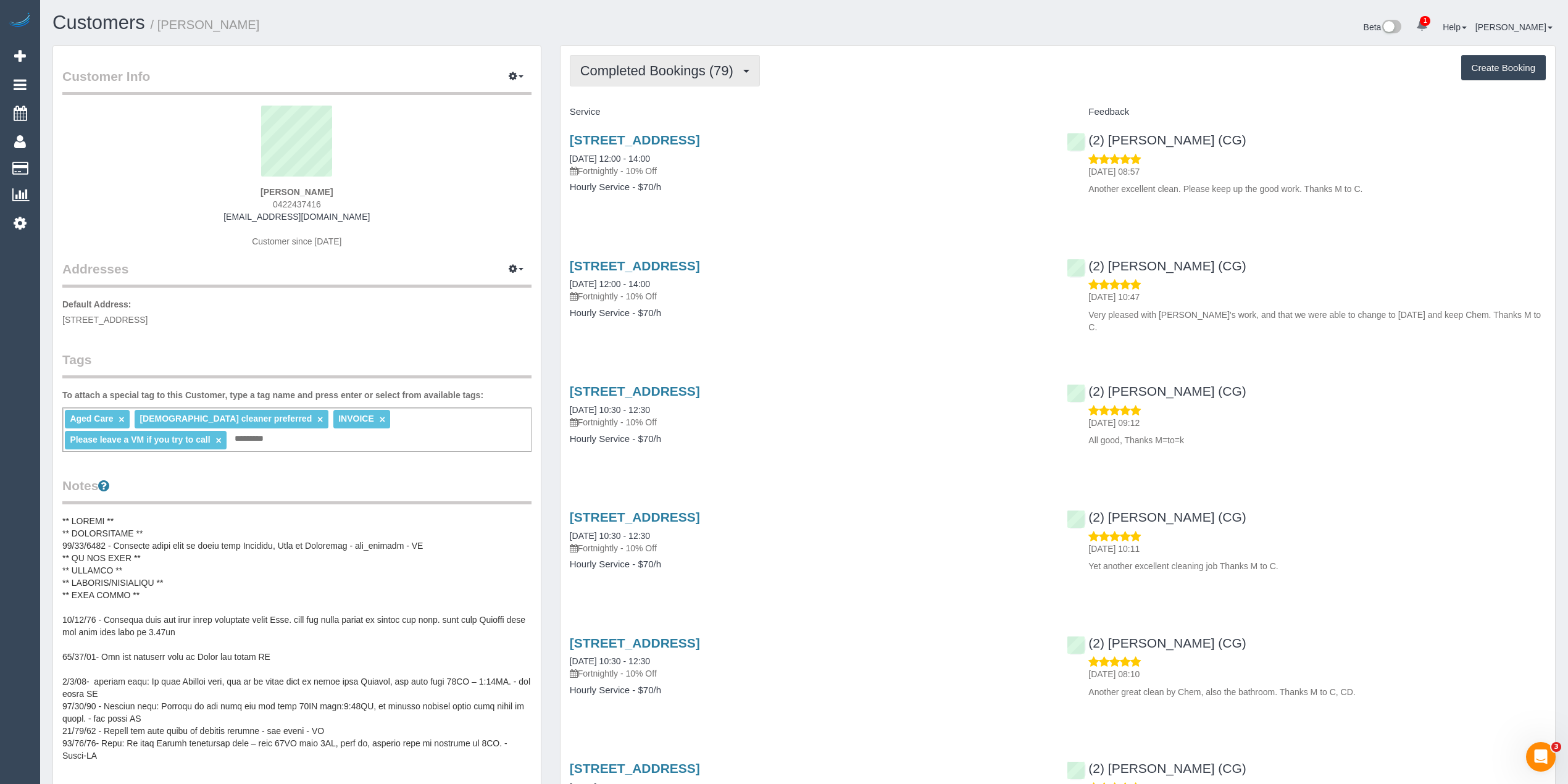
click at [647, 78] on button "Completed Bookings (79)" at bounding box center [664, 70] width 190 height 31
click at [842, 77] on div "Completed Bookings (79) Completed Bookings (79) Upcoming Bookings (0) Cancelled…" at bounding box center [1057, 70] width 976 height 31
click at [841, 78] on div "Completed Bookings (79) Completed Bookings (79) Upcoming Bookings (0) Cancelled…" at bounding box center [1057, 70] width 976 height 31
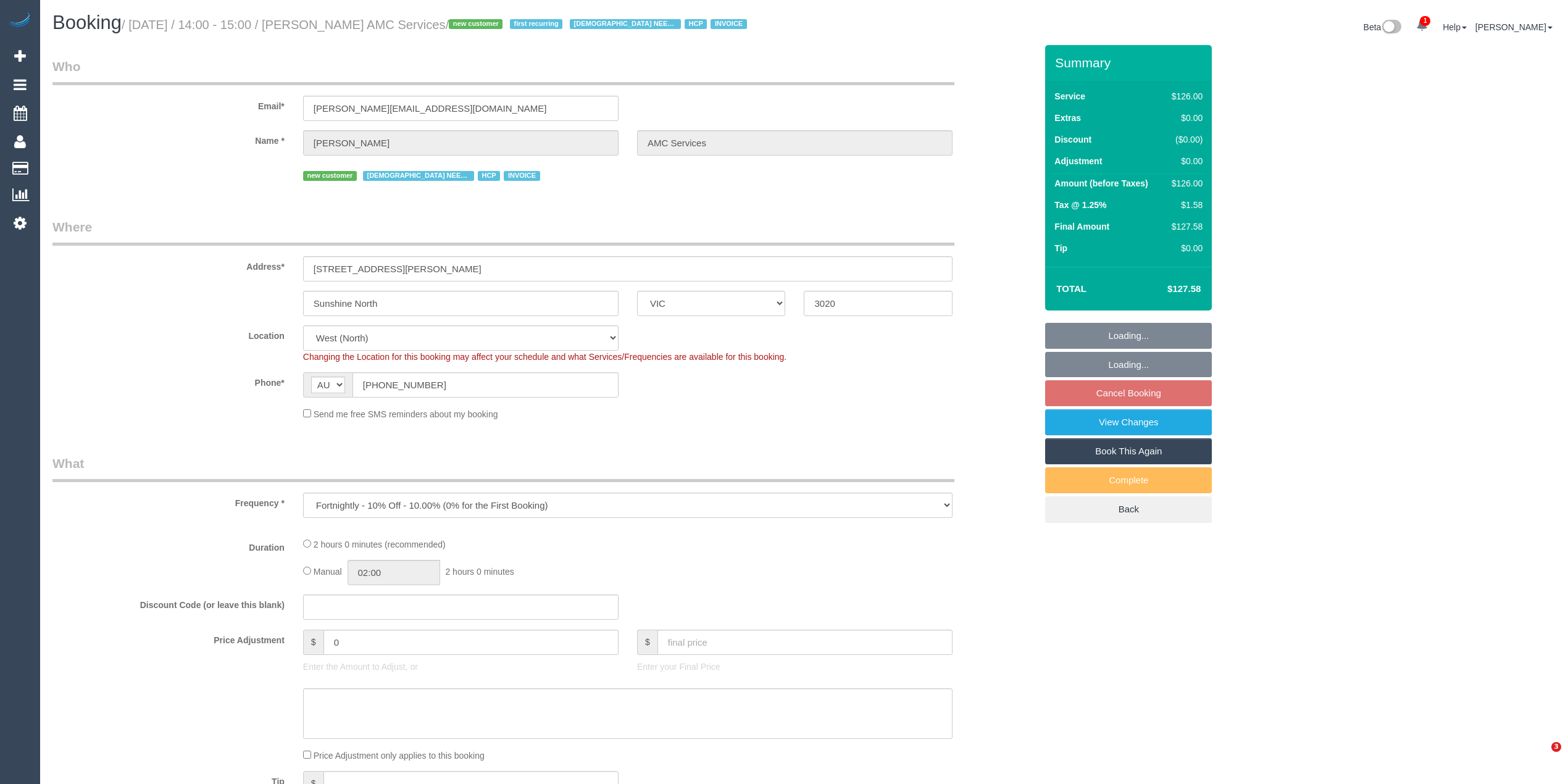
select select "VIC"
select select "number:28"
select select "number:14"
select select "number:19"
select select "number:36"
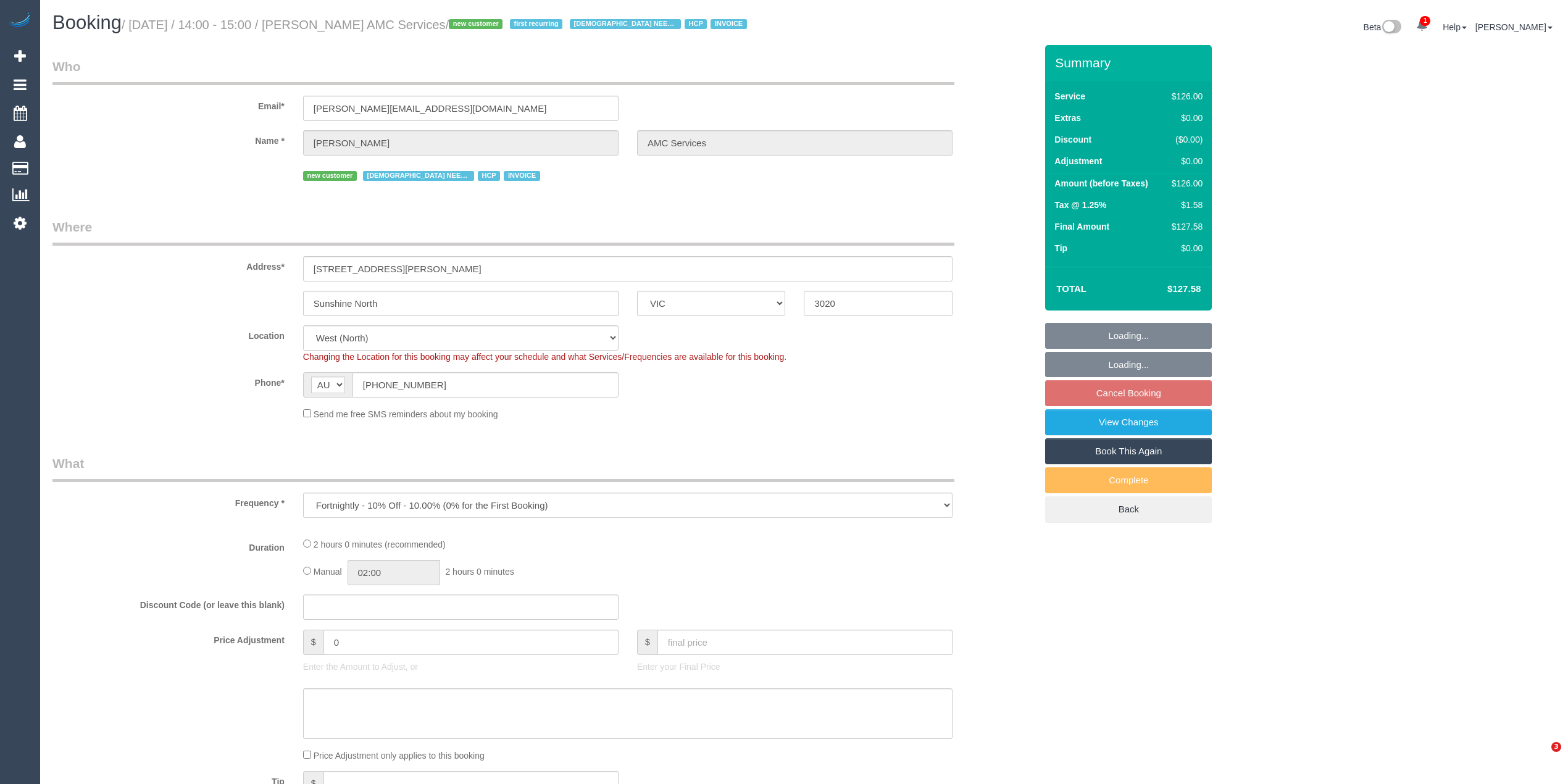
select select "number:35"
select select "number:12"
select select "120"
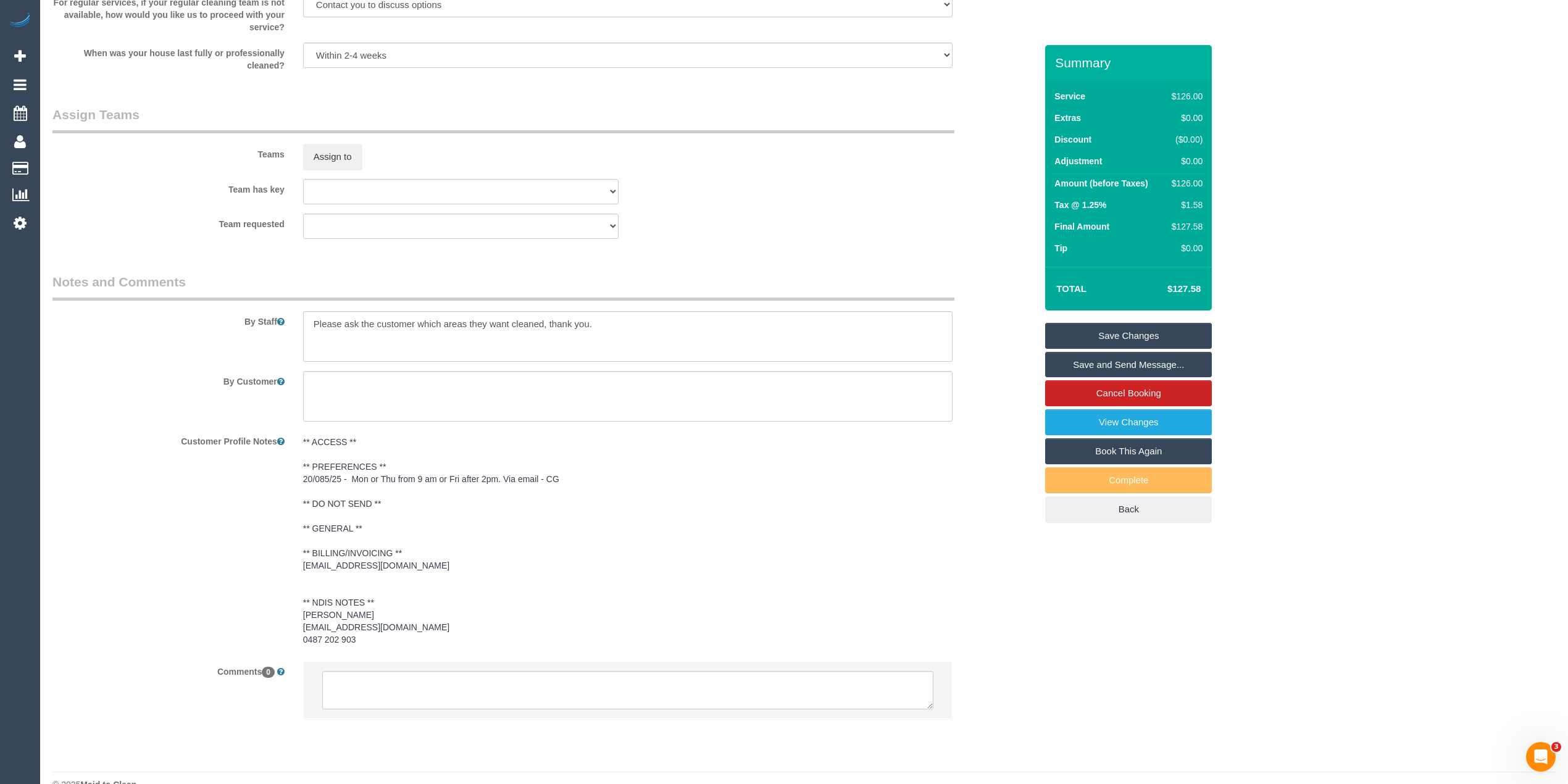
scroll to position [1440, 0]
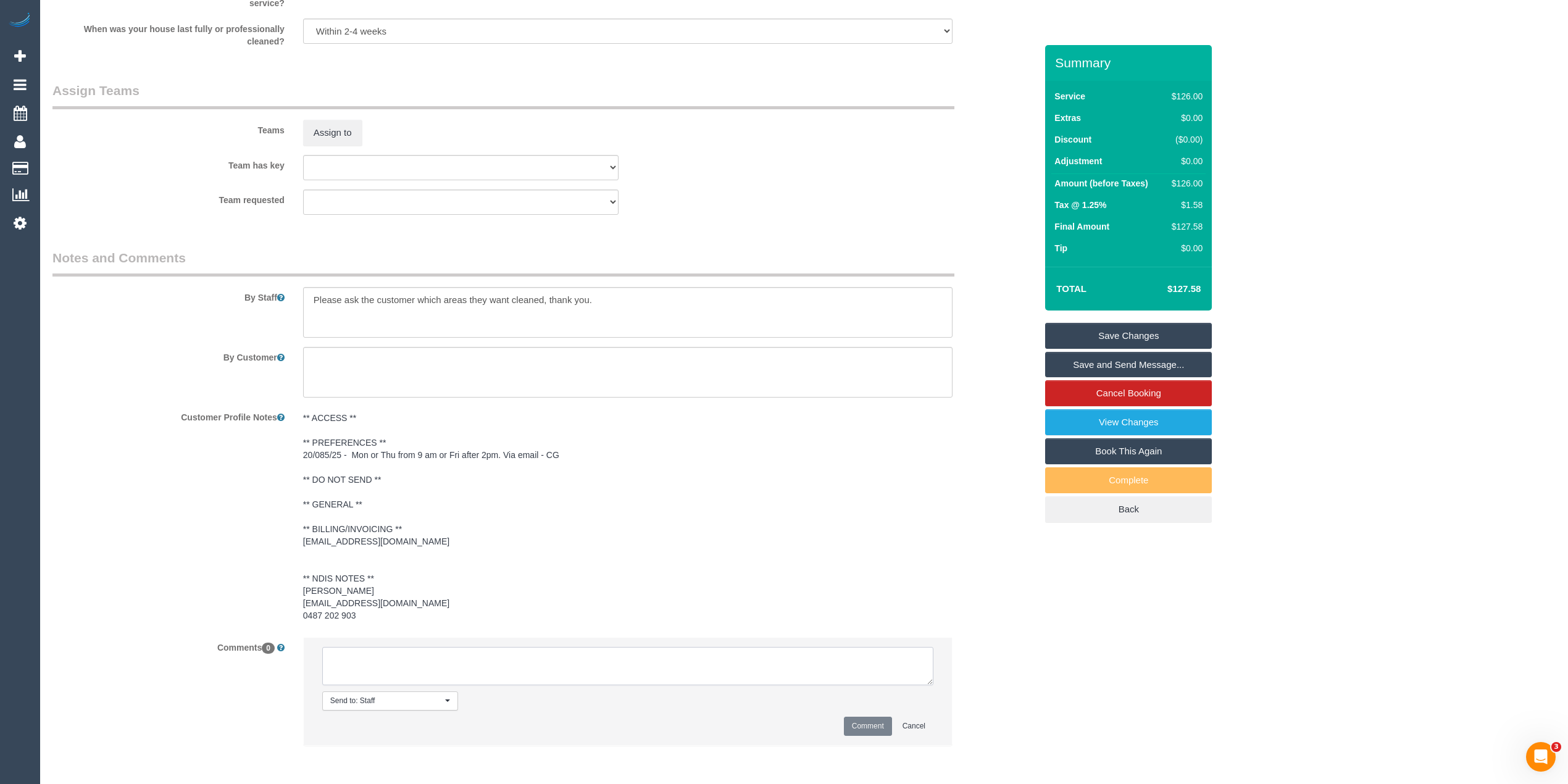
click at [410, 660] on textarea at bounding box center [627, 666] width 611 height 38
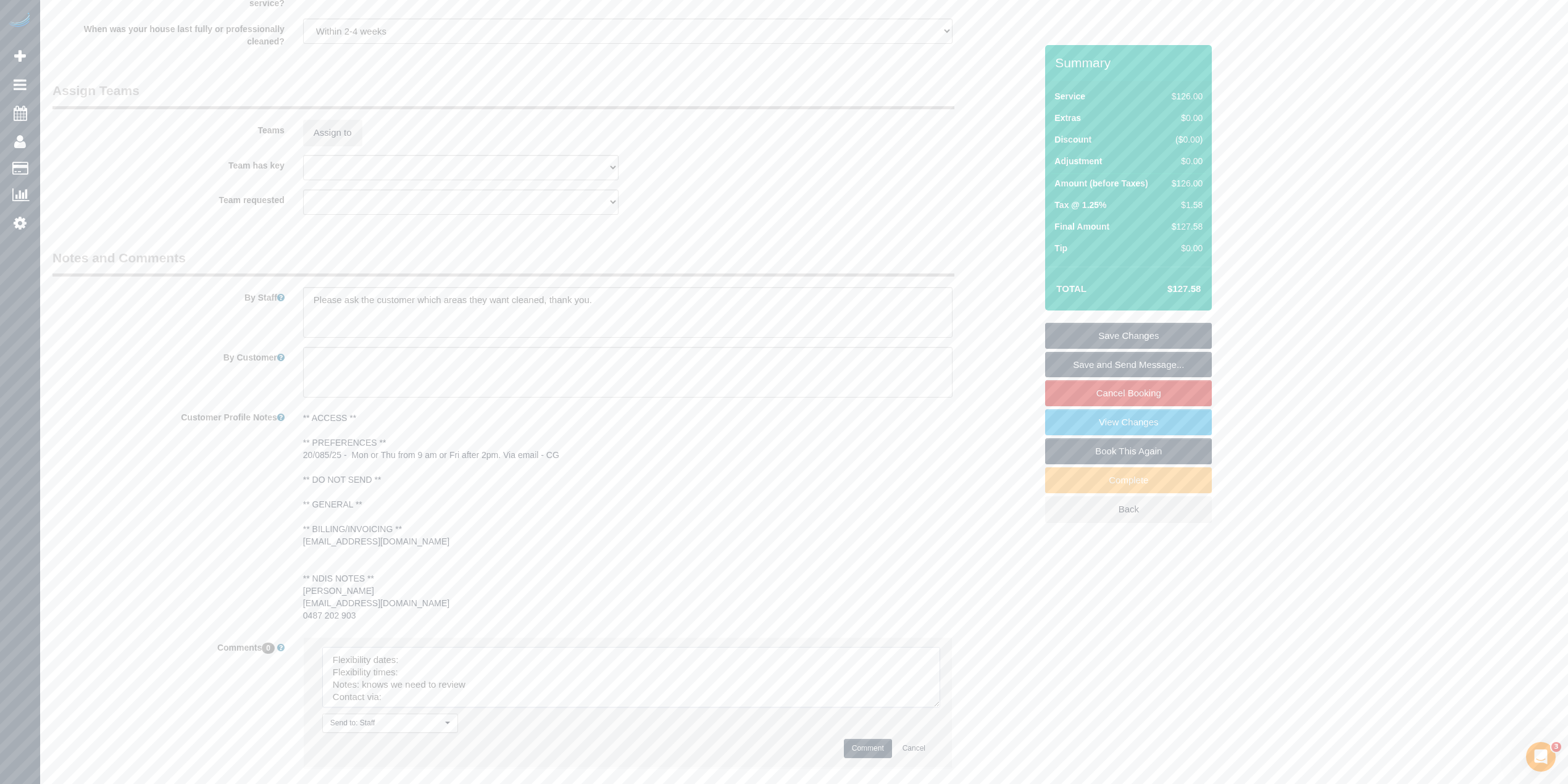
drag, startPoint x: 921, startPoint y: 678, endPoint x: 934, endPoint y: 740, distance: 63.3
click at [934, 707] on textarea at bounding box center [630, 678] width 618 height 61
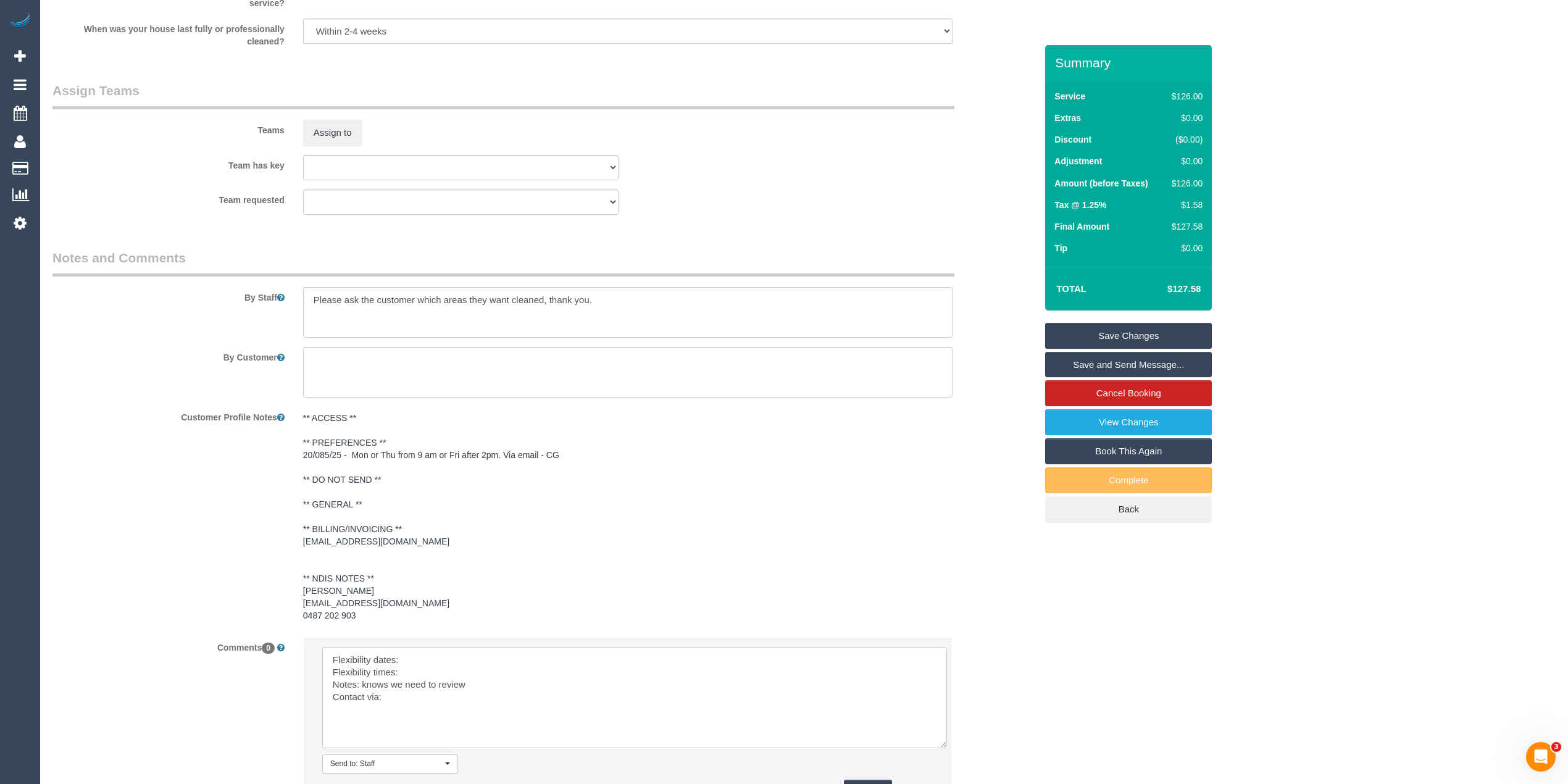
click at [456, 653] on textarea at bounding box center [634, 698] width 625 height 102
click at [395, 450] on pre "** ACCESS ** ** PREFERENCES ** 20/085/25 - Mon or Thu from 9 am or Fri after 2p…" at bounding box center [627, 516] width 649 height 210
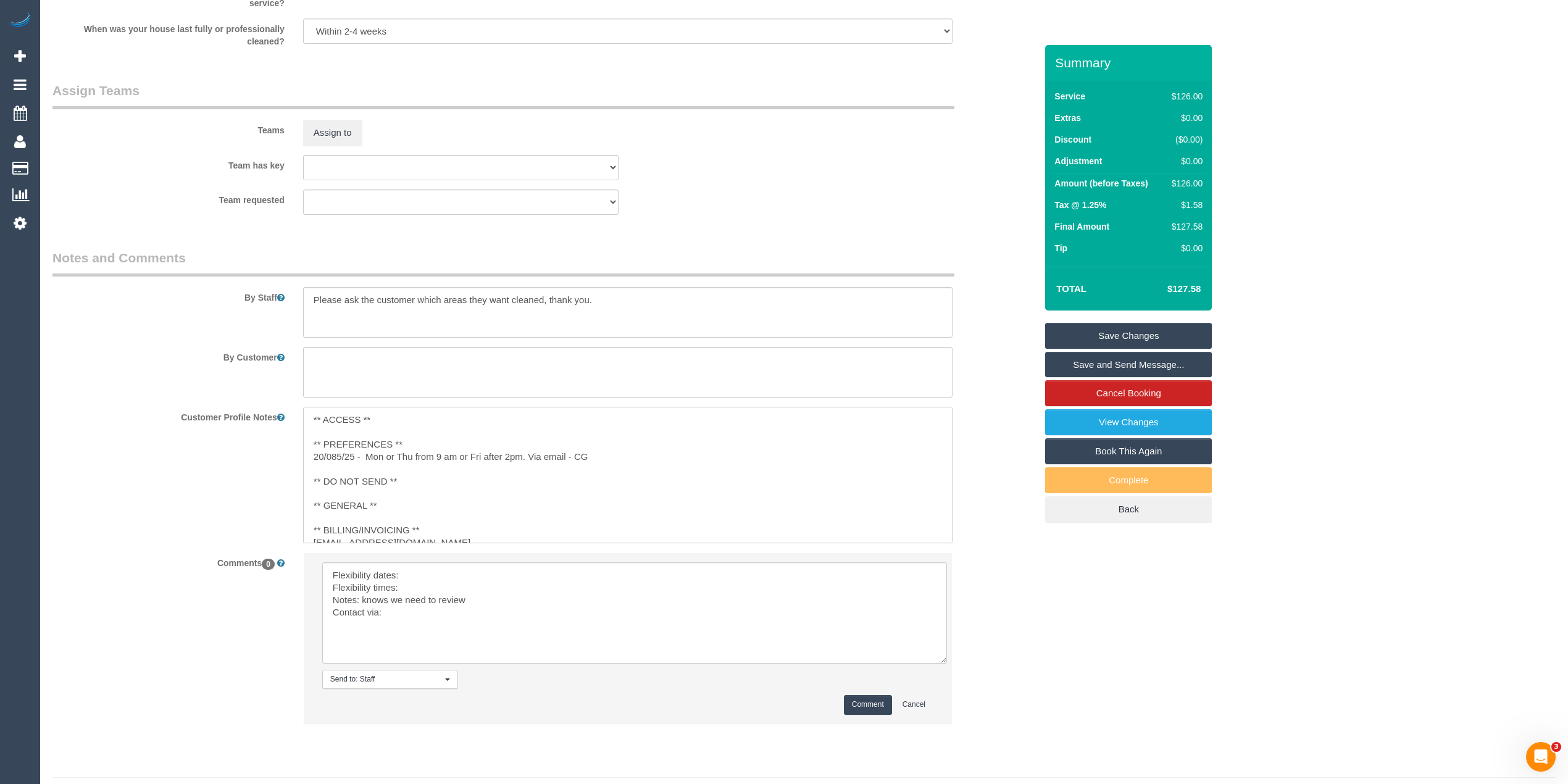
drag, startPoint x: 366, startPoint y: 452, endPoint x: 522, endPoint y: 459, distance: 156.2
click at [522, 459] on textarea "** ACCESS ** ** PREFERENCES ** 20/085/25 - Mon or Thu from 9 am or Fri after 2p…" at bounding box center [627, 476] width 649 height 137
click at [420, 574] on sui-booking-comments "By Staff By Customer Customer Profile Notes ** ACCESS ** ** PREFERENCES ** 20/0…" at bounding box center [544, 493] width 983 height 488
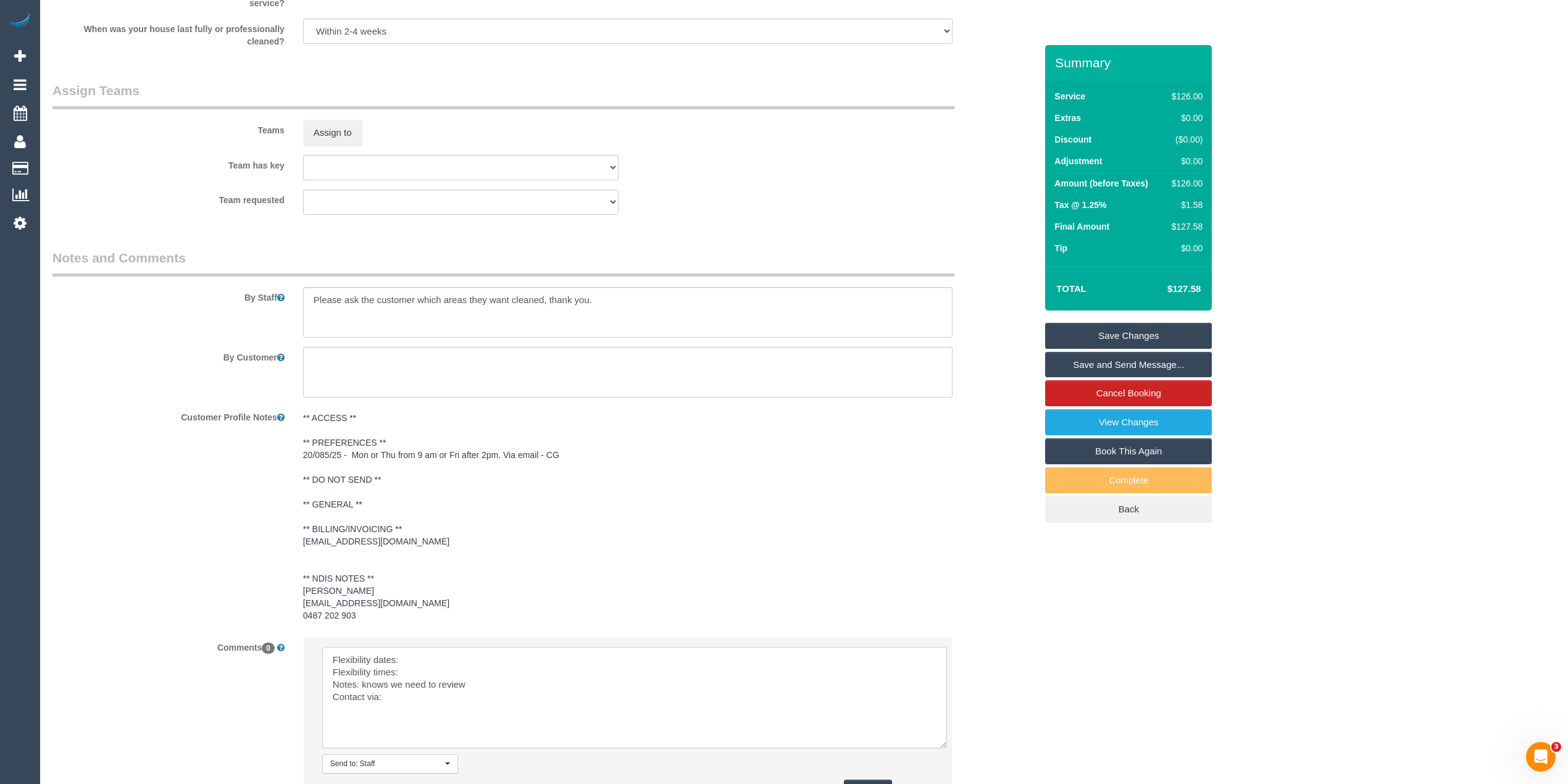
paste textarea "Mon or Thu from 9 am or Fri after 2pm"
click at [423, 672] on textarea at bounding box center [634, 698] width 625 height 102
click at [415, 698] on textarea at bounding box center [634, 698] width 625 height 102
click at [378, 682] on textarea at bounding box center [634, 698] width 625 height 102
drag, startPoint x: 378, startPoint y: 682, endPoint x: 452, endPoint y: 684, distance: 74.0
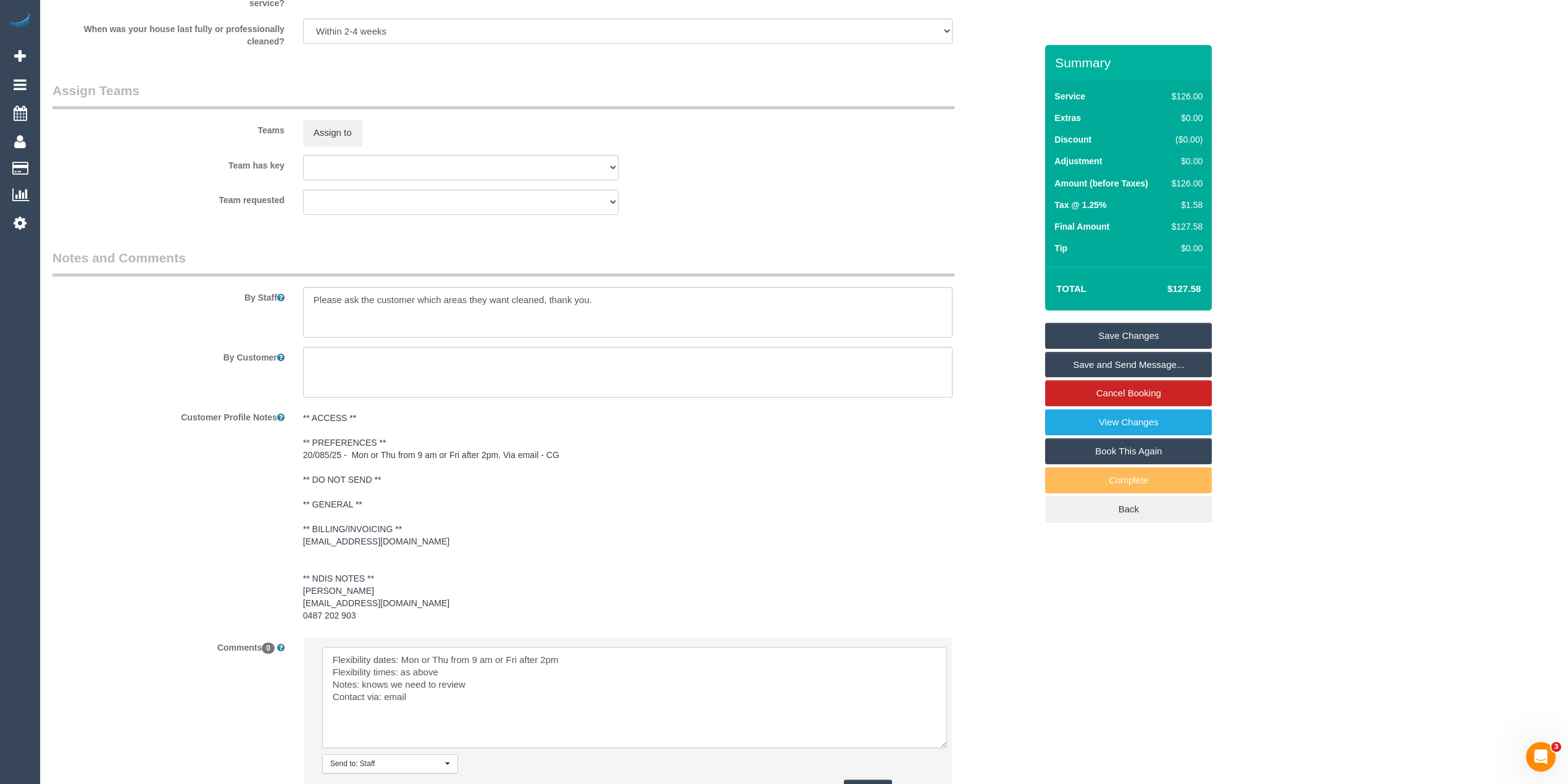
click at [379, 682] on textarea at bounding box center [634, 698] width 625 height 102
click at [455, 682] on textarea at bounding box center [634, 698] width 625 height 102
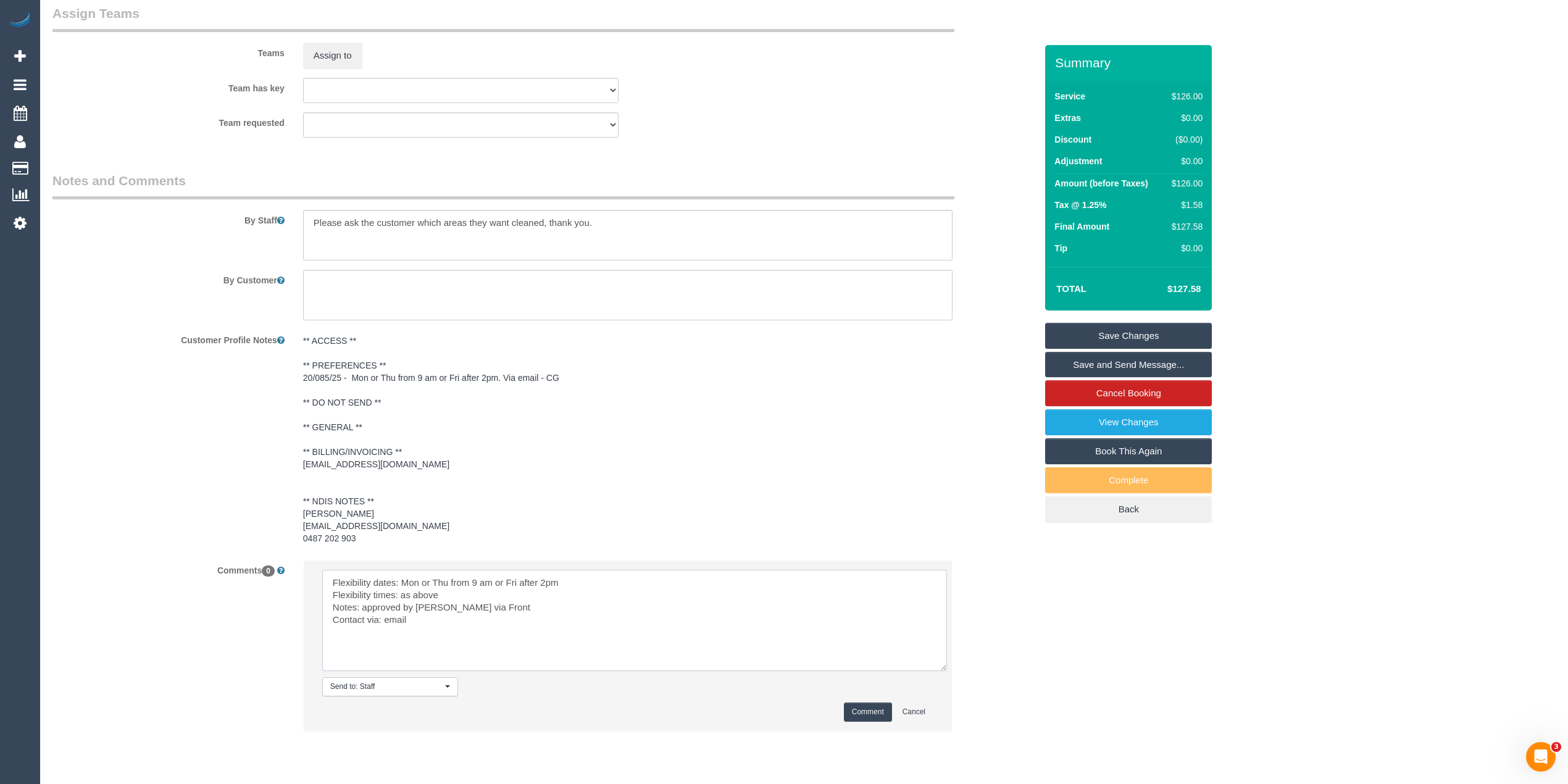
scroll to position [1554, 0]
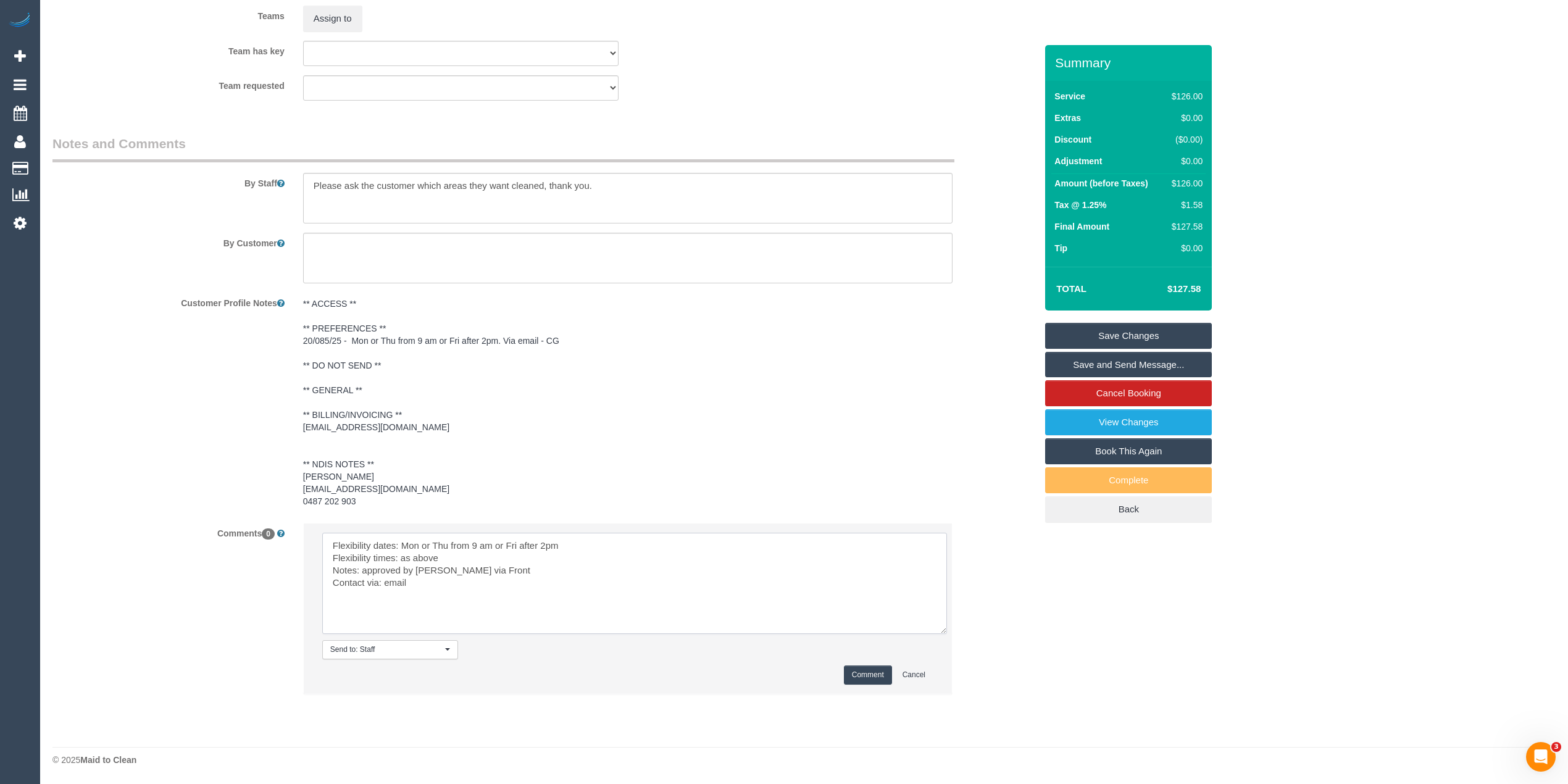
type textarea "Flexibility dates: Mon or Thu from 9 am or Fri after 2pm Flexibility times: as …"
click at [868, 672] on button "Comment" at bounding box center [868, 675] width 48 height 19
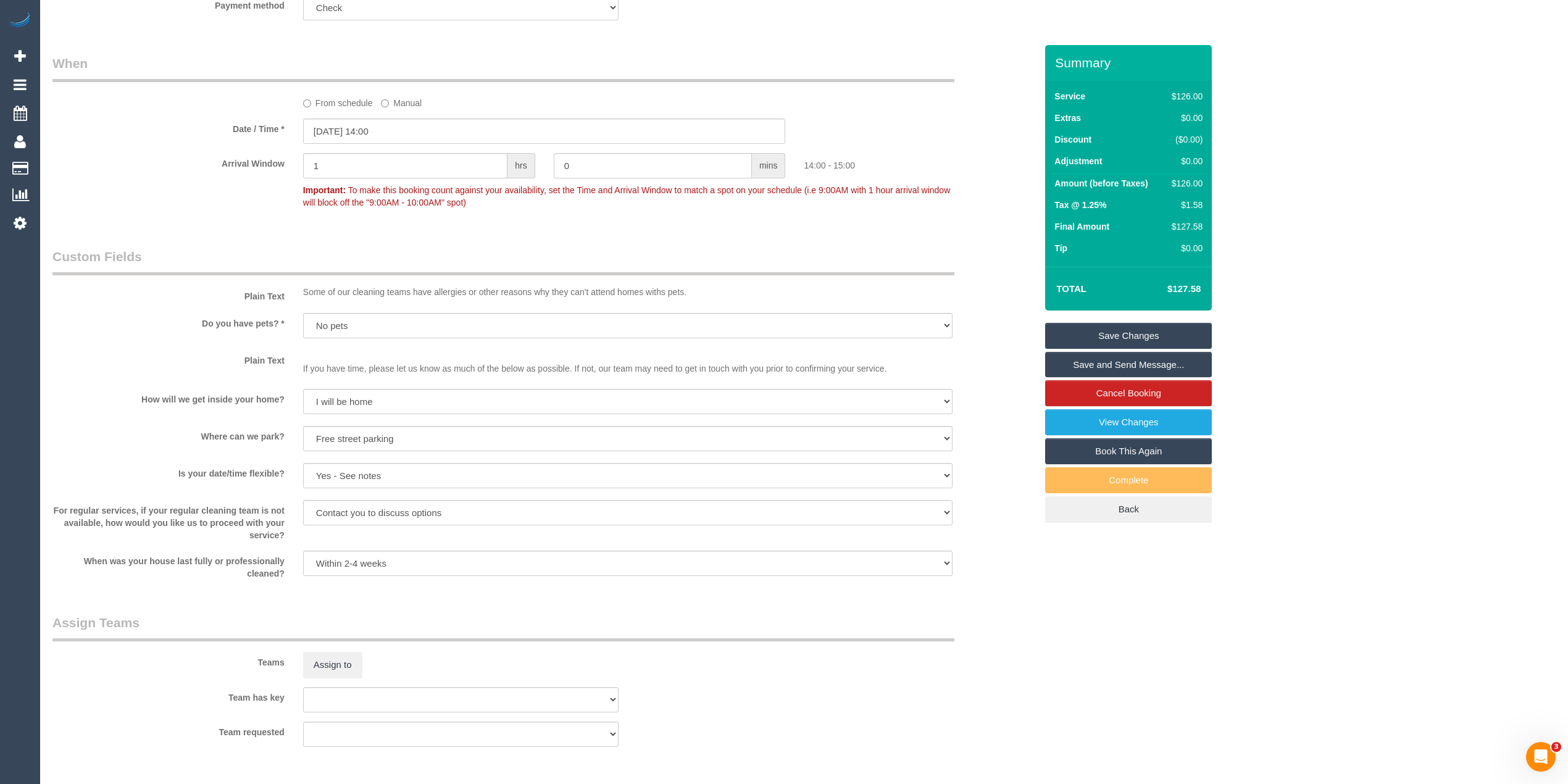
scroll to position [868, 0]
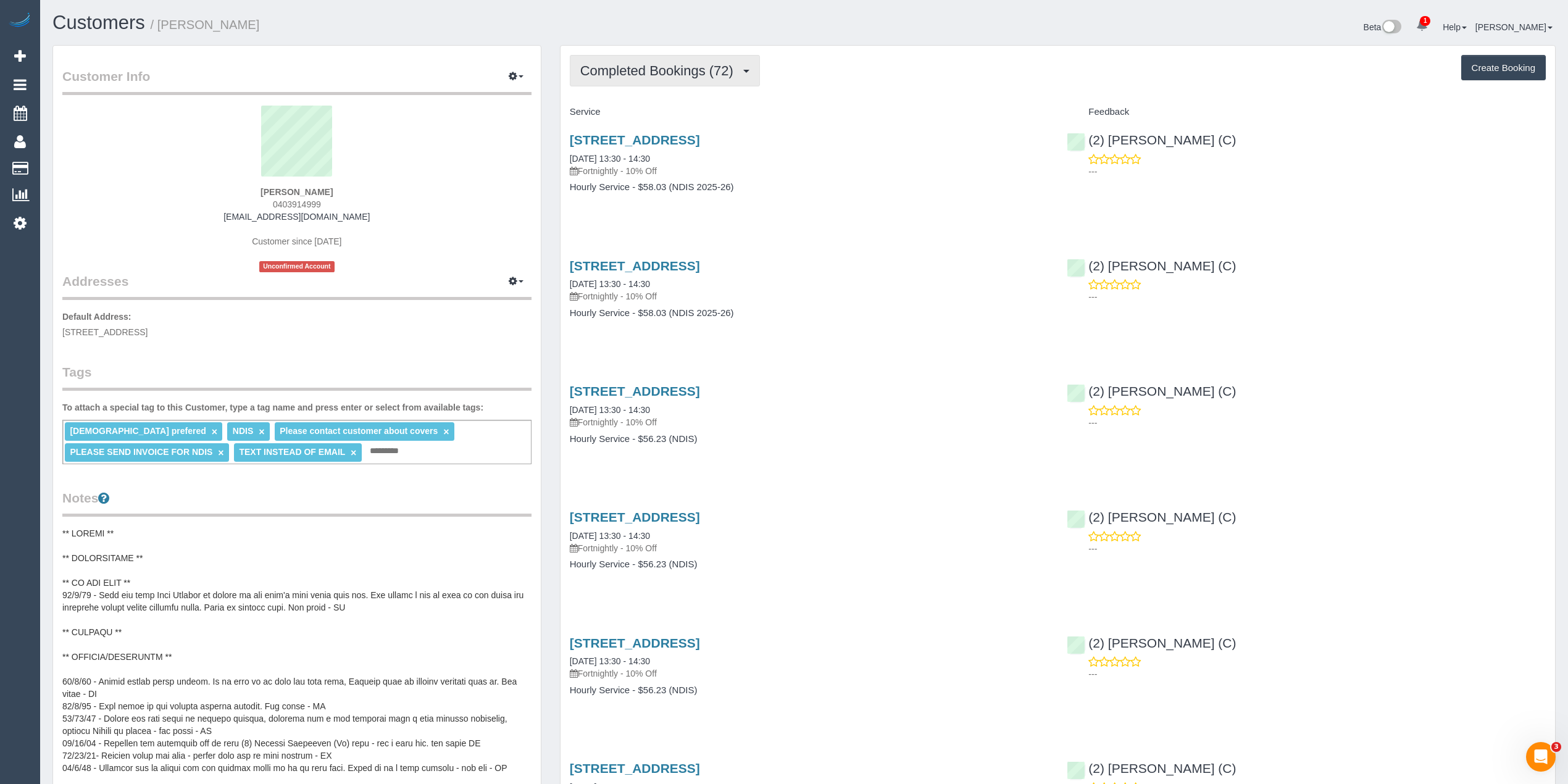
click at [625, 62] on button "Completed Bookings (72)" at bounding box center [664, 70] width 190 height 31
click at [668, 112] on link "Upcoming Bookings (11)" at bounding box center [637, 115] width 133 height 16
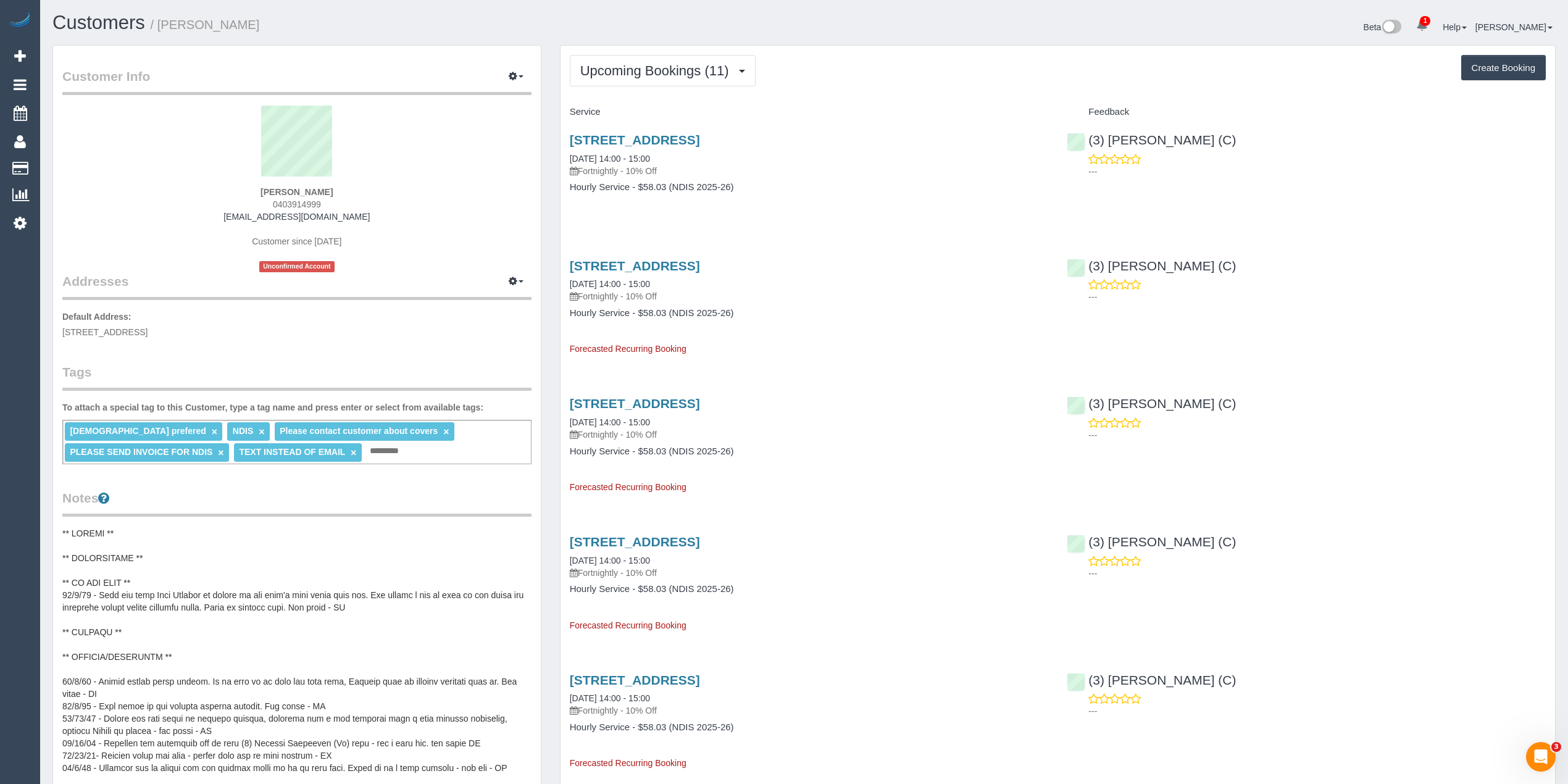
click at [882, 102] on div "Service" at bounding box center [809, 112] width 497 height 21
click at [625, 71] on span "Upcoming Bookings (11)" at bounding box center [657, 70] width 155 height 15
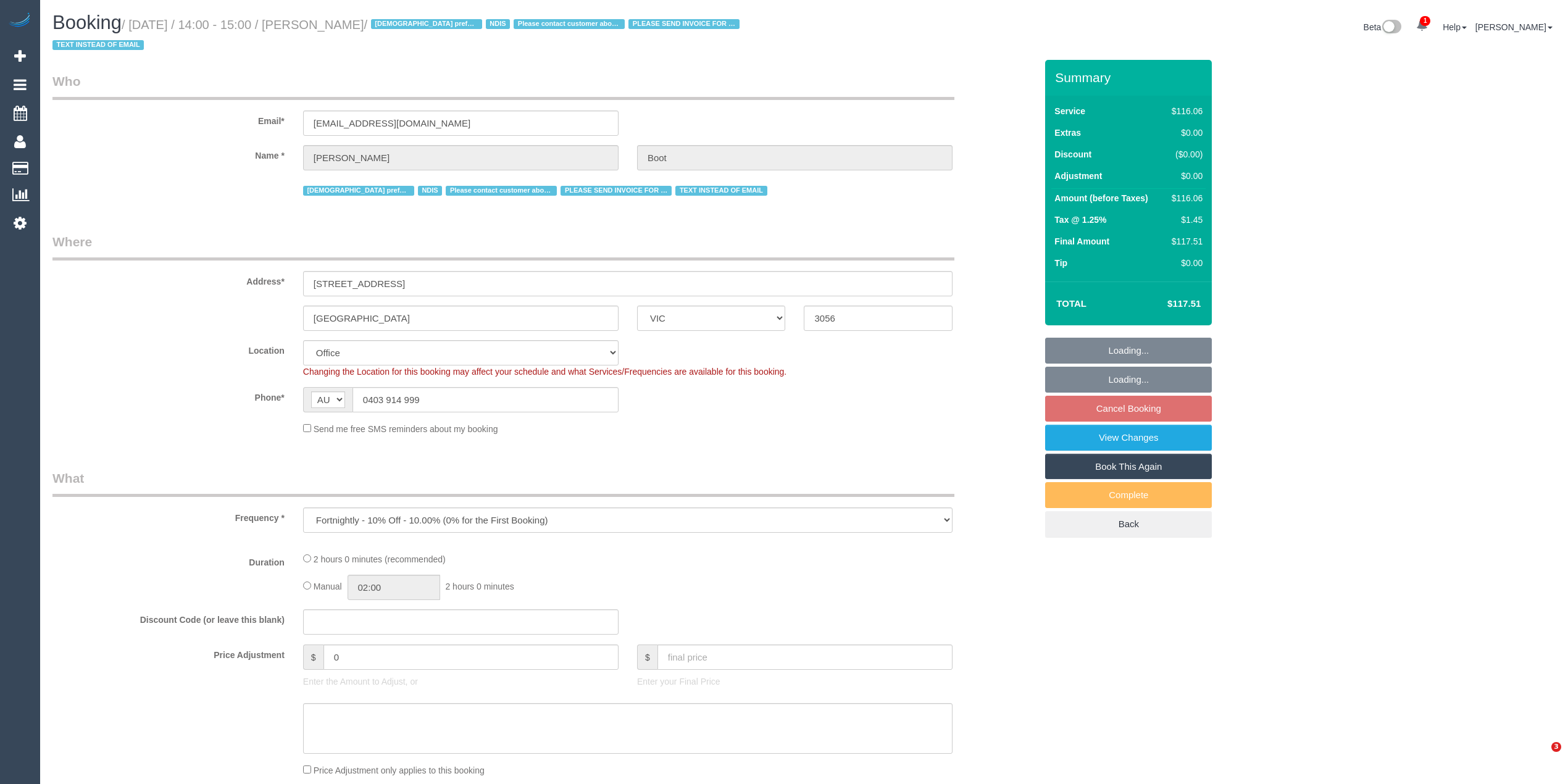
select select "VIC"
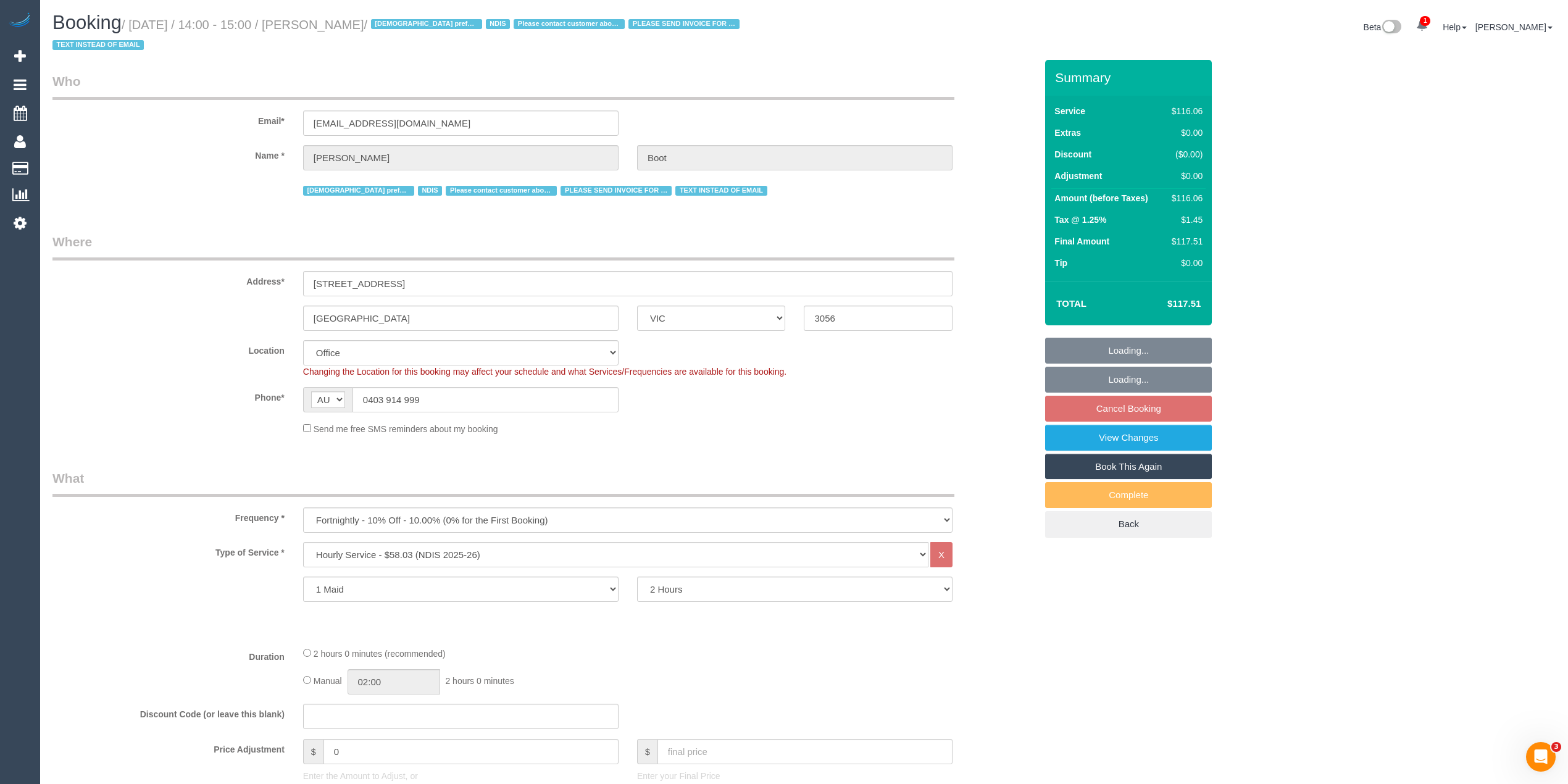
select select "number:28"
select select "number:14"
select select "number:19"
select select "number:24"
select select "number:35"
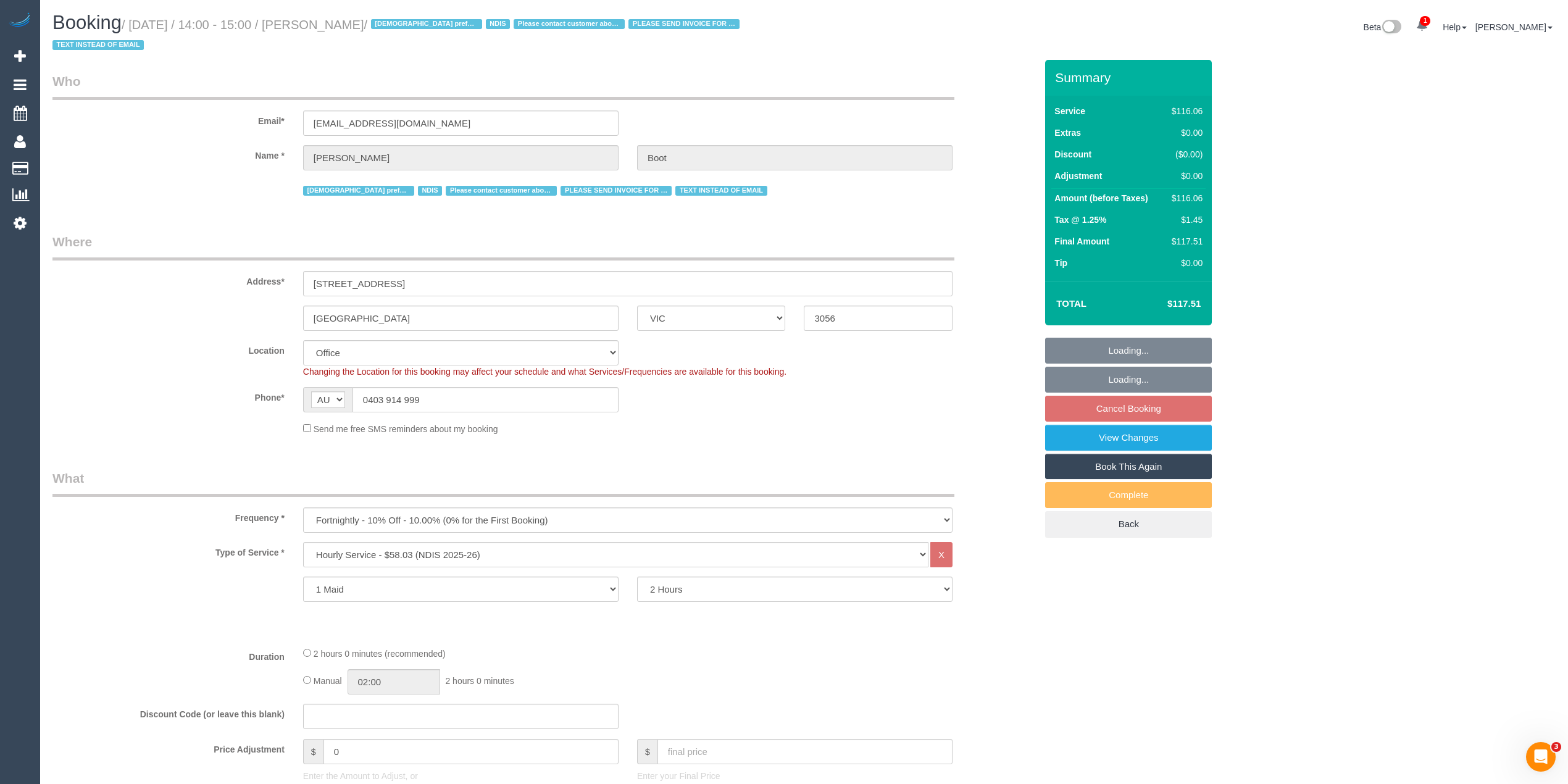
select select "number:13"
select select "object:1957"
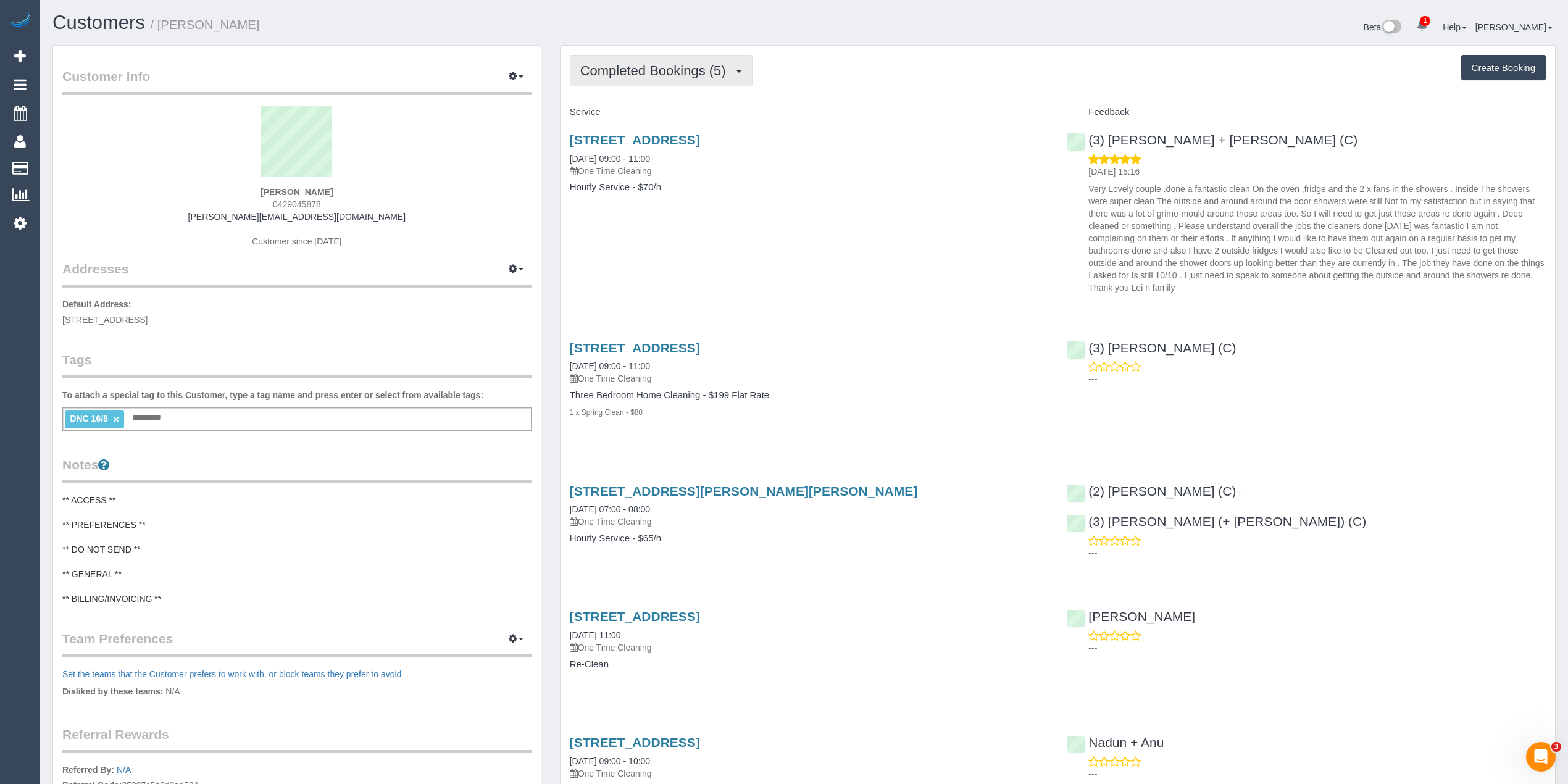
click at [621, 65] on span "Completed Bookings (5)" at bounding box center [656, 70] width 152 height 15
click at [620, 63] on span "Completed Bookings (5)" at bounding box center [656, 70] width 152 height 15
click at [268, 194] on strong "[PERSON_NAME]" at bounding box center [296, 192] width 72 height 9
click at [301, 196] on div "[PERSON_NAME] 0429045878 [PERSON_NAME][EMAIL_ADDRESS][DOMAIN_NAME] Customer sin…" at bounding box center [297, 182] width 469 height 155
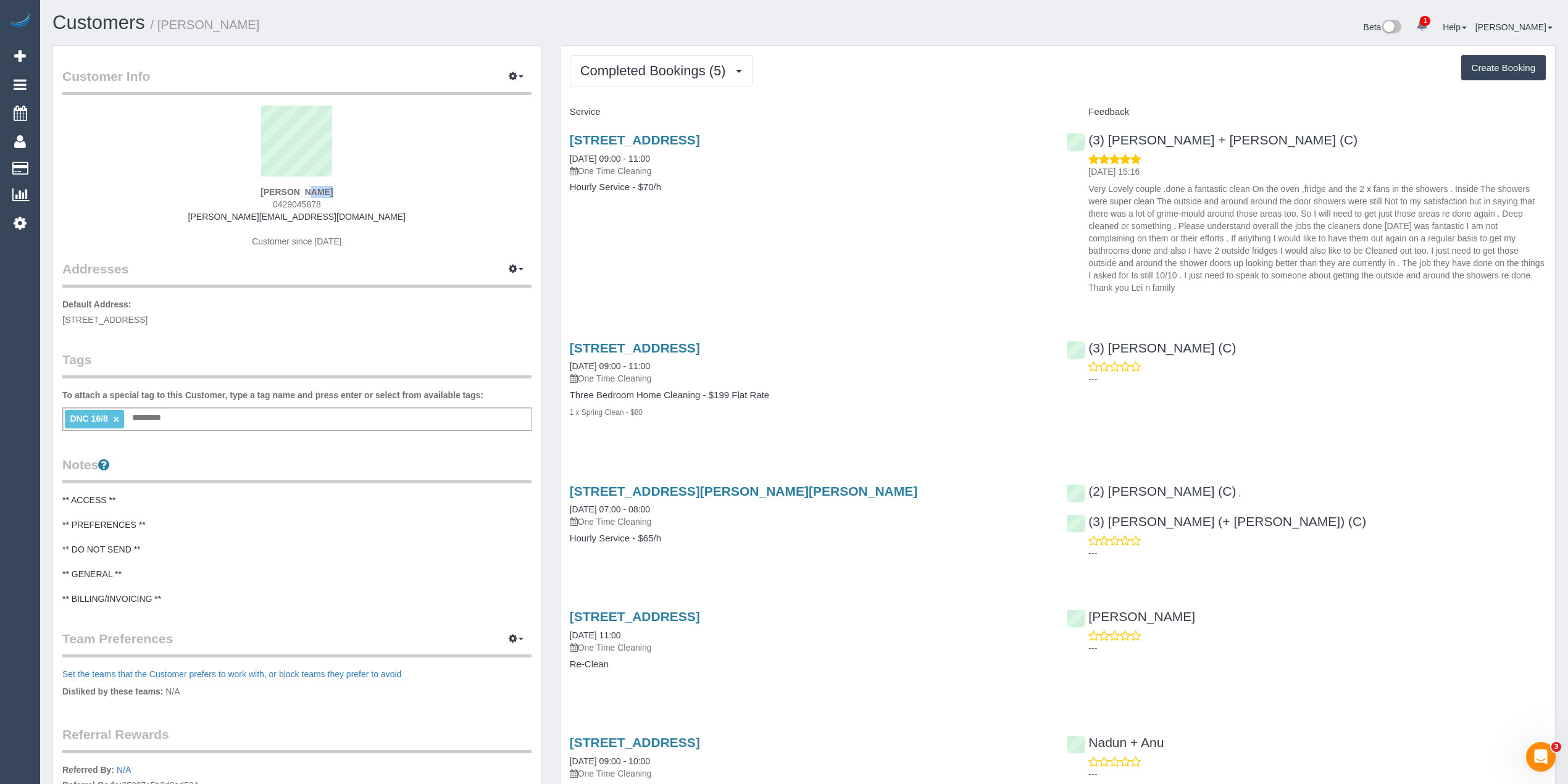
copy strong "[PERSON_NAME]"
click at [669, 66] on span "Completed Bookings (5)" at bounding box center [656, 70] width 152 height 15
click at [640, 68] on span "Completed Bookings (5)" at bounding box center [656, 70] width 152 height 15
click at [681, 74] on span "Completed Bookings (5)" at bounding box center [656, 70] width 152 height 15
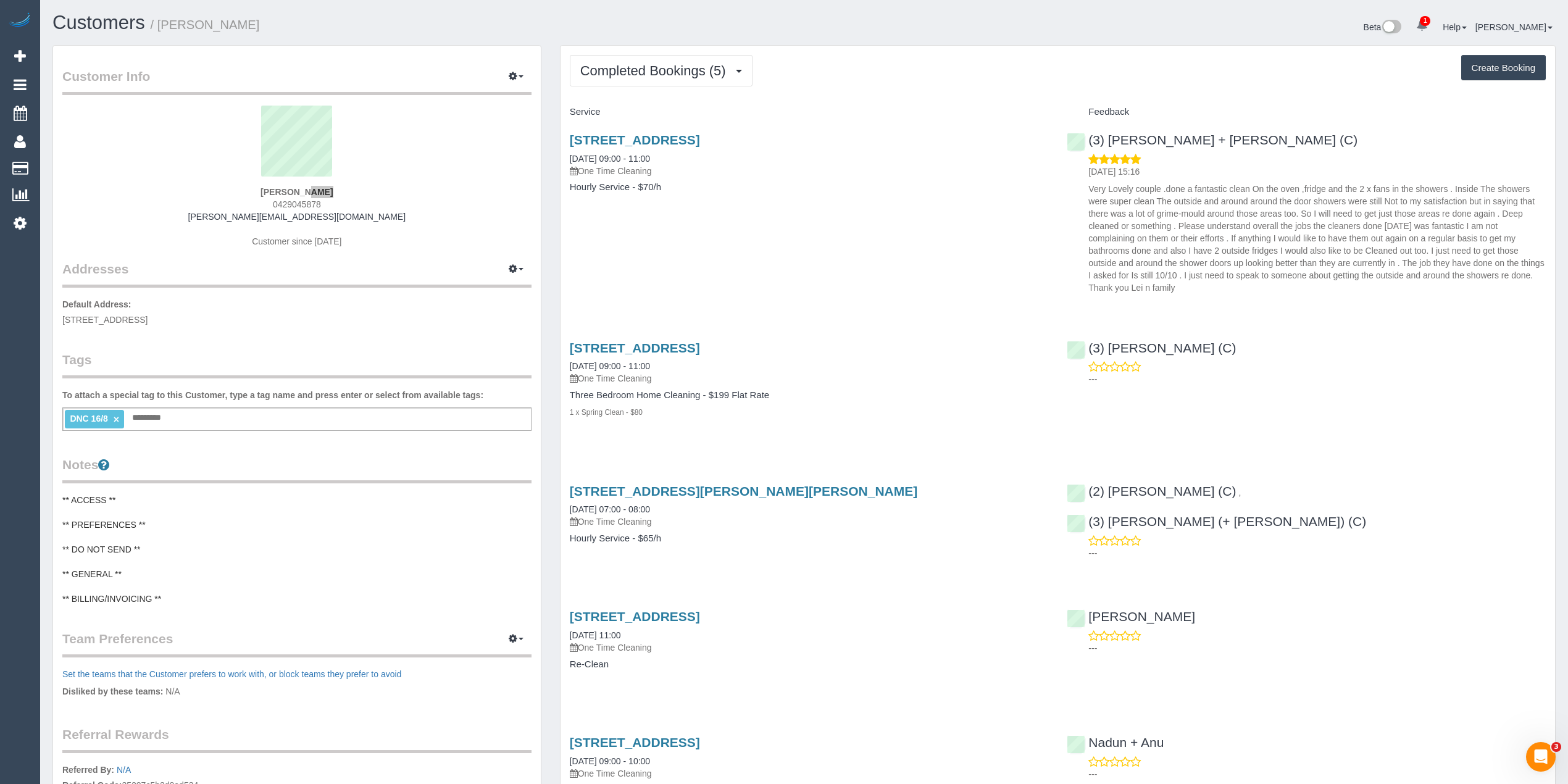
click at [1496, 65] on button "Create Booking" at bounding box center [1503, 67] width 84 height 26
select select "VIC"
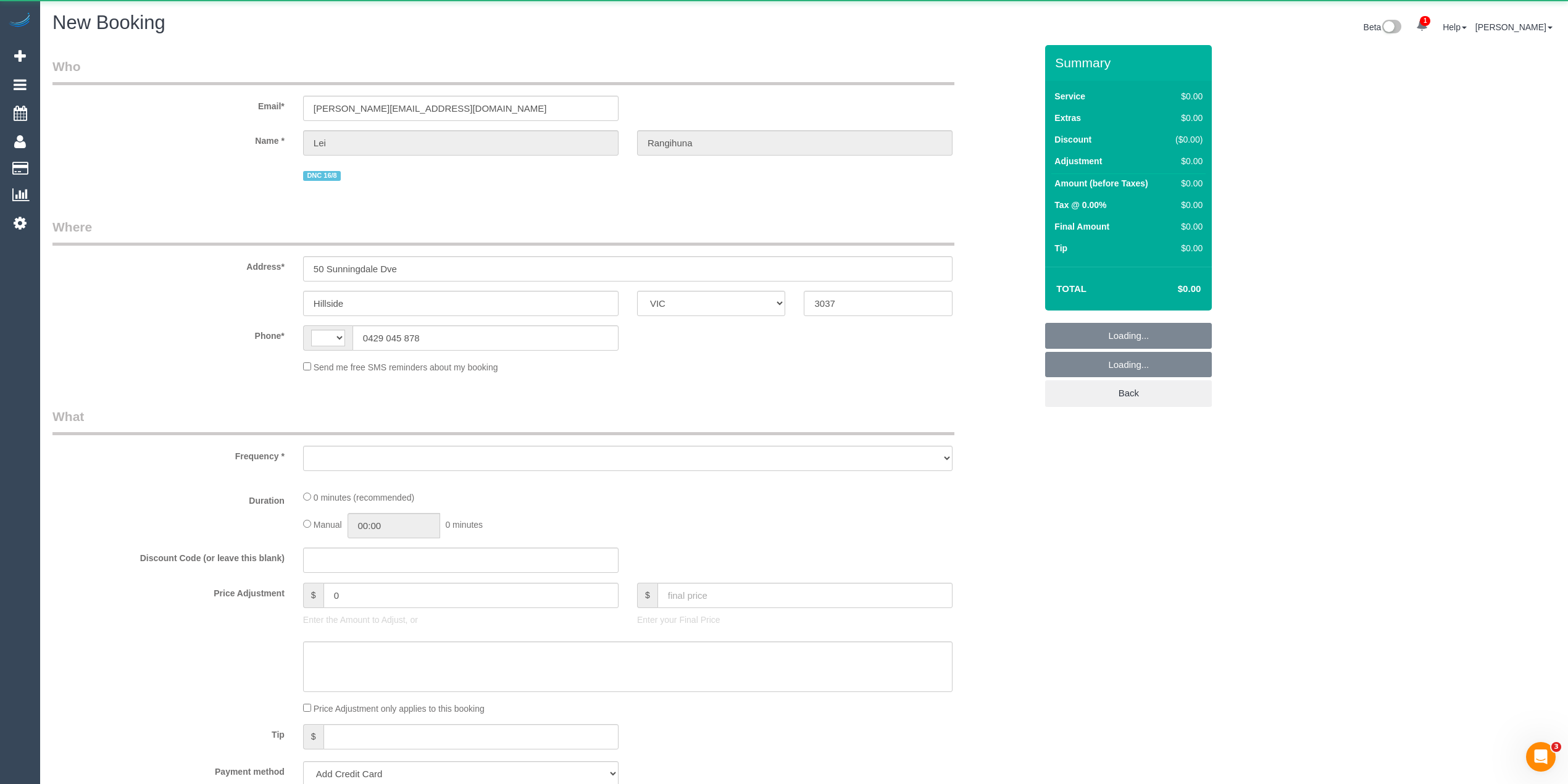
select select "object:769"
select select "string:stripe-pm_1PqppR2GScqysDRVChS9sRwO"
select select "string:AU"
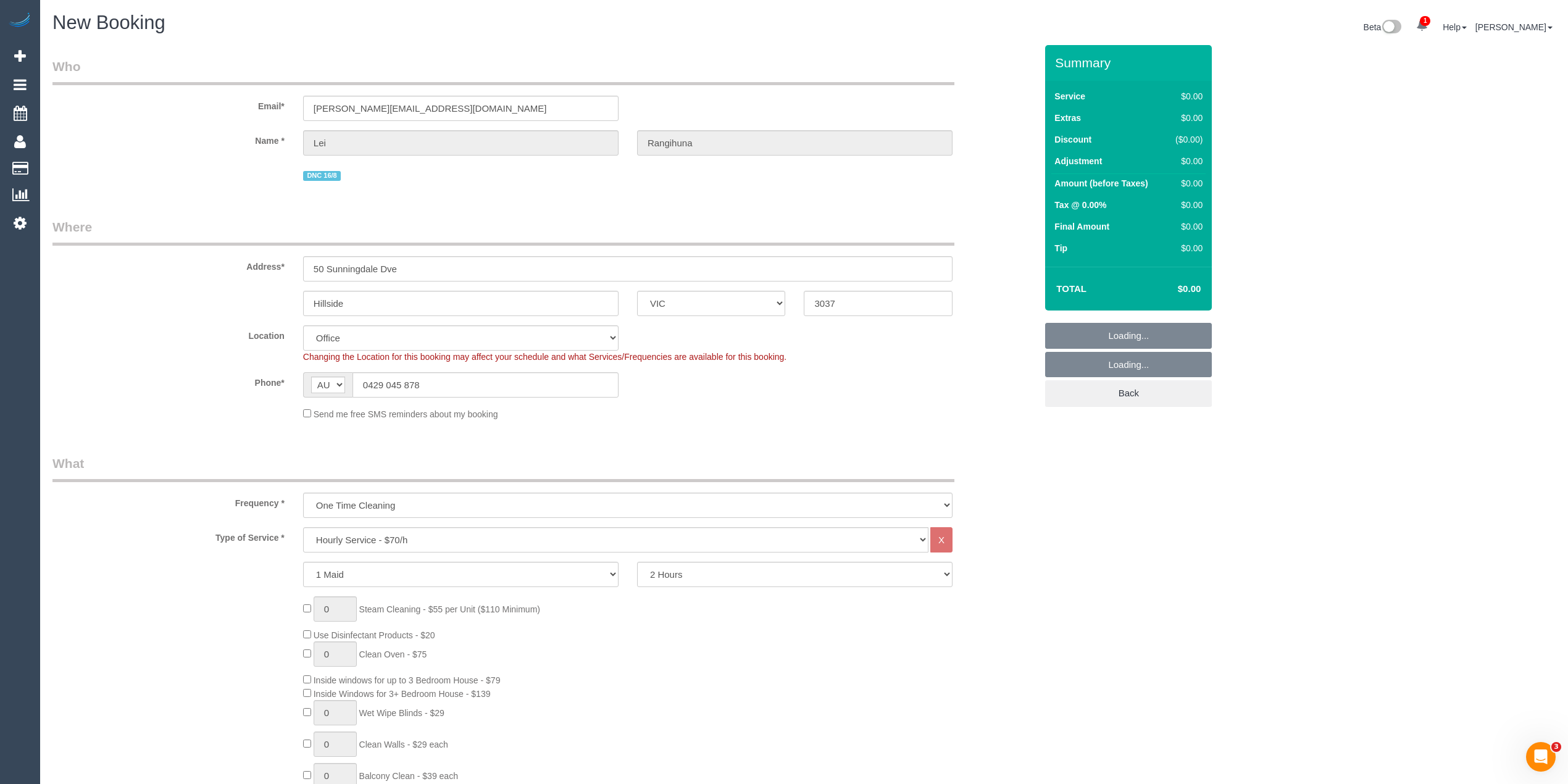
select select "object:2473"
select select "49"
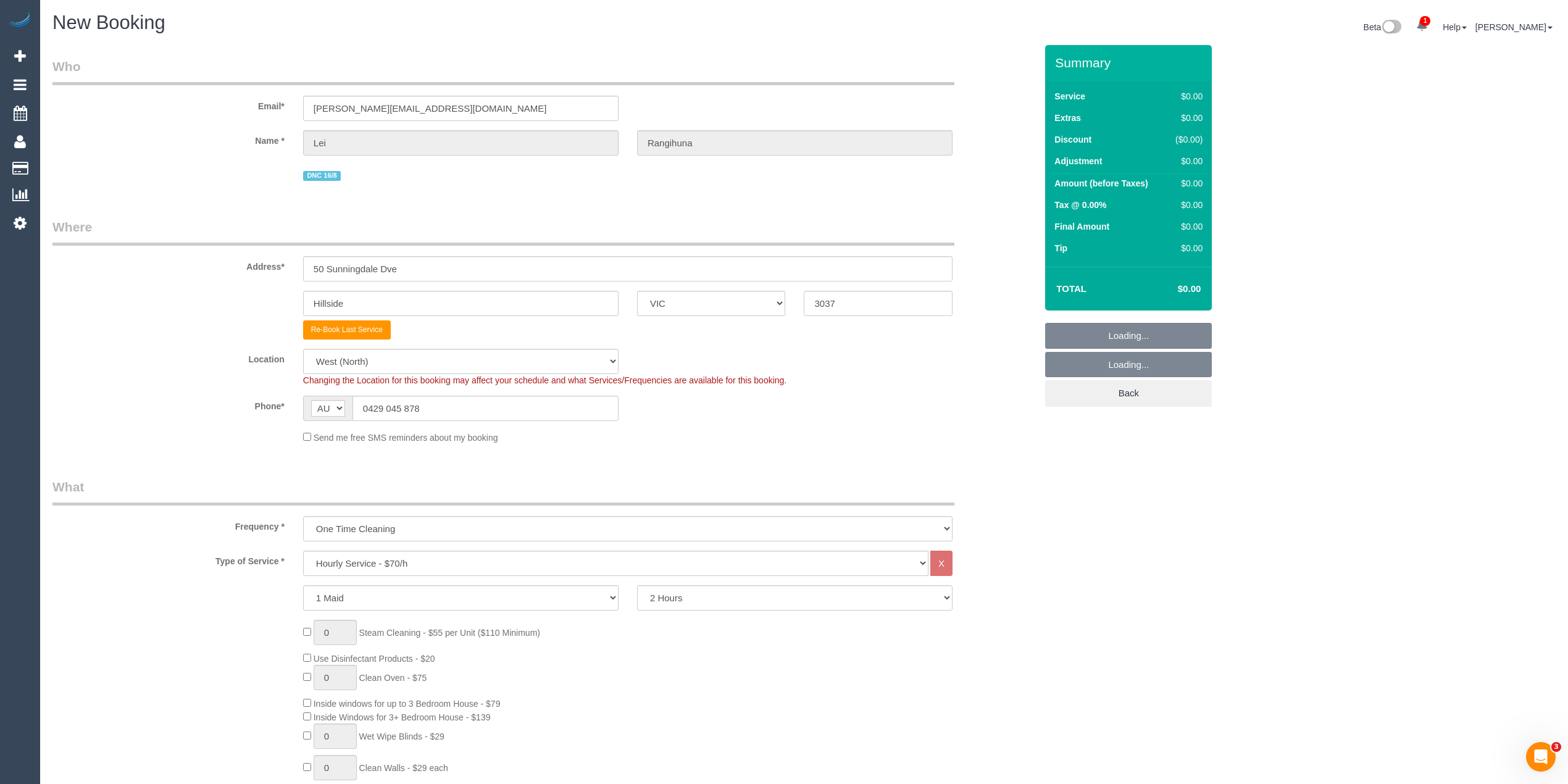
select select "object:2483"
click at [691, 595] on select "2 Hours 2.5 Hours 3 Hours 3.5 Hours 4 Hours 4.5 Hours 5 Hours 5.5 Hours 6 Hours…" at bounding box center [794, 597] width 315 height 26
select select "240"
click at [637, 585] on select "2 Hours 2.5 Hours 3 Hours 3.5 Hours 4 Hours 4.5 Hours 5 Hours 5.5 Hours 6 Hours…" at bounding box center [794, 597] width 315 height 26
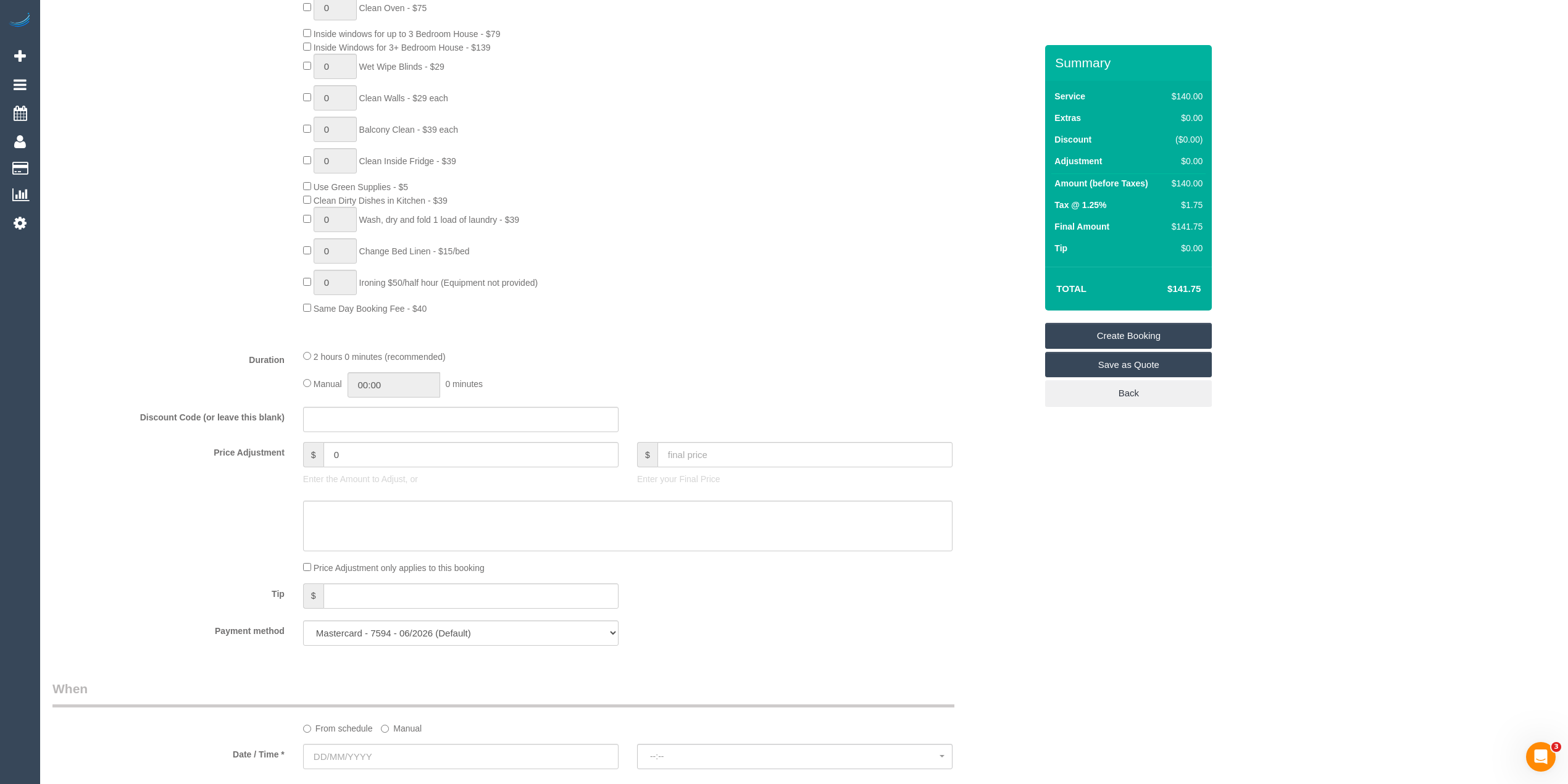
scroll to position [823, 0]
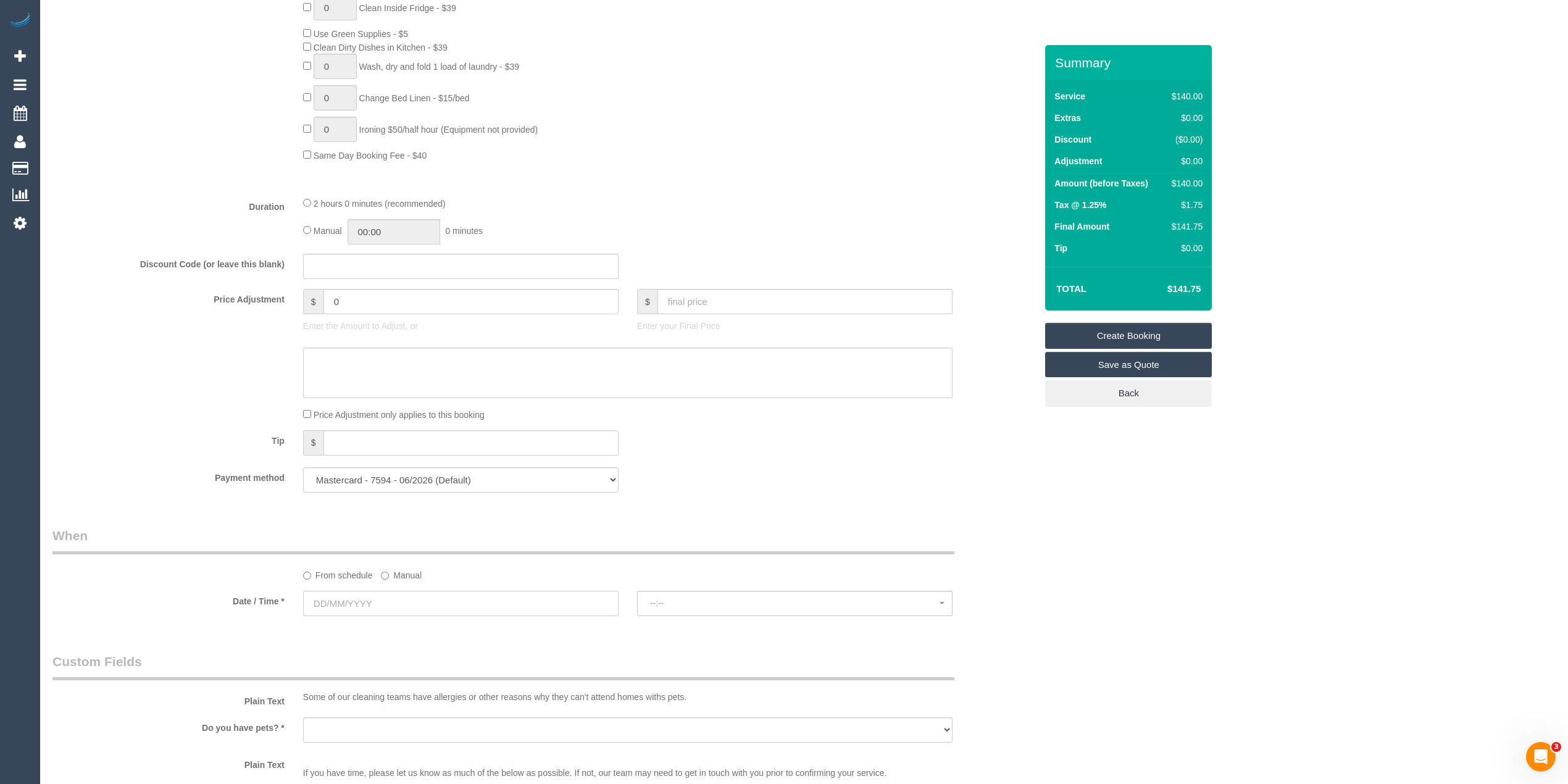
click at [344, 596] on input "text" at bounding box center [460, 603] width 315 height 26
click at [459, 729] on link "23" at bounding box center [451, 730] width 20 height 17
type input "[DATE]"
click at [689, 592] on button "--:--" at bounding box center [794, 603] width 315 height 26
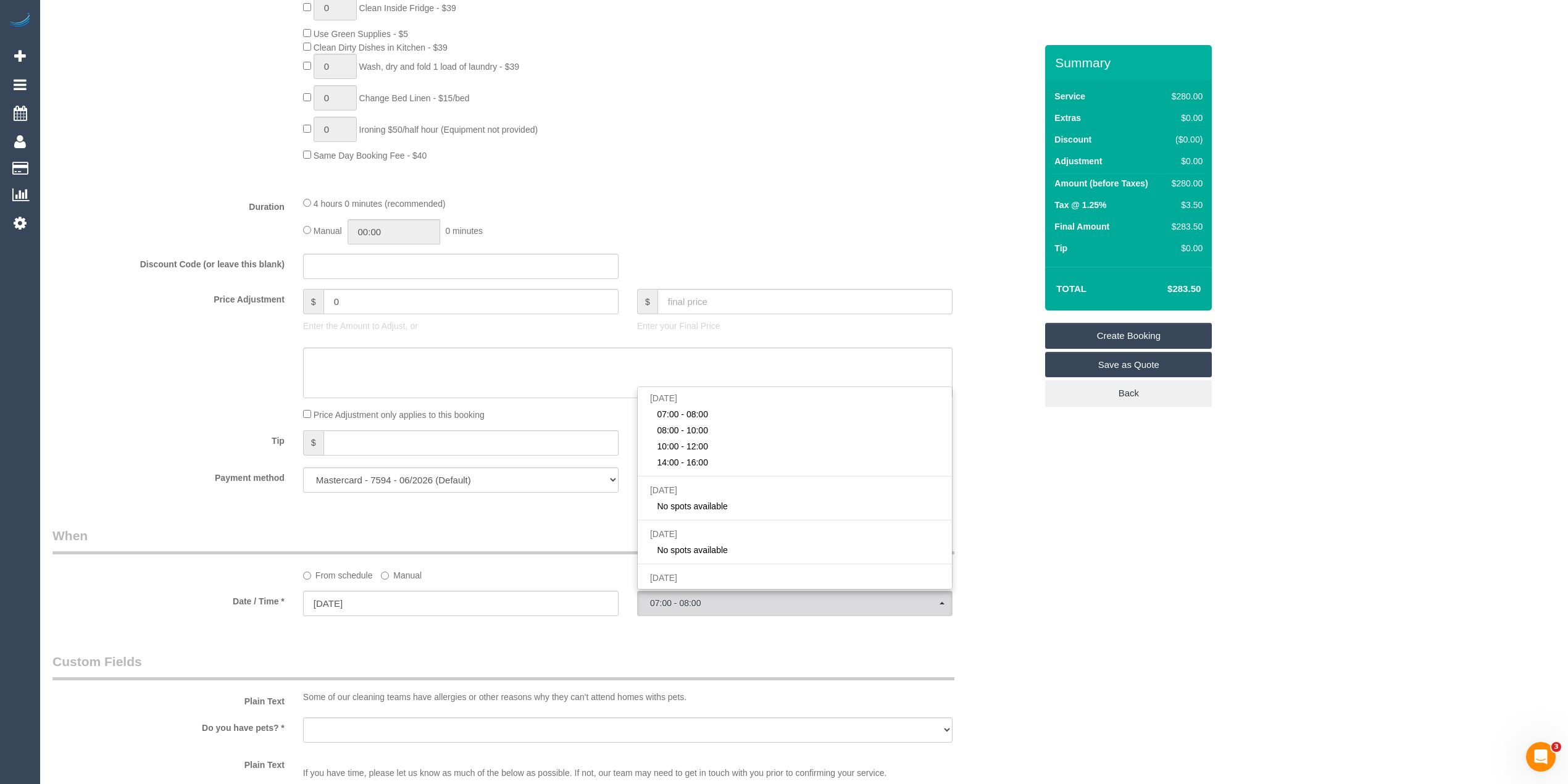
click at [1324, 564] on div "Who Email* [PERSON_NAME][EMAIL_ADDRESS][DOMAIN_NAME] Name * Lei [GEOGRAPHIC_DAT…" at bounding box center [803, 362] width 1503 height 2278
click at [721, 603] on span "07:00 - 08:00" at bounding box center [794, 603] width 289 height 9
click at [695, 426] on span "08:00 - 10:00" at bounding box center [682, 430] width 51 height 12
select select "spot2"
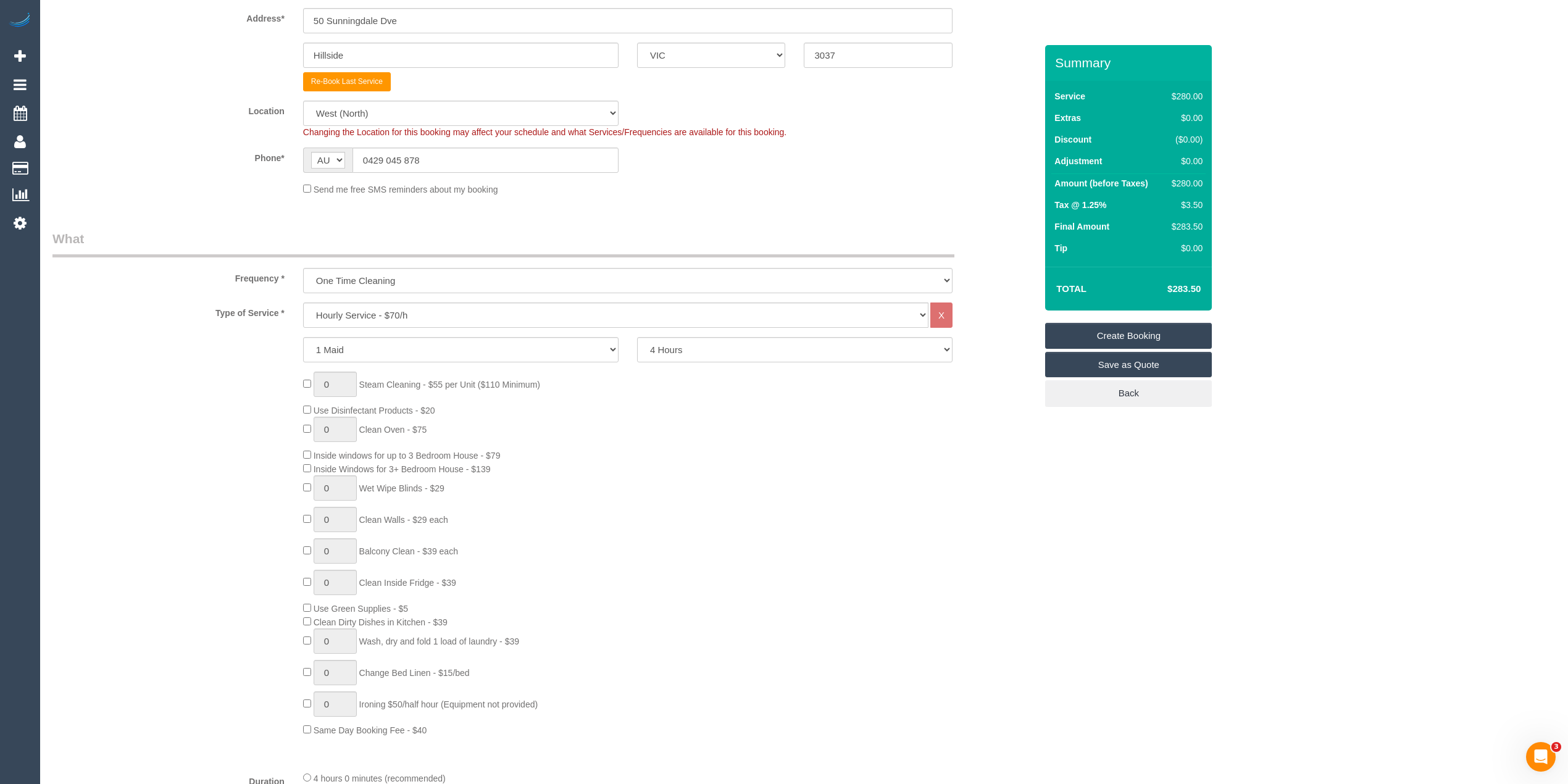
scroll to position [137, 0]
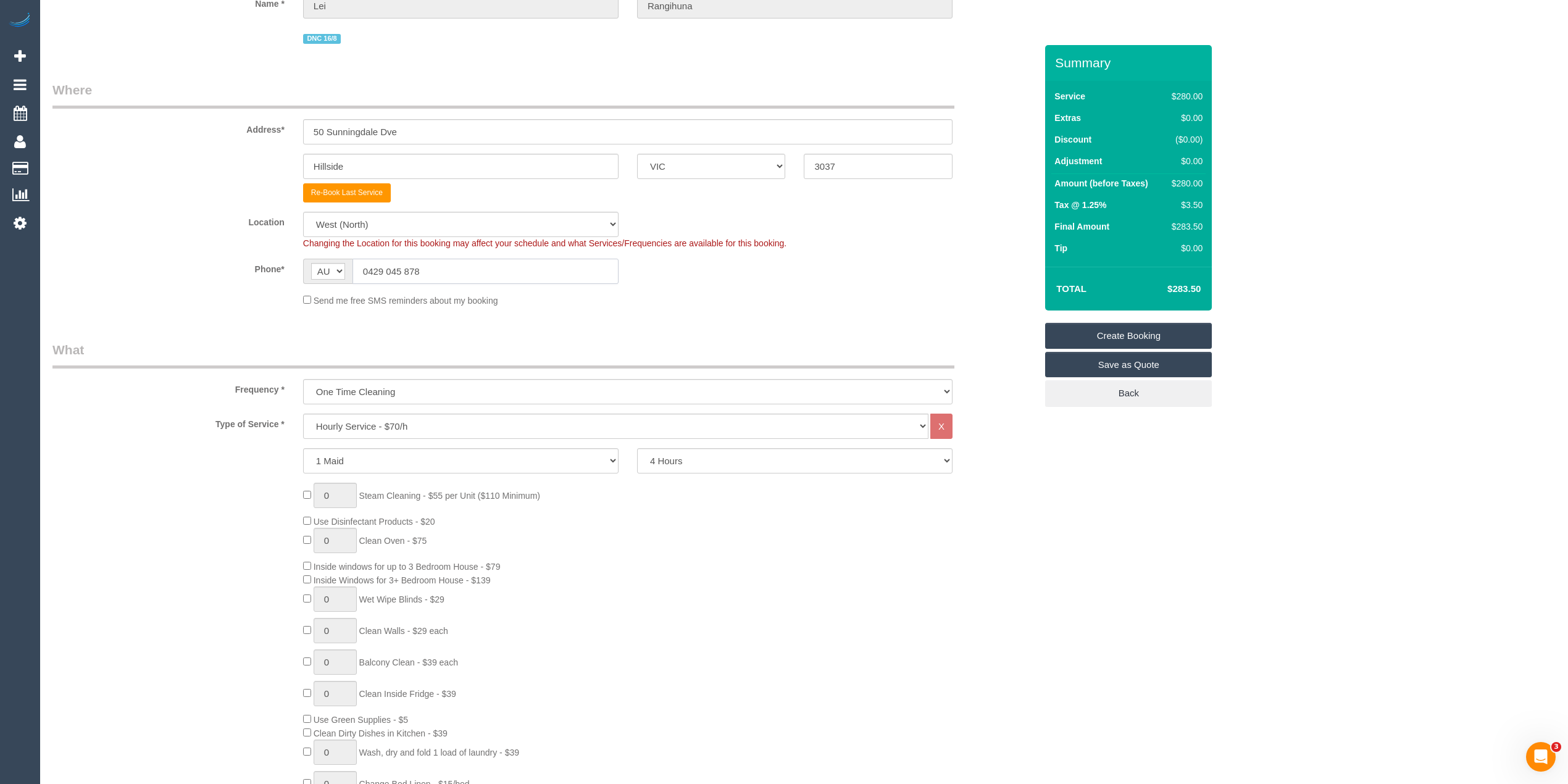
drag, startPoint x: 428, startPoint y: 277, endPoint x: 303, endPoint y: 270, distance: 125.2
click at [303, 270] on div "AF AL DZ AD AO AI AQ AG AR AM AW AU AT AZ BS BH BD BB BY BE BZ BJ BM BT BO BA B…" at bounding box center [460, 271] width 315 height 26
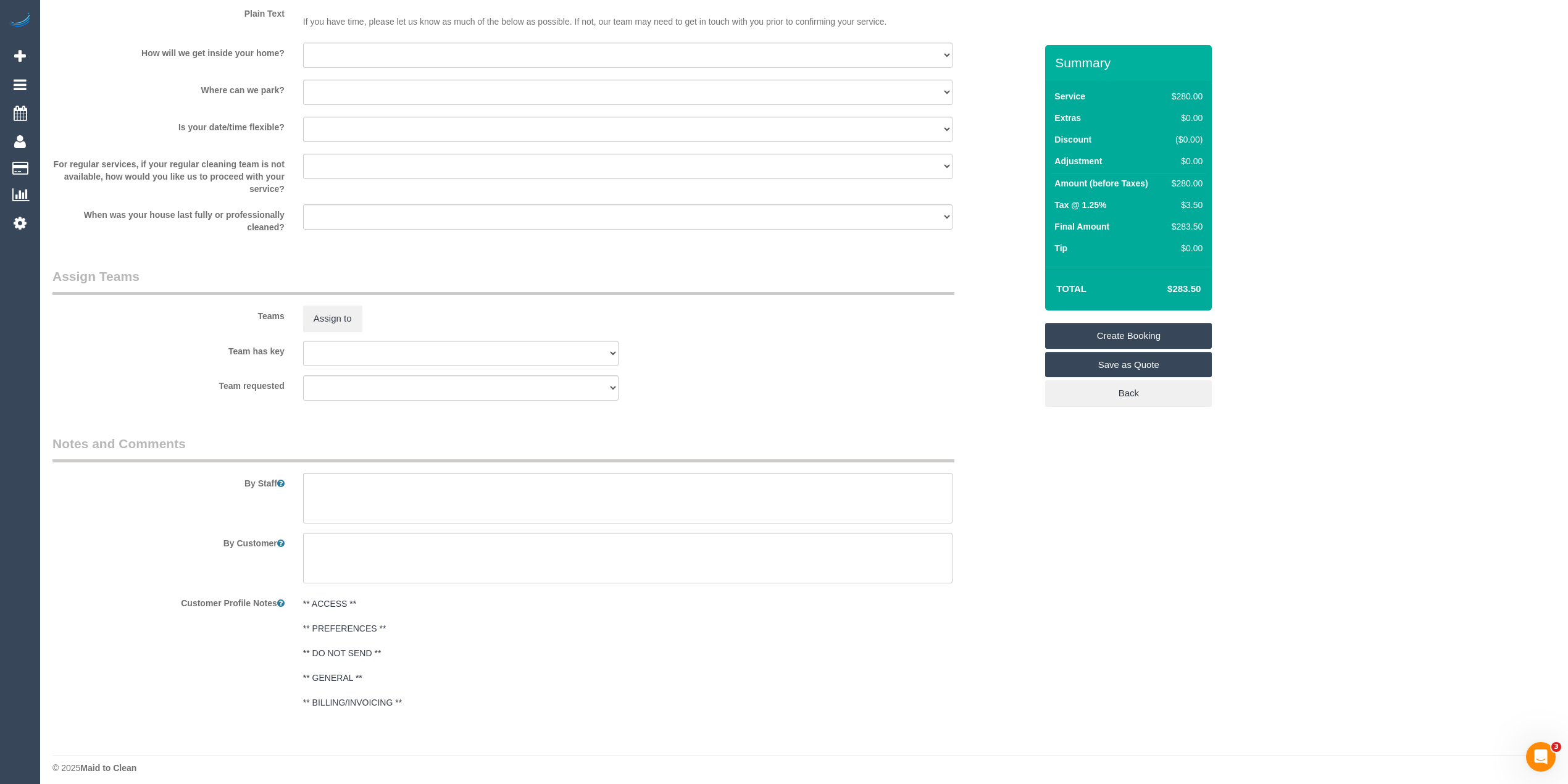
scroll to position [1581, 0]
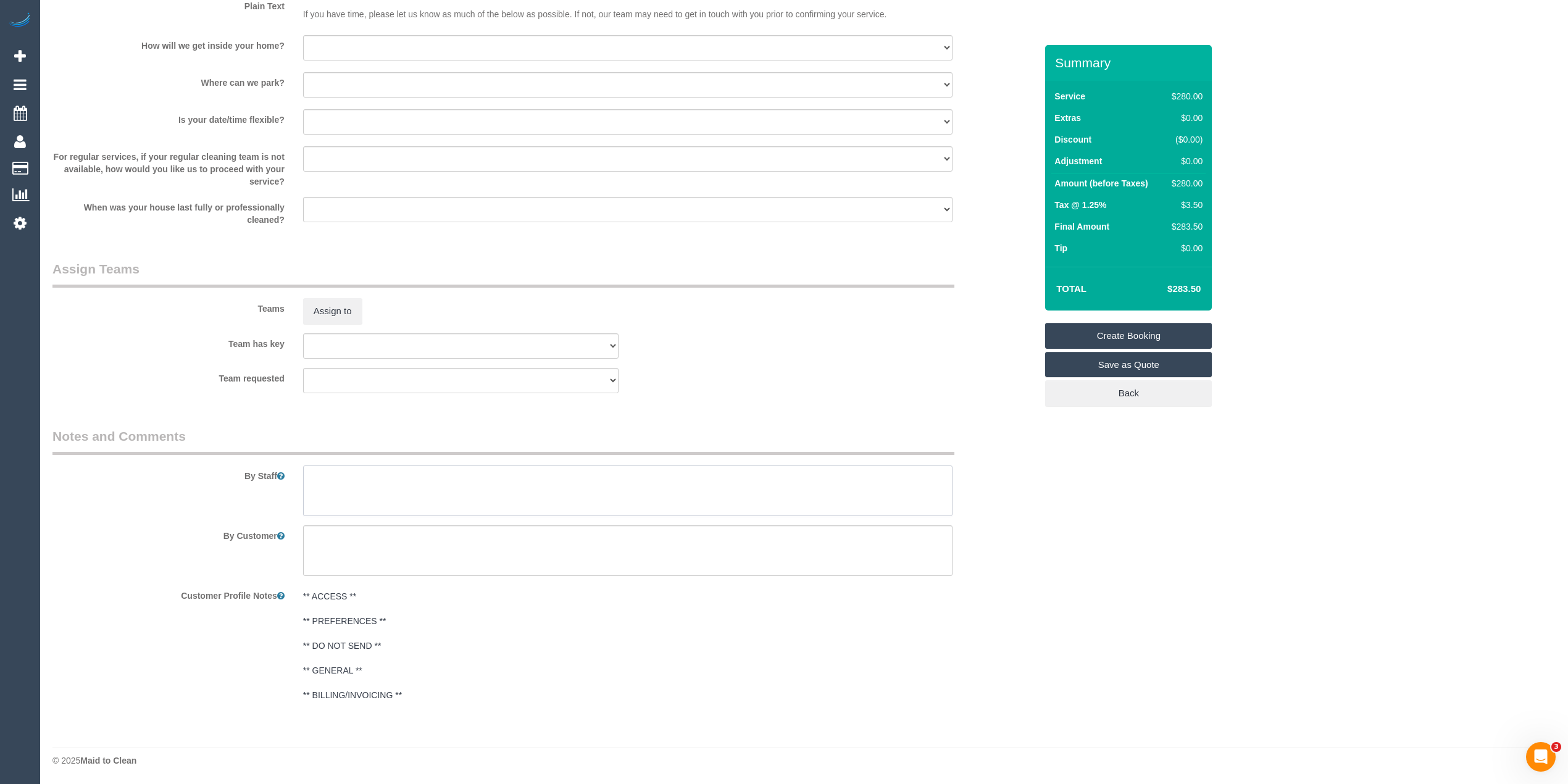
click at [405, 484] on textarea at bounding box center [627, 490] width 649 height 50
paste textarea "Please focus on Ensuite shower and main shower inside and out."
click at [370, 490] on textarea at bounding box center [627, 490] width 649 height 50
click at [447, 490] on textarea at bounding box center [627, 490] width 649 height 50
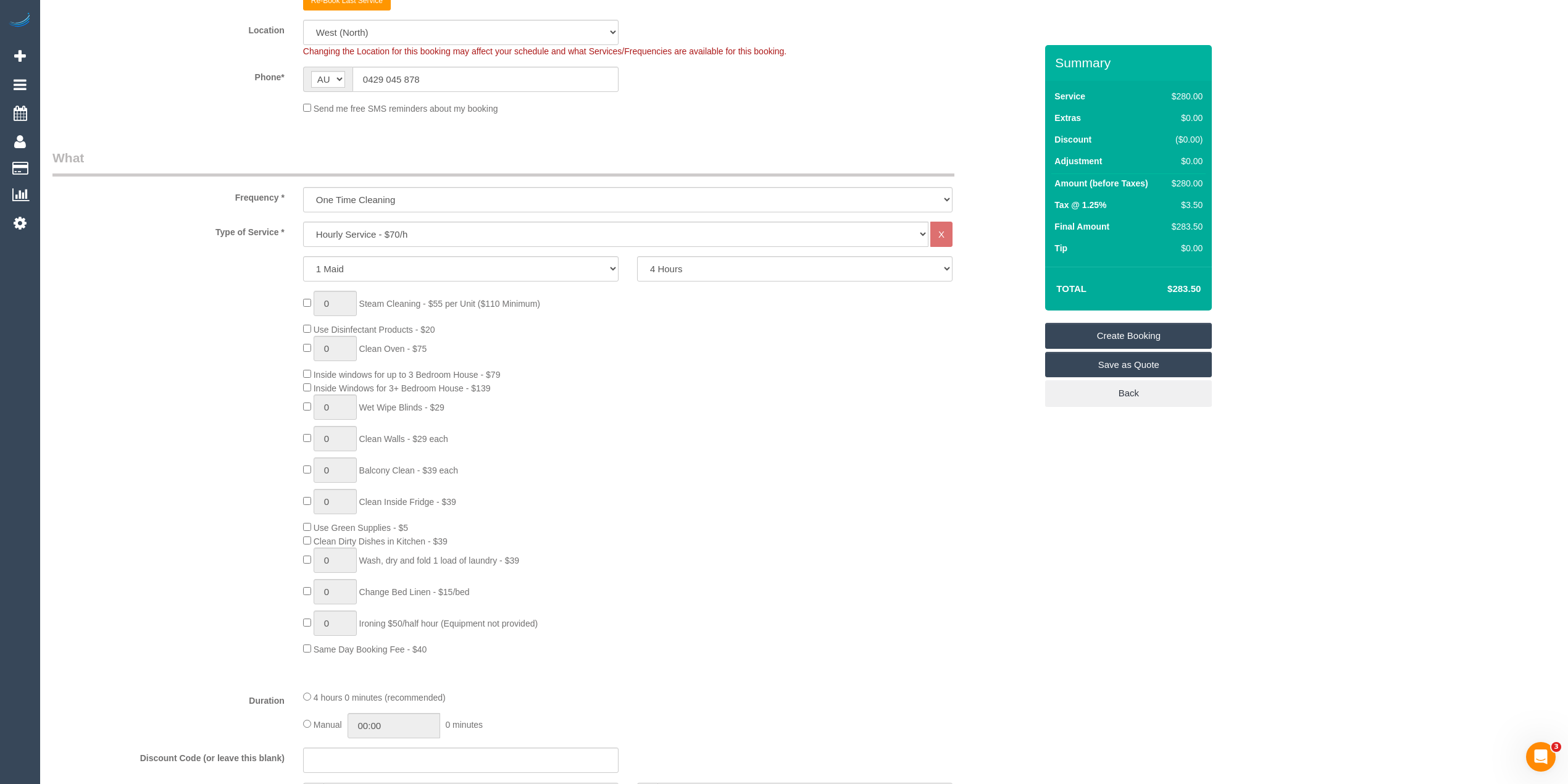
scroll to position [210, 0]
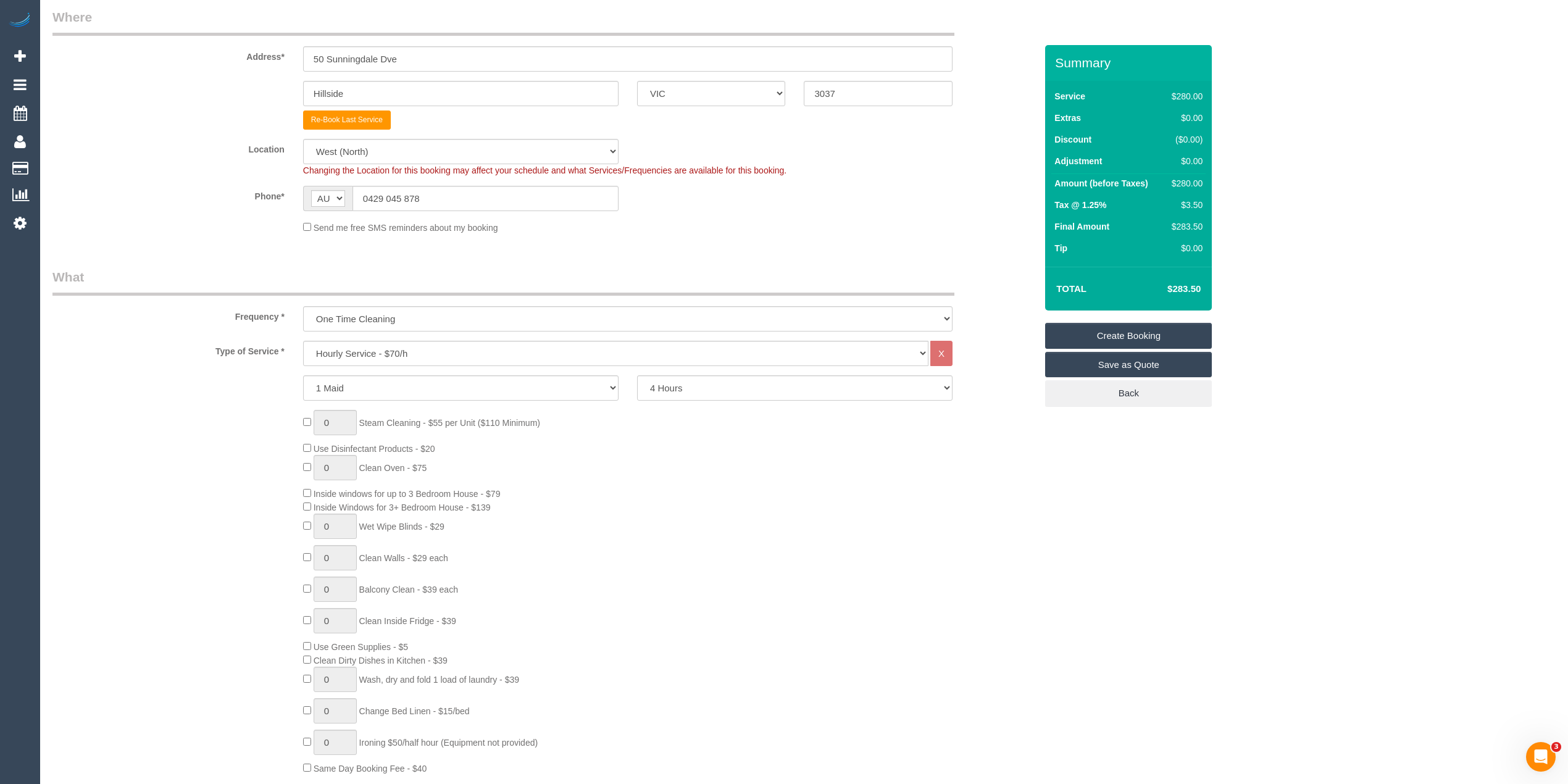
type textarea "Please focus on Ensuite shower and main shower inside and out. And 2 fridges - …"
drag, startPoint x: 440, startPoint y: 200, endPoint x: 307, endPoint y: 197, distance: 133.0
click at [307, 197] on div "AF AL DZ AD AO AI AQ AG AR AM AW AU AT AZ BS BH BD BB BY BE BZ BJ BM BT BO BA B…" at bounding box center [460, 198] width 315 height 26
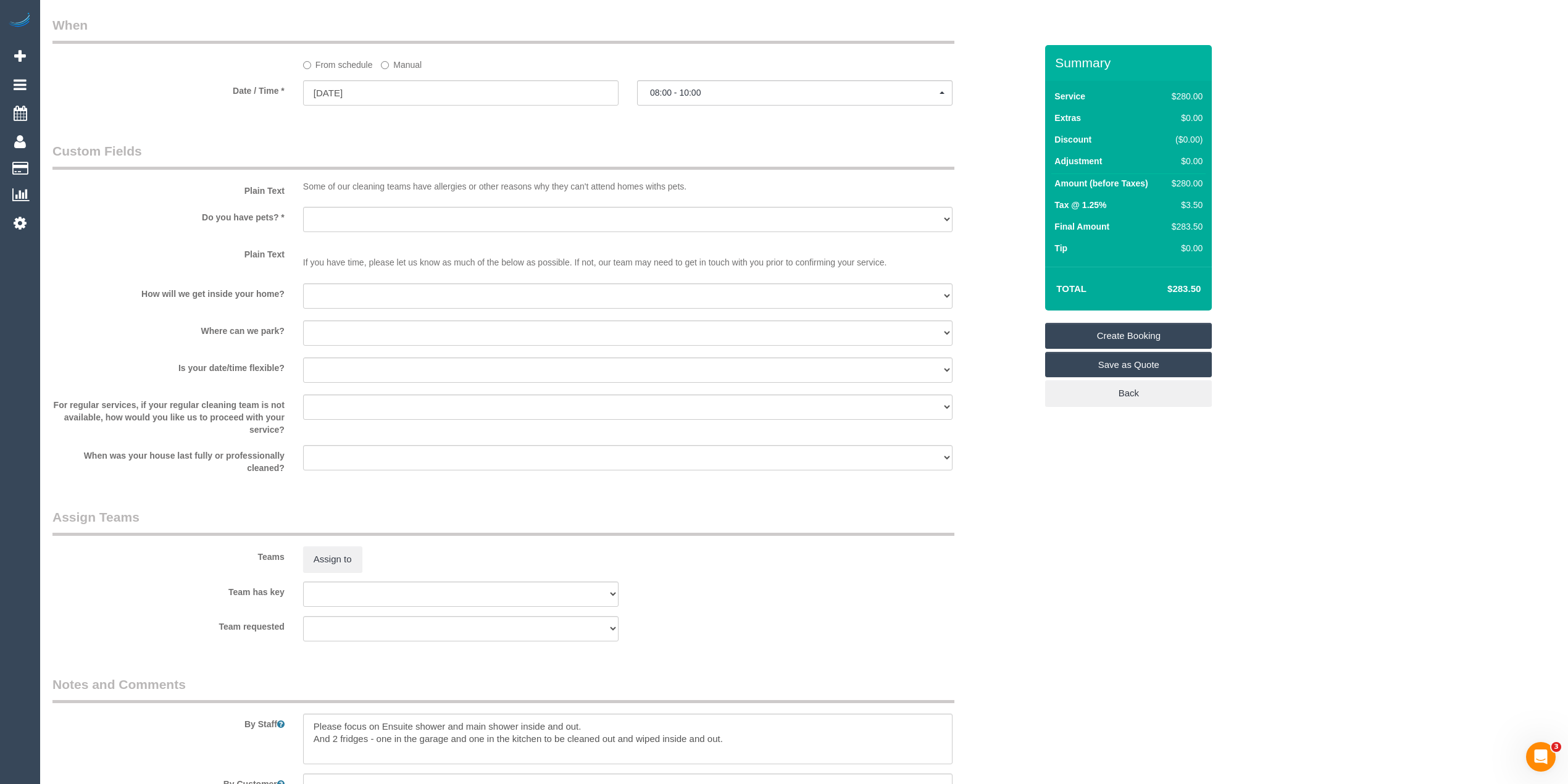
scroll to position [1170, 0]
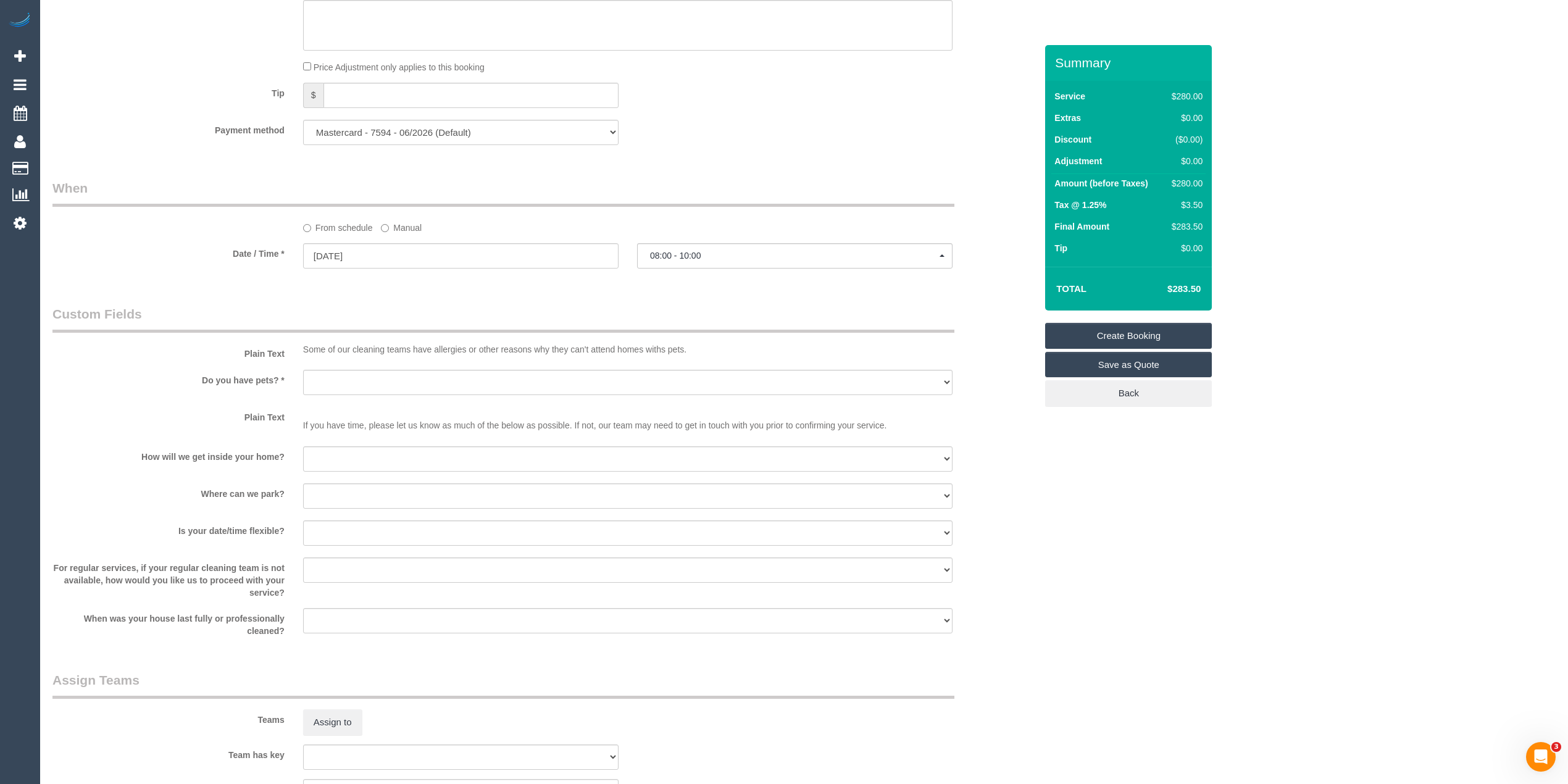
click at [368, 364] on sui-booking-custom-fields "Plain Text Some of our cleaning teams have allergies or other reasons why they …" at bounding box center [544, 471] width 983 height 332
click at [366, 379] on select "Yes - Cats Yes - Dogs No pets Yes - Dogs and Cats Yes - Other" at bounding box center [627, 383] width 649 height 26
select select "number:29"
click at [303, 370] on select "Yes - Cats Yes - Dogs No pets Yes - Dogs and Cats Yes - Other" at bounding box center [627, 383] width 649 height 26
click at [346, 457] on select "I will be home Key will be left (please provide details below) Lock box/Access …" at bounding box center [627, 458] width 649 height 26
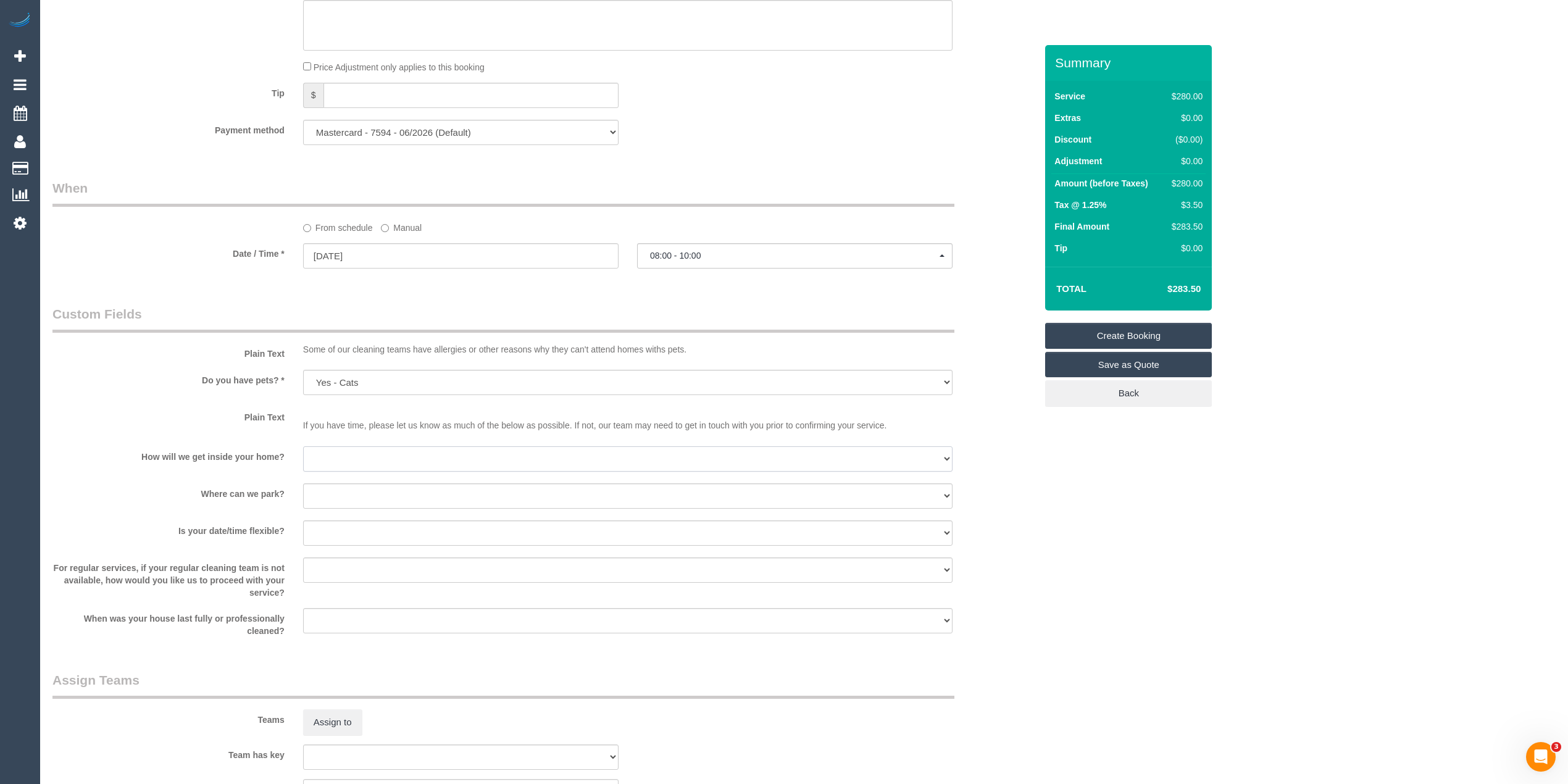
click at [346, 455] on select "I will be home Key will be left (please provide details below) Lock box/Access …" at bounding box center [627, 458] width 649 height 26
select select "number:14"
click at [303, 446] on select "I will be home Key will be left (please provide details below) Lock box/Access …" at bounding box center [627, 458] width 649 height 26
click at [325, 495] on select "I will provide parking on-site Free street parking Paid street parking (cost wi…" at bounding box center [627, 495] width 649 height 26
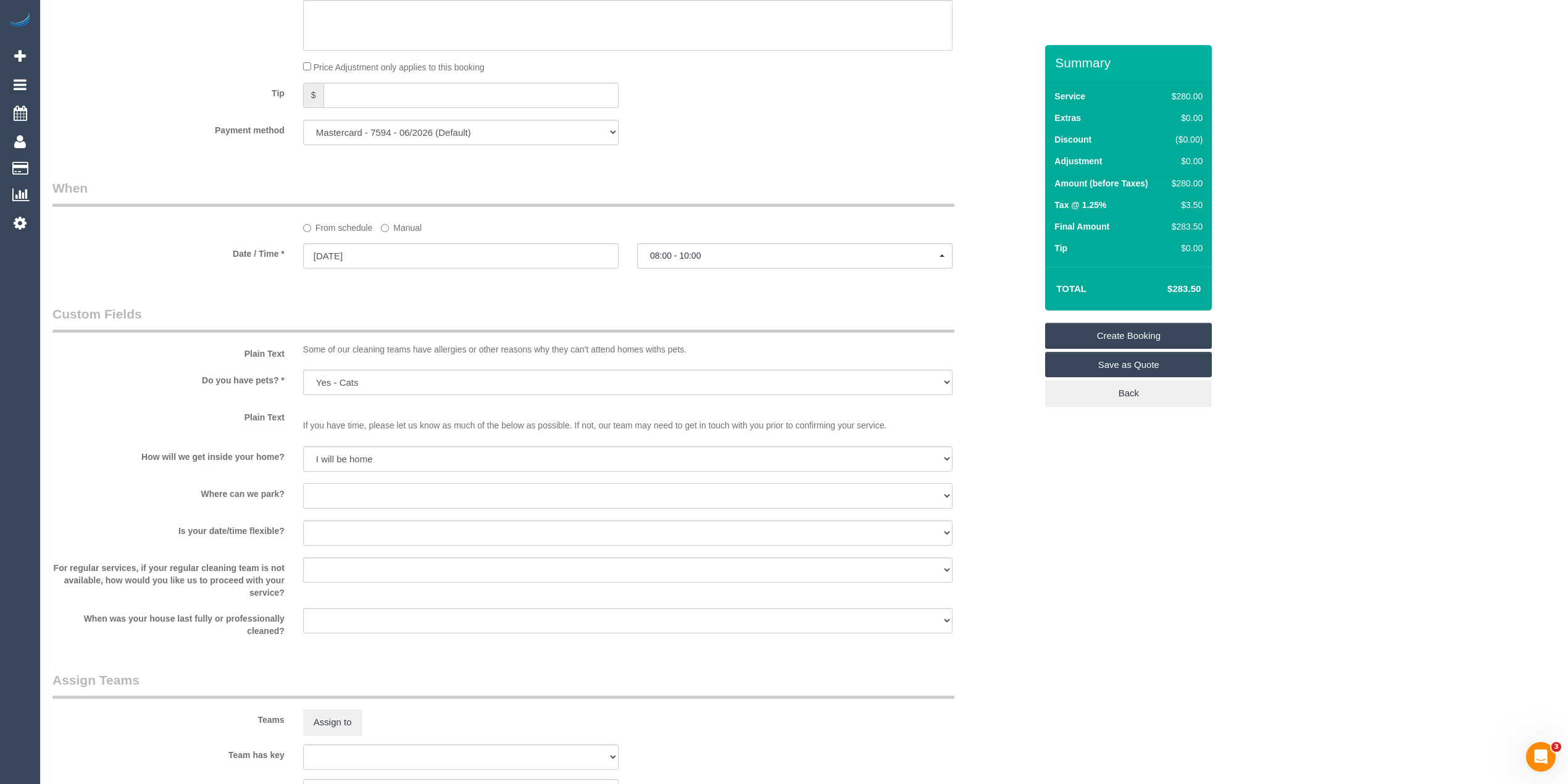
select select "number:19"
click at [303, 483] on select "I will provide parking on-site Free street parking Paid street parking (cost wi…" at bounding box center [627, 495] width 649 height 26
click at [346, 535] on select "Yes - date and time Yes - date but not time Yes - time but not date No - No fle…" at bounding box center [627, 532] width 649 height 26
select select "number:36"
click at [303, 520] on select "Yes - date and time Yes - date but not time Yes - time but not date No - No fle…" at bounding box center [627, 532] width 649 height 26
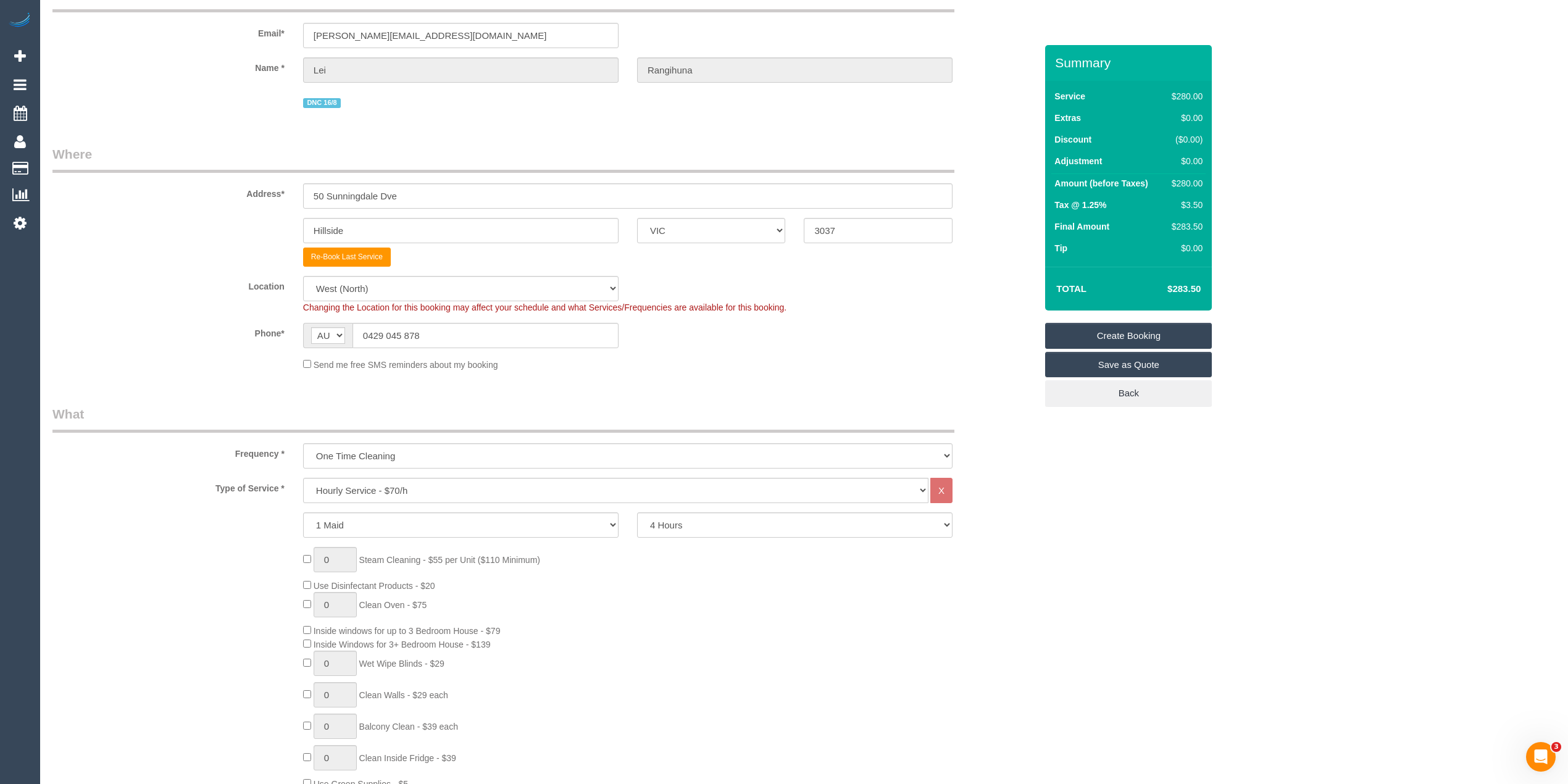
scroll to position [0, 0]
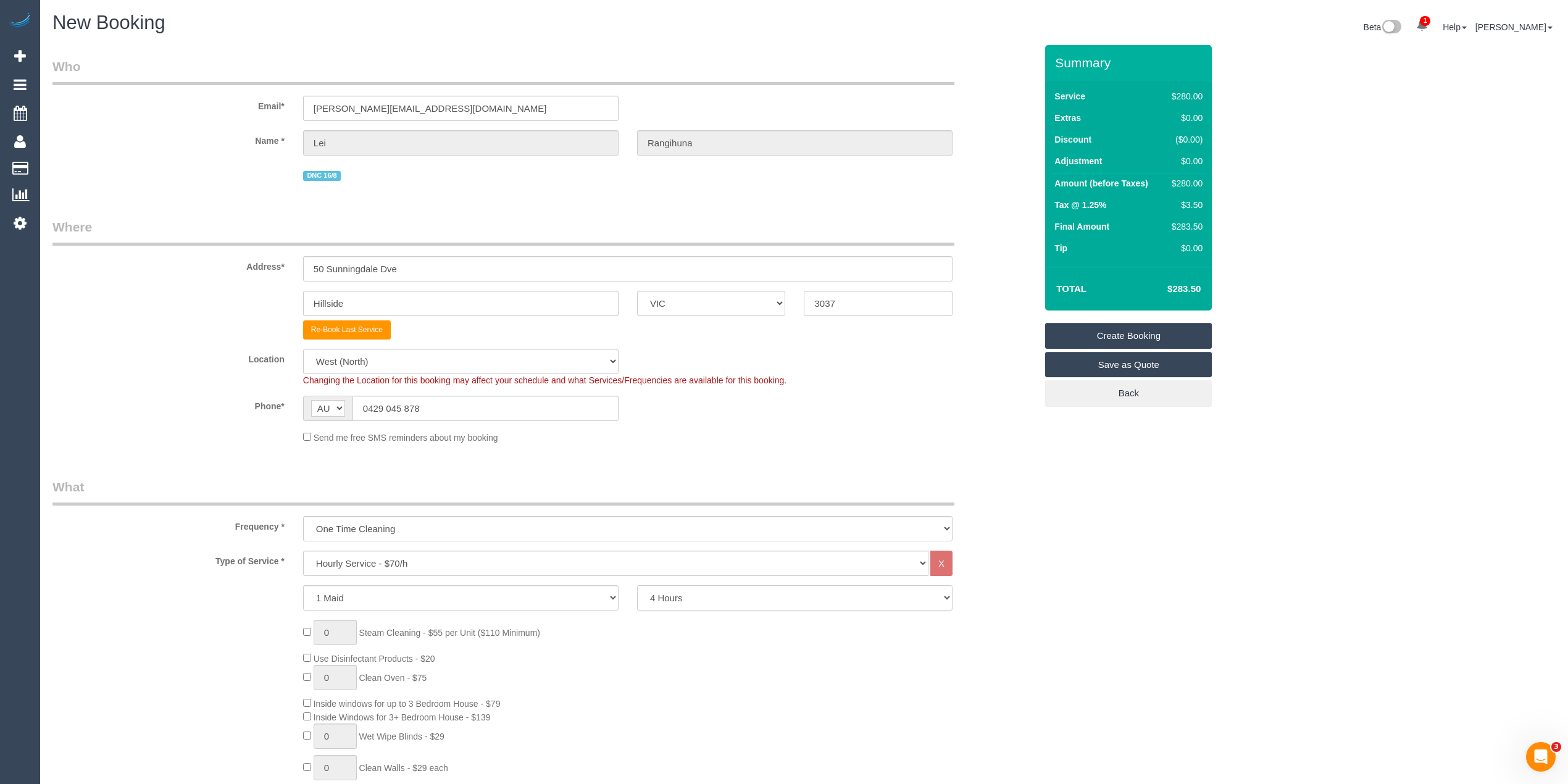
click at [678, 595] on select "2 Hours 2.5 Hours 3 Hours 3.5 Hours 4 Hours 4.5 Hours 5 Hours 5.5 Hours 6 Hours…" at bounding box center [794, 597] width 315 height 26
select select "180"
click at [637, 585] on select "2 Hours 2.5 Hours 3 Hours 3.5 Hours 4 Hours 4.5 Hours 5 Hours 5.5 Hours 6 Hours…" at bounding box center [794, 597] width 315 height 26
select select "spot18"
click at [999, 600] on div "1 Maid 2 Maids 2 Hours 2.5 Hours 3 Hours 3.5 Hours 4 Hours 4.5 Hours 5 Hours 5.…" at bounding box center [544, 597] width 1001 height 26
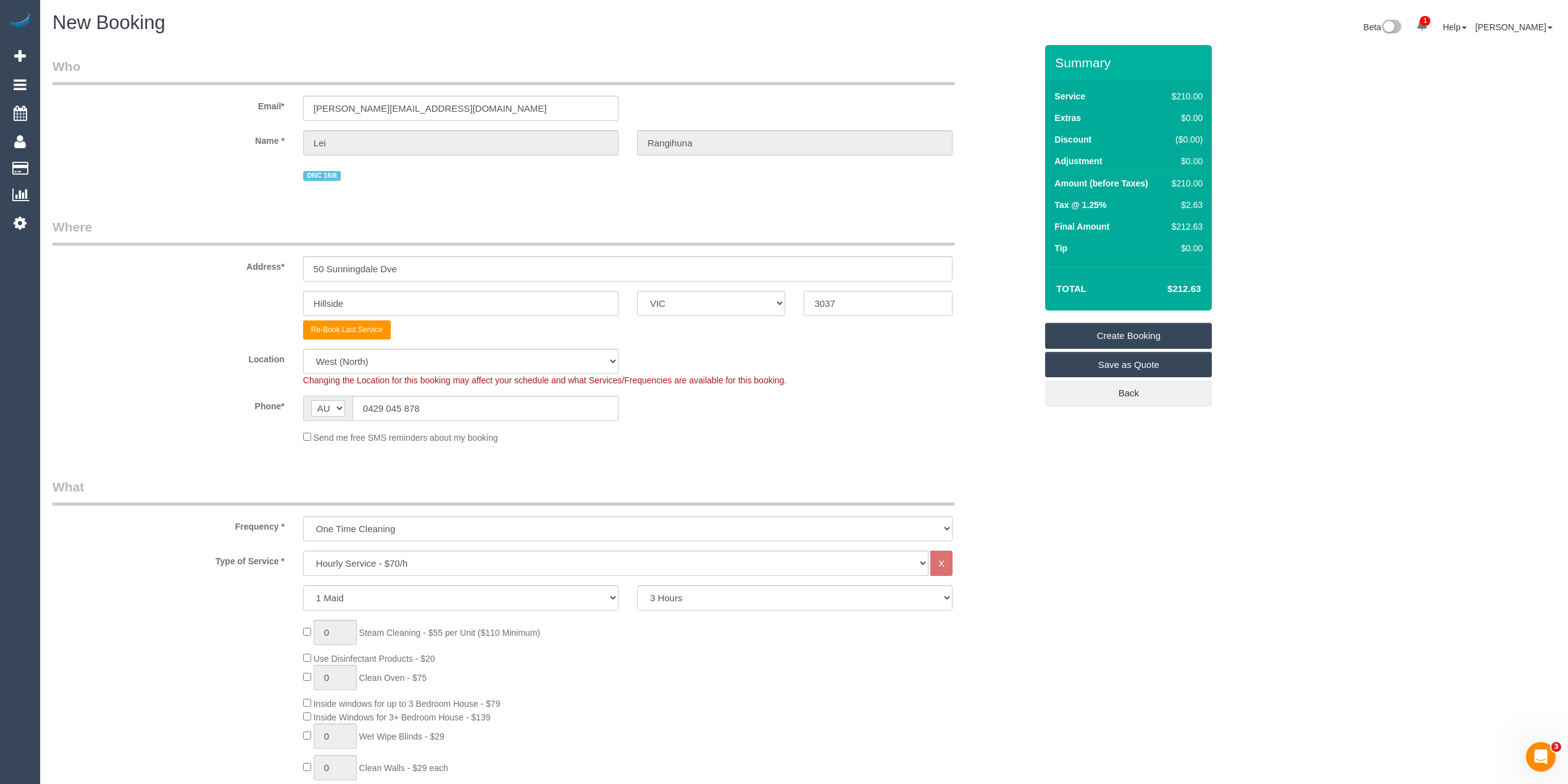
click at [1129, 334] on link "Create Booking" at bounding box center [1129, 335] width 167 height 26
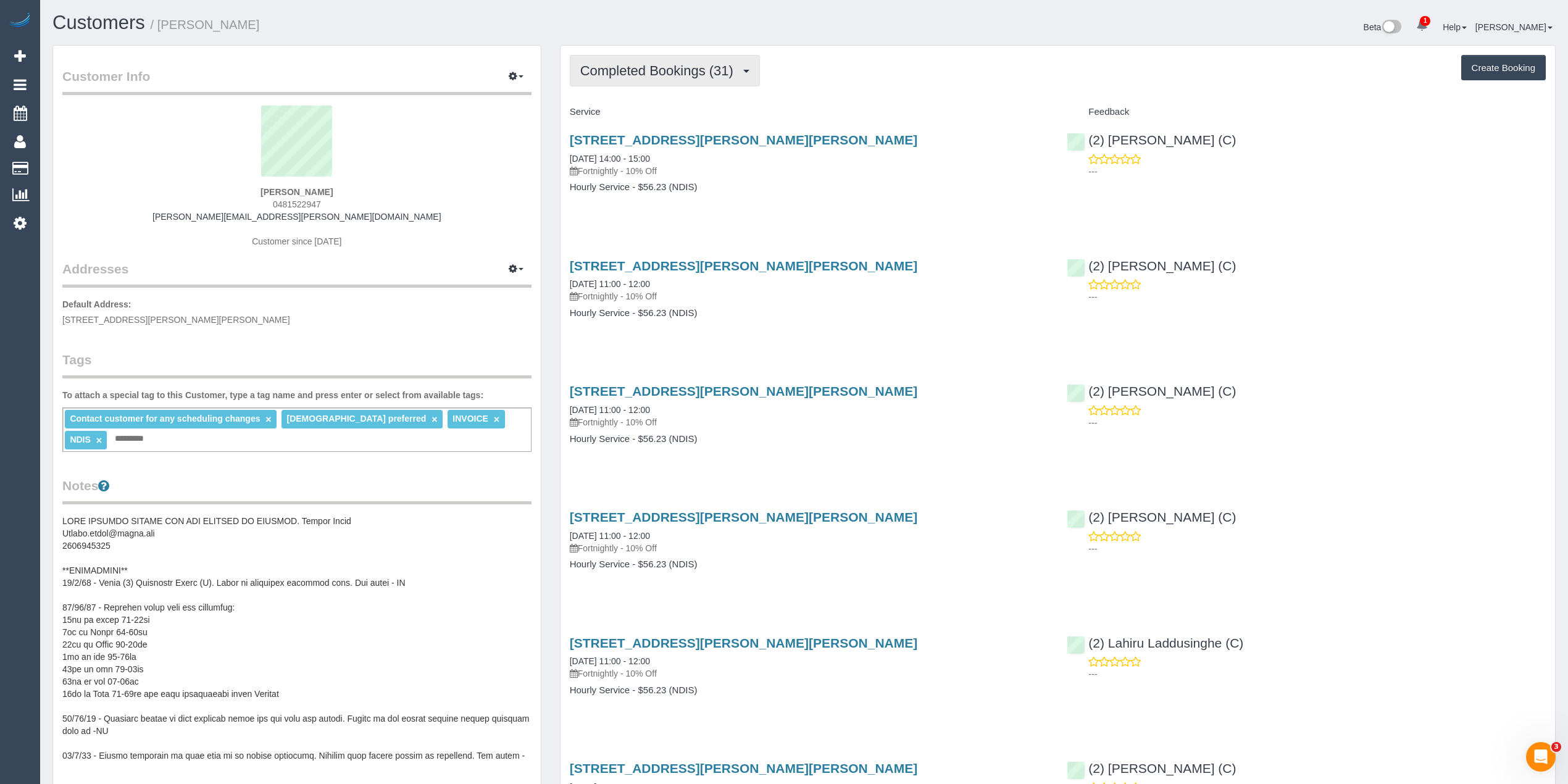
click at [625, 69] on span "Completed Bookings (31)" at bounding box center [660, 70] width 159 height 15
click at [875, 77] on div "Completed Bookings (31) Completed Bookings (31) Upcoming Bookings (11) Cancelle…" at bounding box center [1057, 70] width 976 height 31
click at [297, 205] on span "0481522947" at bounding box center [296, 204] width 48 height 9
click at [276, 204] on span "0481522947" at bounding box center [296, 204] width 48 height 9
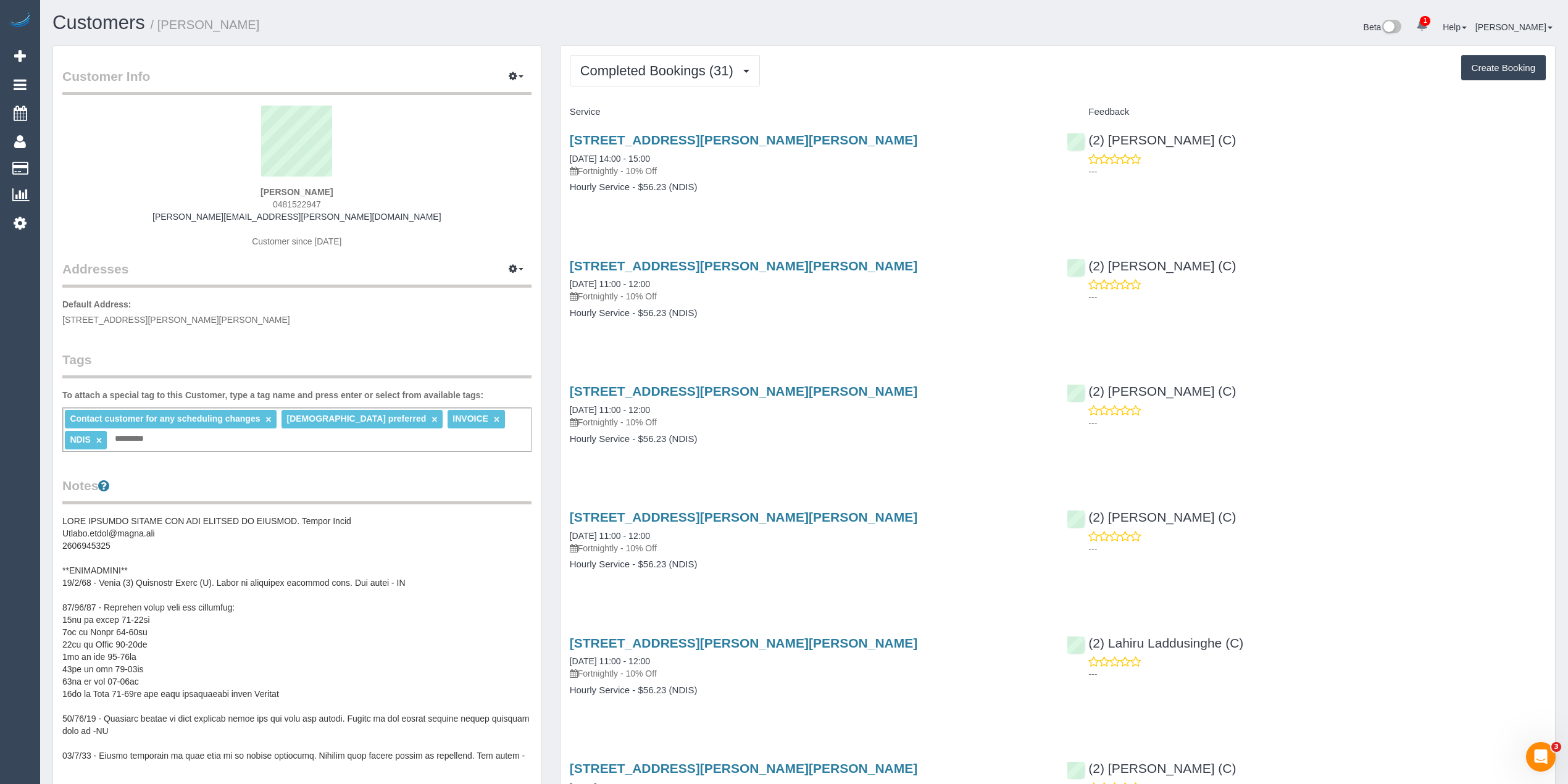
copy span "0481522947"
click at [631, 85] on button "Completed Bookings (31)" at bounding box center [664, 70] width 190 height 31
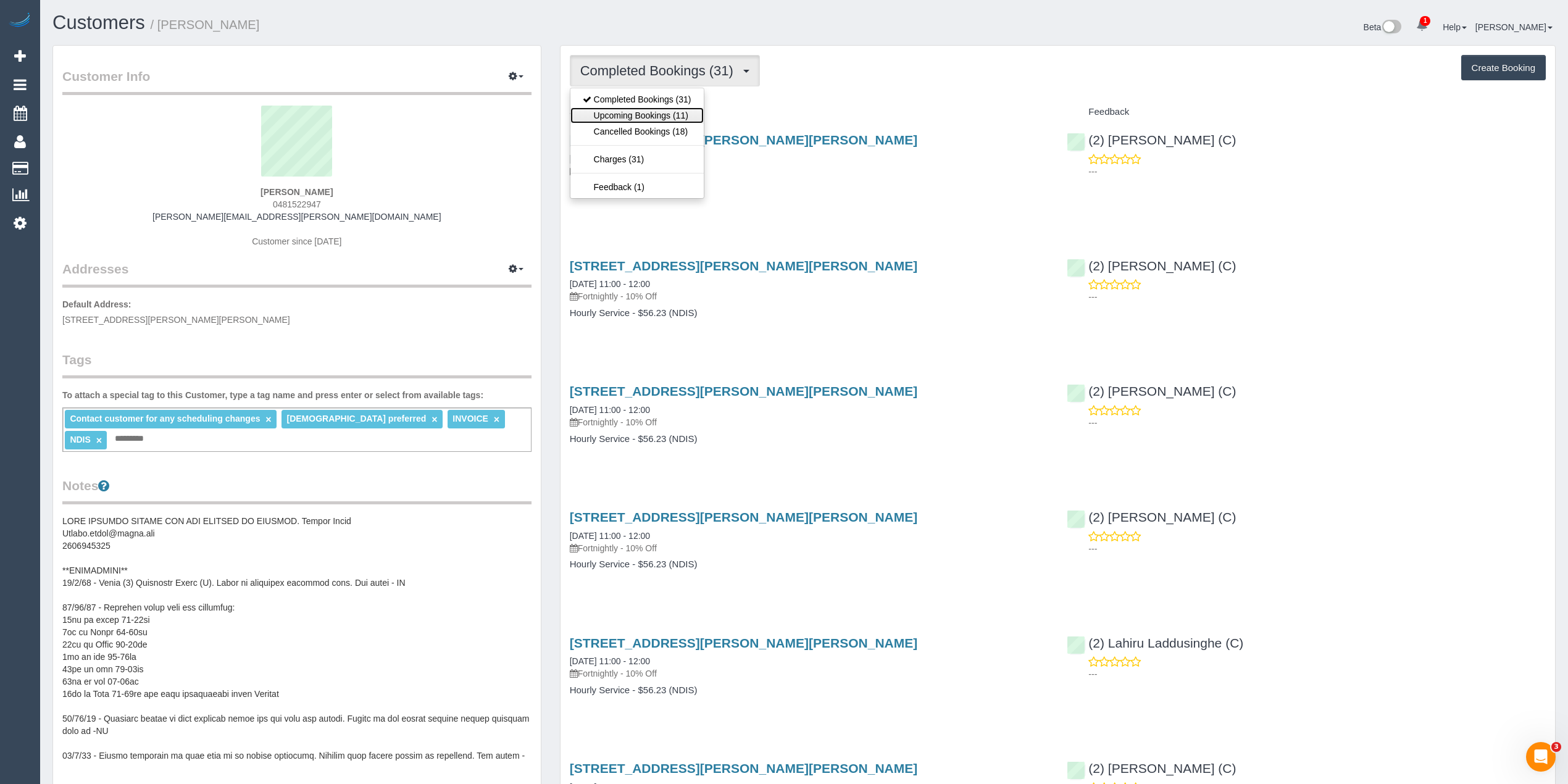
click at [629, 112] on link "Upcoming Bookings (11)" at bounding box center [637, 115] width 133 height 16
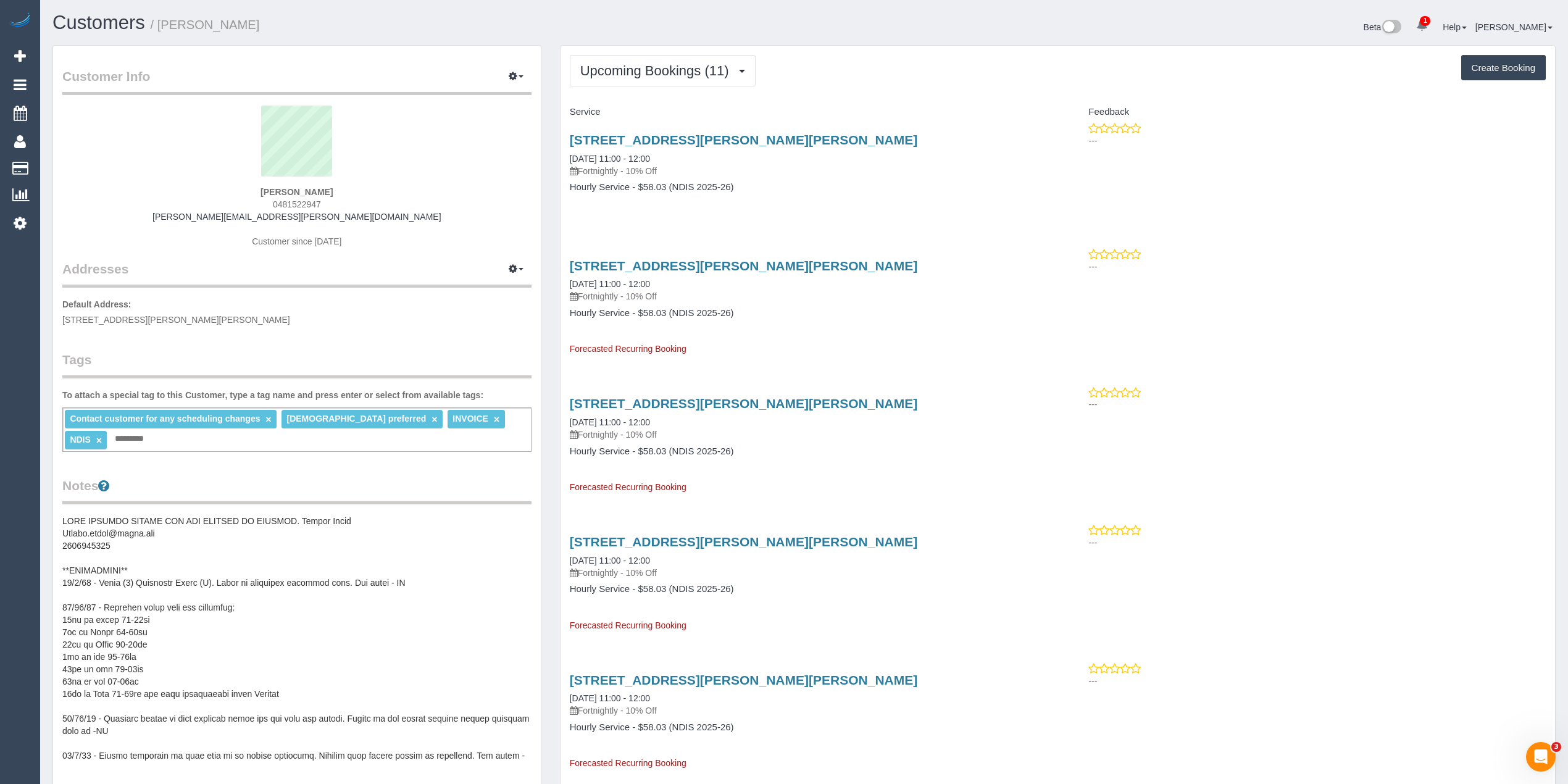
click at [1489, 63] on button "Create Booking" at bounding box center [1503, 67] width 84 height 26
select select "VIC"
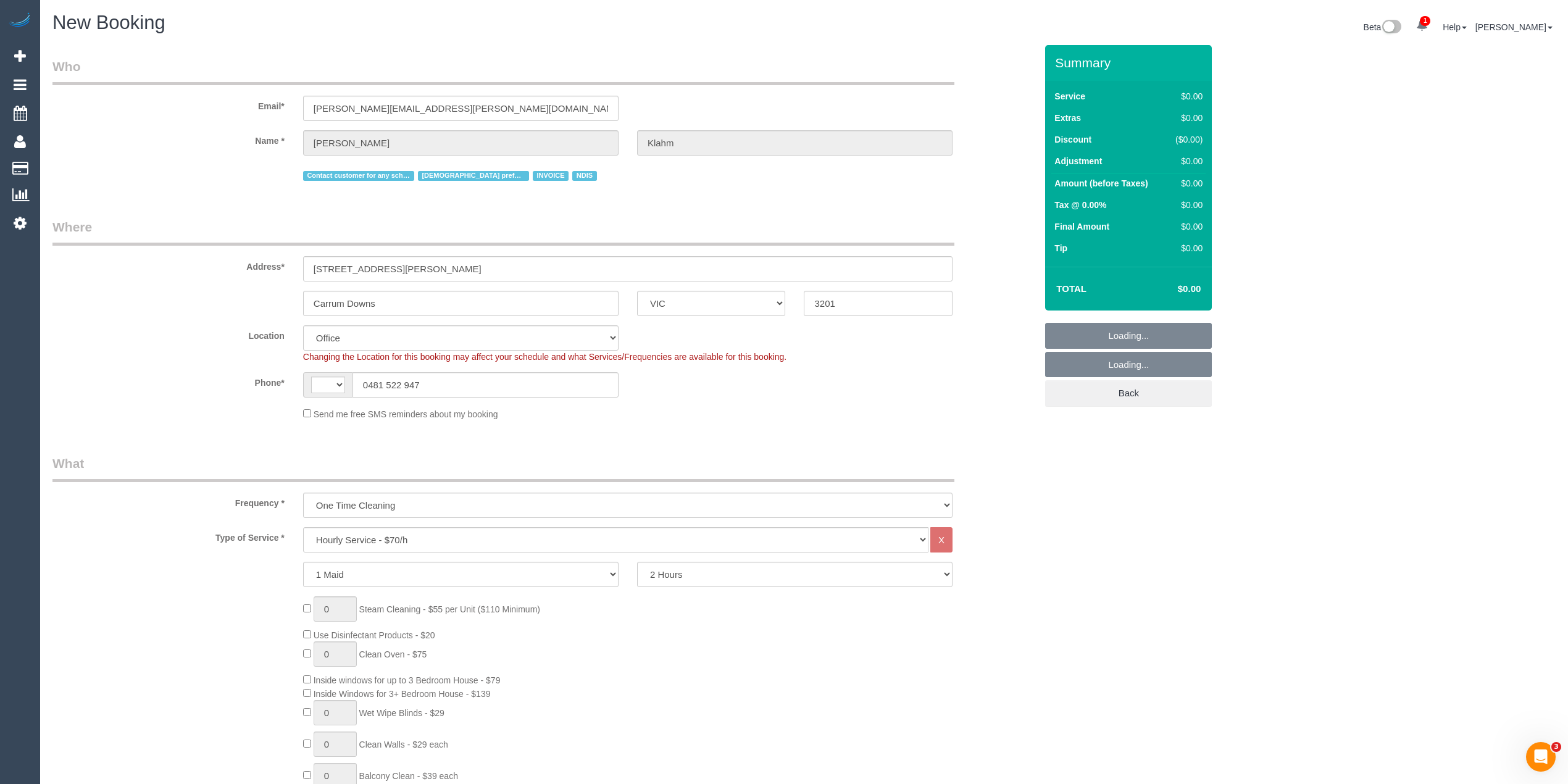
select select "object:1878"
select select "string:AU"
select select "52"
select select "object:3562"
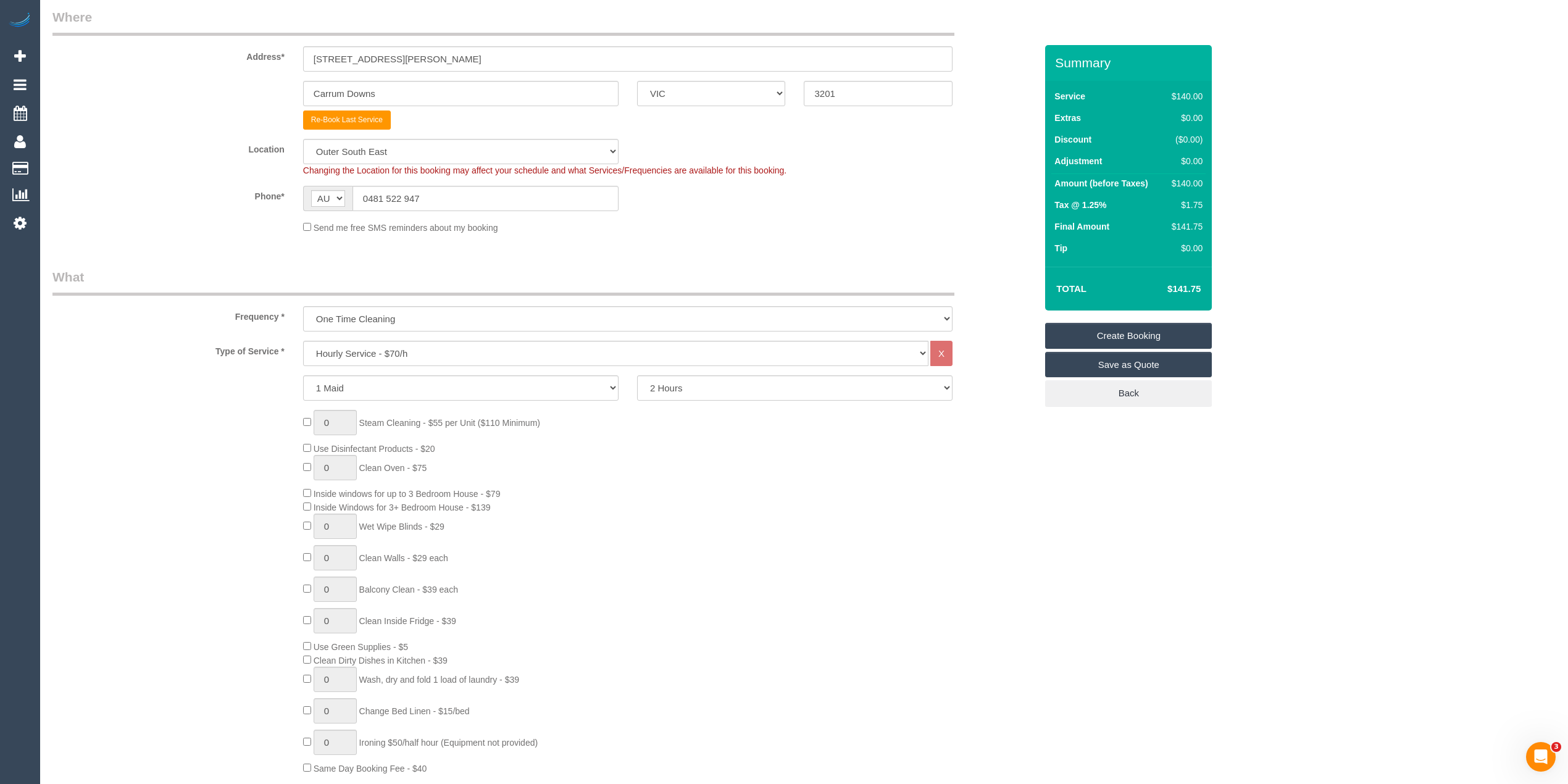
scroll to position [274, 0]
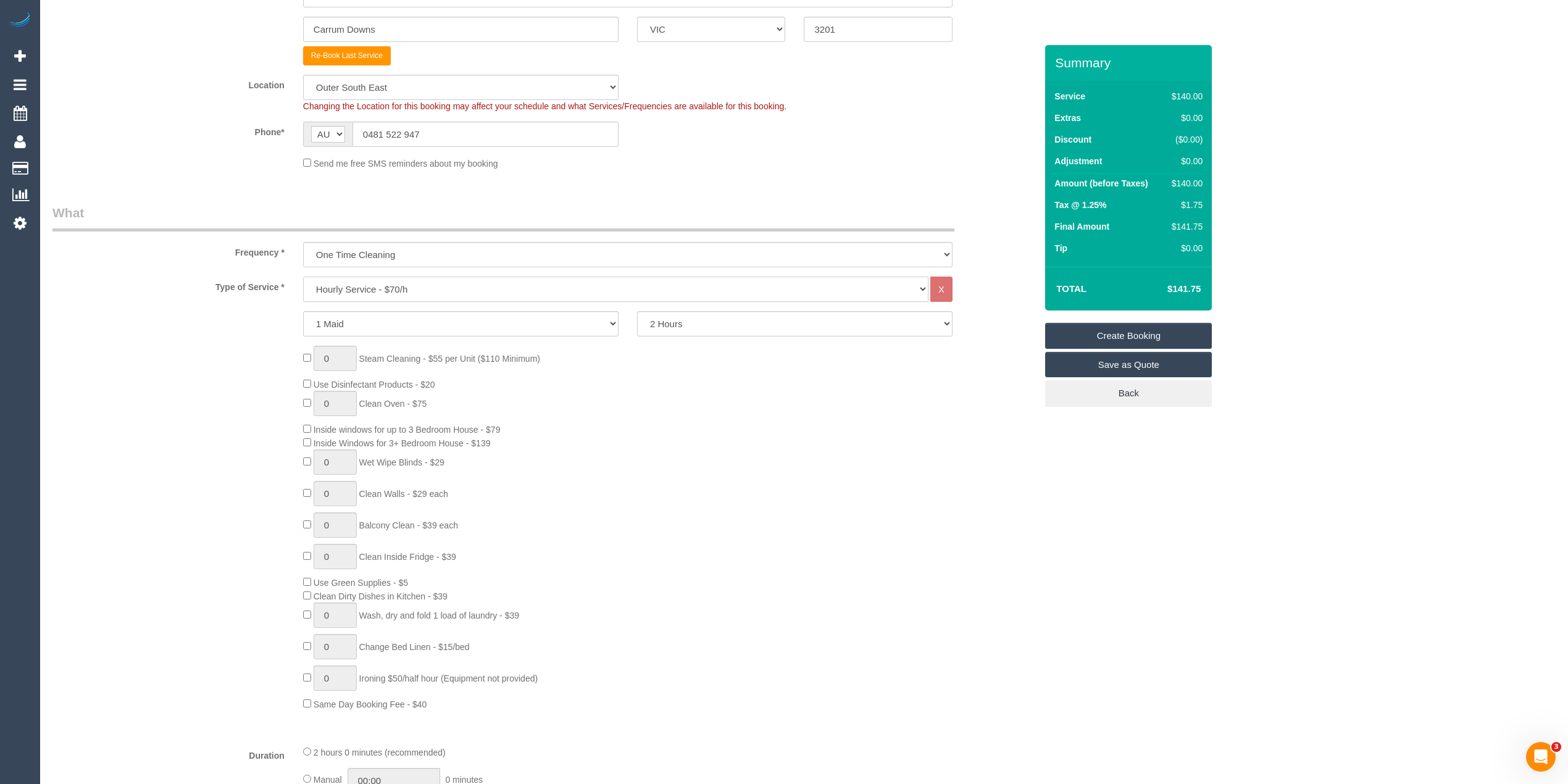
click at [394, 285] on select "Hourly Service - $70/h Hourly Service - $65/h Hourly Service - $60/h Hourly Ser…" at bounding box center [615, 289] width 625 height 26
select select "275"
click at [303, 276] on select "Hourly Service - $70/h Hourly Service - $65/h Hourly Service - $60/h Hourly Ser…" at bounding box center [615, 289] width 625 height 26
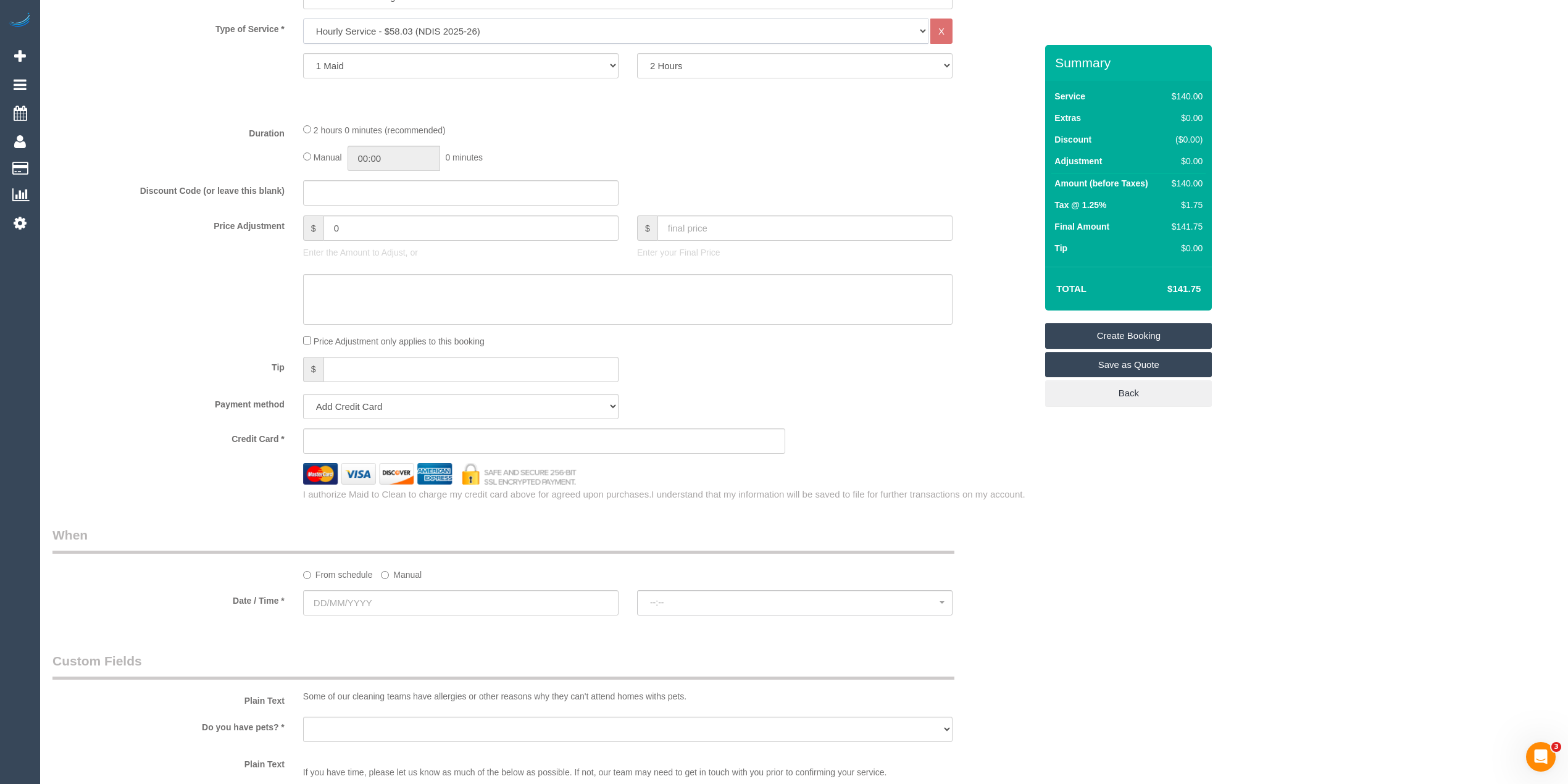
scroll to position [685, 0]
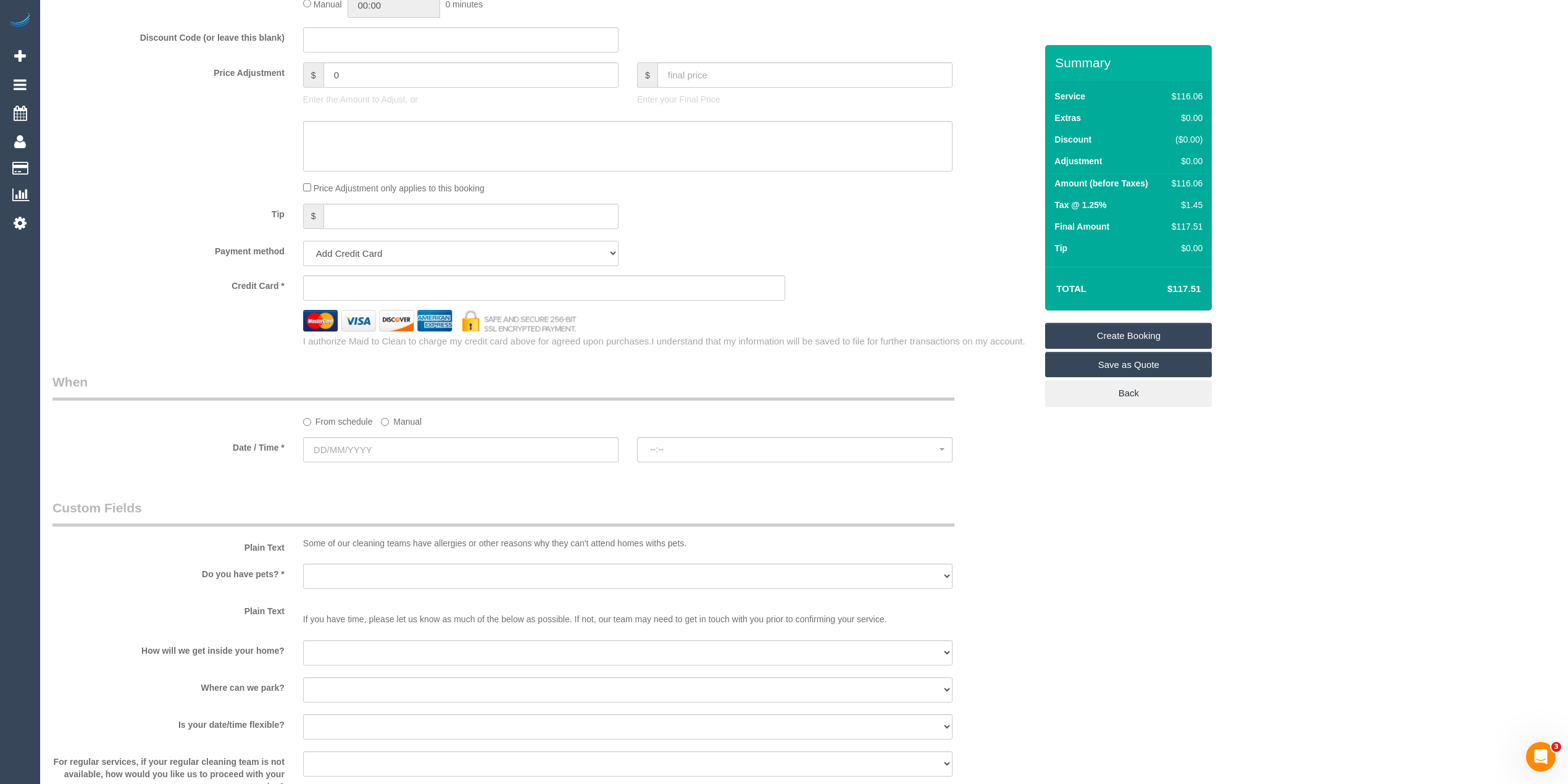
click at [364, 251] on select "Add Credit Card Cash Check Paypal" at bounding box center [460, 253] width 315 height 26
select select "string:check"
click at [303, 241] on select "Add Credit Card Cash Check Paypal" at bounding box center [460, 253] width 315 height 26
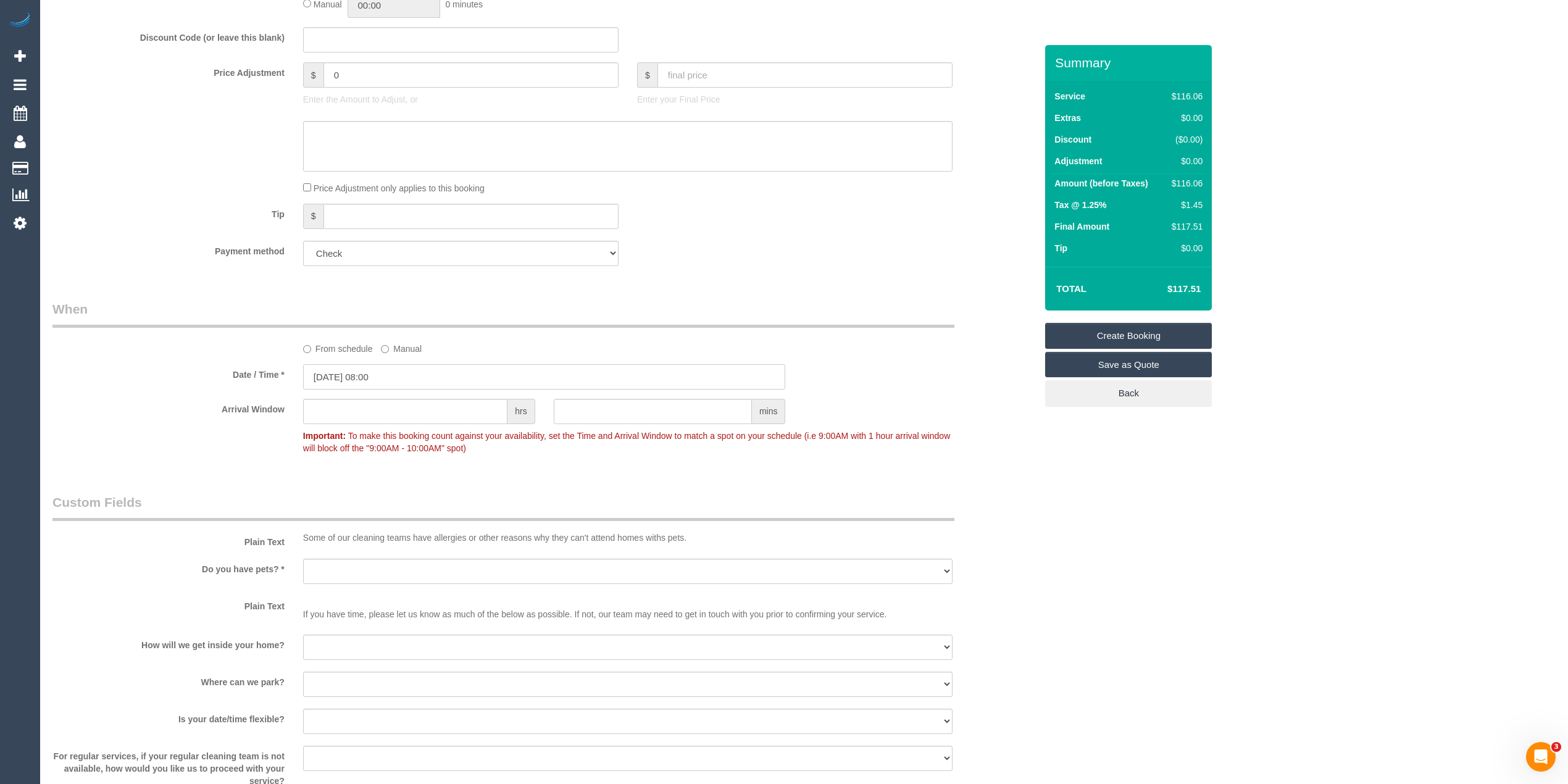
click at [359, 373] on input "[DATE] 08:00" at bounding box center [544, 377] width 483 height 26
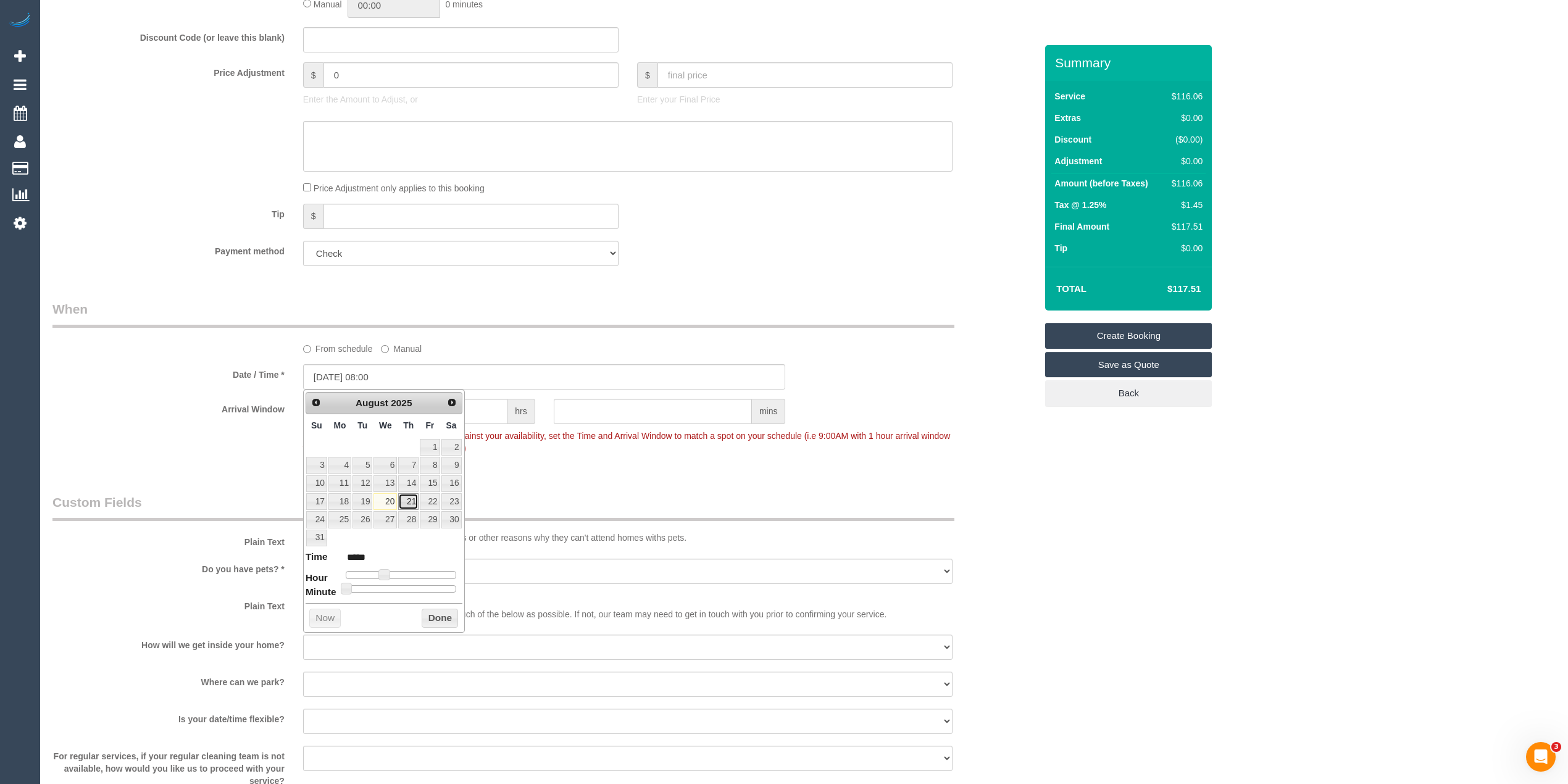
click at [413, 500] on link "21" at bounding box center [407, 502] width 20 height 17
type input "[DATE] 09:00"
type input "*****"
type input "[DATE] 10:00"
type input "*****"
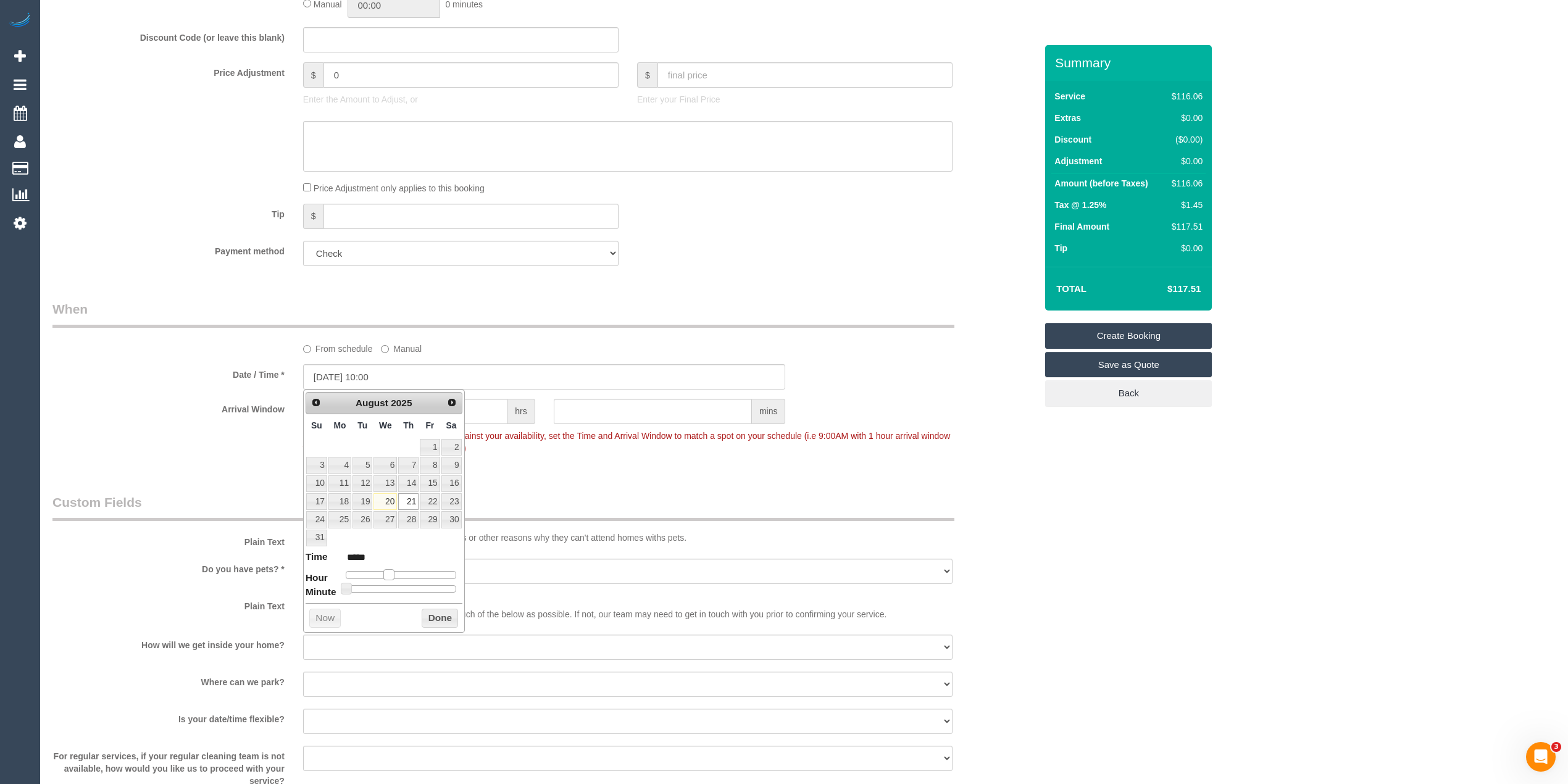
type input "[DATE] 11:00"
type input "*****"
type input "[DATE] 12:00"
type input "*****"
type input "[DATE] 13:00"
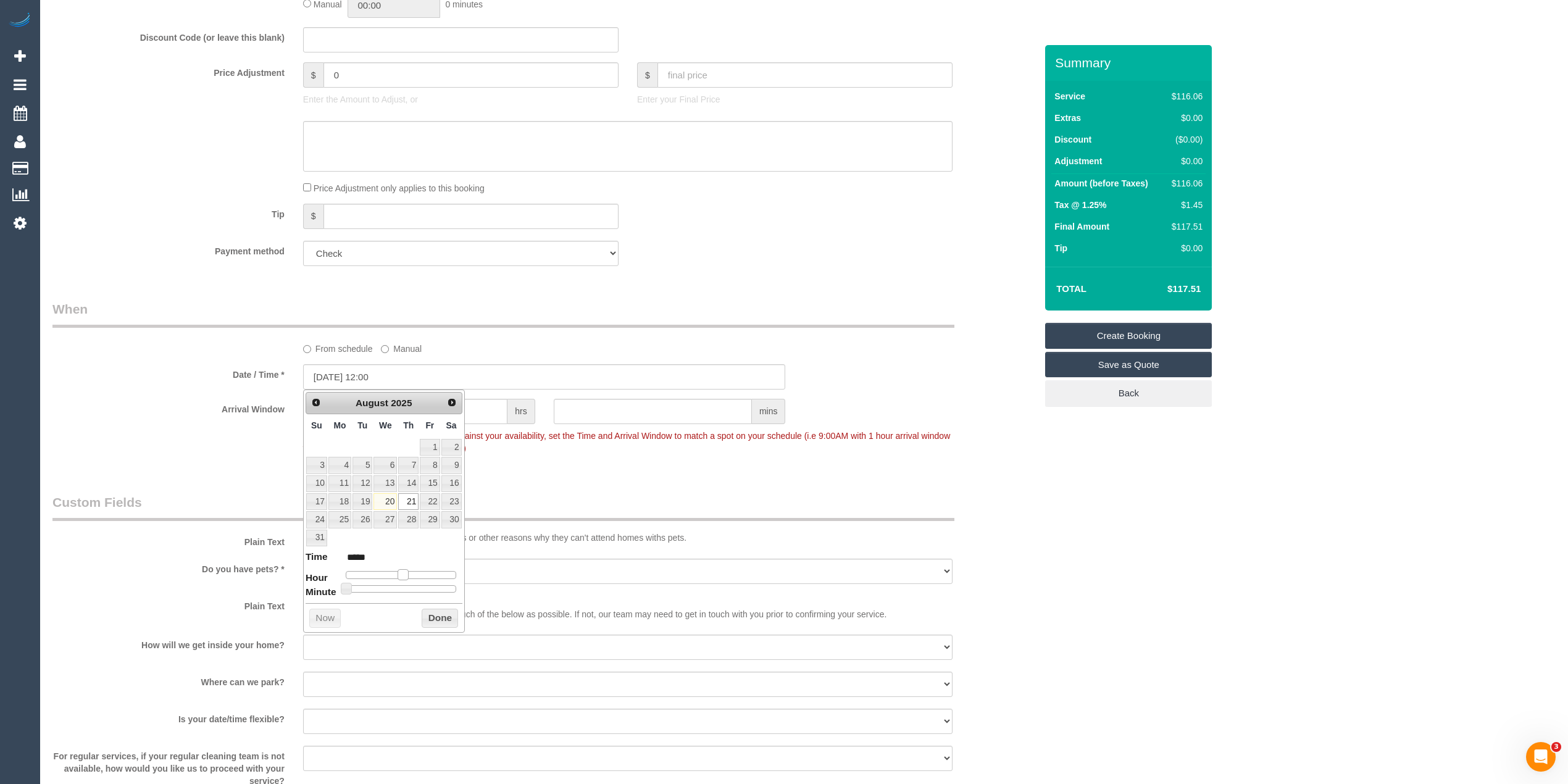
type input "*****"
drag, startPoint x: 383, startPoint y: 576, endPoint x: 409, endPoint y: 575, distance: 26.0
click at [409, 575] on span at bounding box center [407, 575] width 11 height 11
click at [1176, 573] on div "Who Email* [PERSON_NAME][EMAIL_ADDRESS][PERSON_NAME][DOMAIN_NAME] Name * [PERSO…" at bounding box center [803, 524] width 1503 height 2327
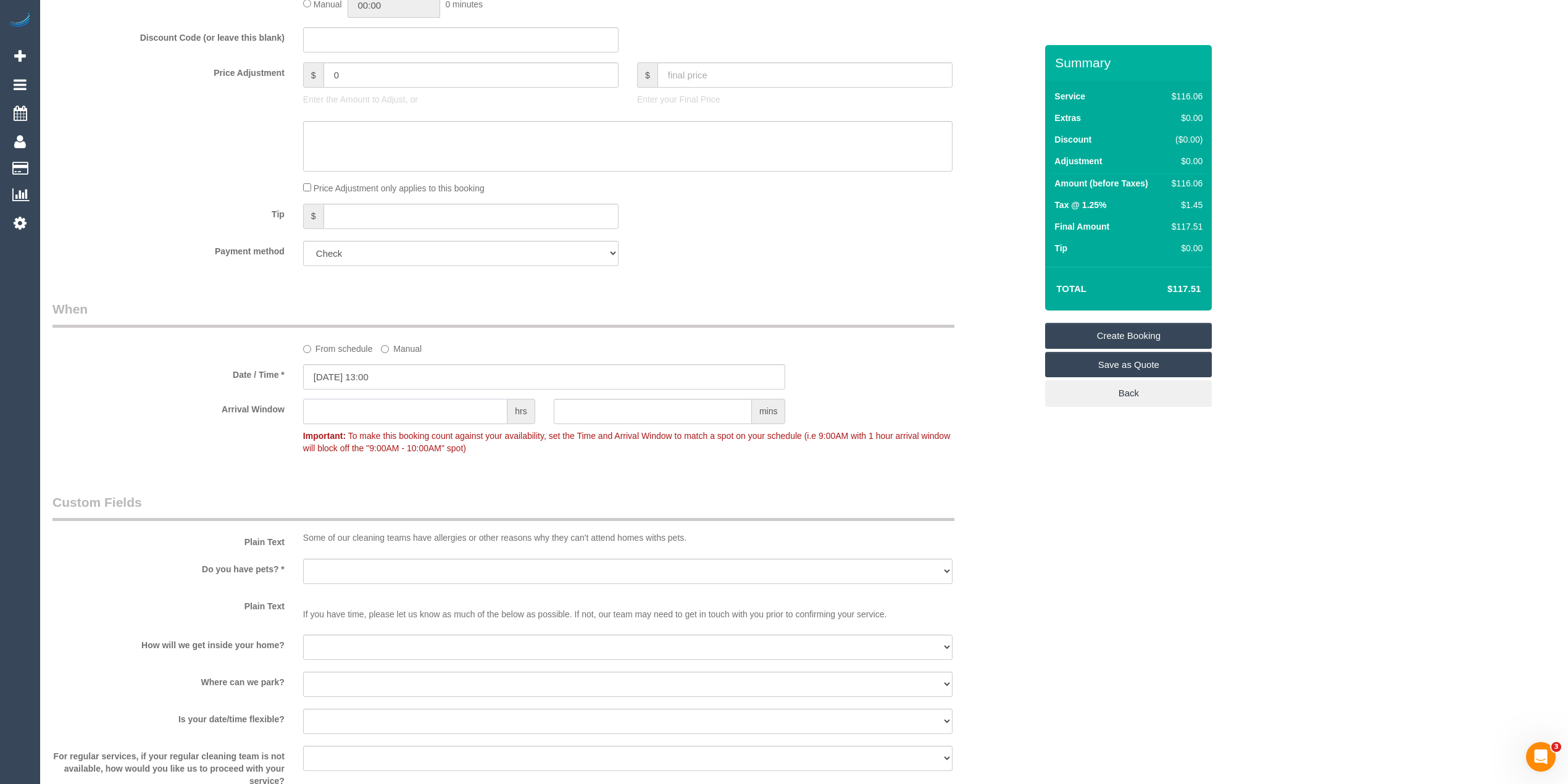
click at [425, 416] on input "text" at bounding box center [404, 411] width 204 height 26
type input "2"
drag, startPoint x: 340, startPoint y: 567, endPoint x: 354, endPoint y: 580, distance: 19.1
click at [340, 567] on select "Yes - Cats Yes - Dogs No pets Yes - Dogs and Cats Yes - Other" at bounding box center [627, 571] width 649 height 26
select select "number:28"
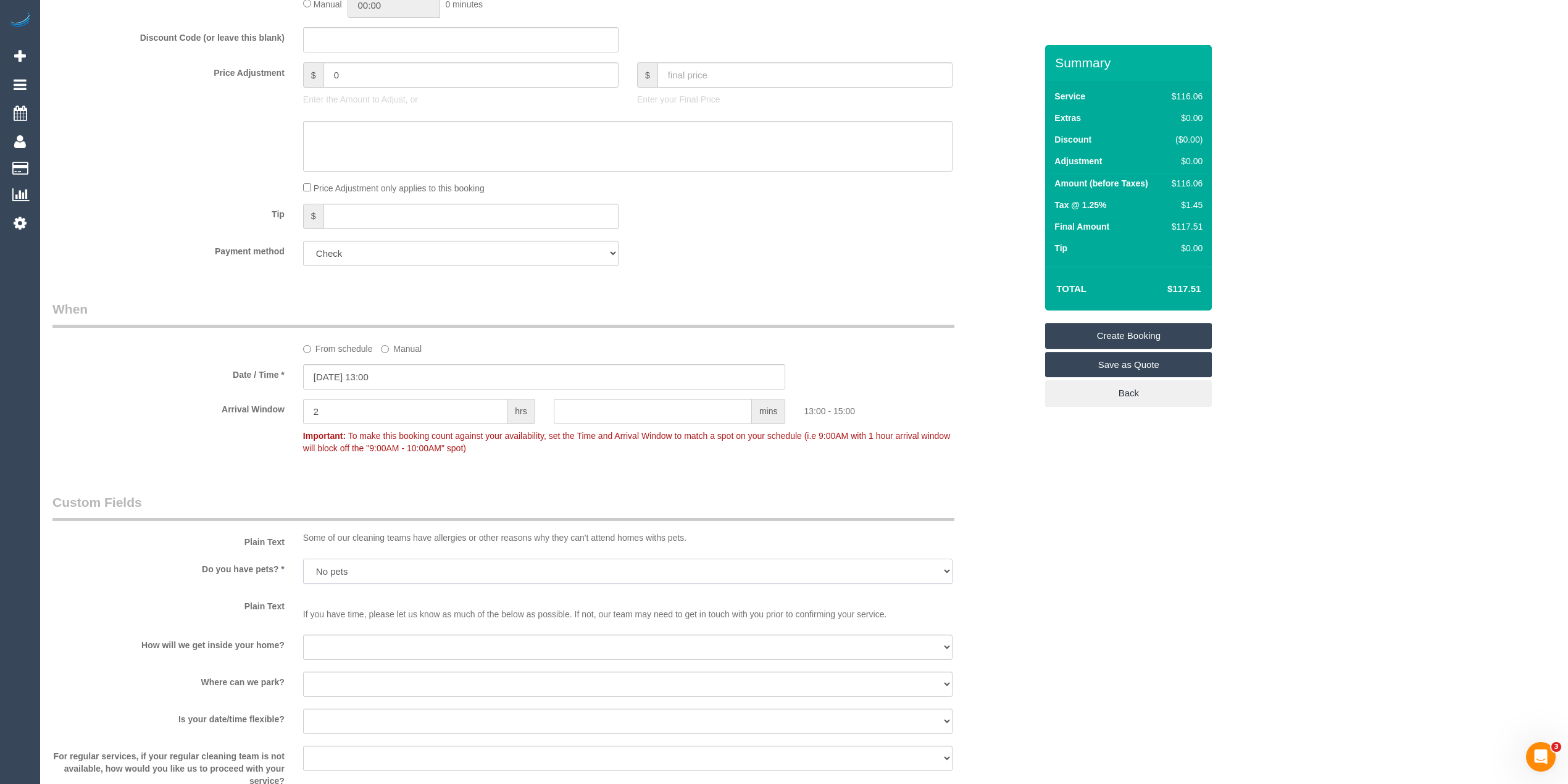
click at [303, 559] on select "Yes - Cats Yes - Dogs No pets Yes - Dogs and Cats Yes - Other" at bounding box center [627, 571] width 649 height 26
click at [345, 645] on select "I will be home Key will be left (please provide details below) Lock box/Access …" at bounding box center [627, 647] width 649 height 26
select select "number:14"
click at [303, 635] on select "I will be home Key will be left (please provide details below) Lock box/Access …" at bounding box center [627, 647] width 649 height 26
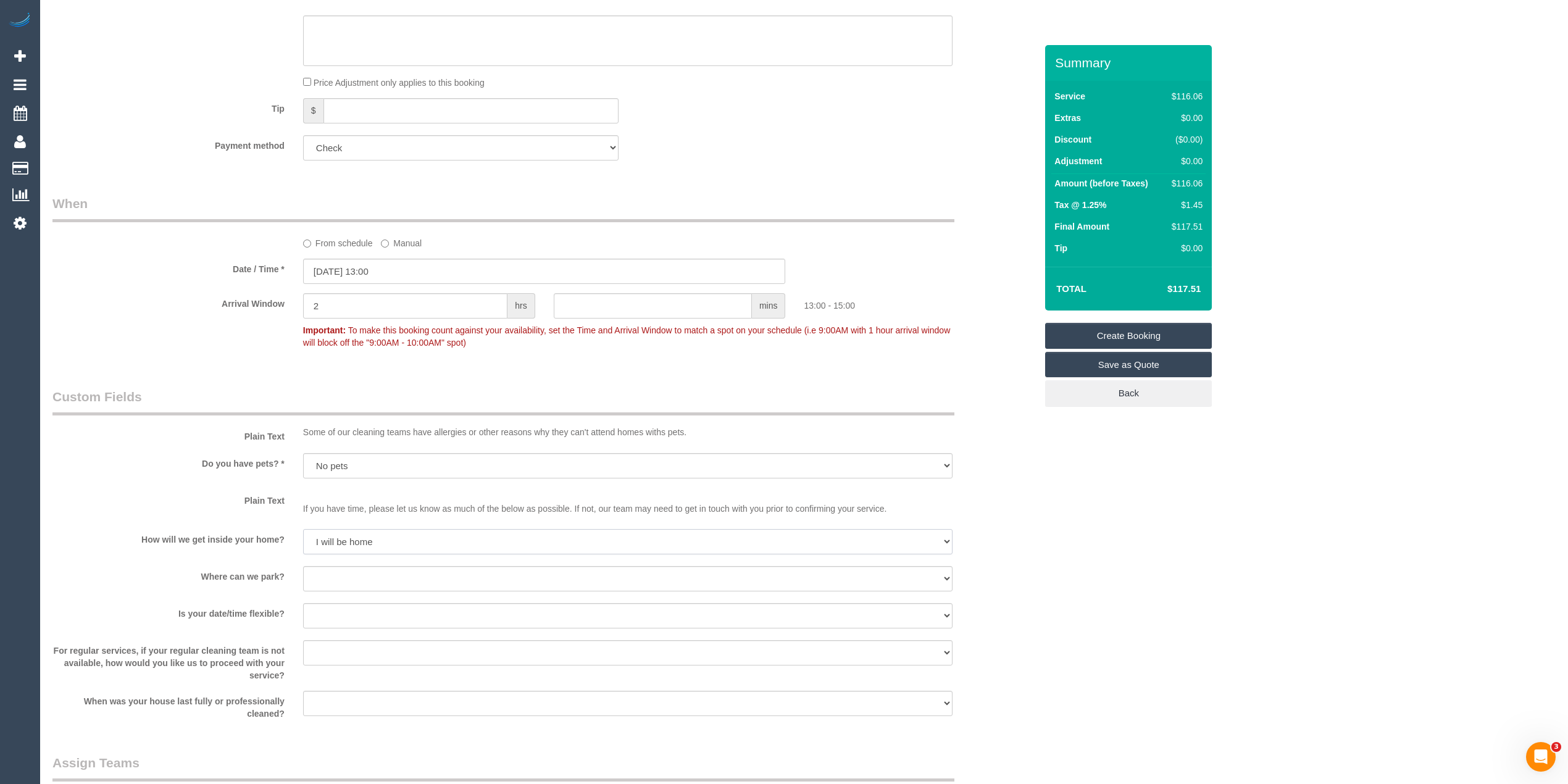
scroll to position [823, 0]
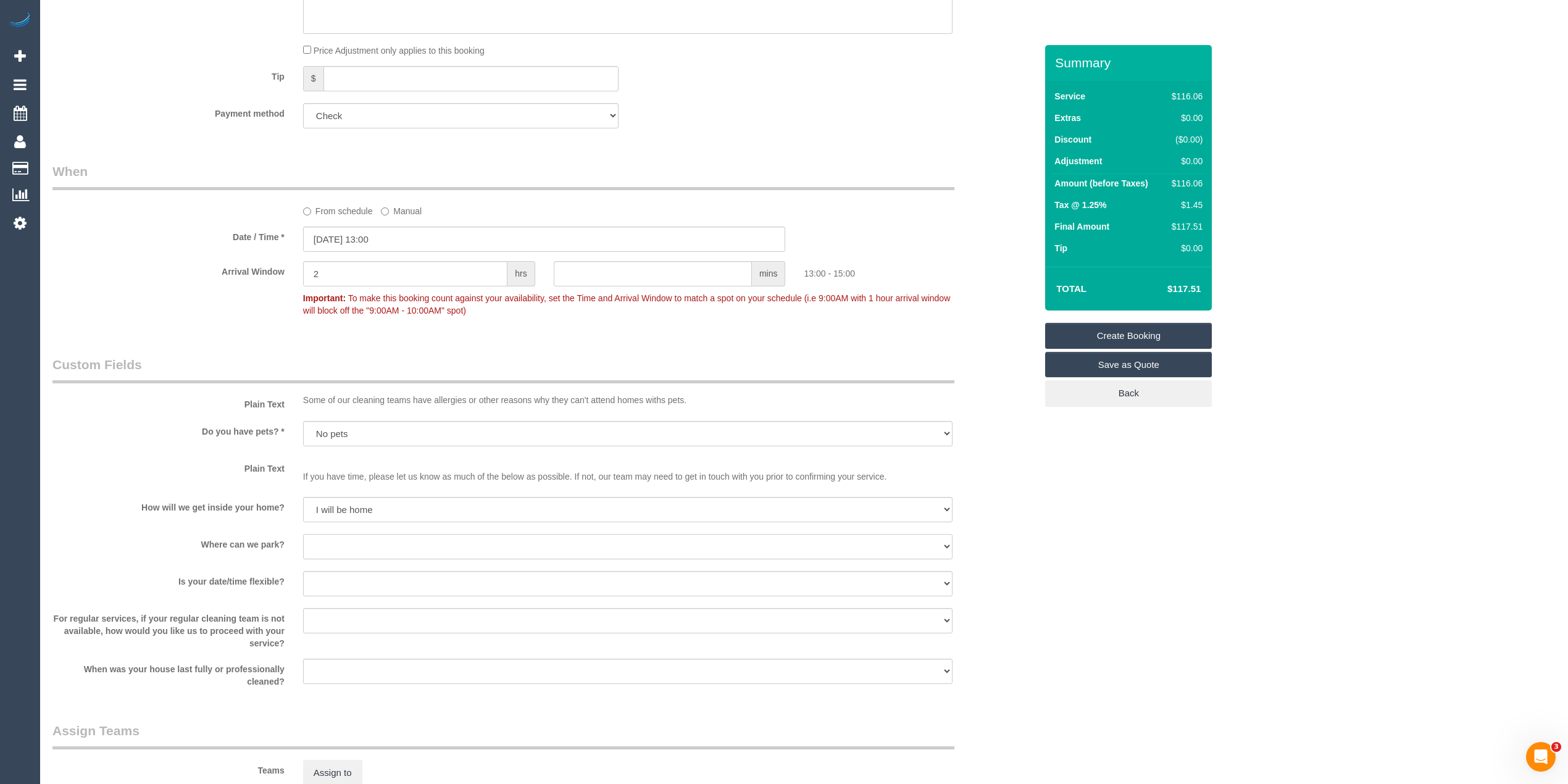
click at [346, 541] on select "I will provide parking on-site Free street parking Paid street parking (cost wi…" at bounding box center [627, 547] width 649 height 26
select select "number:19"
click at [303, 534] on select "I will provide parking on-site Free street parking Paid street parking (cost wi…" at bounding box center [627, 547] width 649 height 26
click at [353, 575] on select "Yes - date and time Yes - date but not time Yes - time but not date No - No fle…" at bounding box center [627, 584] width 649 height 26
select select "number:24"
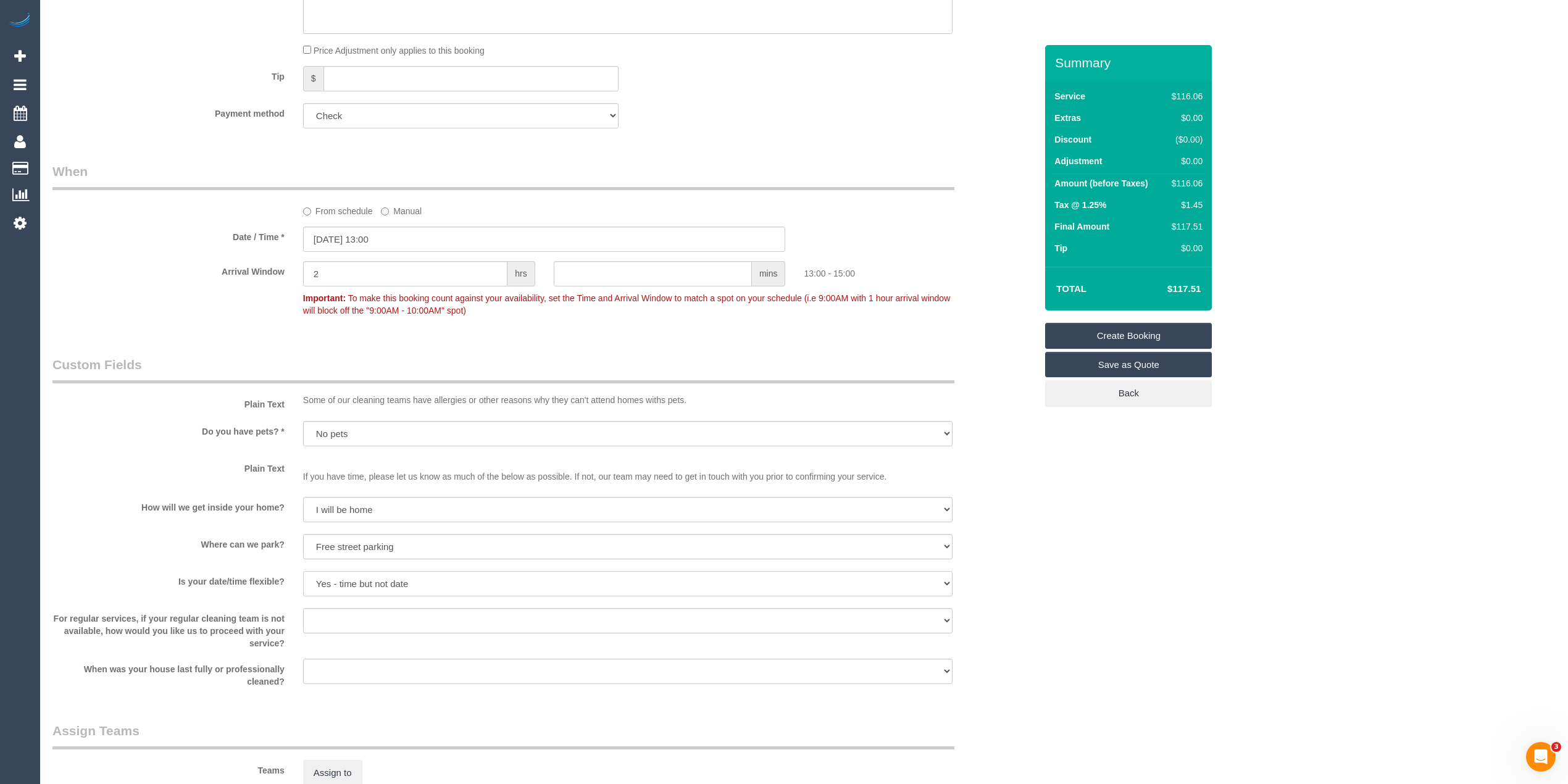
click at [303, 571] on select "Yes - date and time Yes - date but not time Yes - time but not date No - No fle…" at bounding box center [627, 584] width 649 height 26
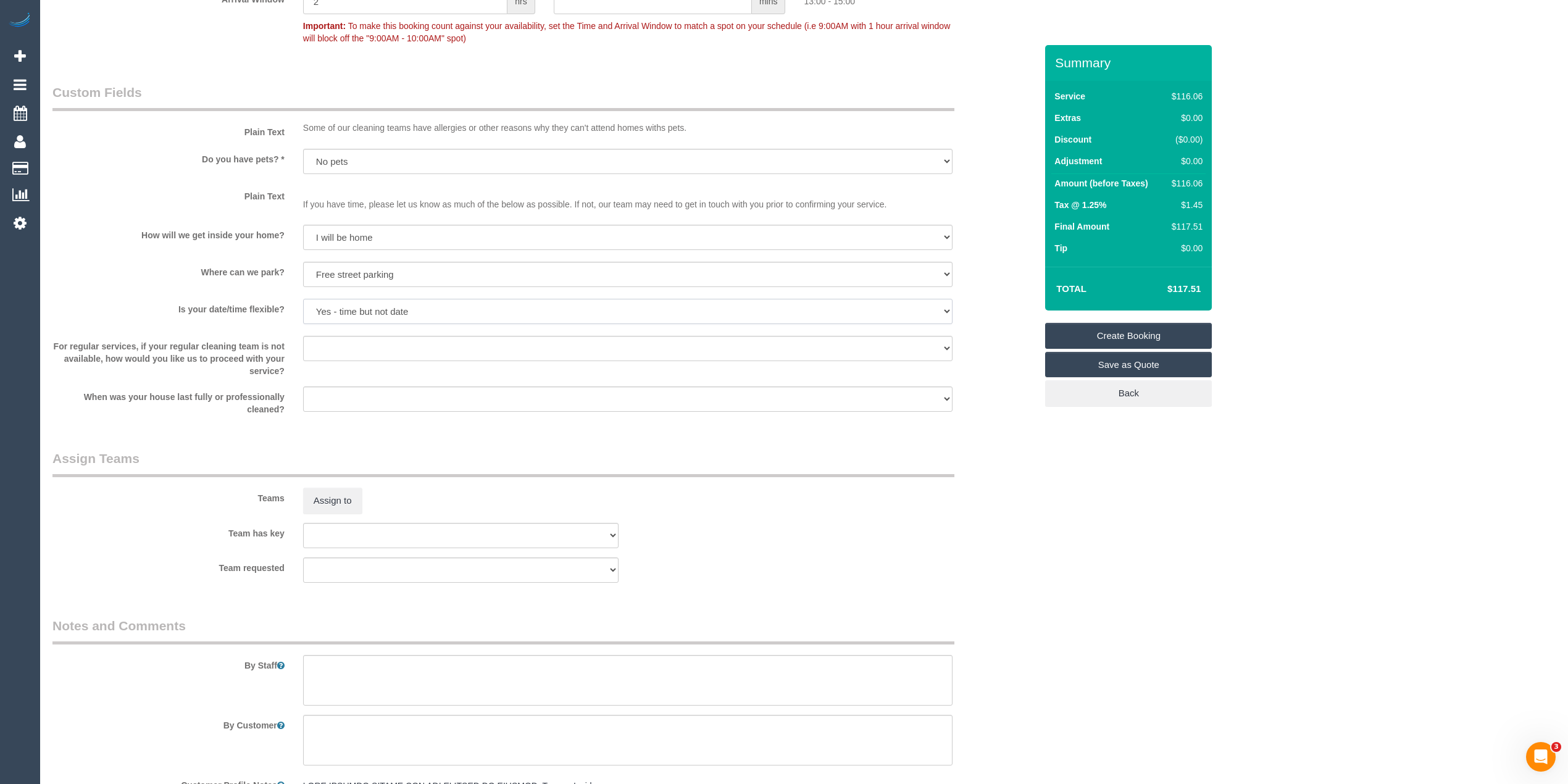
scroll to position [1097, 0]
click at [370, 664] on textarea at bounding box center [627, 678] width 649 height 50
paste textarea "Kitchen surfaces Bathroom including toilet. Floors mop/vacuum hallway/lounge/Ki…"
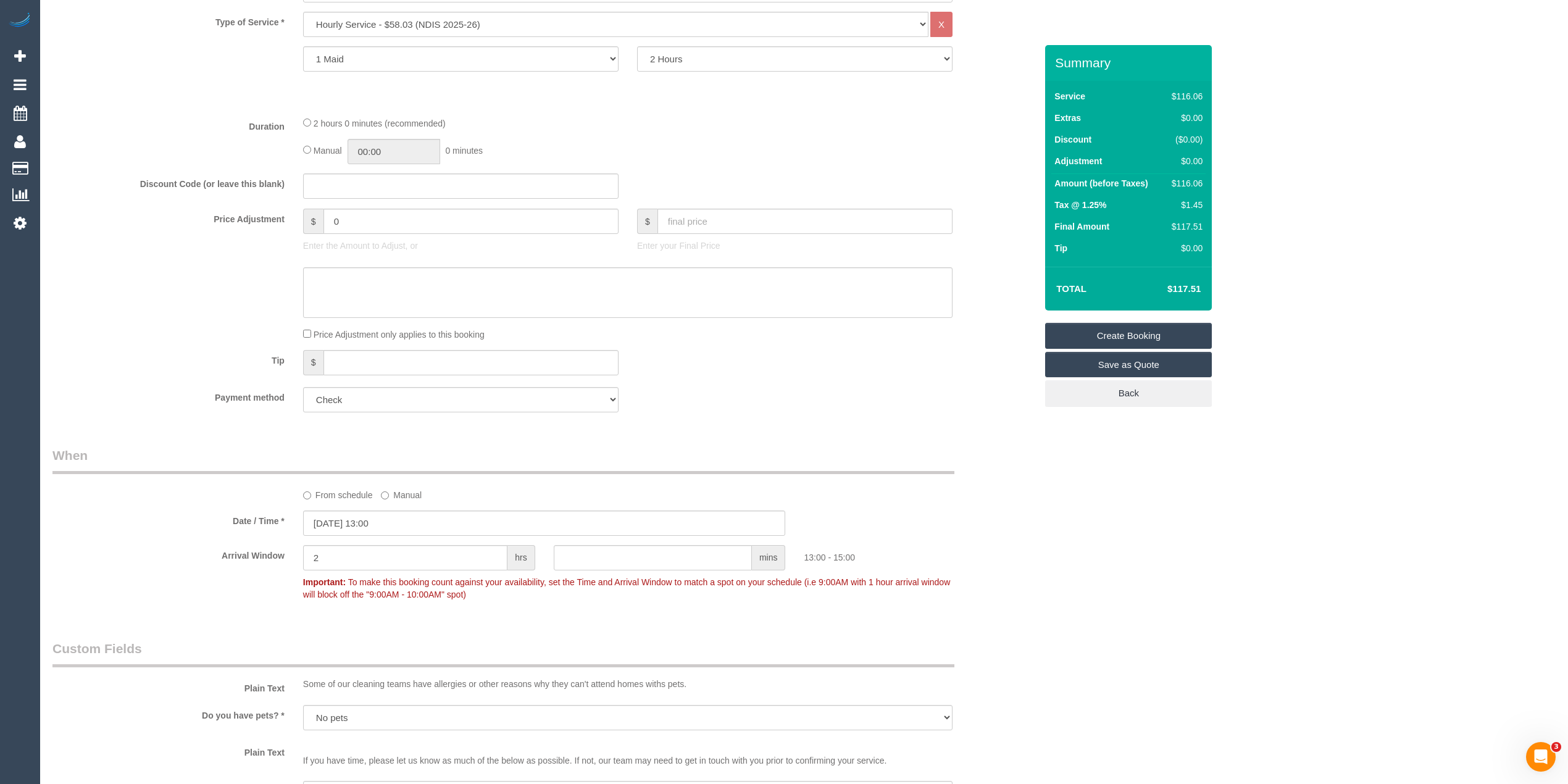
scroll to position [137, 0]
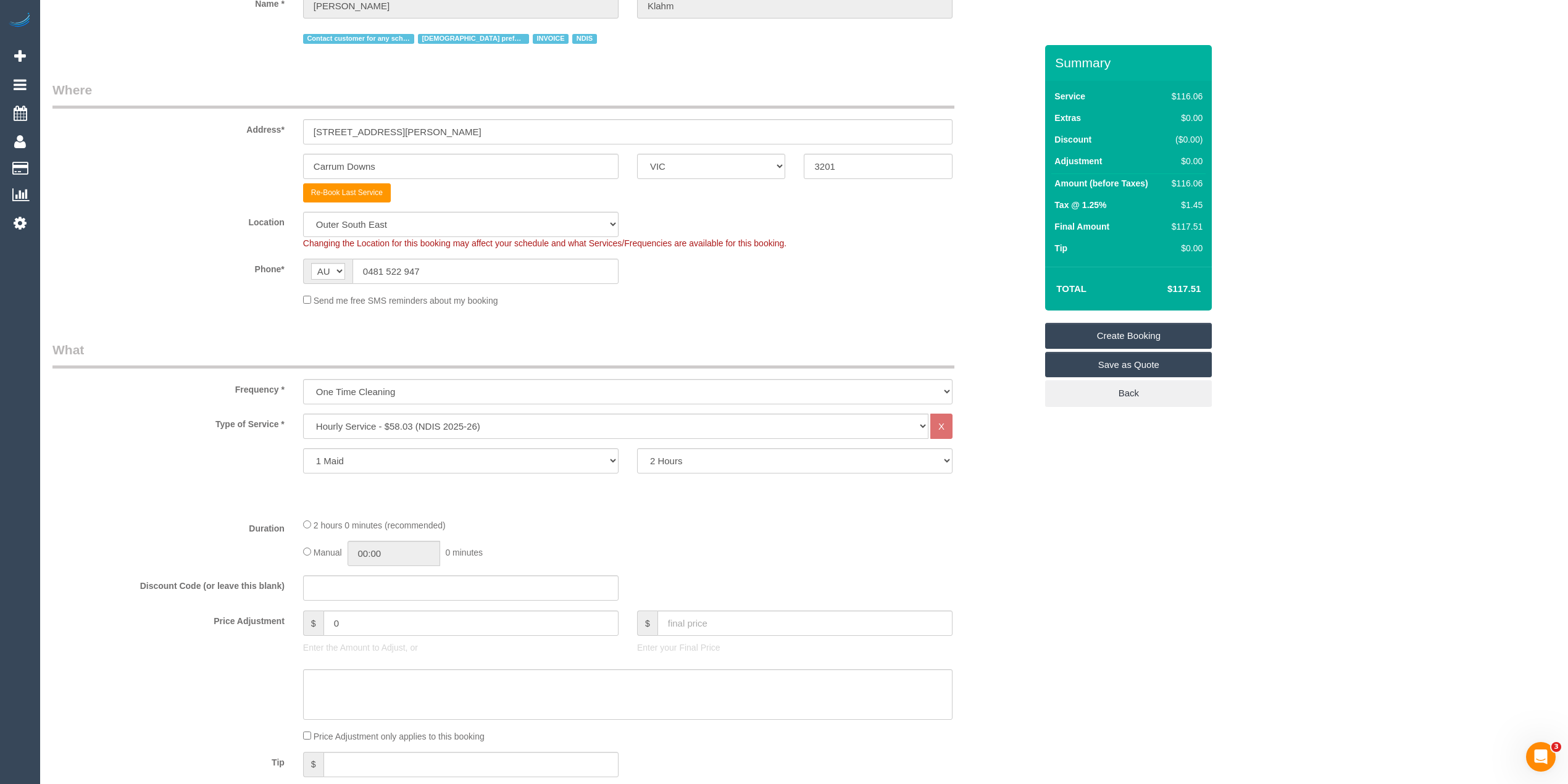
type textarea "Kitchen surfaces Bathroom including toilet. Floors mop/vacuum hallway/lounge/Ki…"
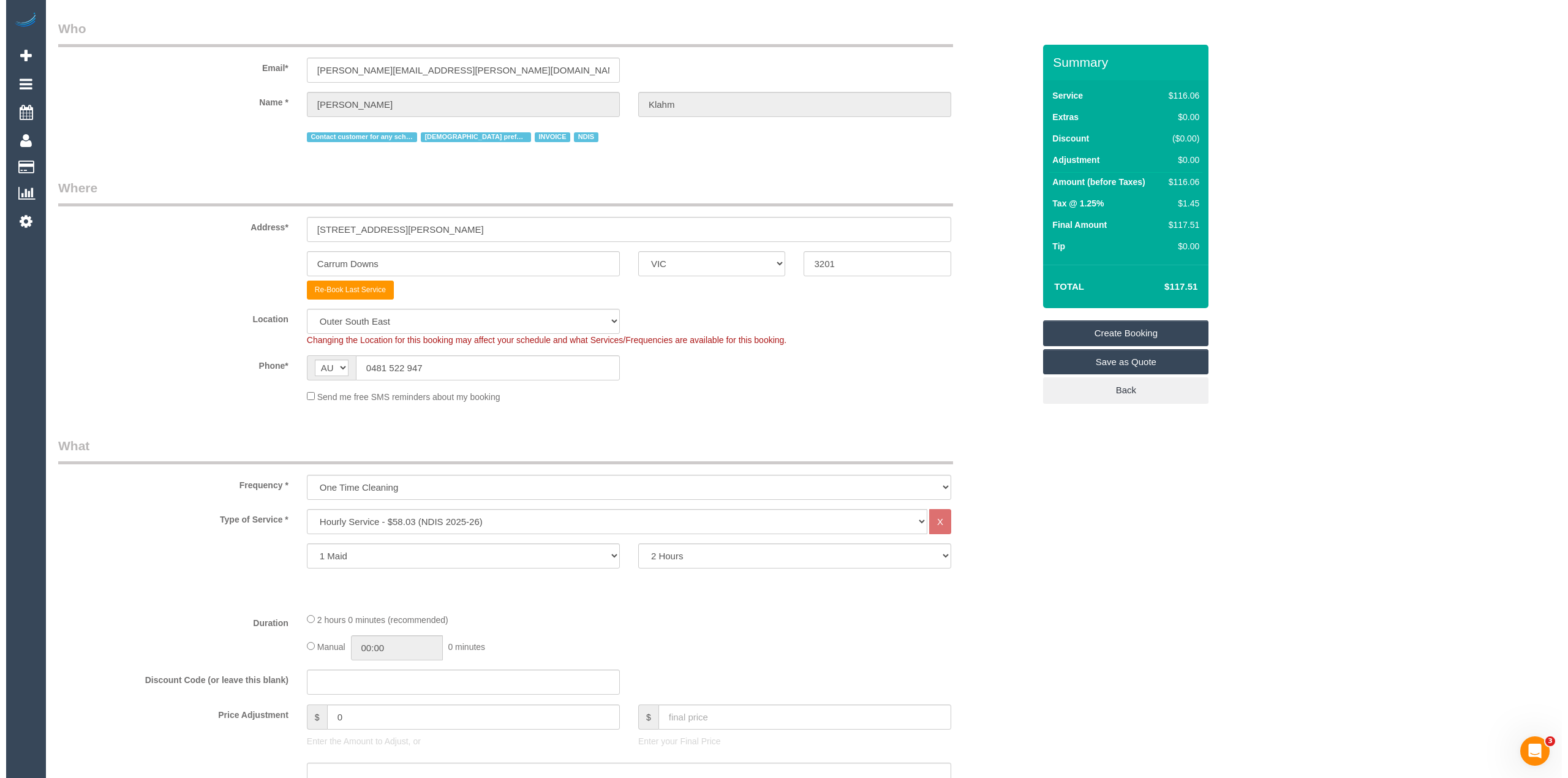
scroll to position [0, 0]
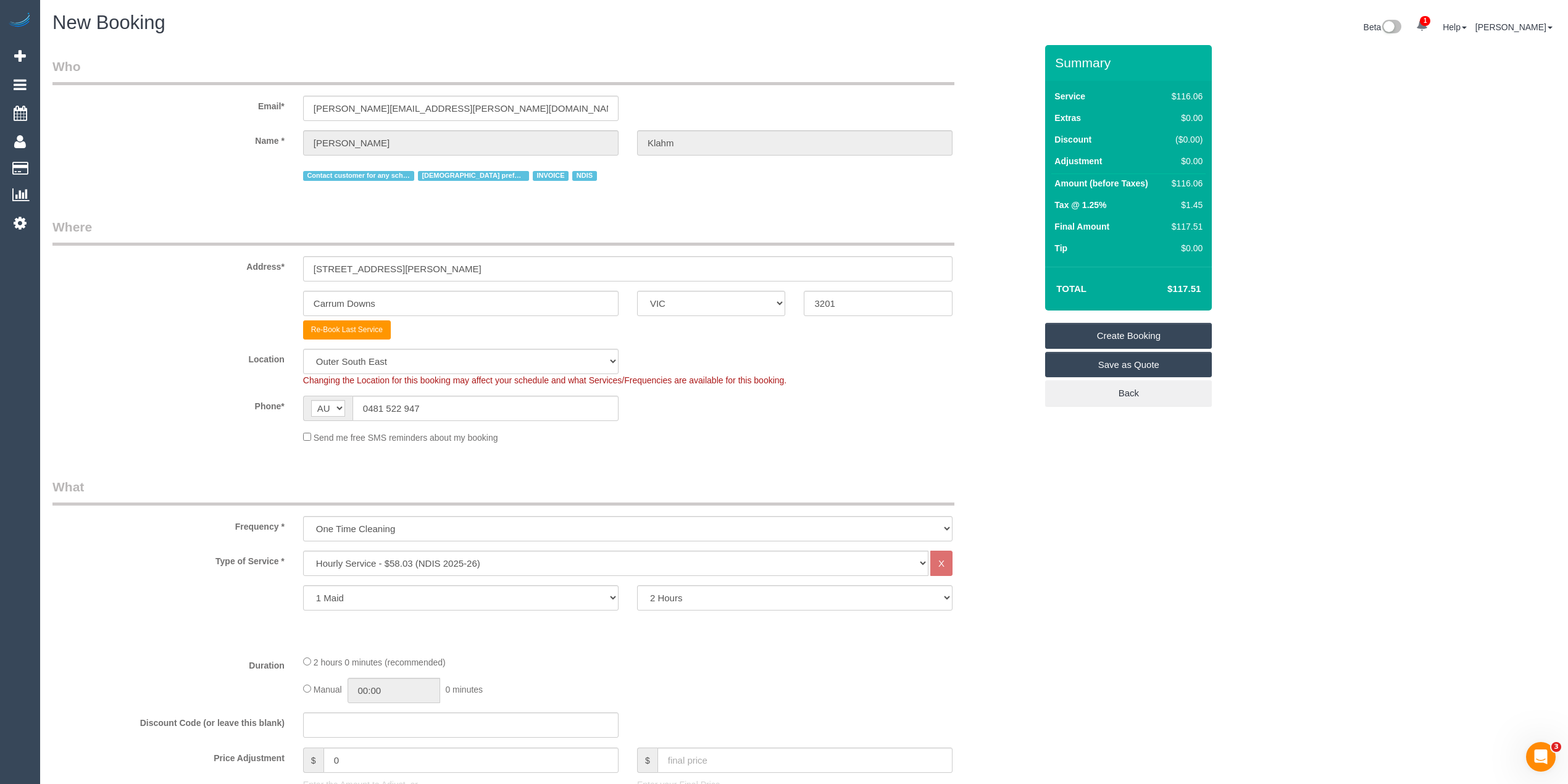
click at [1154, 336] on link "Create Booking" at bounding box center [1129, 335] width 167 height 26
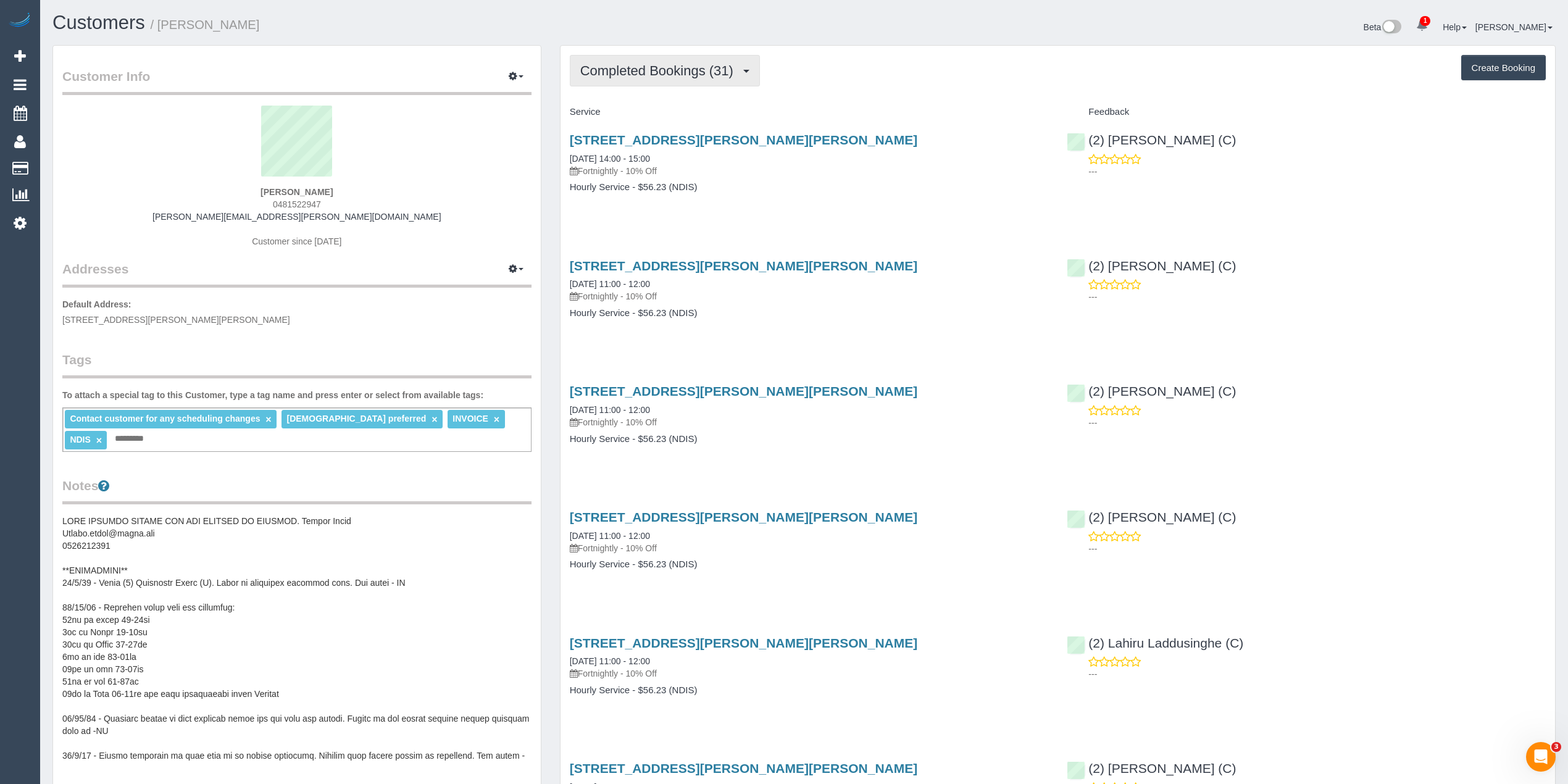
click at [645, 71] on span "Completed Bookings (31)" at bounding box center [660, 70] width 159 height 15
click at [654, 118] on link "Upcoming Bookings (11)" at bounding box center [637, 115] width 133 height 16
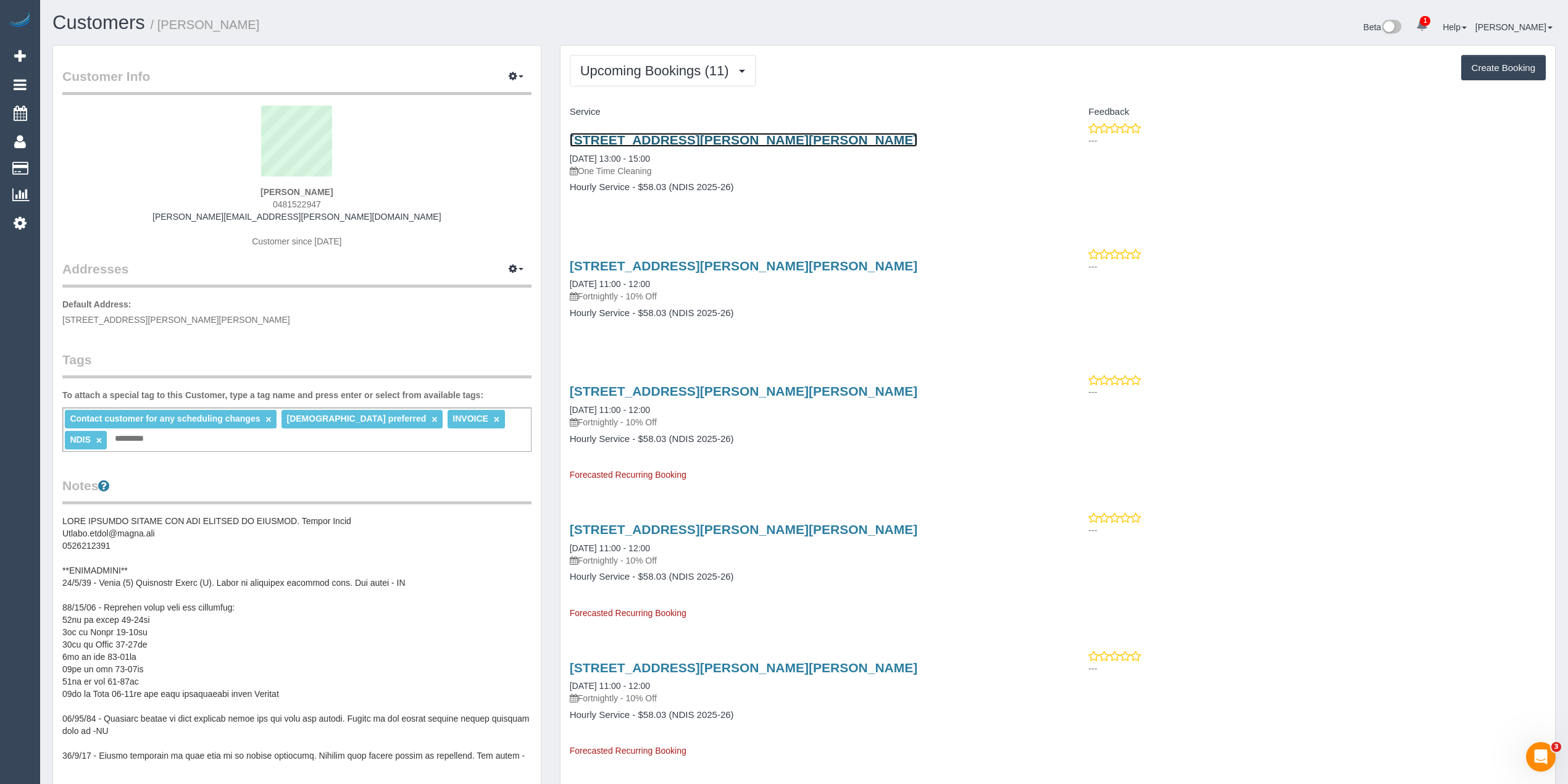
click at [718, 140] on link "[STREET_ADDRESS][PERSON_NAME][PERSON_NAME]" at bounding box center [743, 140] width 348 height 14
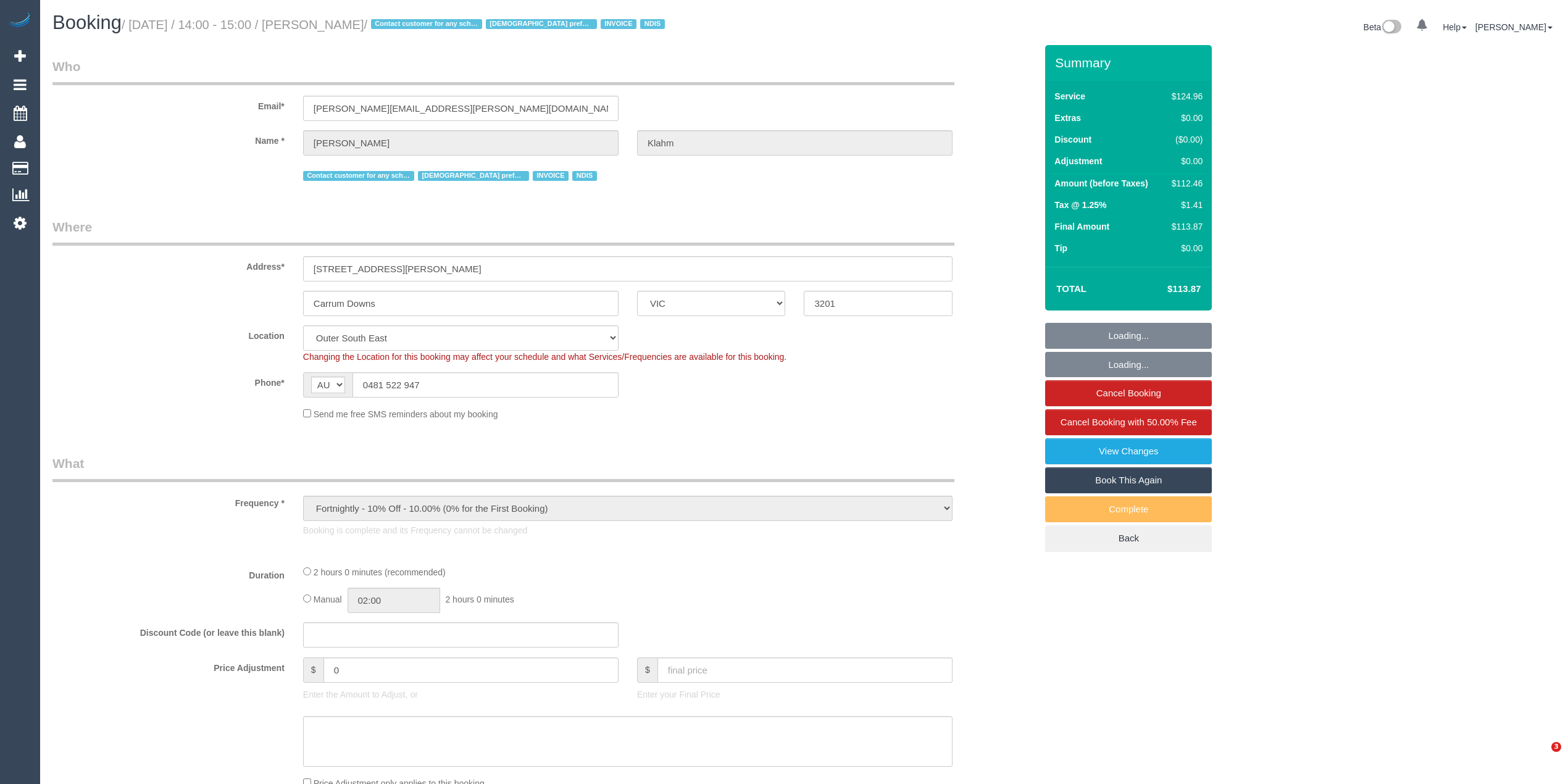
select select "VIC"
select select "object:764"
select select "number:28"
select select "number:14"
select select "number:19"
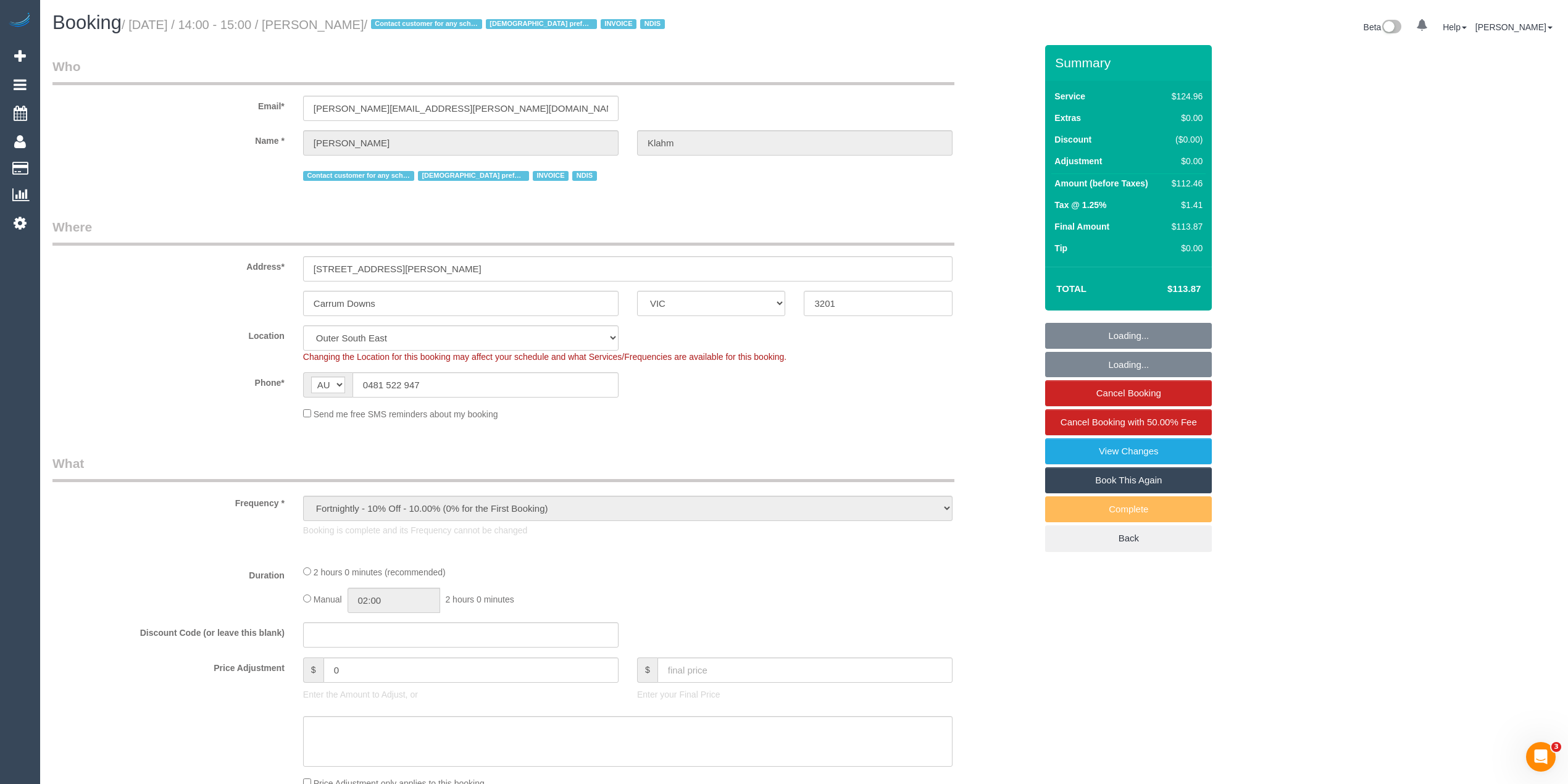
select select "number:36"
select select "number:35"
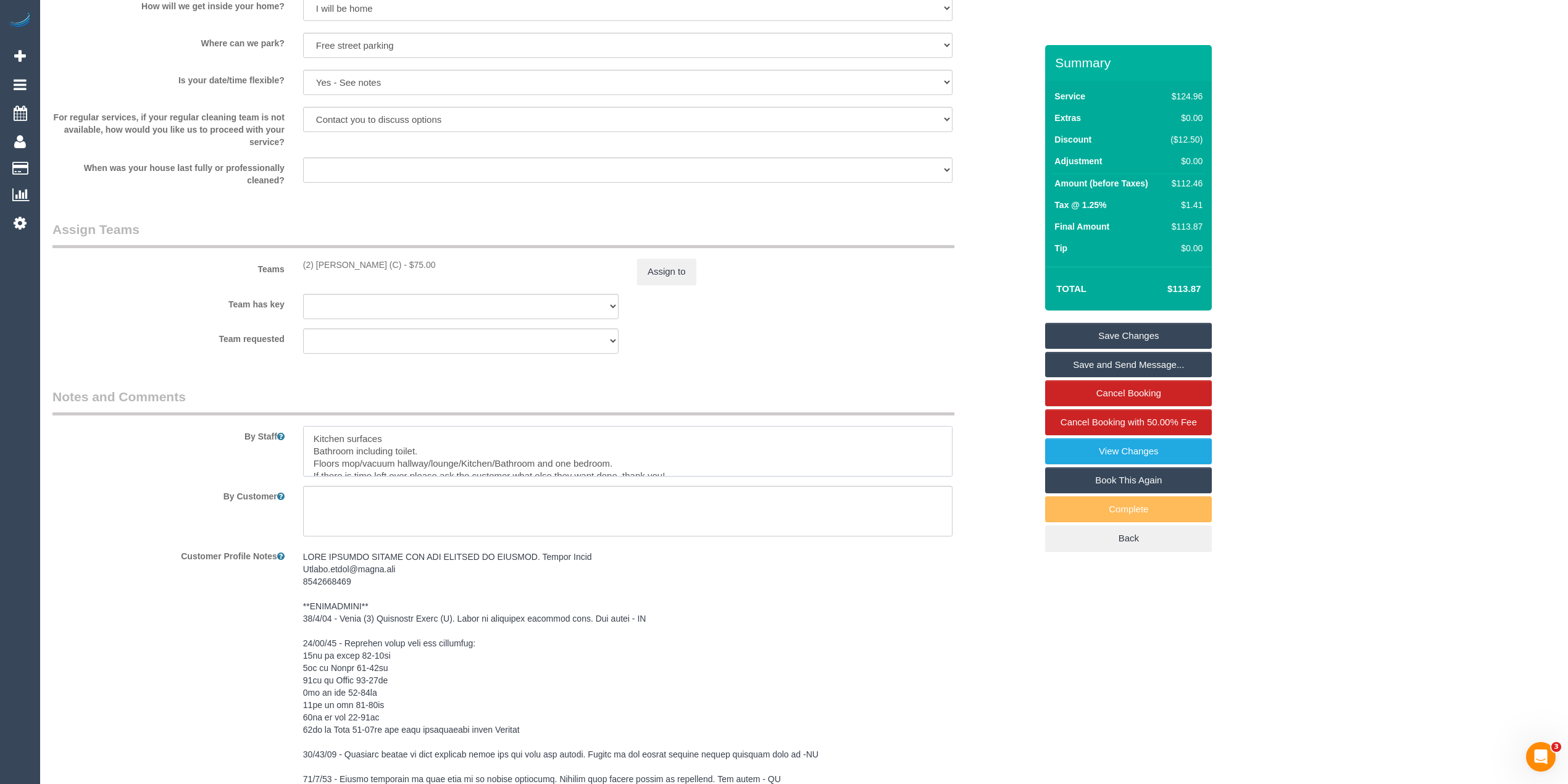
drag, startPoint x: 695, startPoint y: 468, endPoint x: 297, endPoint y: 435, distance: 399.4
click at [297, 435] on div at bounding box center [628, 451] width 668 height 50
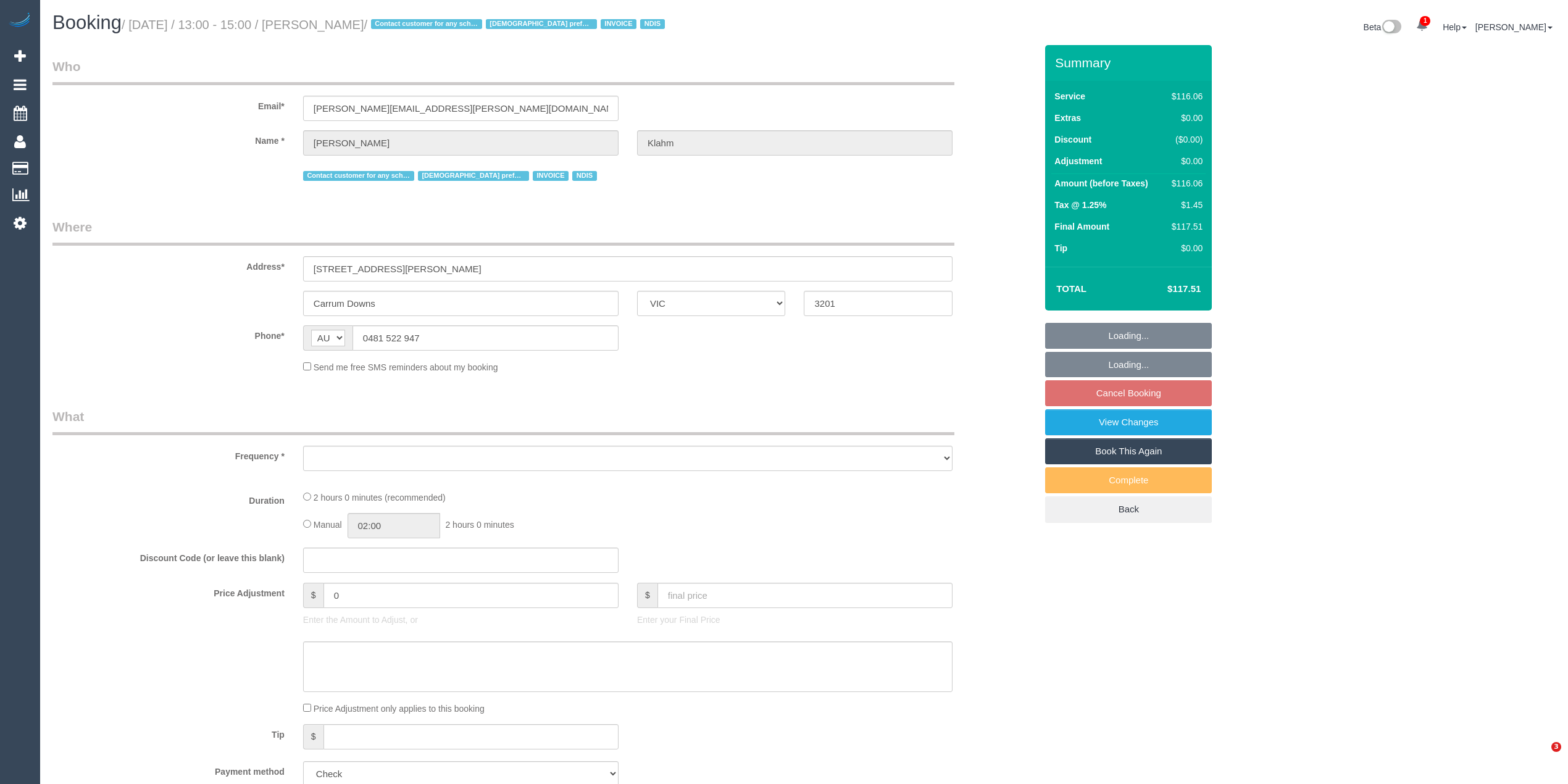
select select "VIC"
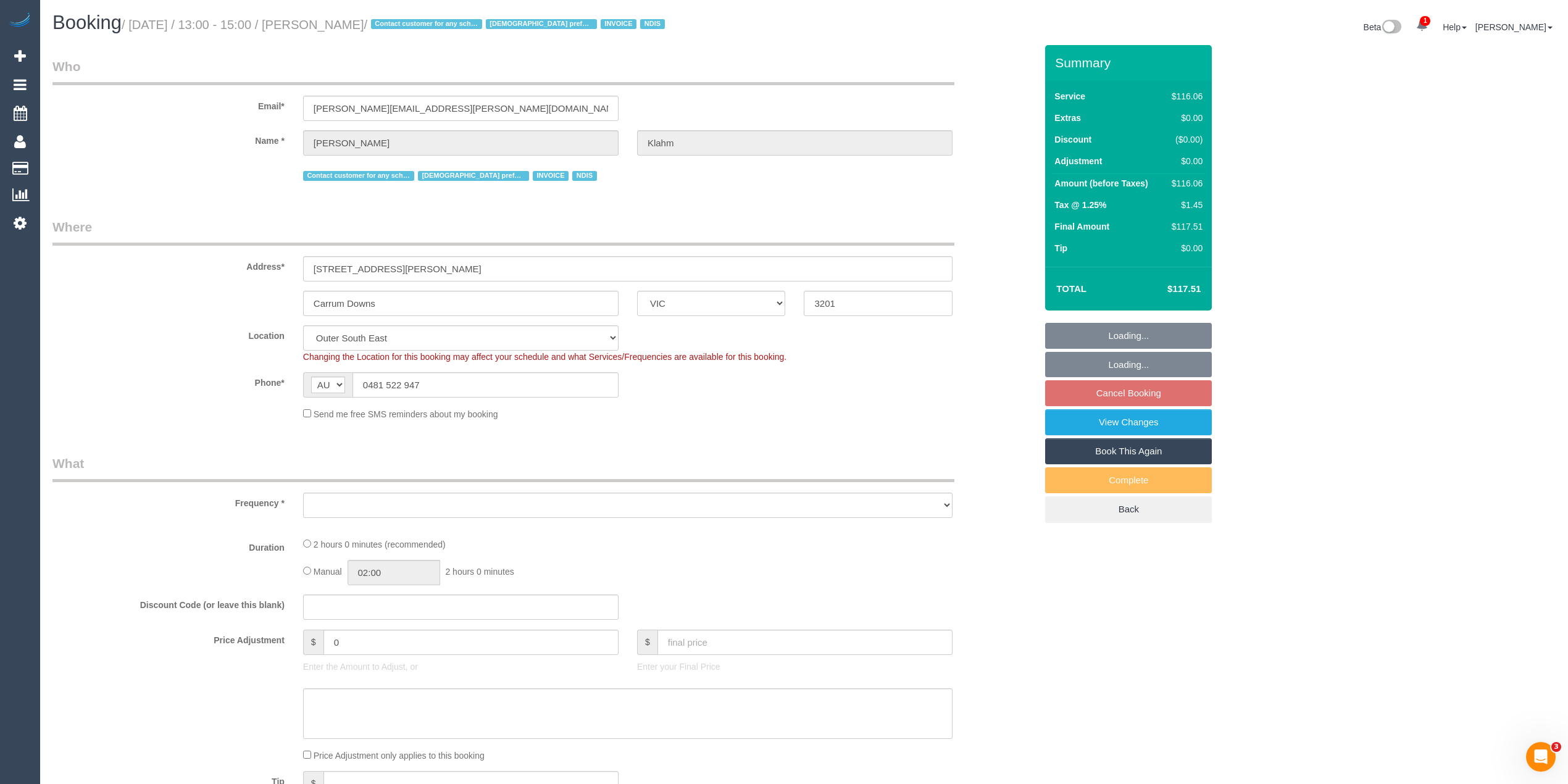
select select "object:602"
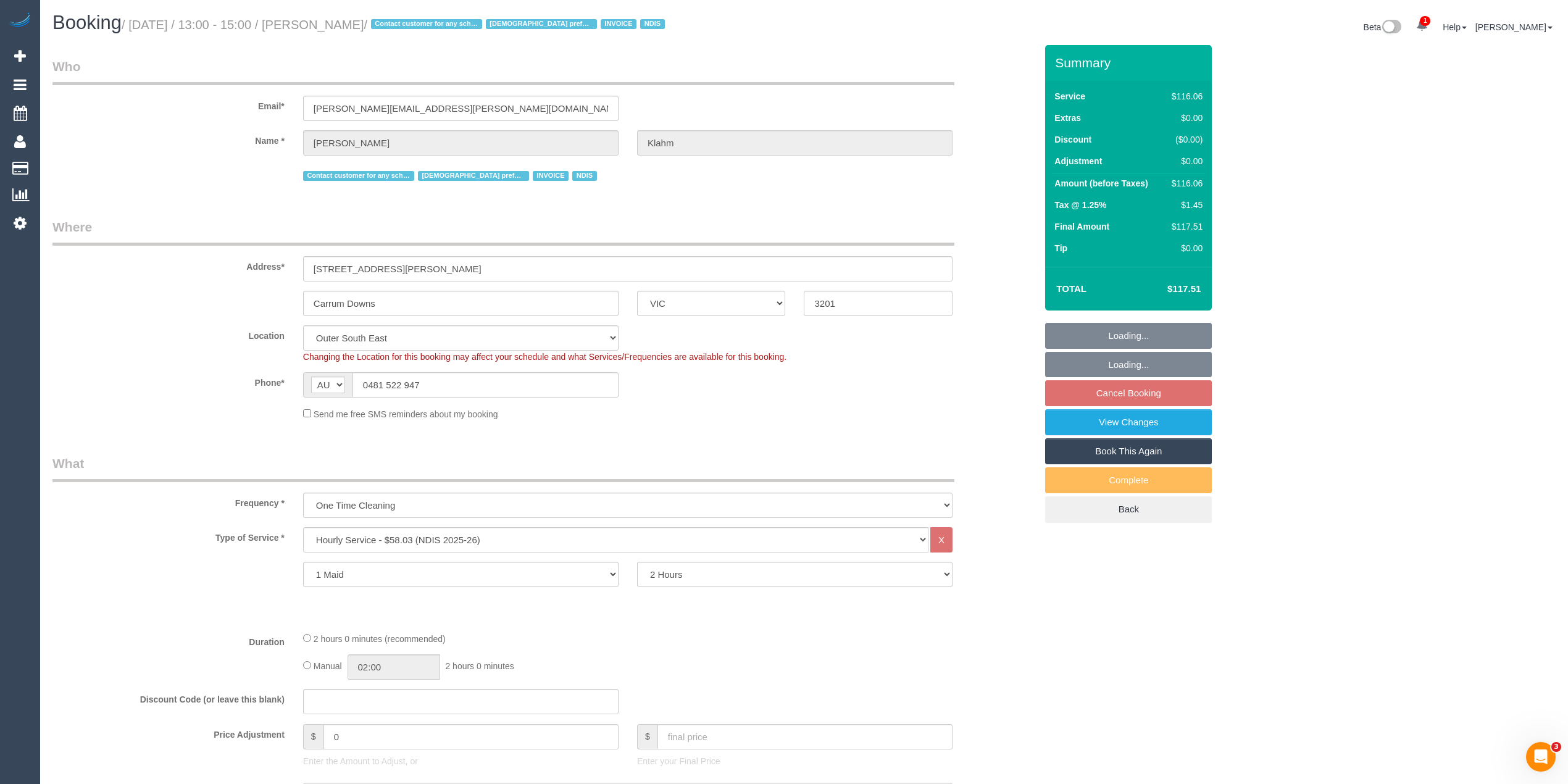
select select "number:28"
select select "number:14"
select select "number:19"
select select "number:24"
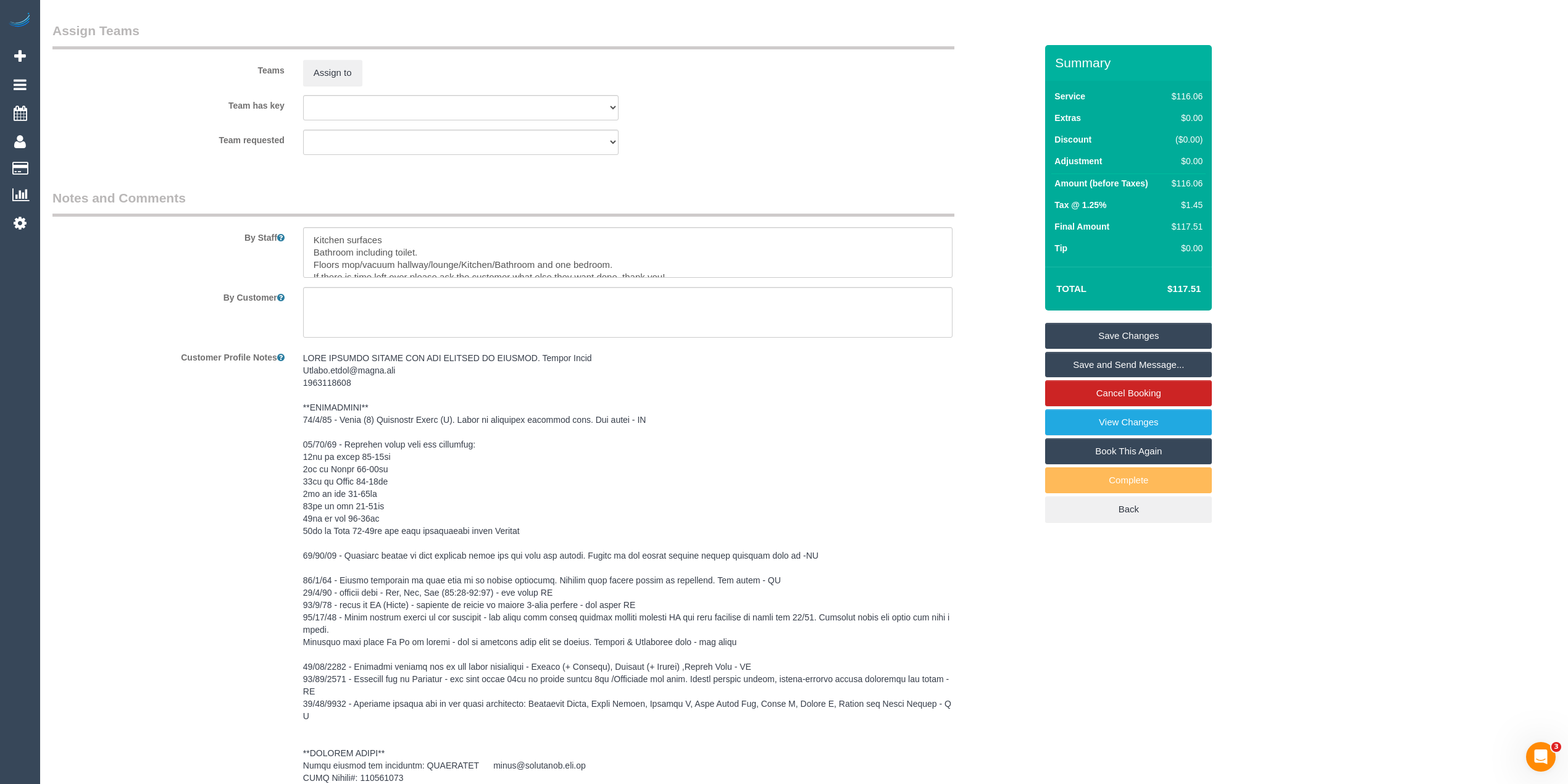
scroll to position [1687, 0]
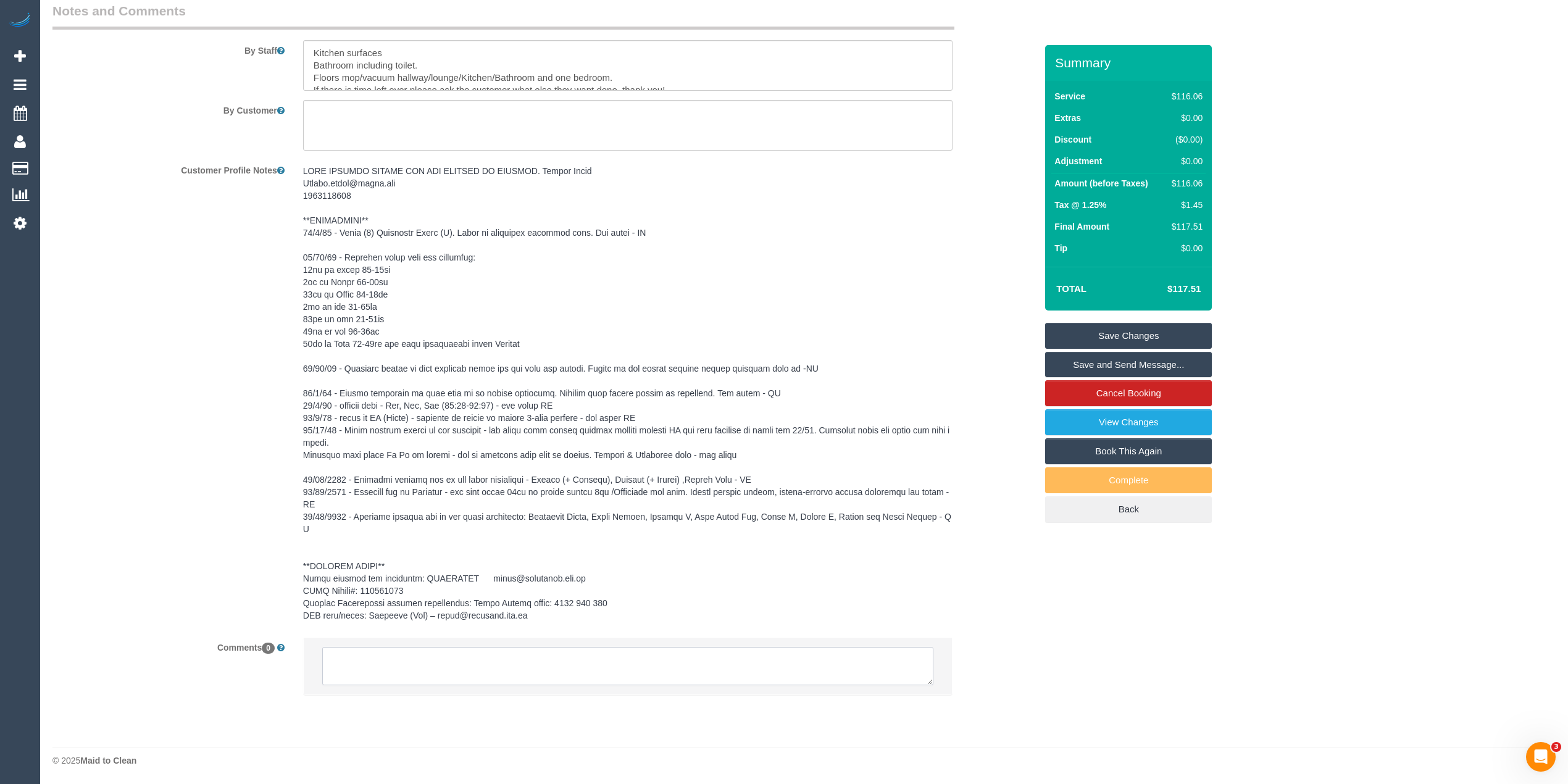
click at [566, 656] on textarea at bounding box center [627, 666] width 611 height 38
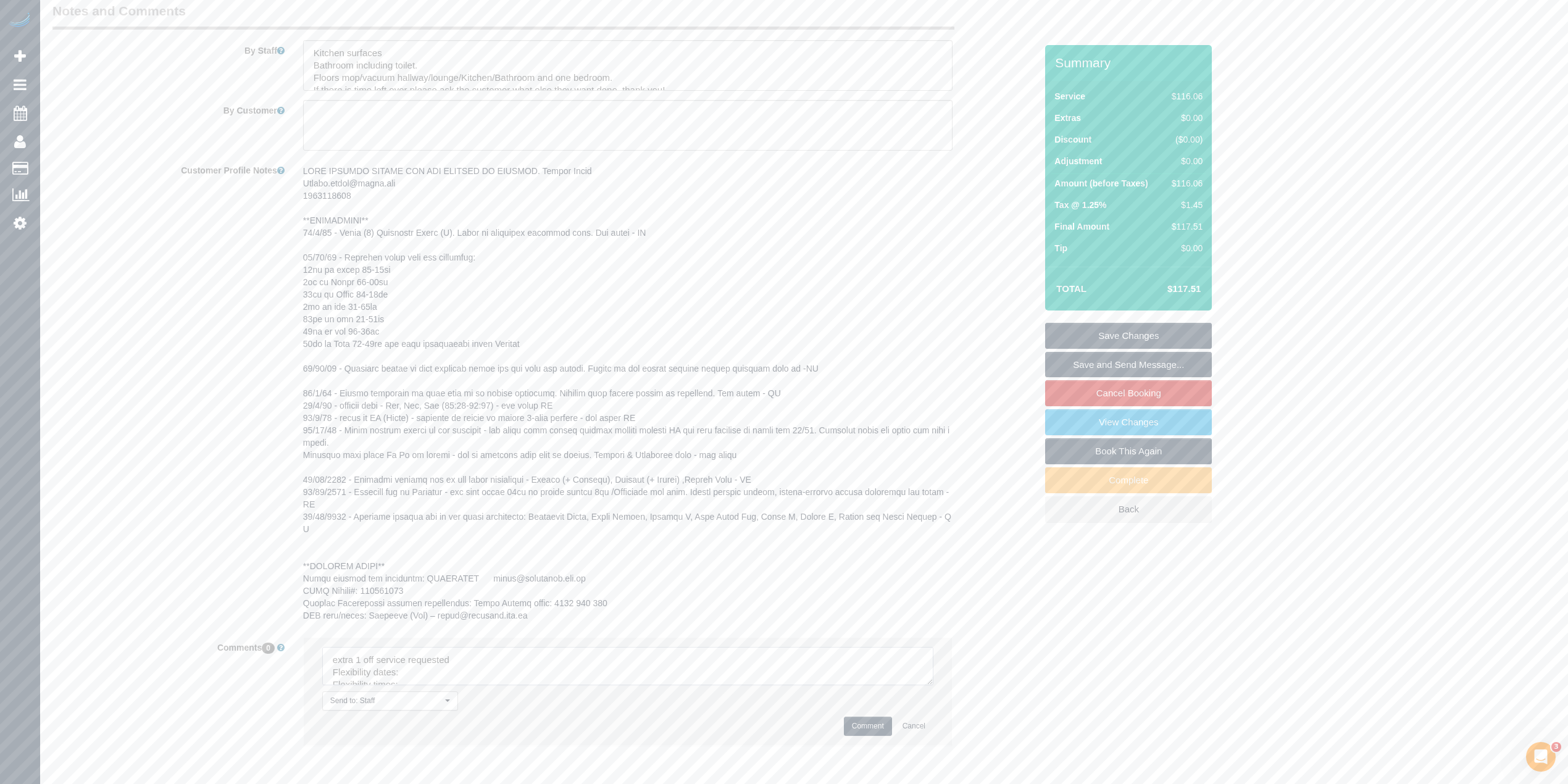
drag, startPoint x: 925, startPoint y: 682, endPoint x: 924, endPoint y: 732, distance: 50.0
click at [931, 685] on textarea at bounding box center [627, 666] width 611 height 38
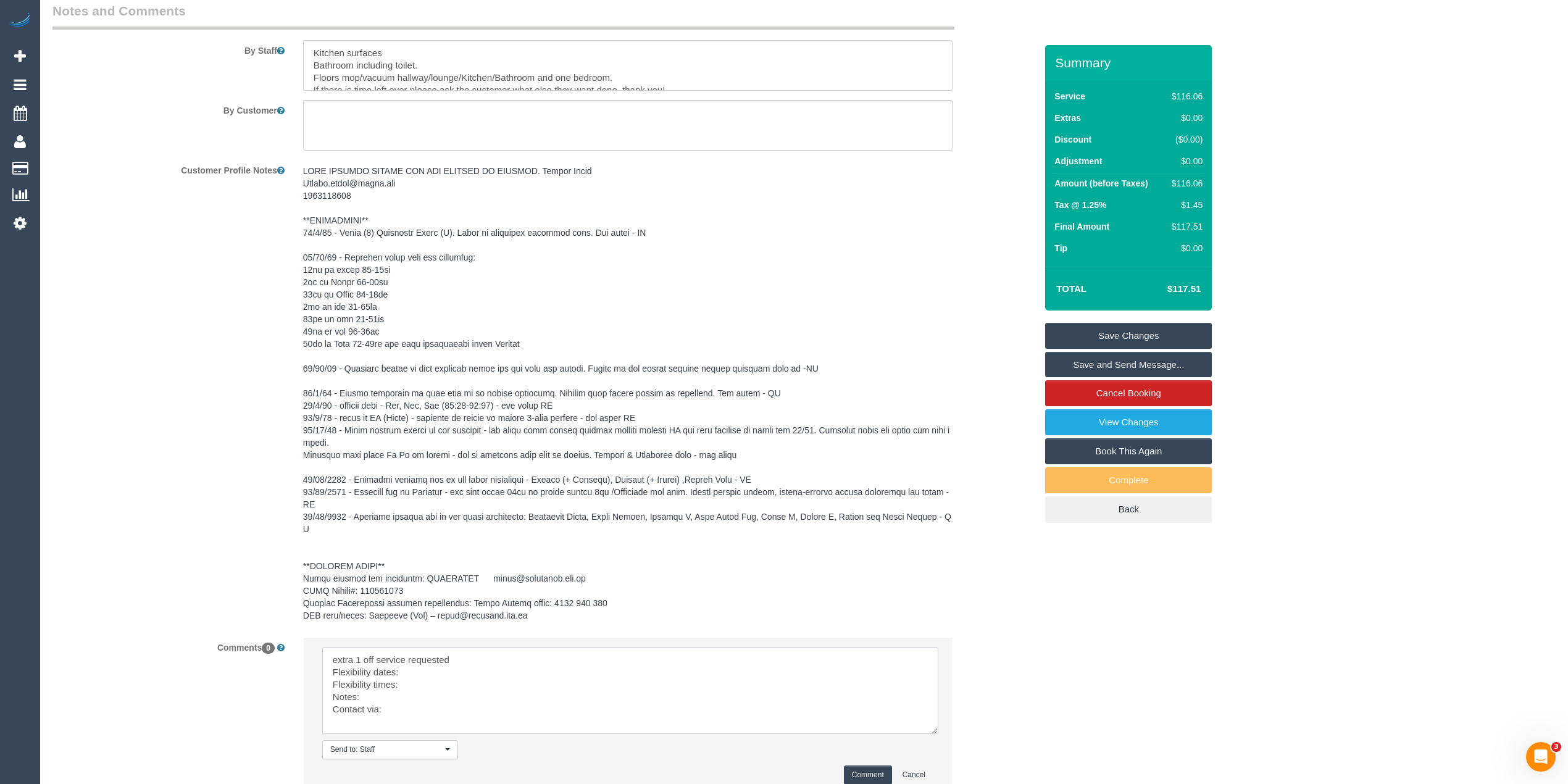
click at [428, 672] on textarea at bounding box center [629, 691] width 616 height 87
click at [428, 687] on textarea at bounding box center [629, 691] width 616 height 87
click at [361, 698] on textarea at bounding box center [629, 691] width 616 height 87
click at [410, 714] on textarea at bounding box center [629, 691] width 616 height 87
type textarea "extra 1 off service requested Flexibility dates: Thursday strongly preferred Fl…"
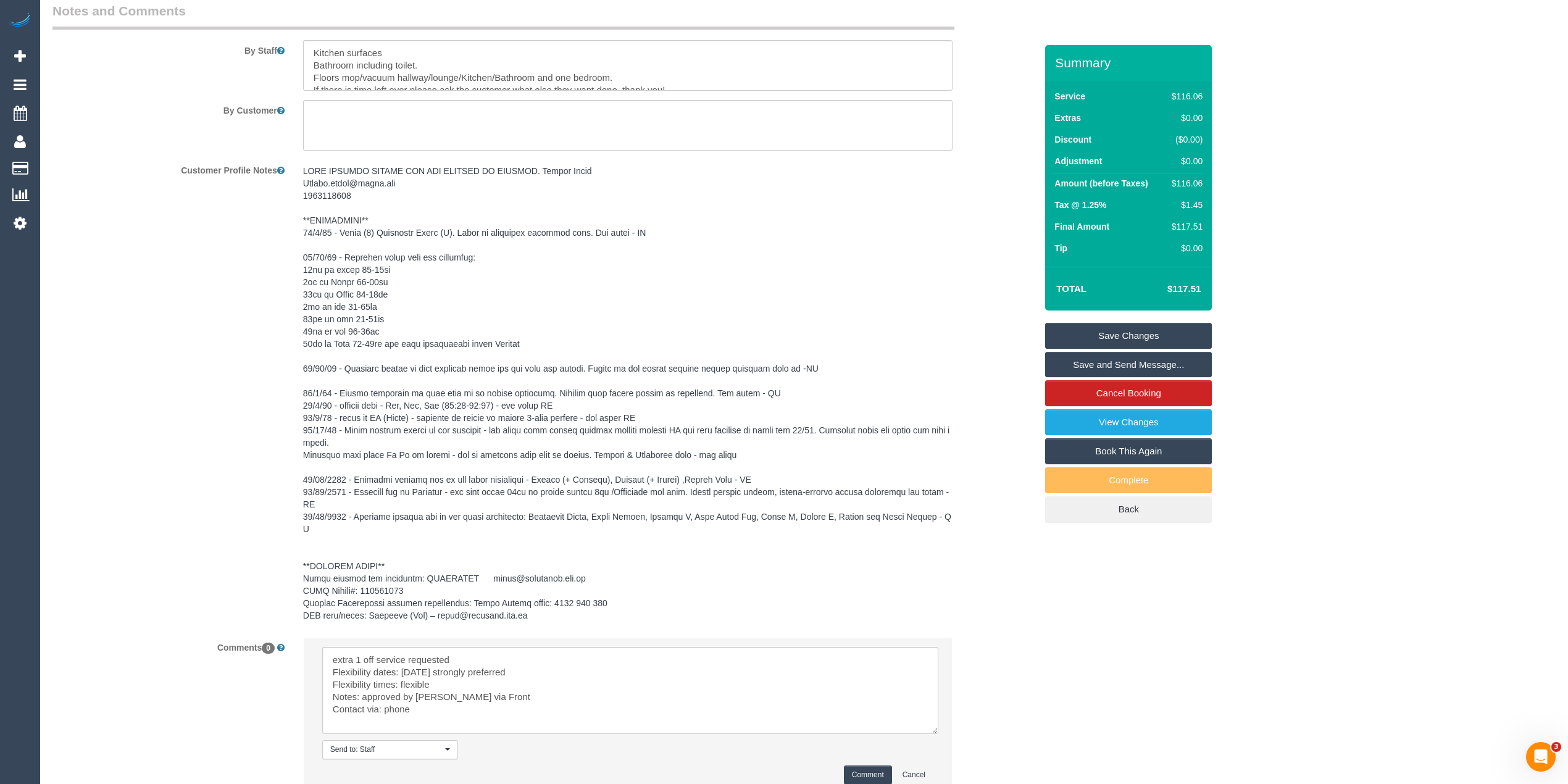
click at [872, 772] on button "Comment" at bounding box center [868, 775] width 48 height 19
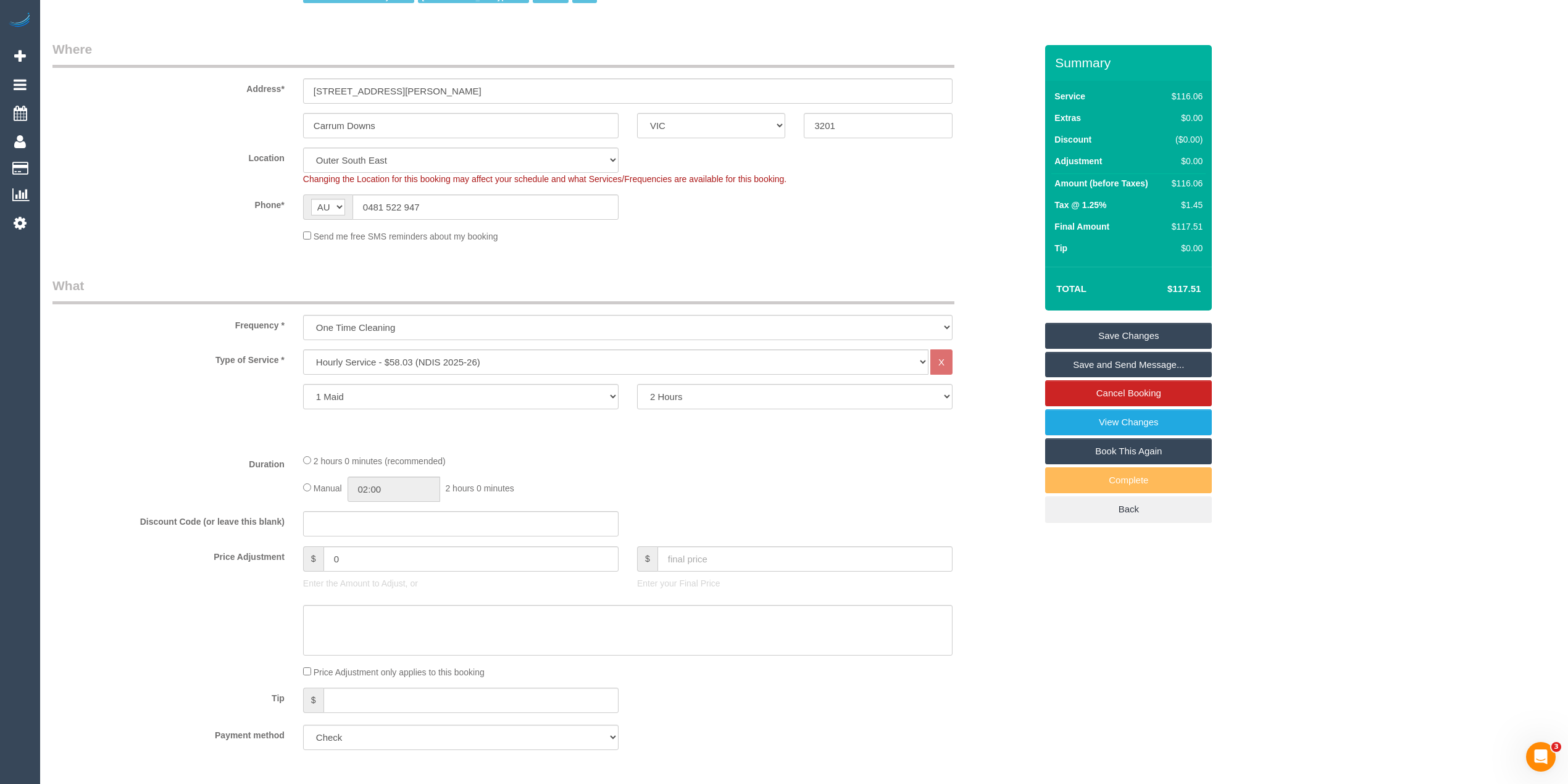
scroll to position [0, 0]
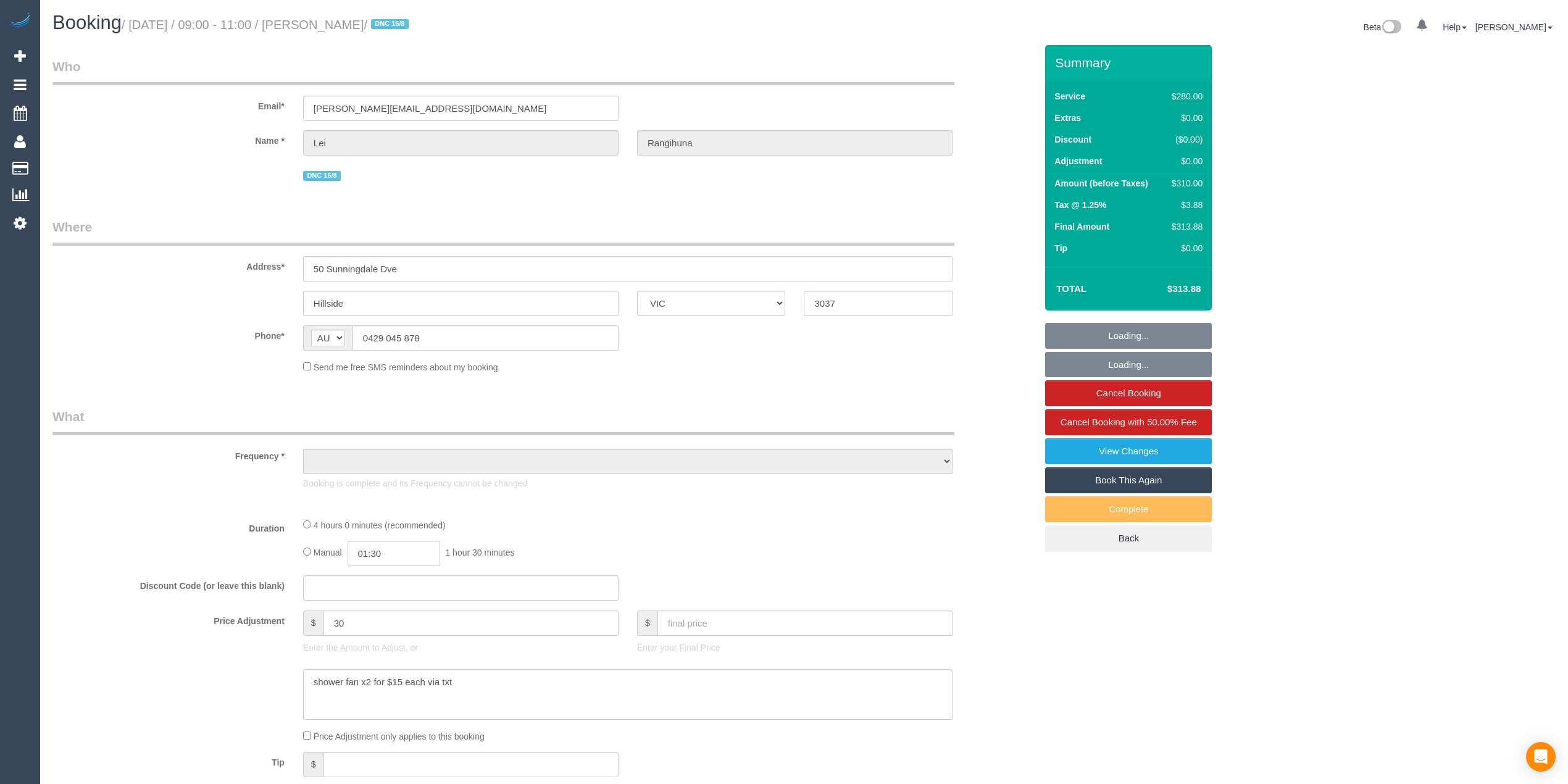
select select "VIC"
select select "object:693"
select select "string:stripe-pm_1PqppR2GScqysDRVChS9sRwO"
select select "240"
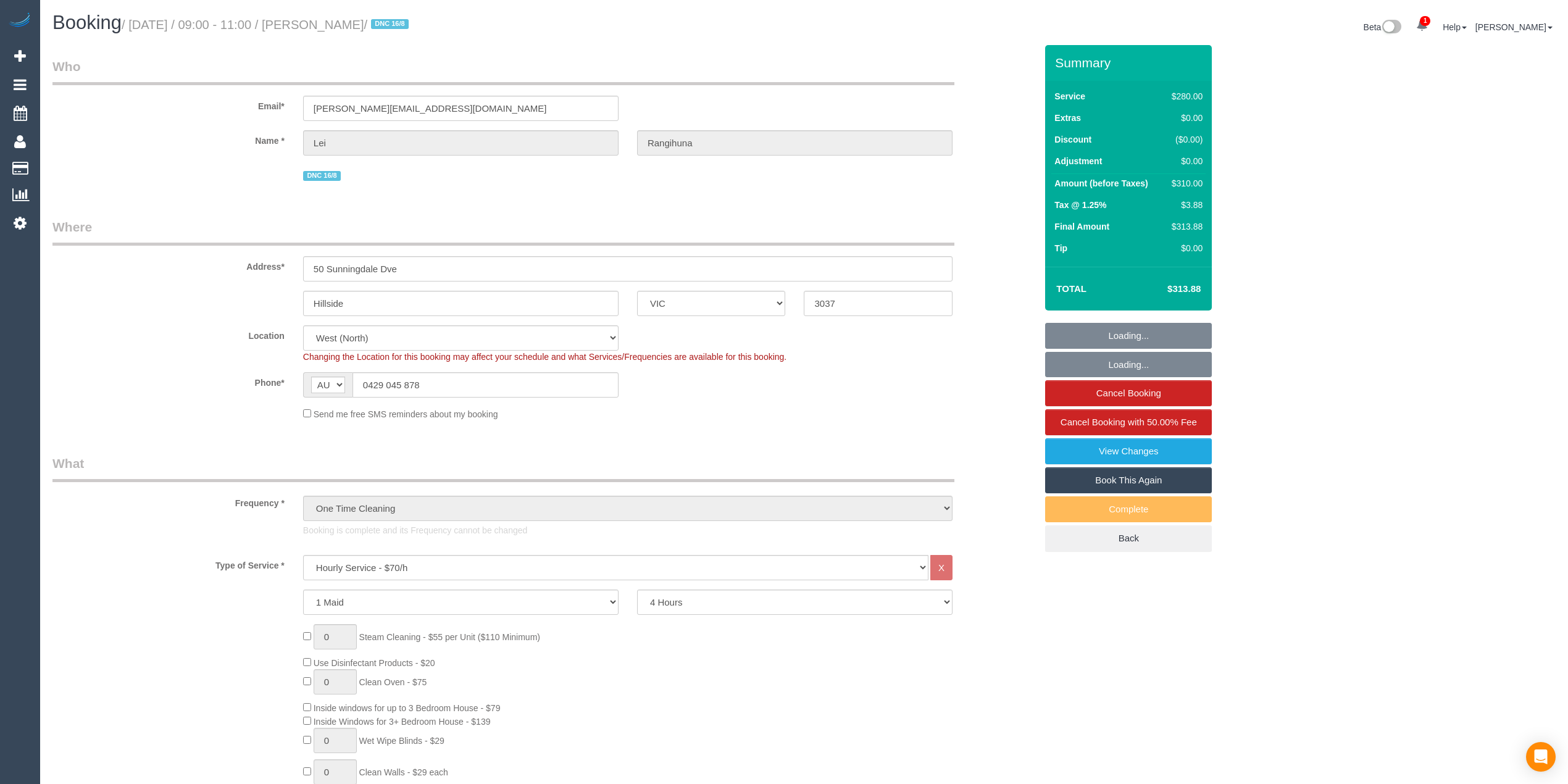
select select "number:29"
select select "number:14"
select select "number:19"
select select "number:36"
select select "object:1598"
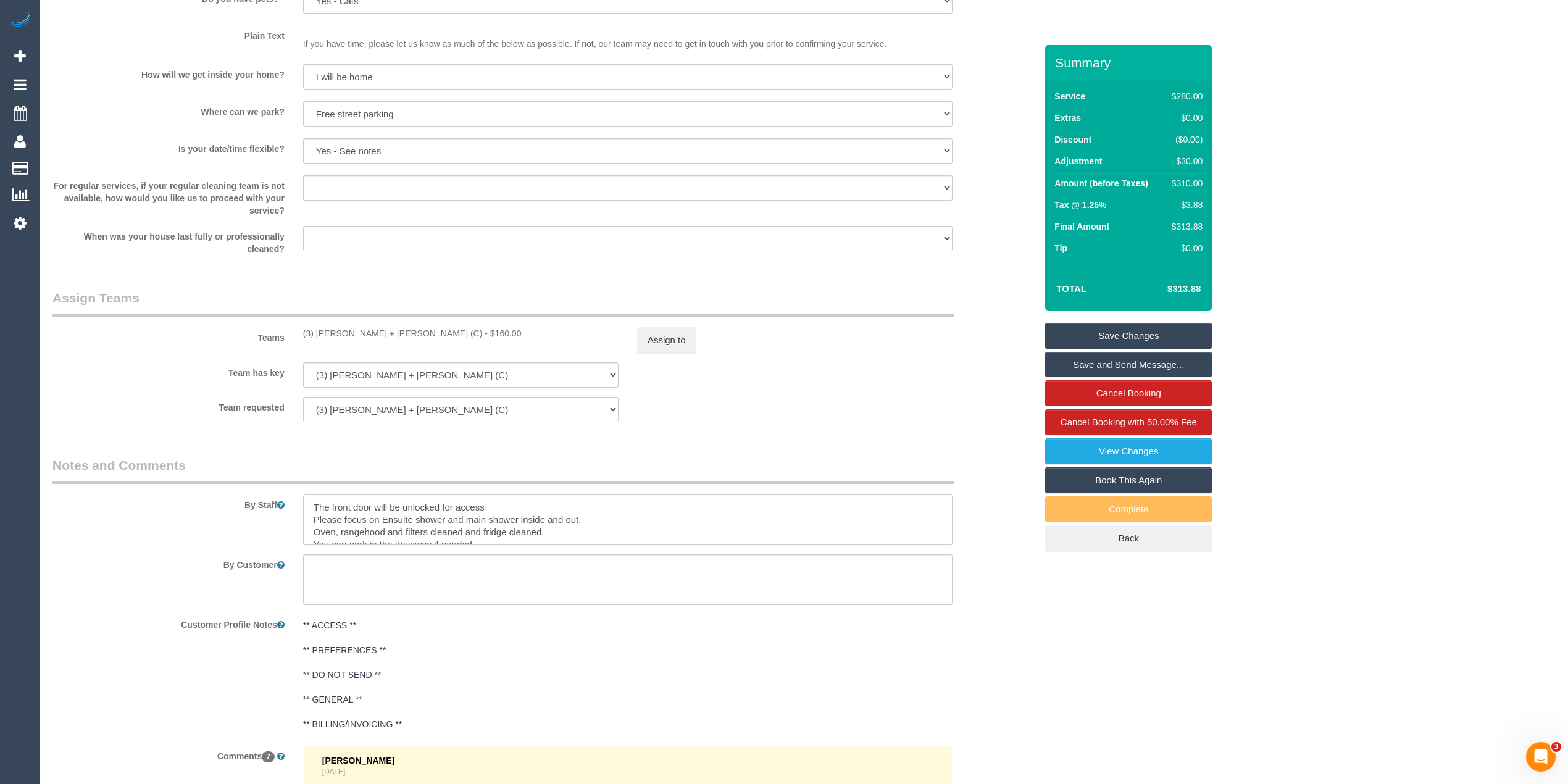
drag, startPoint x: 603, startPoint y: 514, endPoint x: 305, endPoint y: 524, distance: 298.2
click at [297, 526] on div at bounding box center [628, 519] width 668 height 50
click at [391, 524] on textarea at bounding box center [627, 519] width 649 height 50
click at [308, 504] on textarea at bounding box center [627, 519] width 649 height 50
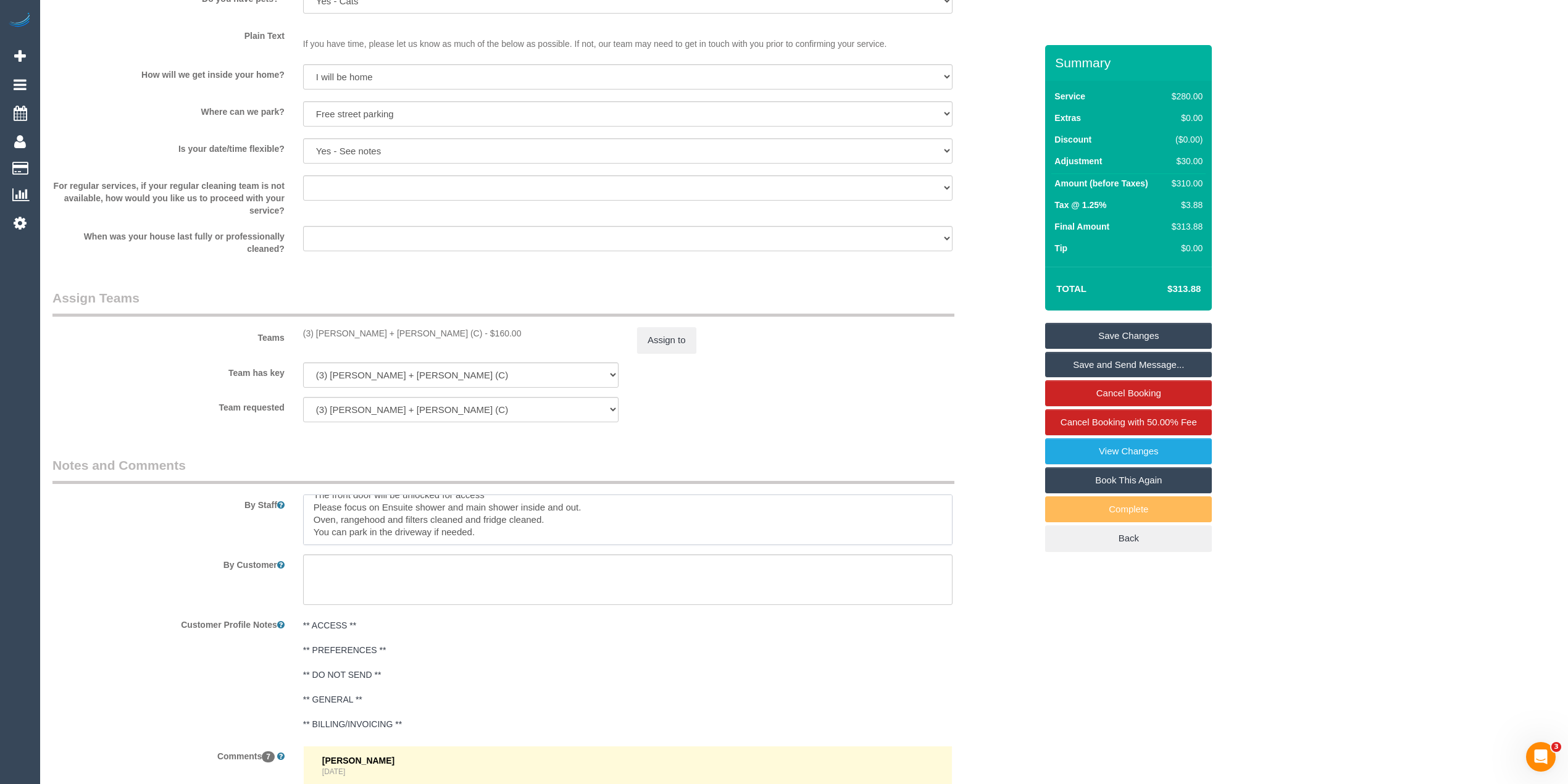
click at [325, 508] on textarea at bounding box center [627, 519] width 649 height 50
click at [325, 507] on textarea at bounding box center [627, 519] width 649 height 50
click at [588, 507] on textarea at bounding box center [627, 519] width 649 height 50
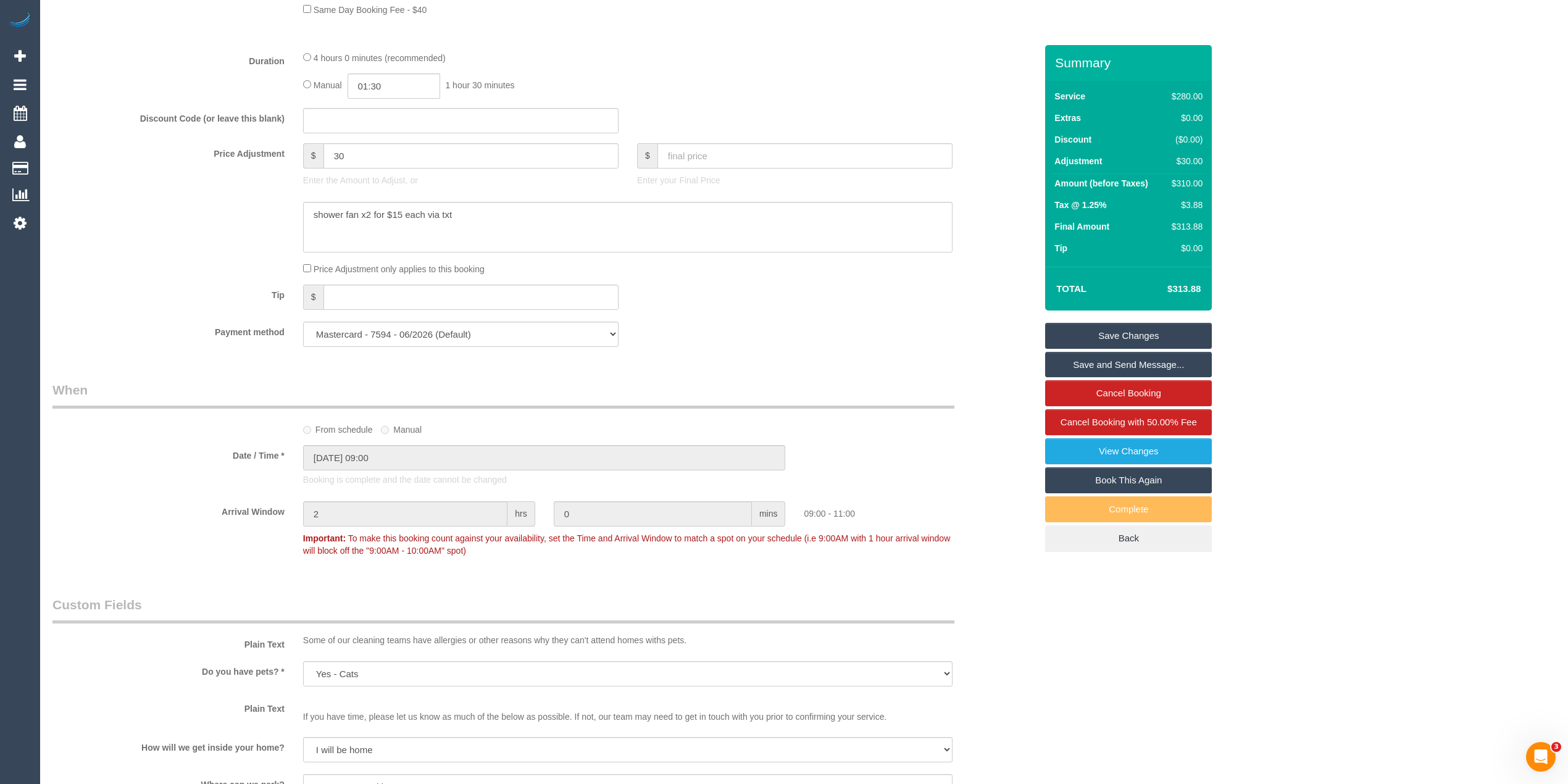
scroll to position [1097, 0]
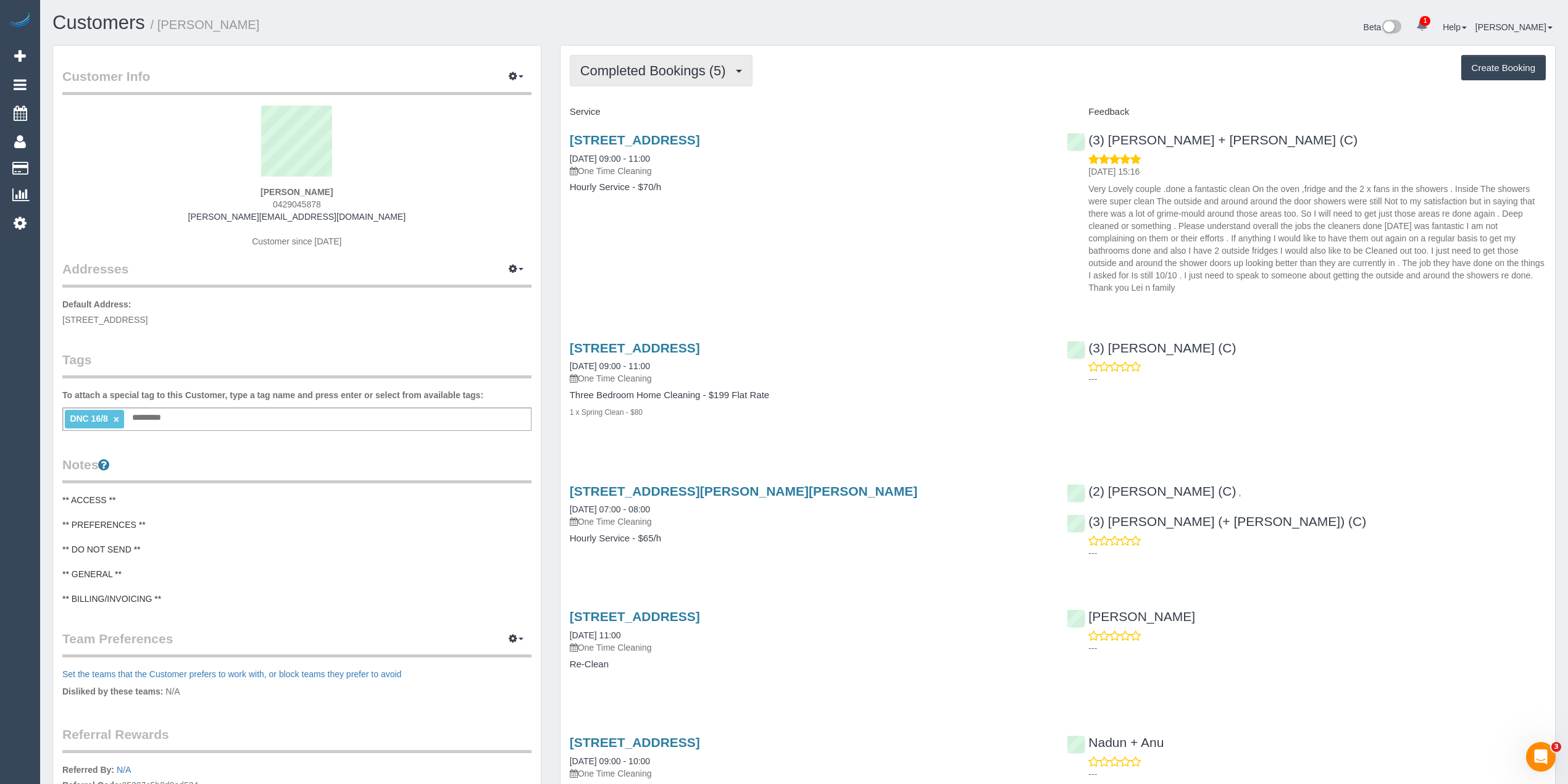
click at [645, 72] on span "Completed Bookings (5)" at bounding box center [656, 70] width 152 height 15
click at [620, 67] on span "Completed Bookings (5)" at bounding box center [656, 70] width 152 height 15
click at [656, 114] on link "Upcoming Bookings (0)" at bounding box center [634, 115] width 128 height 16
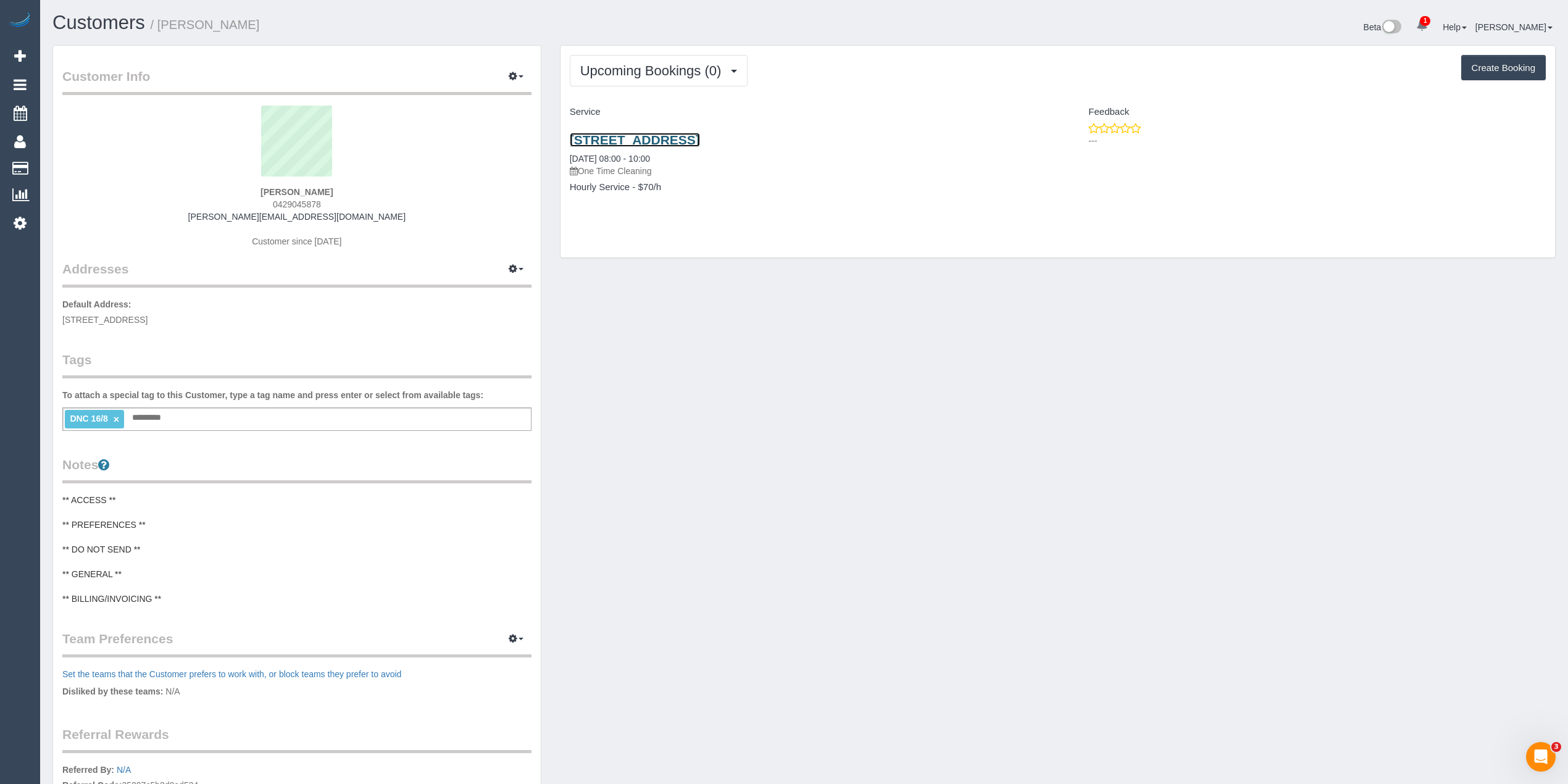
click at [655, 141] on link "[STREET_ADDRESS]" at bounding box center [634, 140] width 130 height 14
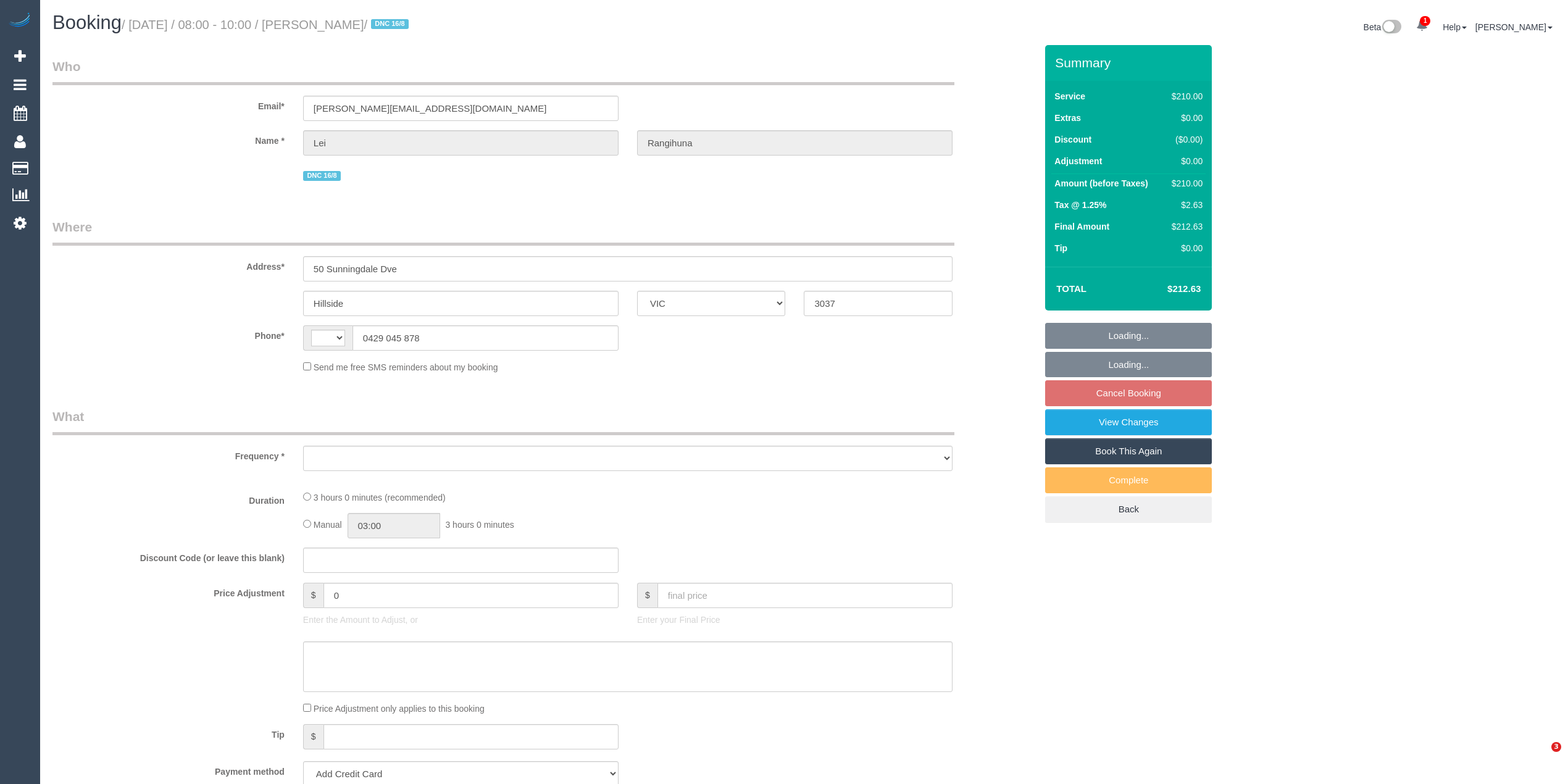
select select "VIC"
select select "string:AU"
select select "object:290"
select select "string:stripe-pm_1PqppR2GScqysDRVChS9sRwO"
select select "180"
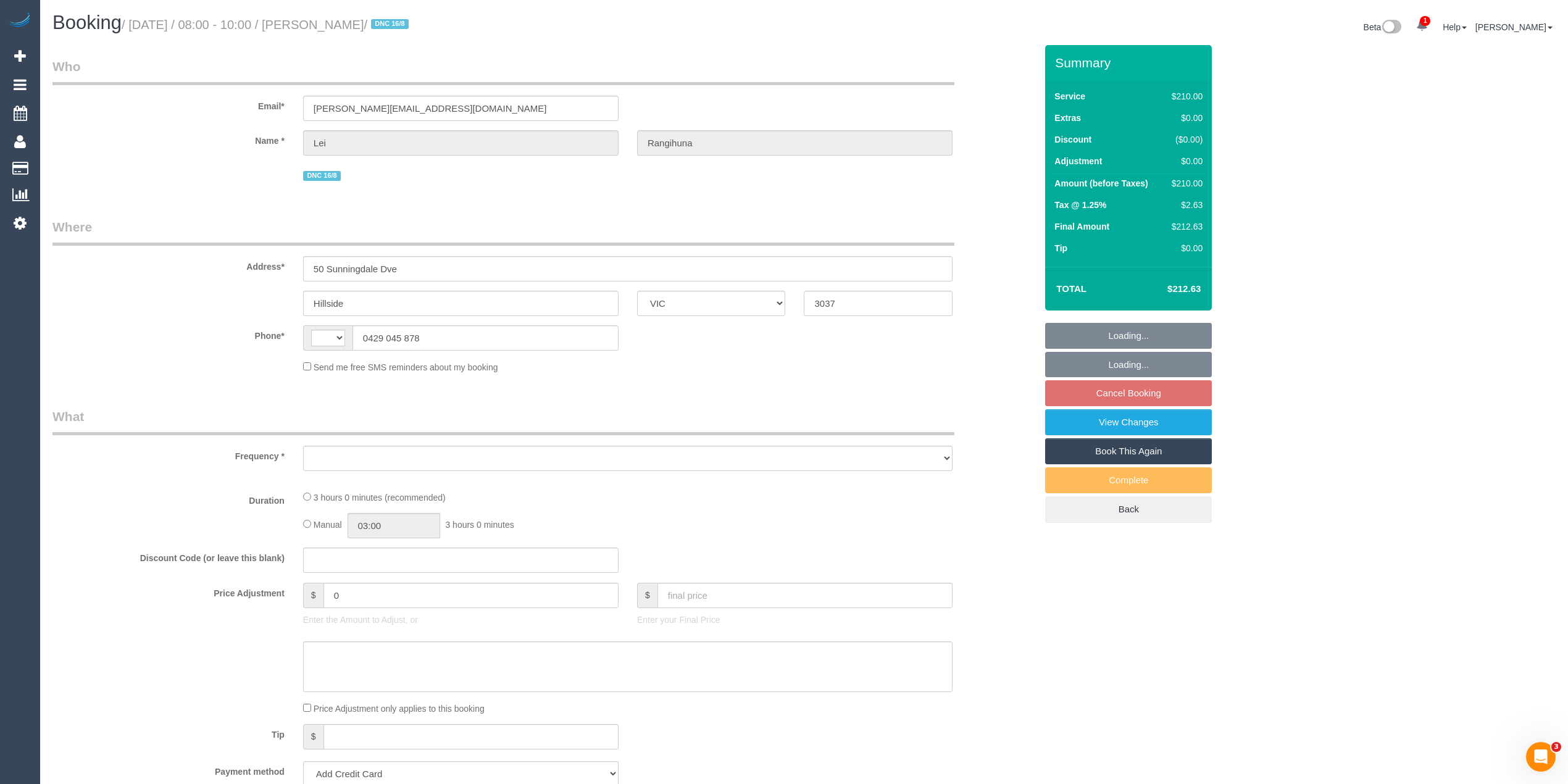
select select "number:29"
select select "number:14"
select select "number:19"
select select "number:36"
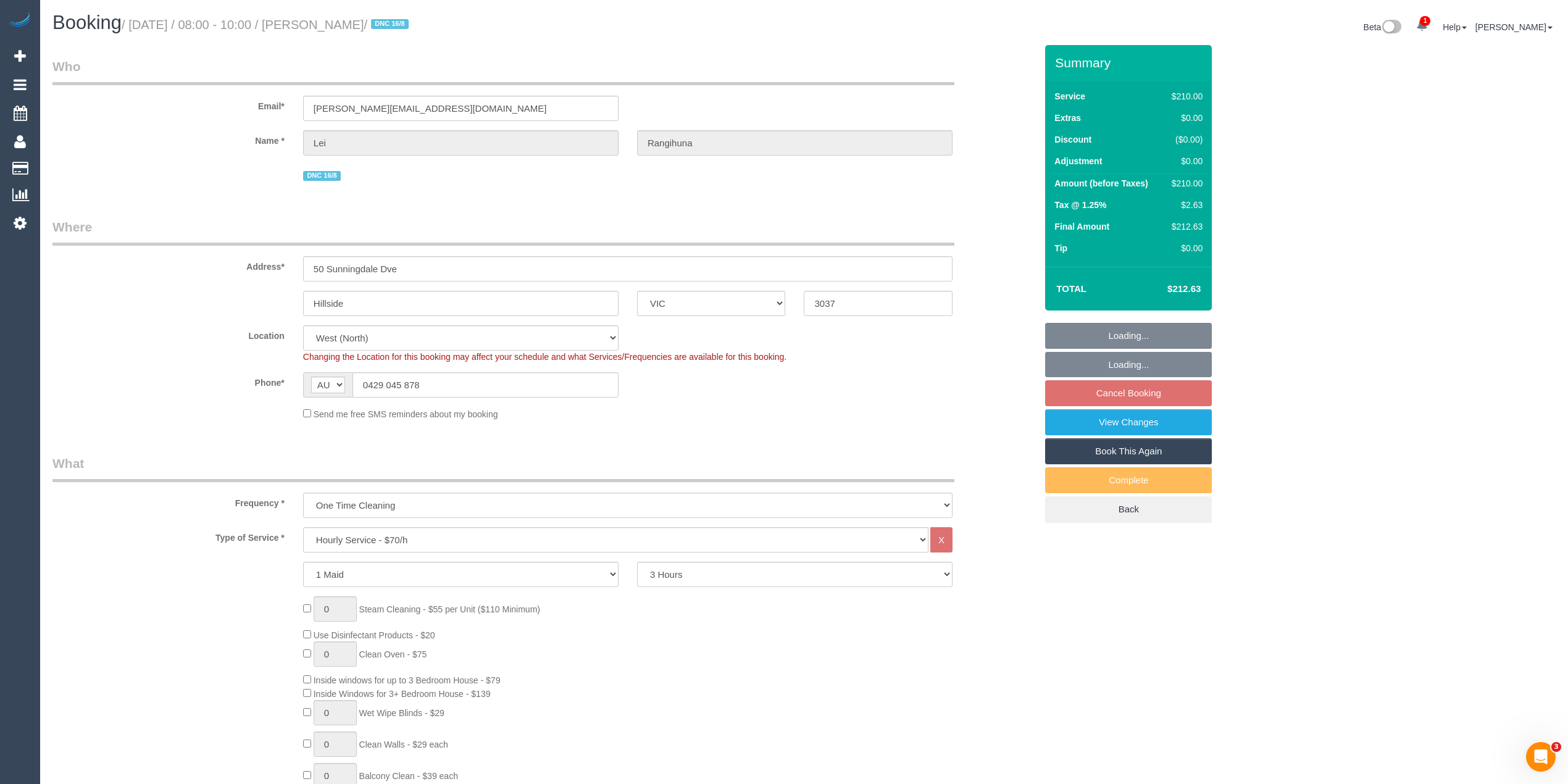
select select "object:1443"
select select "spot1"
drag, startPoint x: 1405, startPoint y: 440, endPoint x: 1405, endPoint y: 413, distance: 27.0
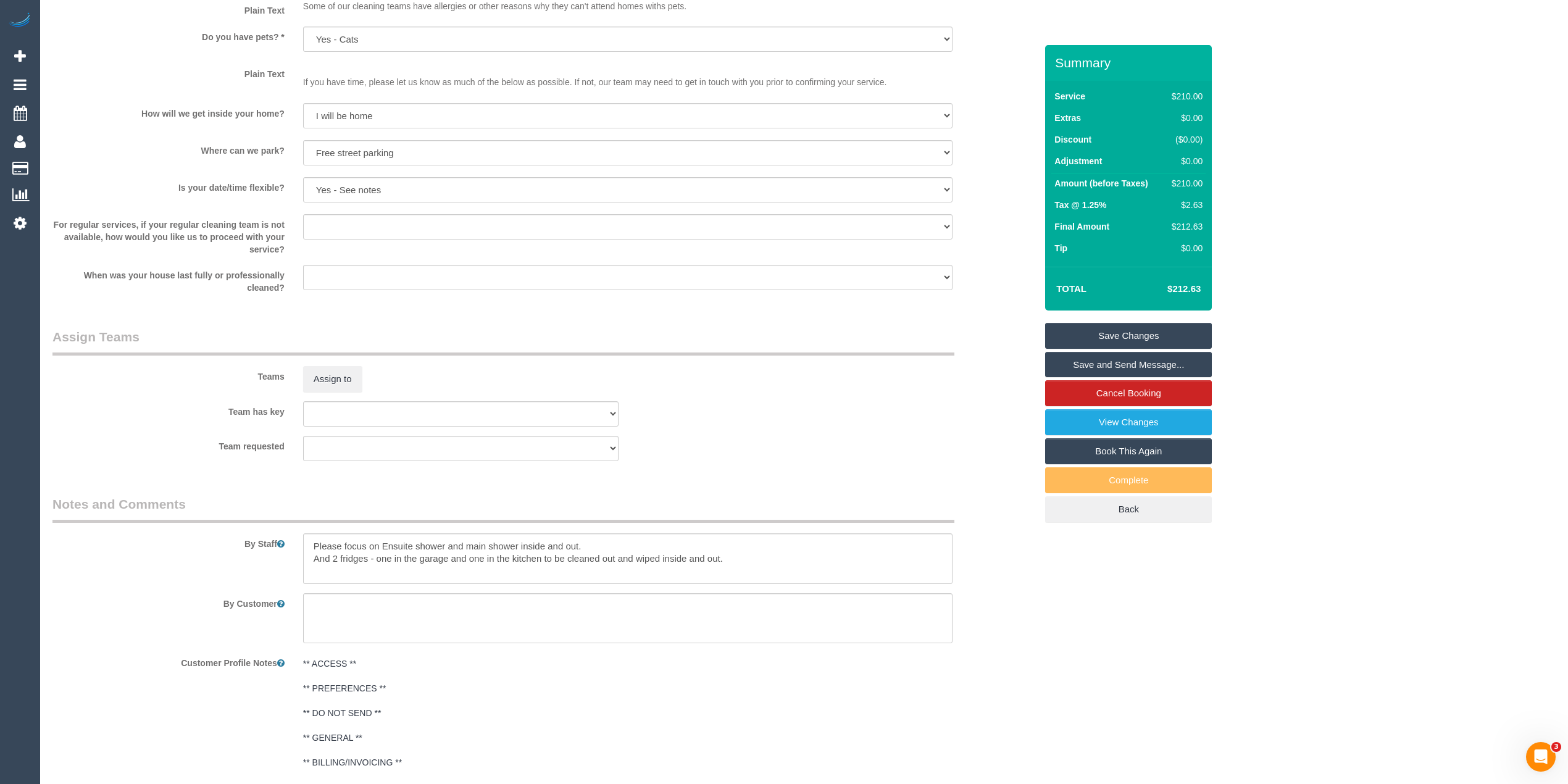
scroll to position [1638, 0]
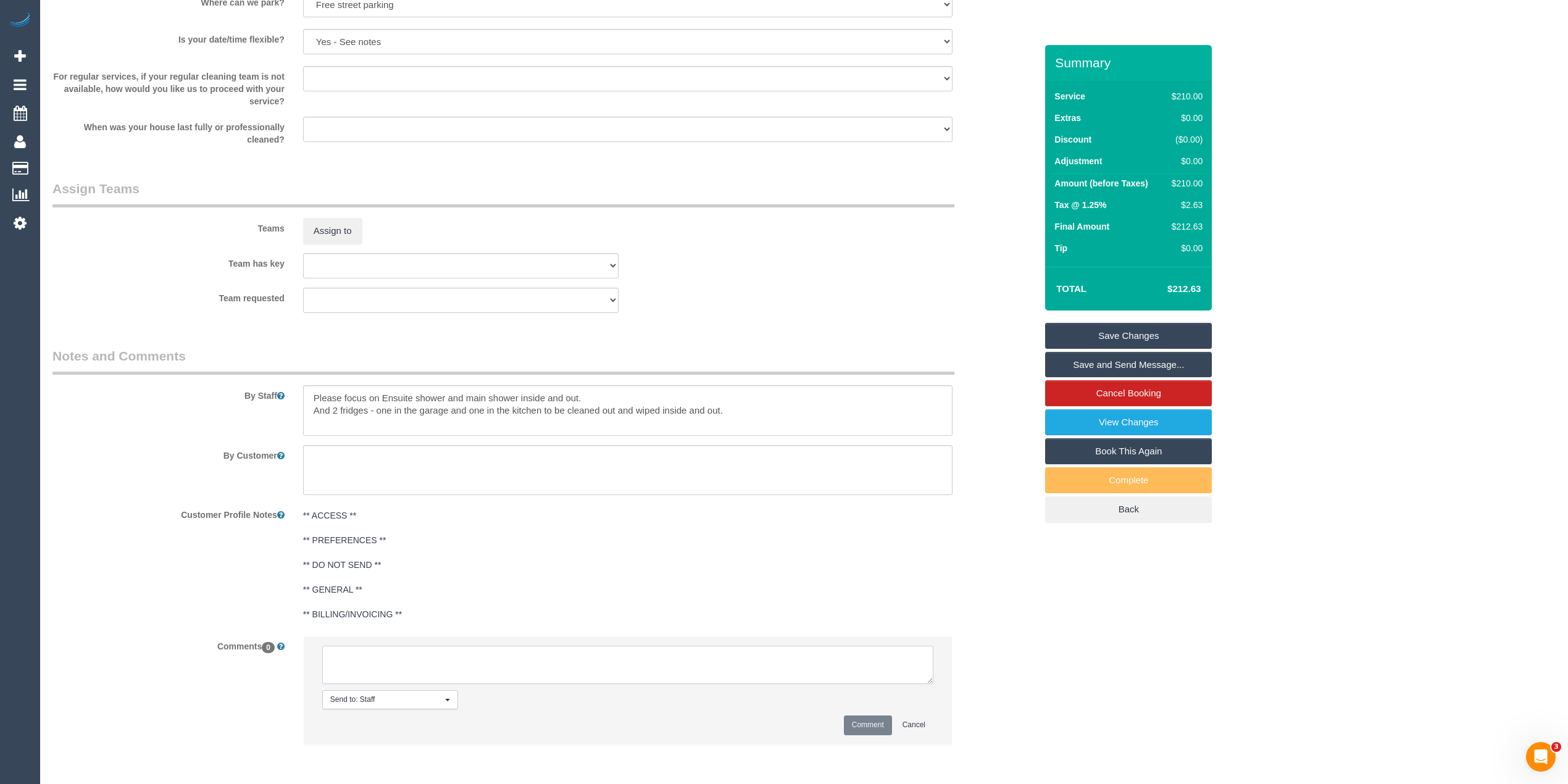
click at [572, 660] on textarea at bounding box center [627, 664] width 611 height 38
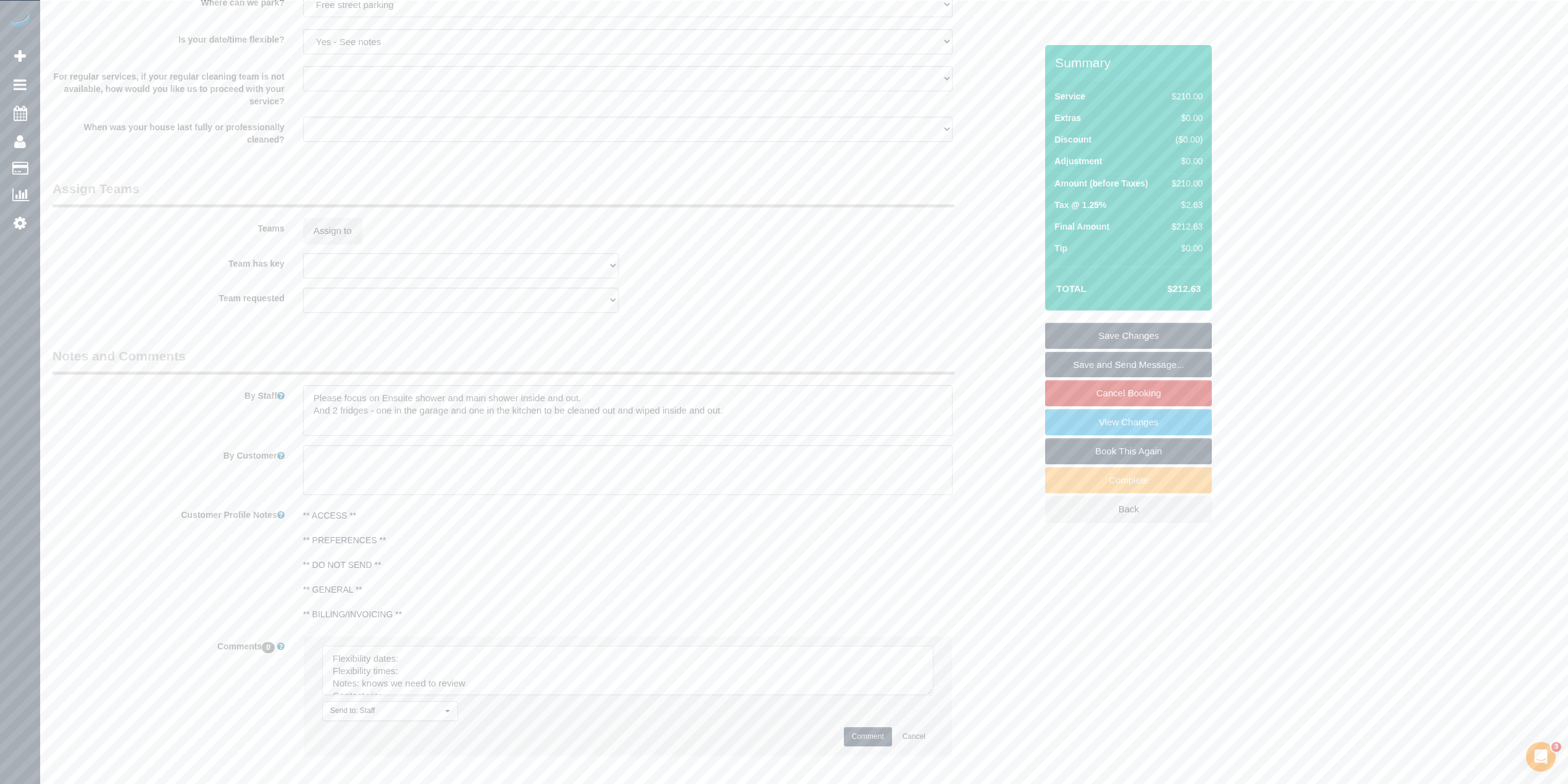
drag, startPoint x: 926, startPoint y: 677, endPoint x: 880, endPoint y: 716, distance: 60.3
click at [926, 695] on textarea at bounding box center [627, 670] width 611 height 49
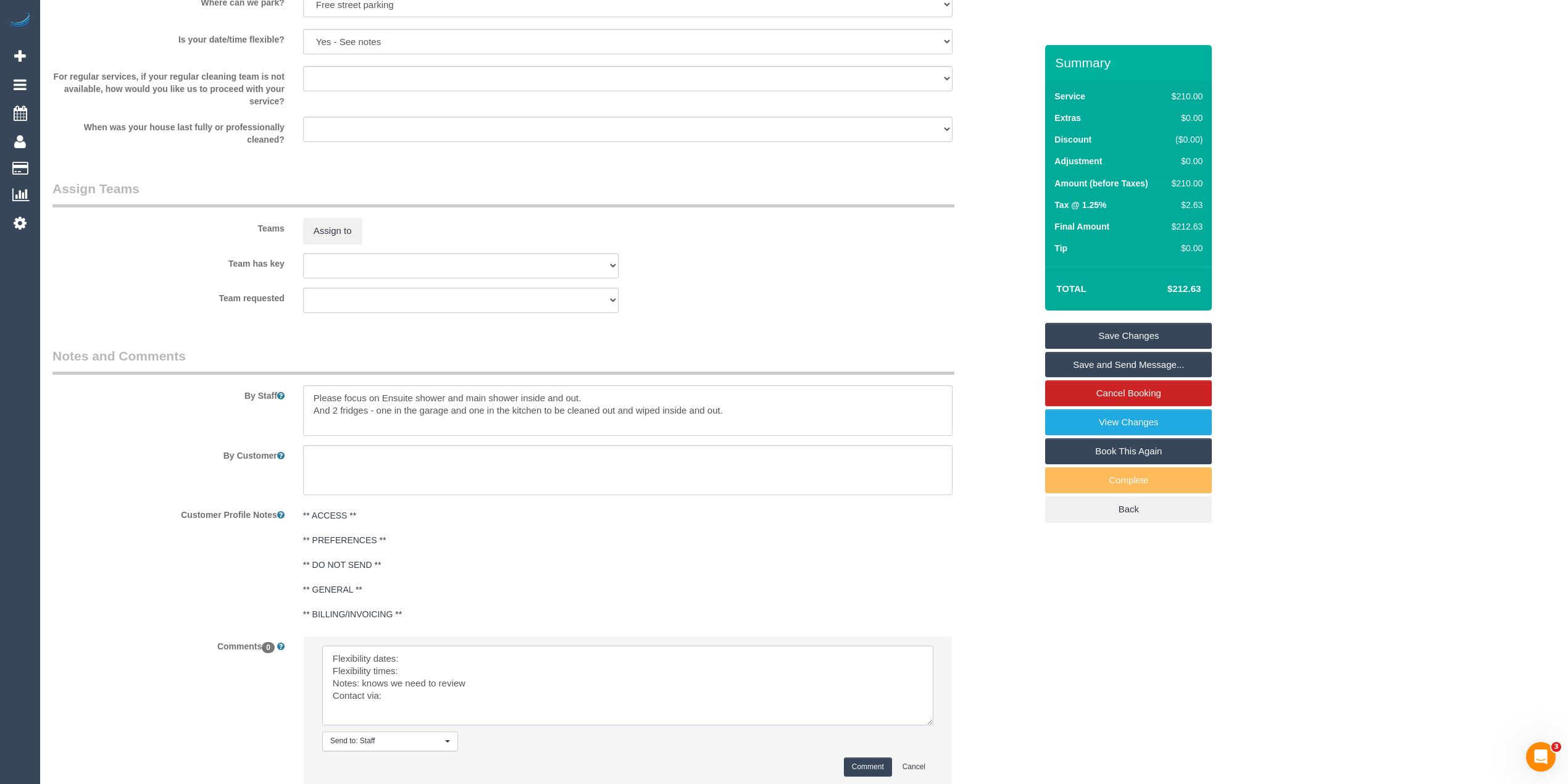
click at [489, 650] on textarea at bounding box center [627, 685] width 611 height 80
click at [440, 672] on textarea at bounding box center [627, 685] width 611 height 80
click at [420, 700] on textarea at bounding box center [627, 685] width 611 height 80
type textarea "Flexibility dates: [DATE] requested Flexibility times: flex from 8am Notes: kno…"
click at [870, 769] on button "Comment" at bounding box center [868, 767] width 48 height 19
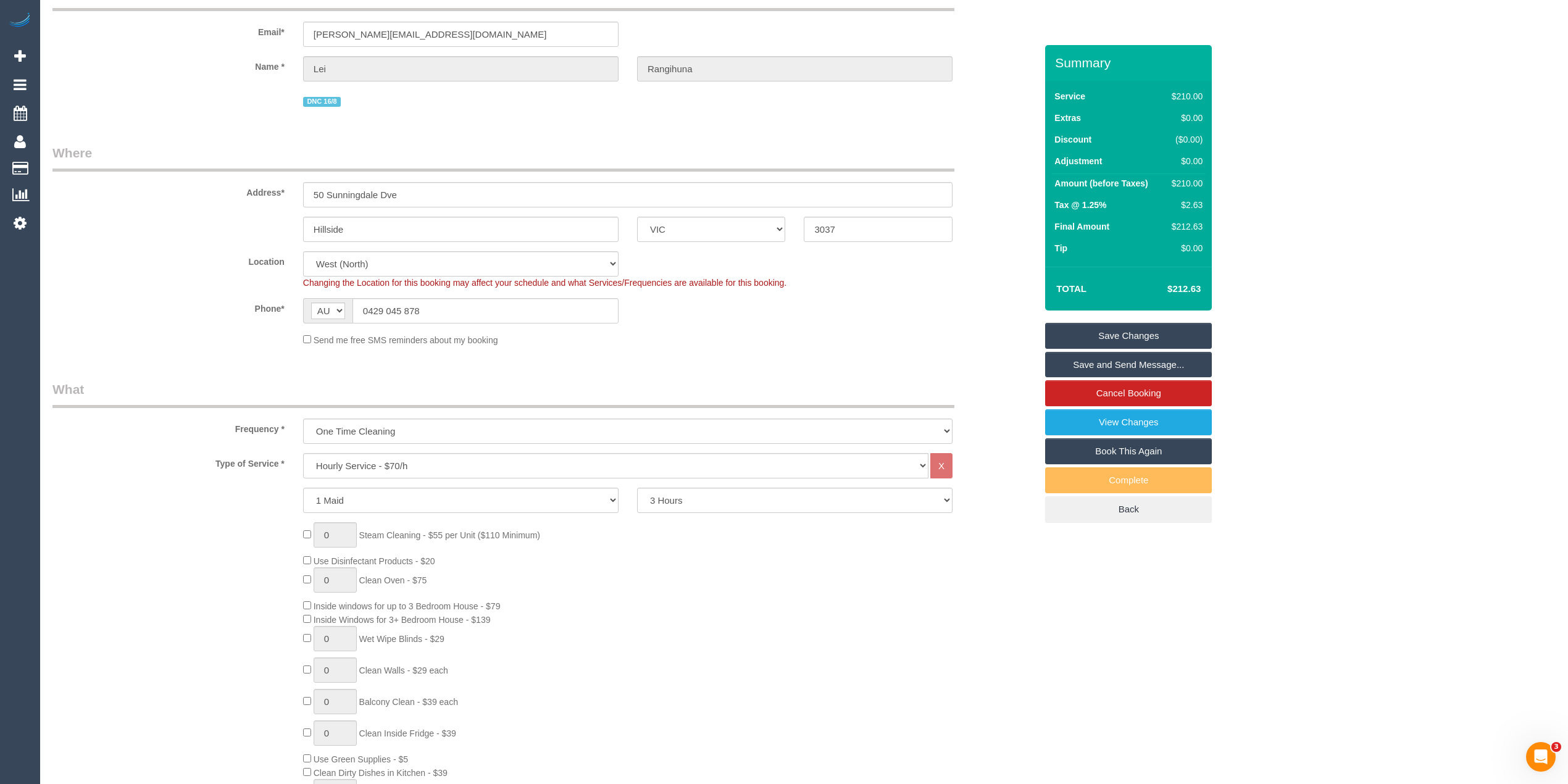
scroll to position [0, 0]
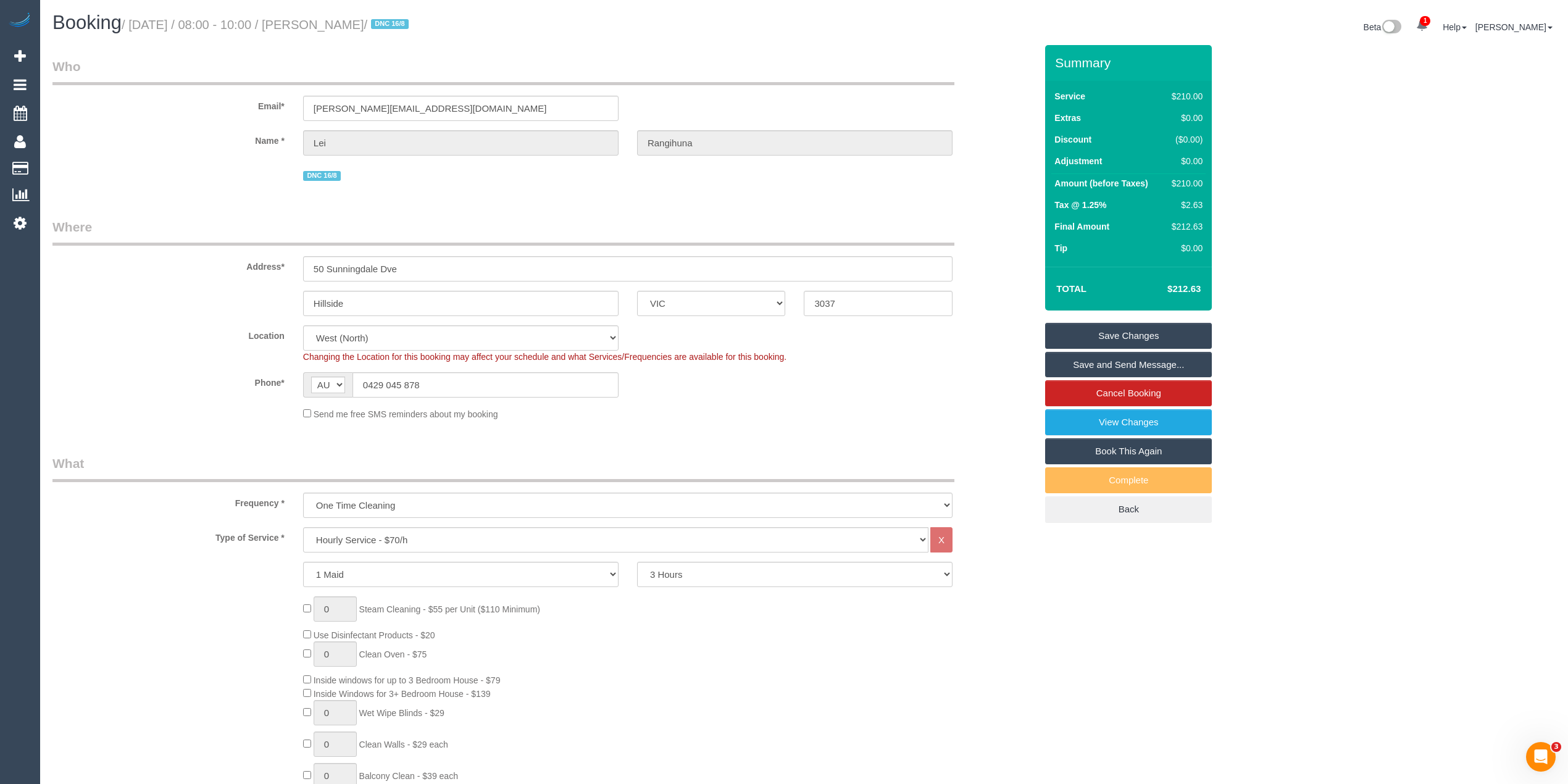
click at [868, 401] on sui-booking-location "Location [GEOGRAPHIC_DATA] (North) East (South) [GEOGRAPHIC_DATA] (East) [GEOGR…" at bounding box center [544, 373] width 983 height 95
